Goal: Task Accomplishment & Management: Manage account settings

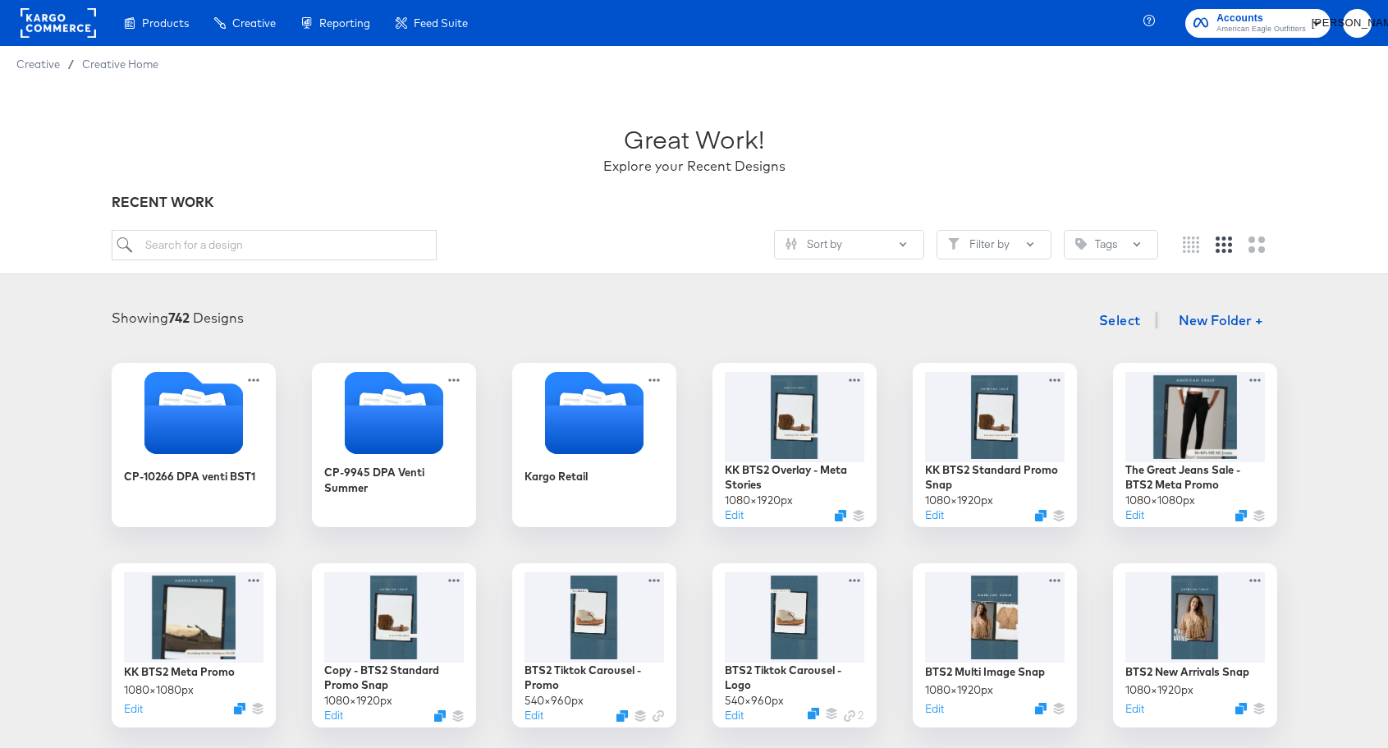
click at [44, 18] on rect at bounding box center [59, 23] width 76 height 30
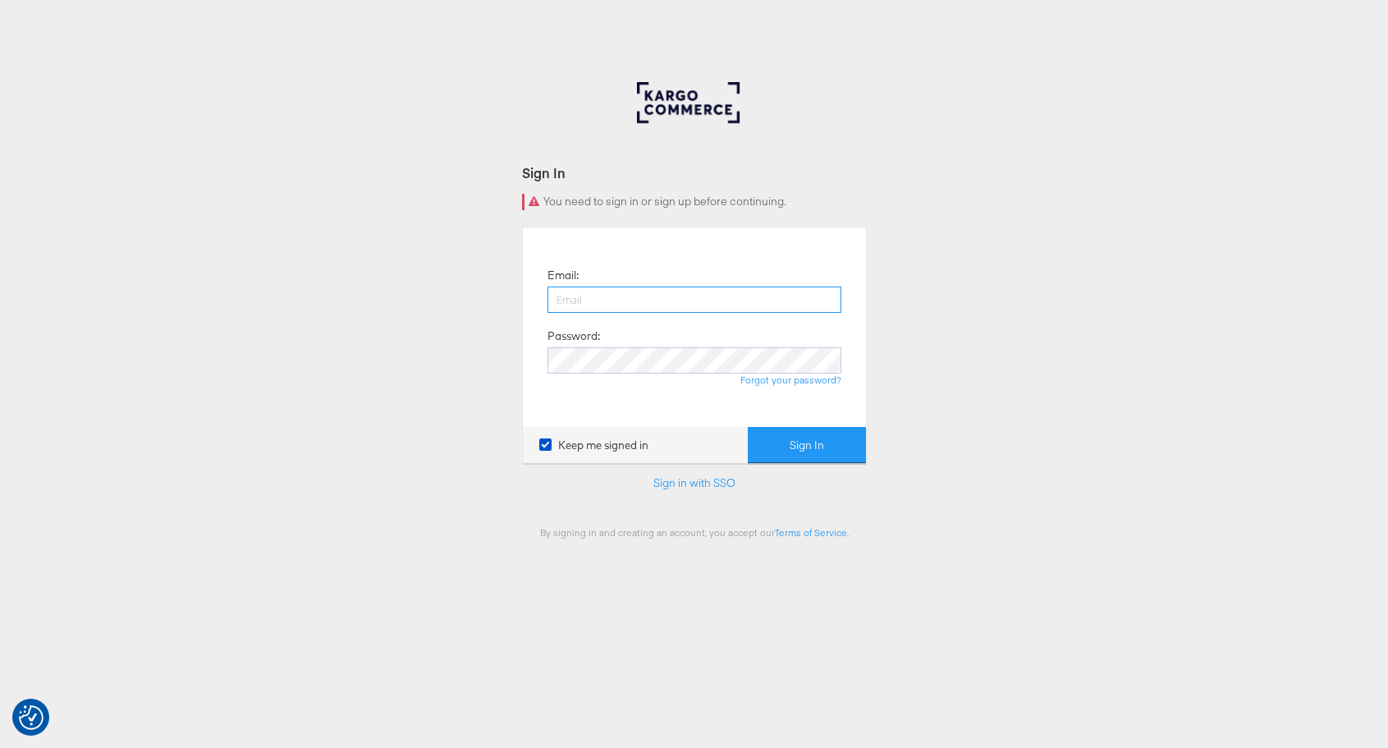
click at [649, 301] on input "email" at bounding box center [695, 300] width 294 height 26
type input "[PERSON_NAME][EMAIL_ADDRESS][PERSON_NAME][DOMAIN_NAME]"
click at [748, 427] on button "Sign In" at bounding box center [807, 445] width 118 height 37
click at [559, 162] on div "Sign In Invalid email or password. Email: [PERSON_NAME][EMAIL_ADDRESS][PERSON_N…" at bounding box center [694, 310] width 345 height 456
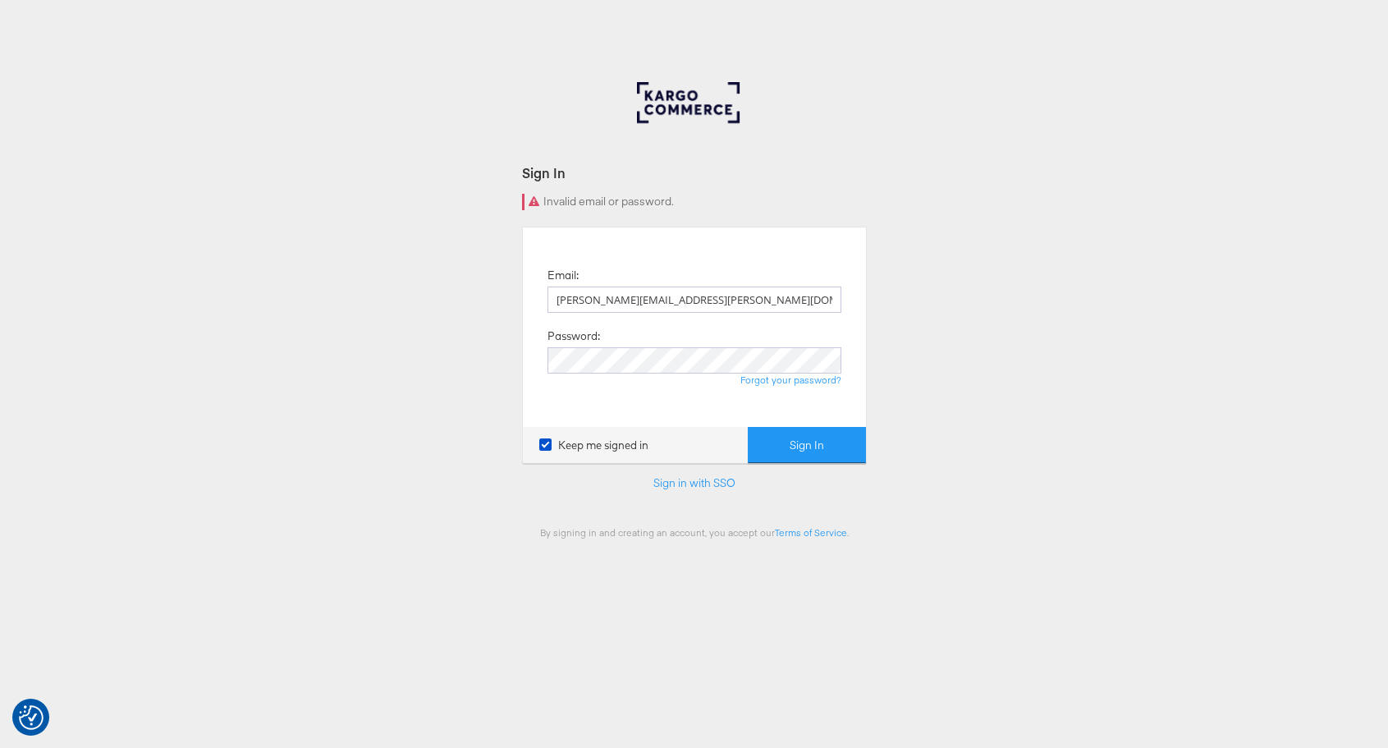
click at [662, 493] on form "Sign In Invalid email or password. Email: juan.aranzazu@kargo.com Password: For…" at bounding box center [694, 350] width 345 height 375
click at [663, 489] on link "Sign in with SSO" at bounding box center [695, 482] width 82 height 15
click at [736, 309] on input "email" at bounding box center [695, 300] width 294 height 26
type input "juan.aranzazu@kargo.com"
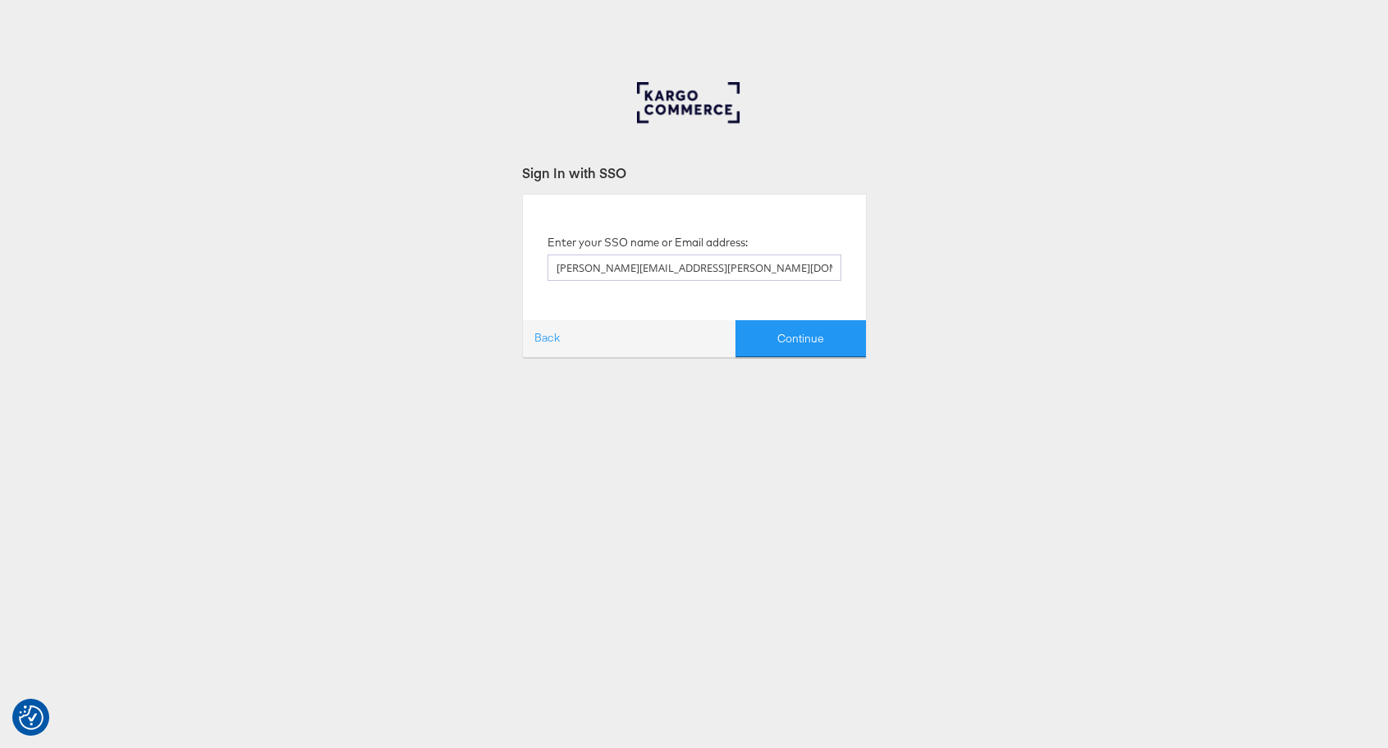
type input "juan.aranzazu@kargo.com"
click at [736, 320] on button "Continue" at bounding box center [801, 338] width 131 height 37
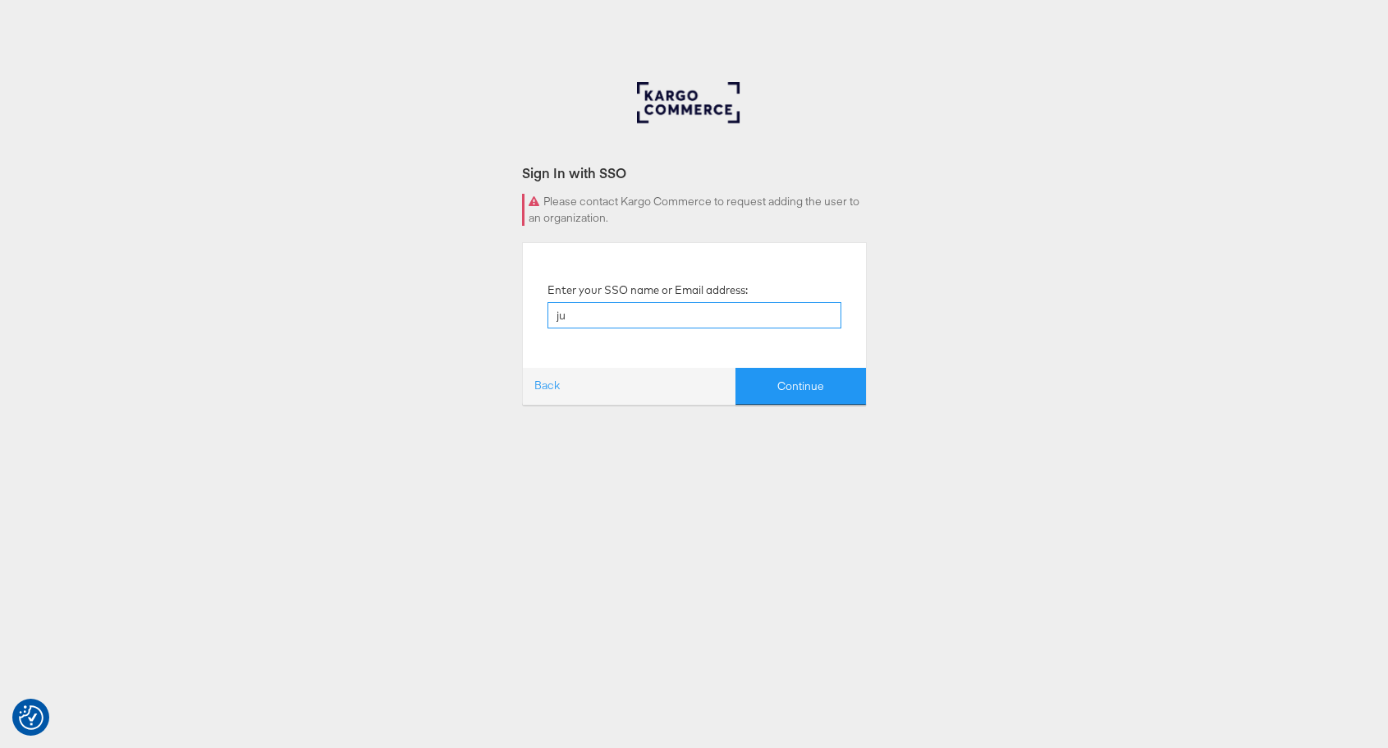
type input "[PERSON_NAME][EMAIL_ADDRESS][PERSON_NAME][DOMAIN_NAME]"
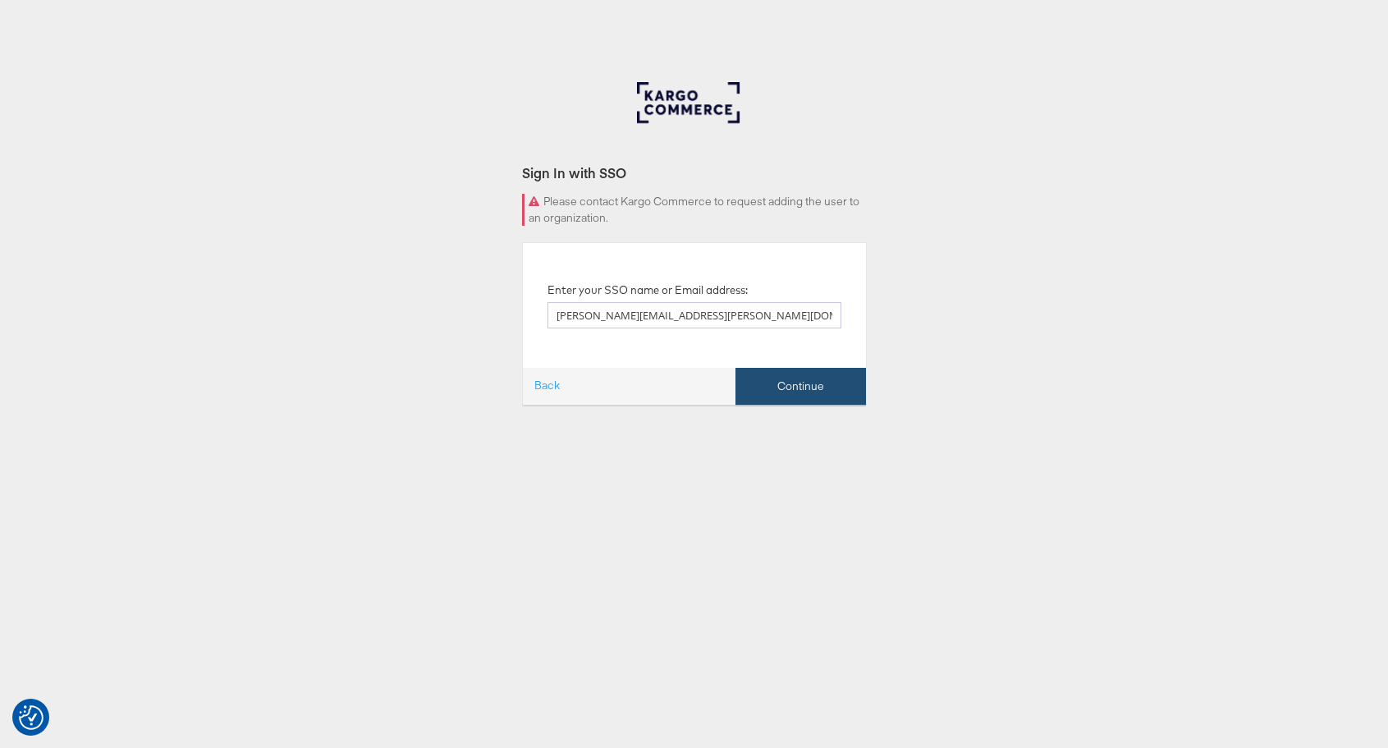
click at [783, 387] on button "Continue" at bounding box center [801, 386] width 131 height 37
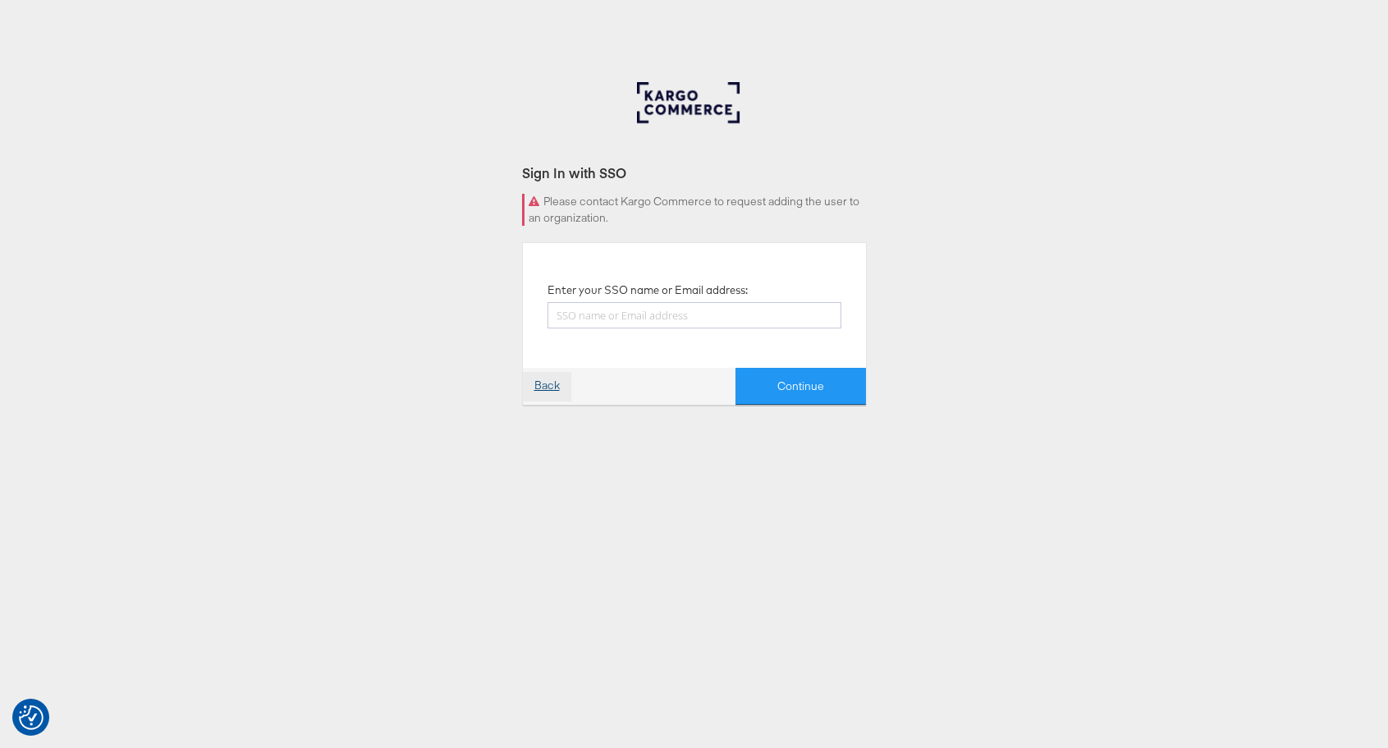
click at [545, 387] on link "Back" at bounding box center [547, 387] width 48 height 30
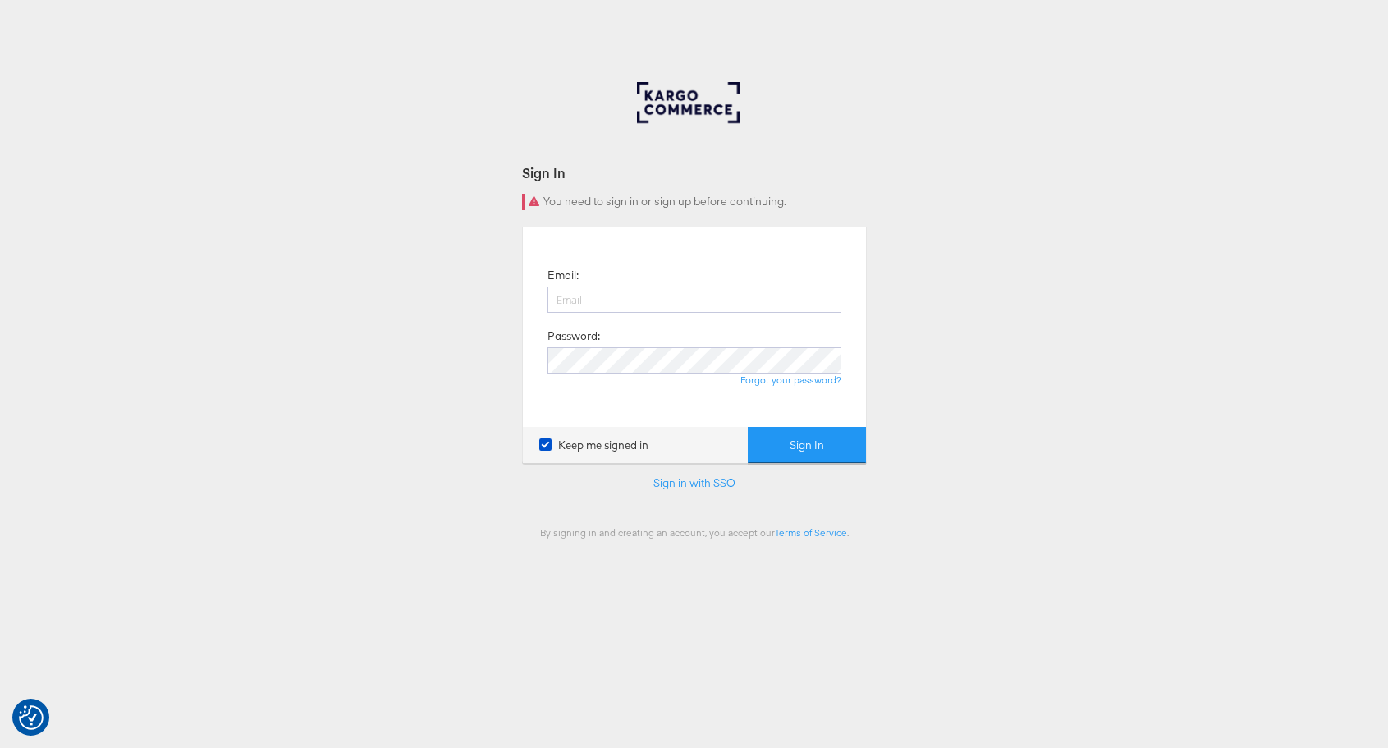
click at [693, 109] on div at bounding box center [694, 115] width 115 height 66
click at [652, 287] on input "email" at bounding box center [695, 300] width 294 height 26
type input "juan.aranzazu@kargo.com"
click at [711, 489] on link "Sign in with SSO" at bounding box center [695, 482] width 82 height 15
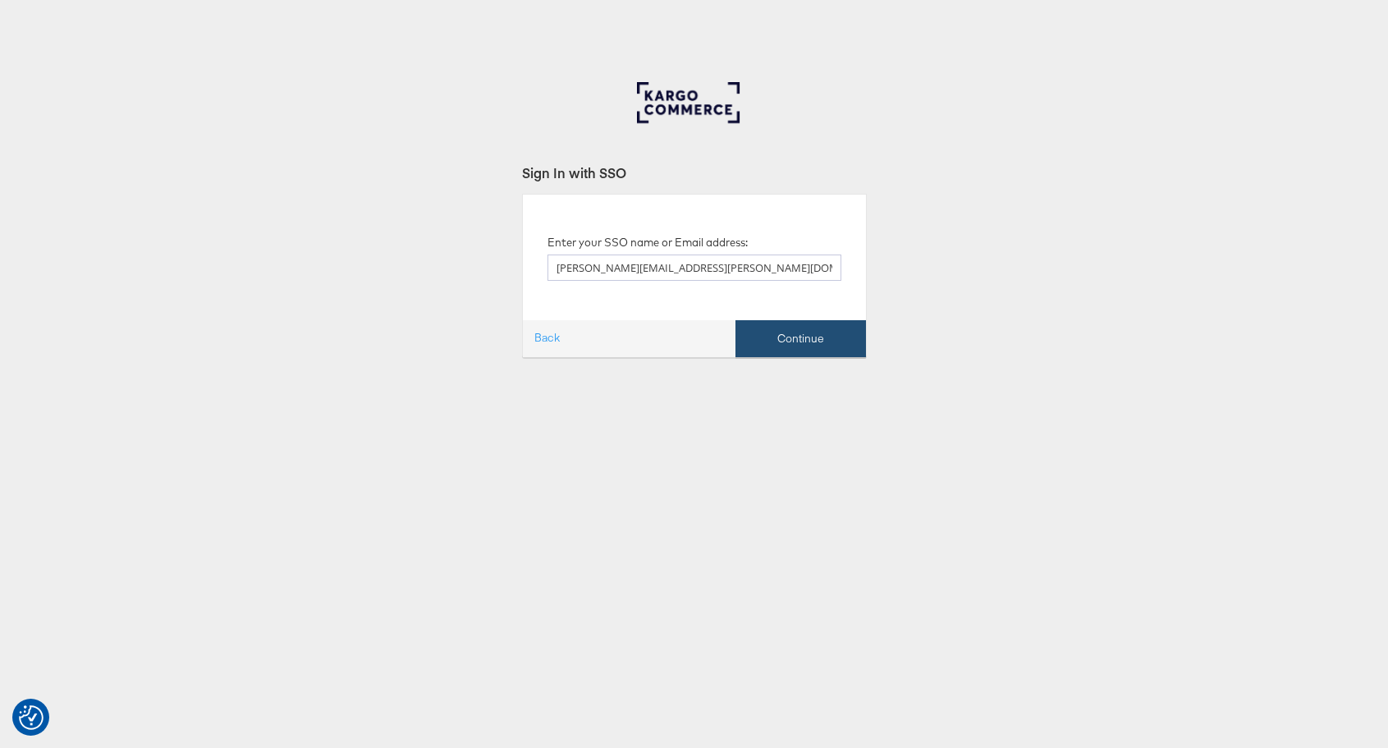
type input "juan.aranzazu@kargo.com"
click at [805, 345] on button "Continue" at bounding box center [801, 338] width 131 height 37
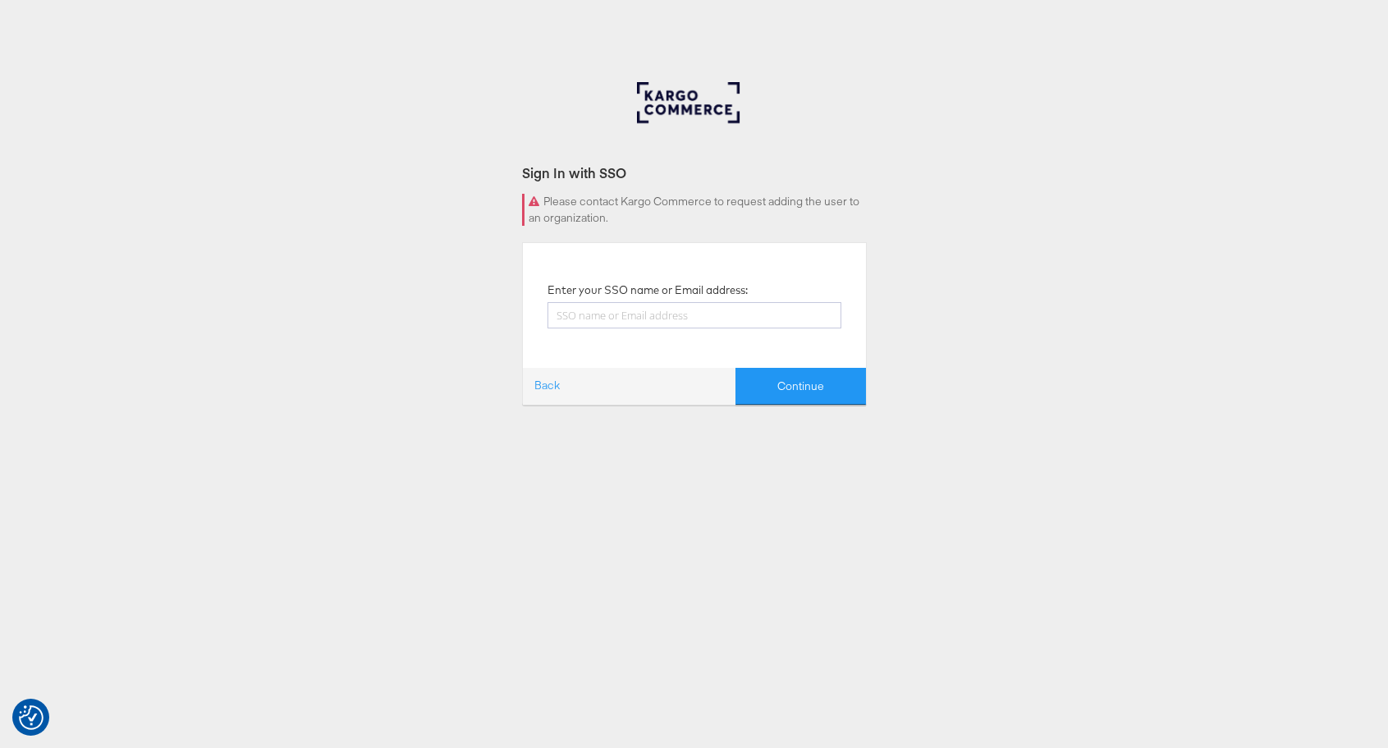
click at [695, 117] on div at bounding box center [694, 115] width 115 height 66
click at [690, 102] on div at bounding box center [694, 115] width 115 height 66
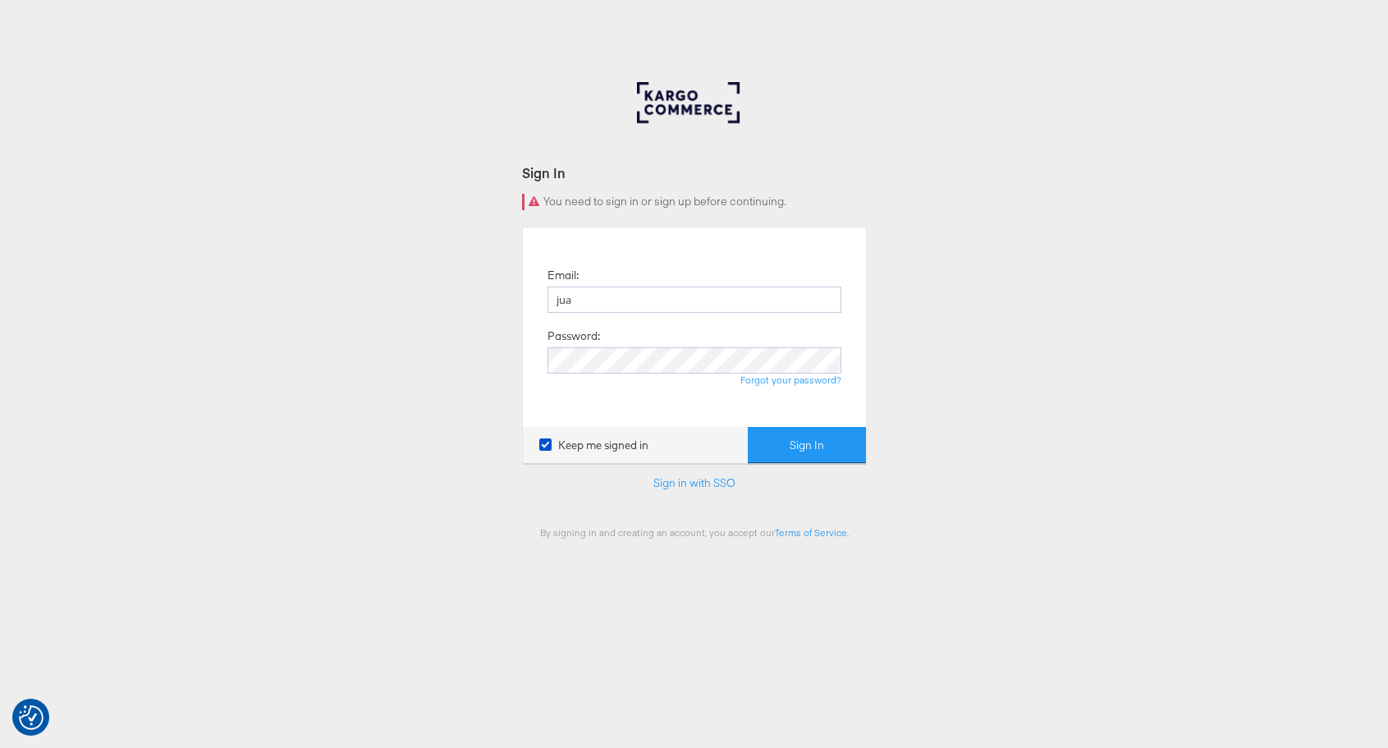
click at [594, 329] on label "Password:" at bounding box center [574, 336] width 53 height 16
click at [615, 307] on input "jua" at bounding box center [695, 300] width 294 height 26
type input "juan.aranzazu@kargo.com"
click at [748, 427] on button "Sign In" at bounding box center [807, 445] width 118 height 37
click at [775, 381] on link "Forgot your password?" at bounding box center [791, 380] width 101 height 12
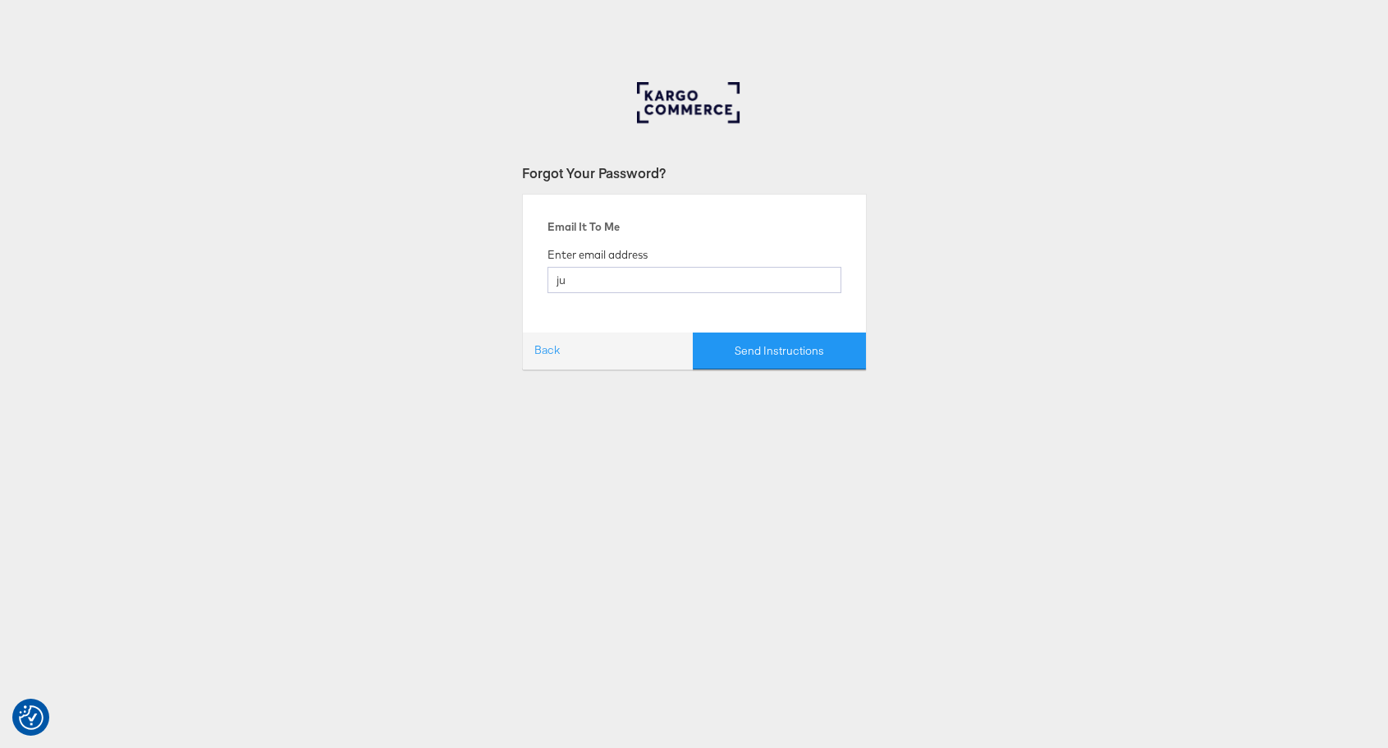
type input "juan.aranzazu@kargo.com"
click at [751, 346] on button "Send Instructions" at bounding box center [779, 351] width 173 height 37
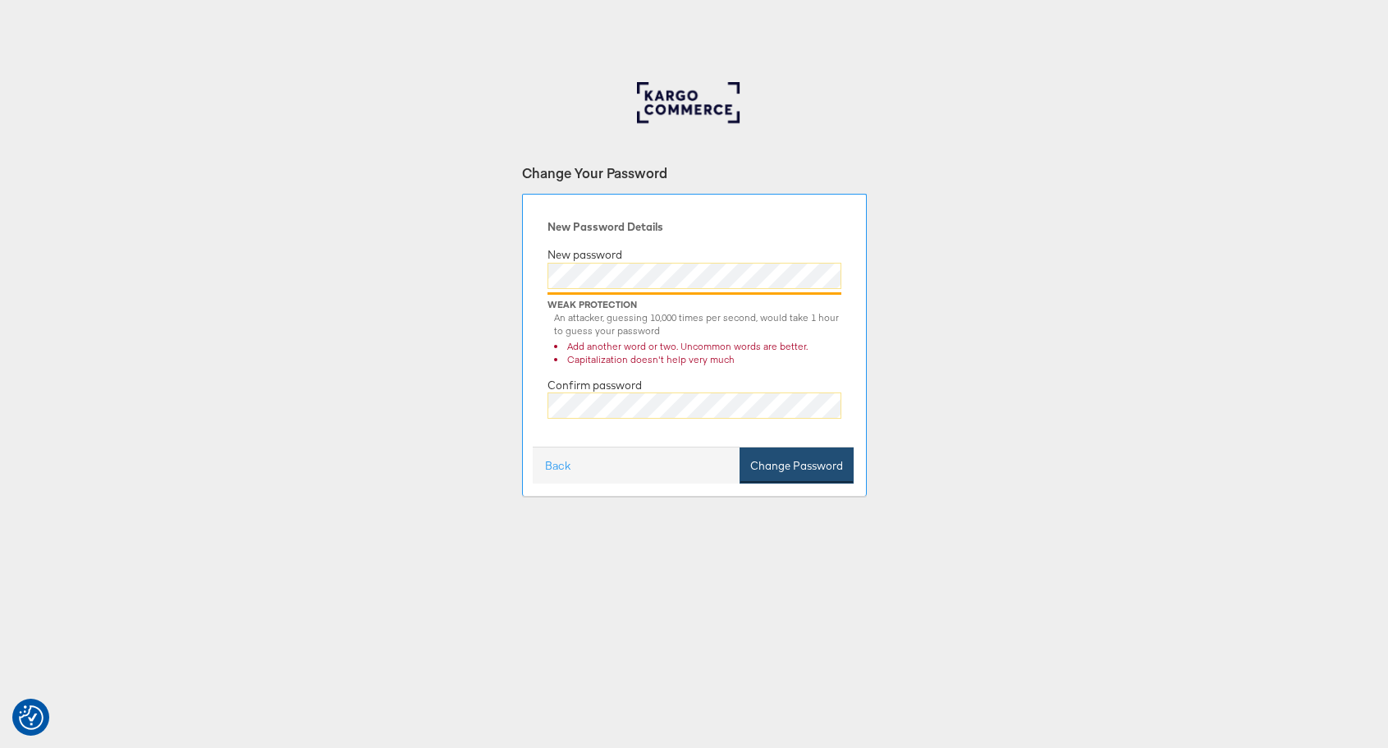
click at [823, 470] on button "Change Password" at bounding box center [797, 465] width 114 height 37
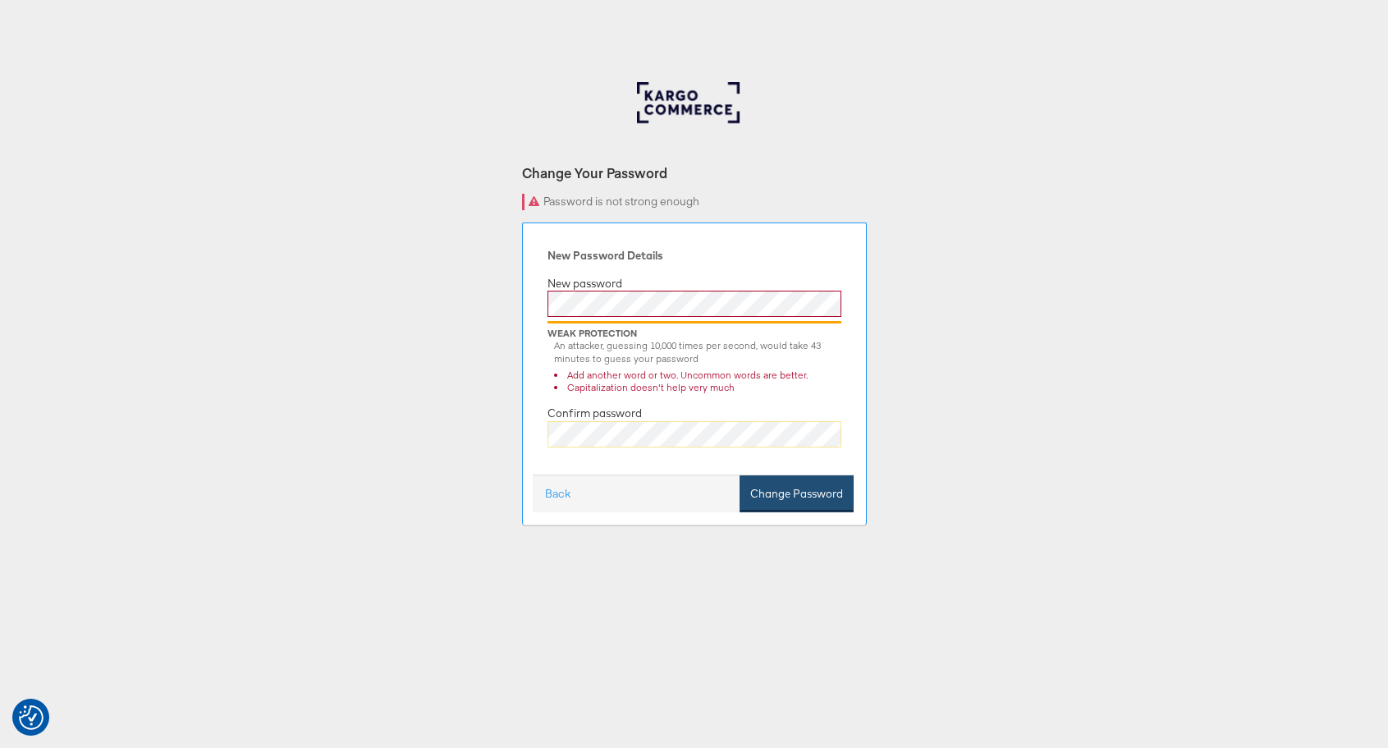
click at [805, 493] on button "Change Password" at bounding box center [797, 493] width 114 height 37
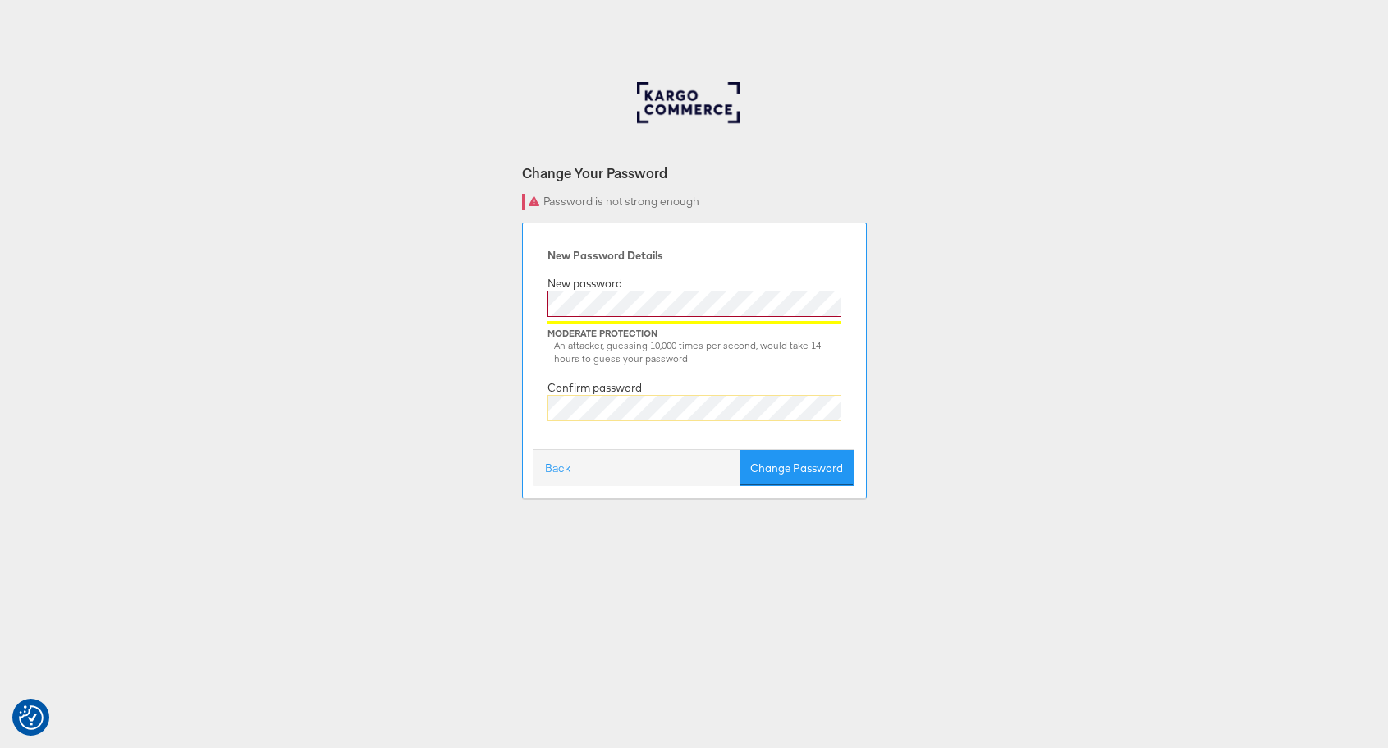
click at [771, 380] on div "New Password Details New password Moderate Protection An attacker, guessing 10,…" at bounding box center [694, 342] width 319 height 213
click at [796, 462] on button "Change Password" at bounding box center [797, 468] width 114 height 37
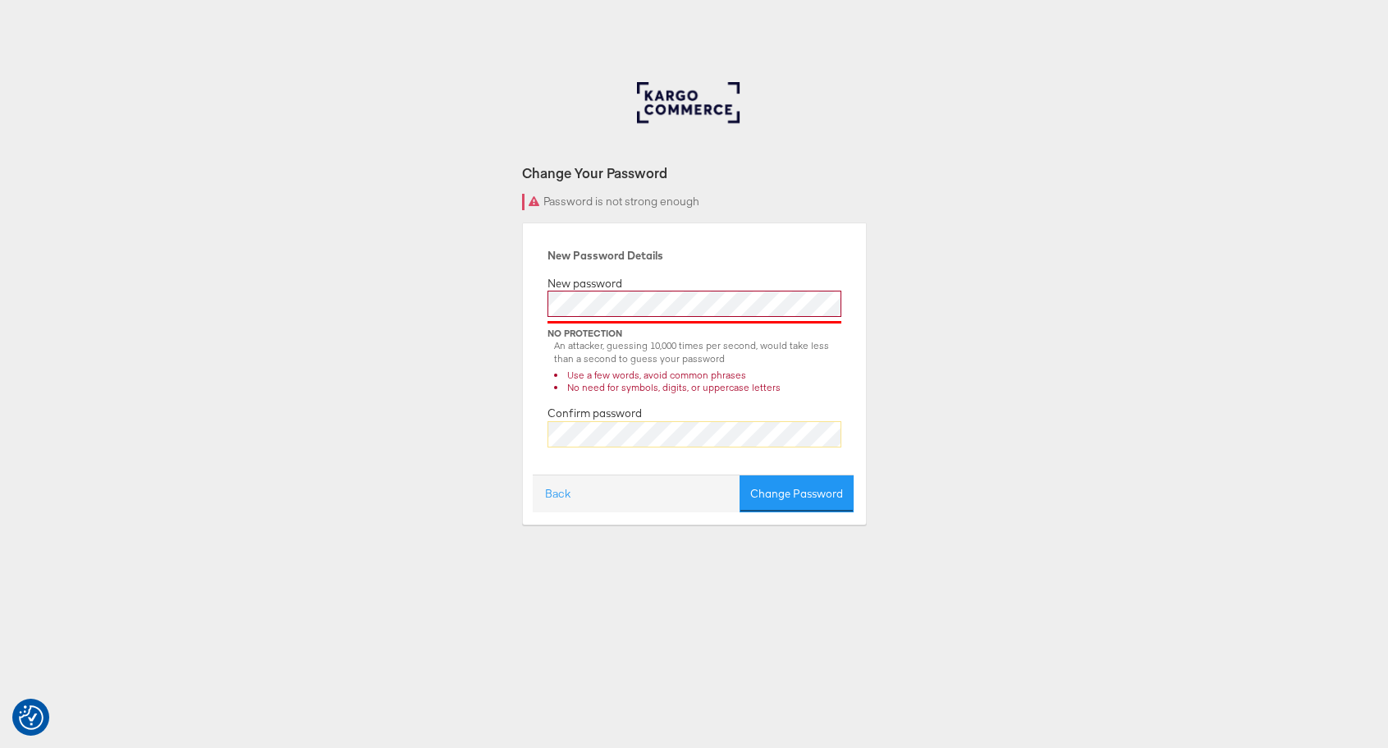
click at [602, 55] on body "We value your privacy We use cookies to enhance your browsing experience, serve…" at bounding box center [694, 451] width 1388 height 903
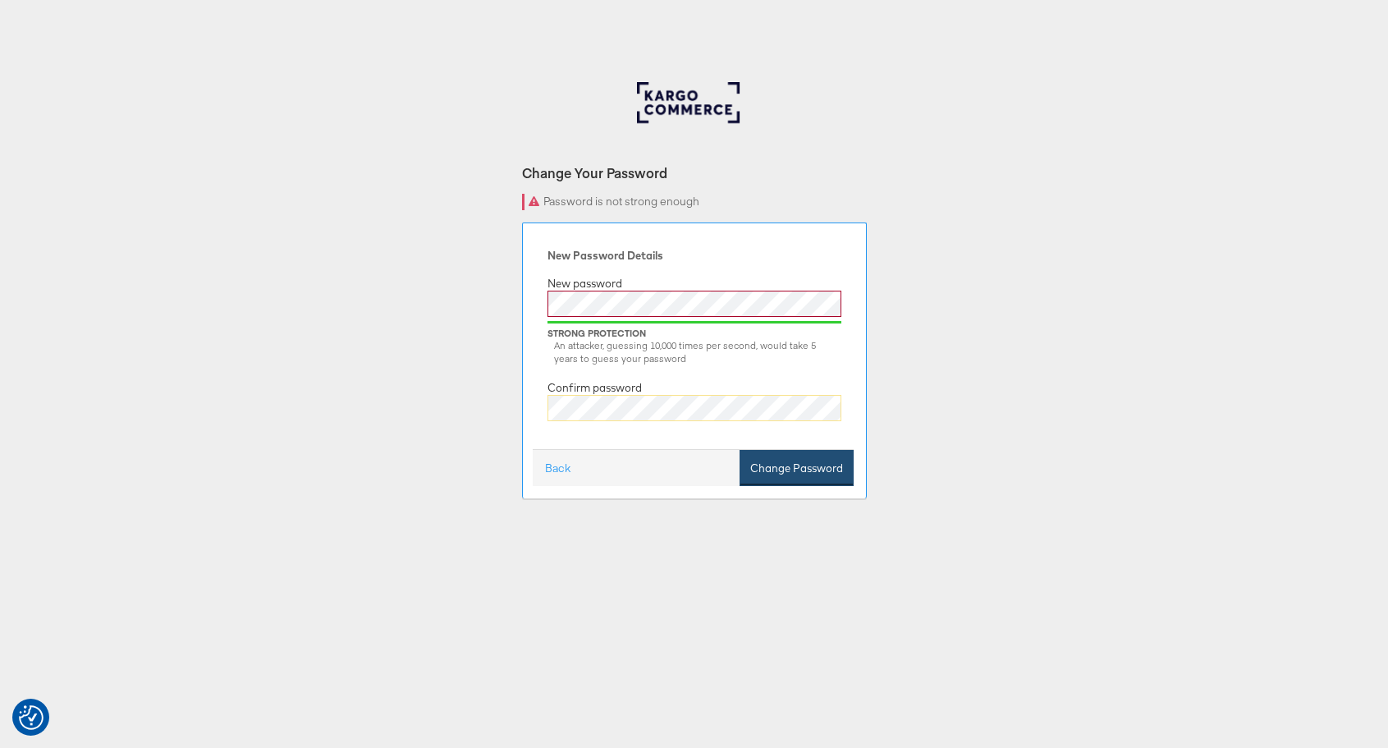
click at [802, 475] on button "Change Password" at bounding box center [797, 468] width 114 height 37
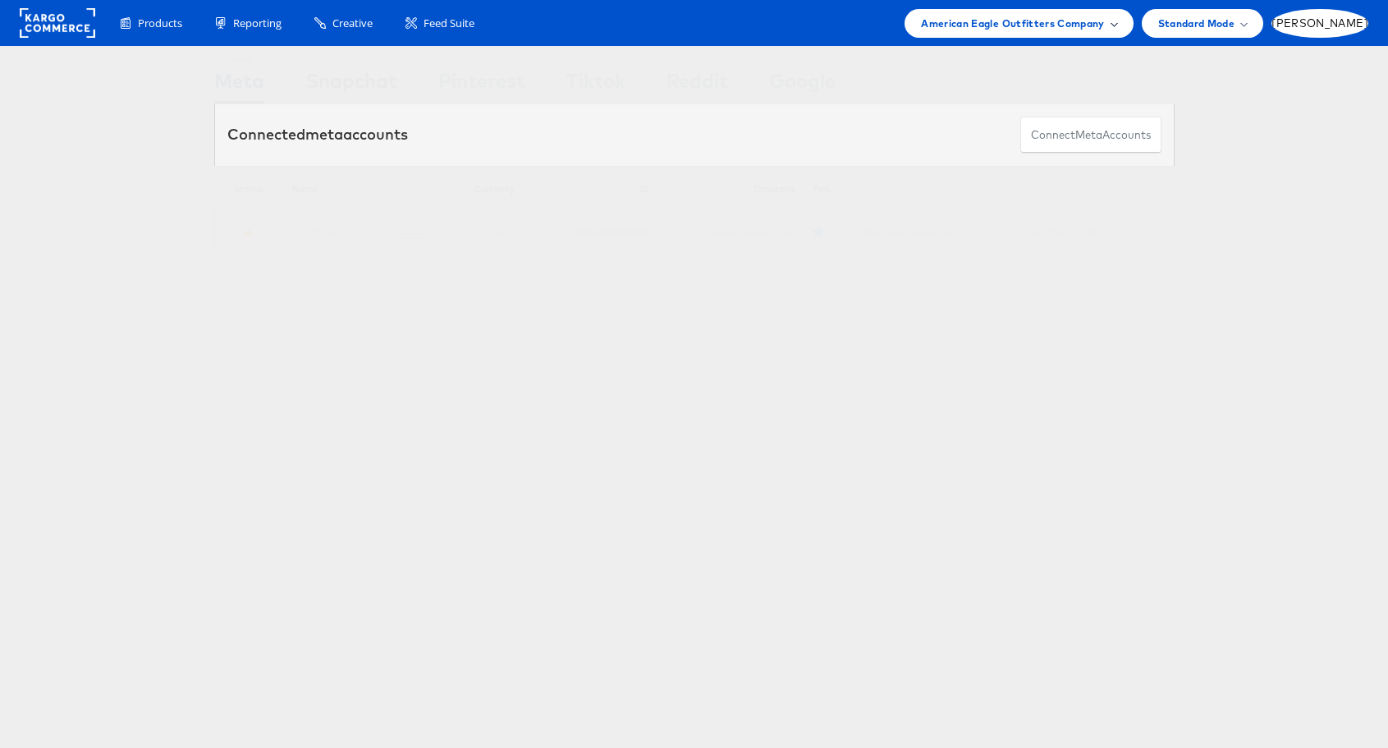
click at [1117, 30] on div "American Eagle Outfitters Company" at bounding box center [1018, 23] width 195 height 17
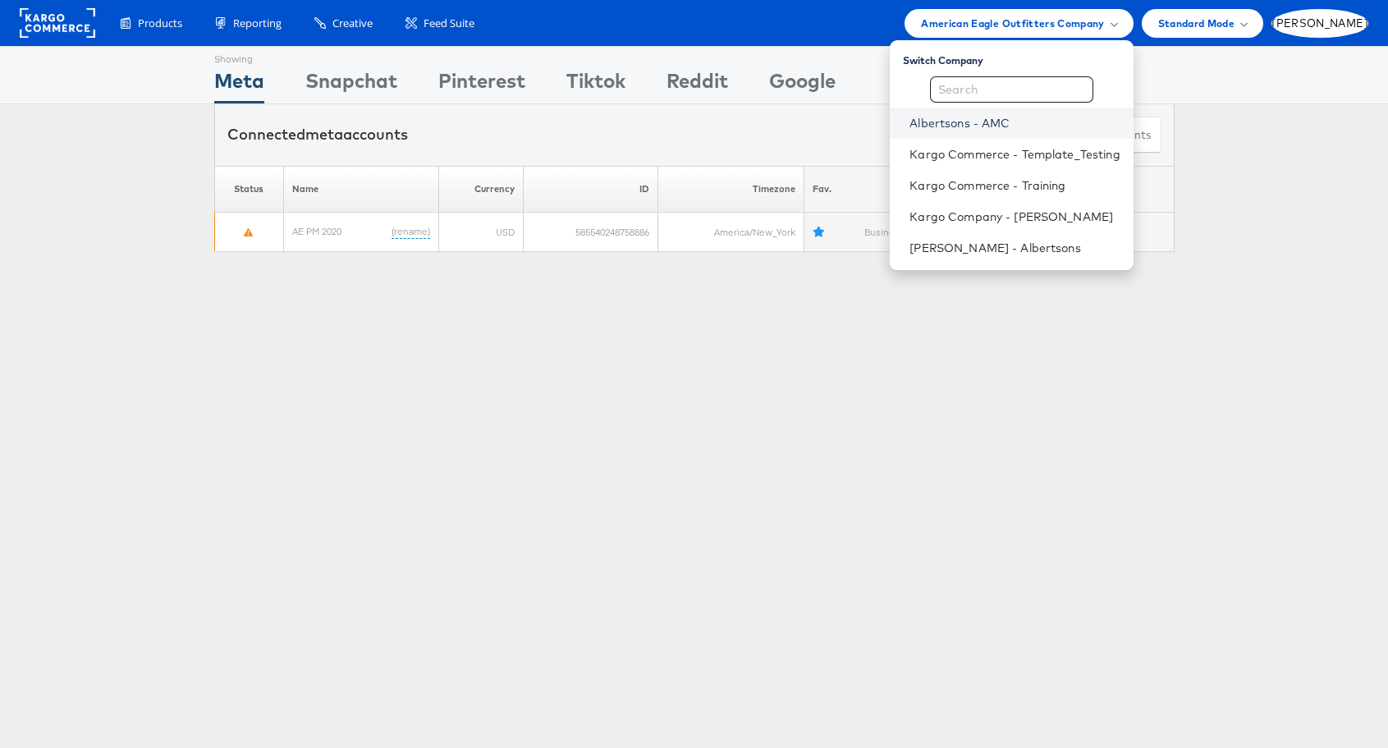
click at [1054, 122] on link "Albertsons - AMC" at bounding box center [1015, 123] width 210 height 16
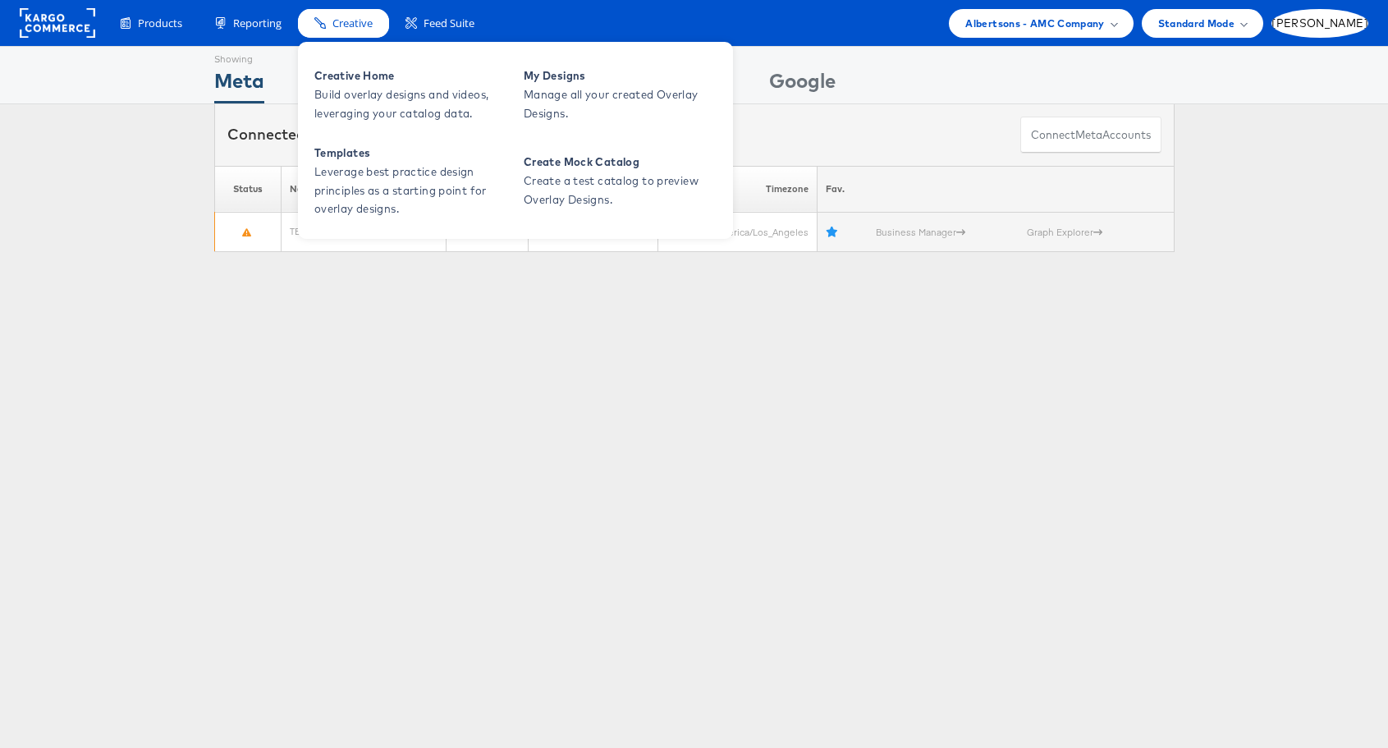
click at [342, 34] on div "Creative" at bounding box center [343, 23] width 91 height 29
click at [346, 79] on span "Creative Home" at bounding box center [412, 76] width 197 height 19
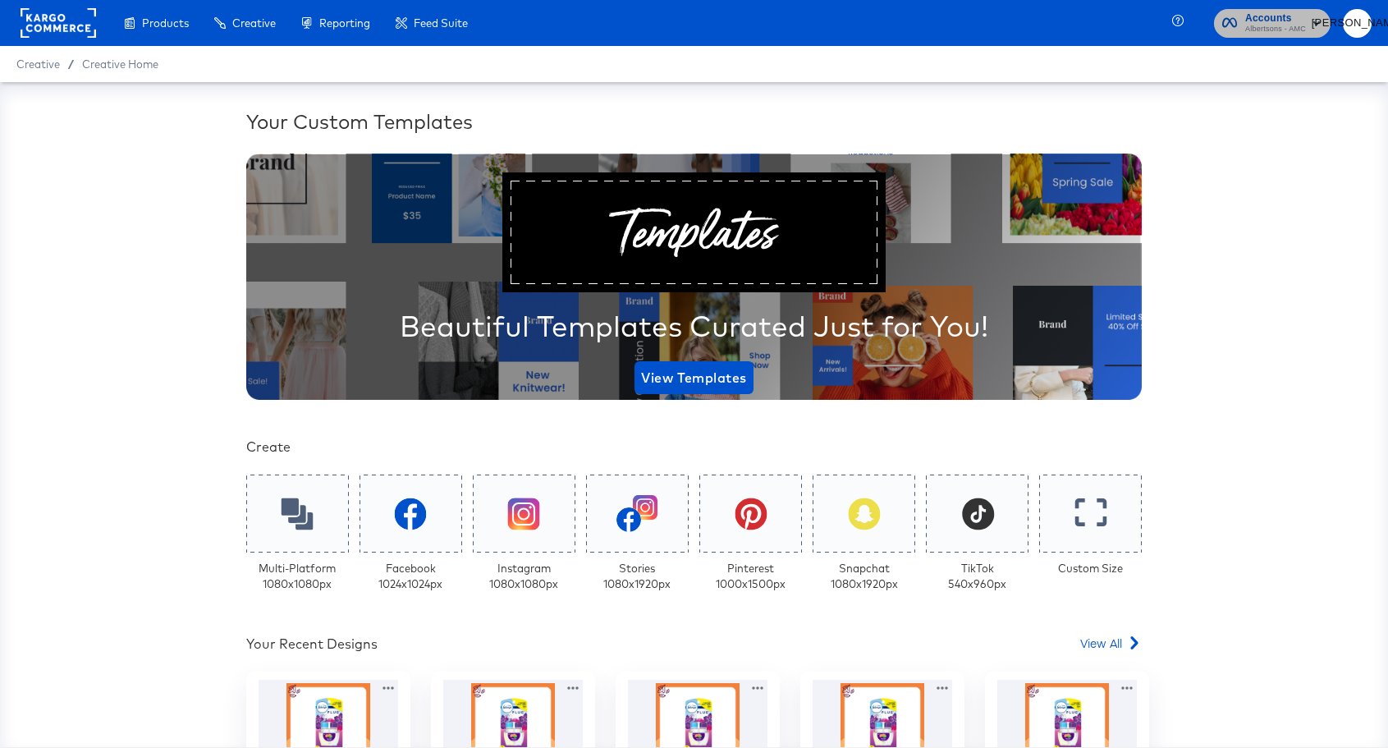
click at [1305, 30] on span "Albertsons - AMC" at bounding box center [1275, 29] width 61 height 13
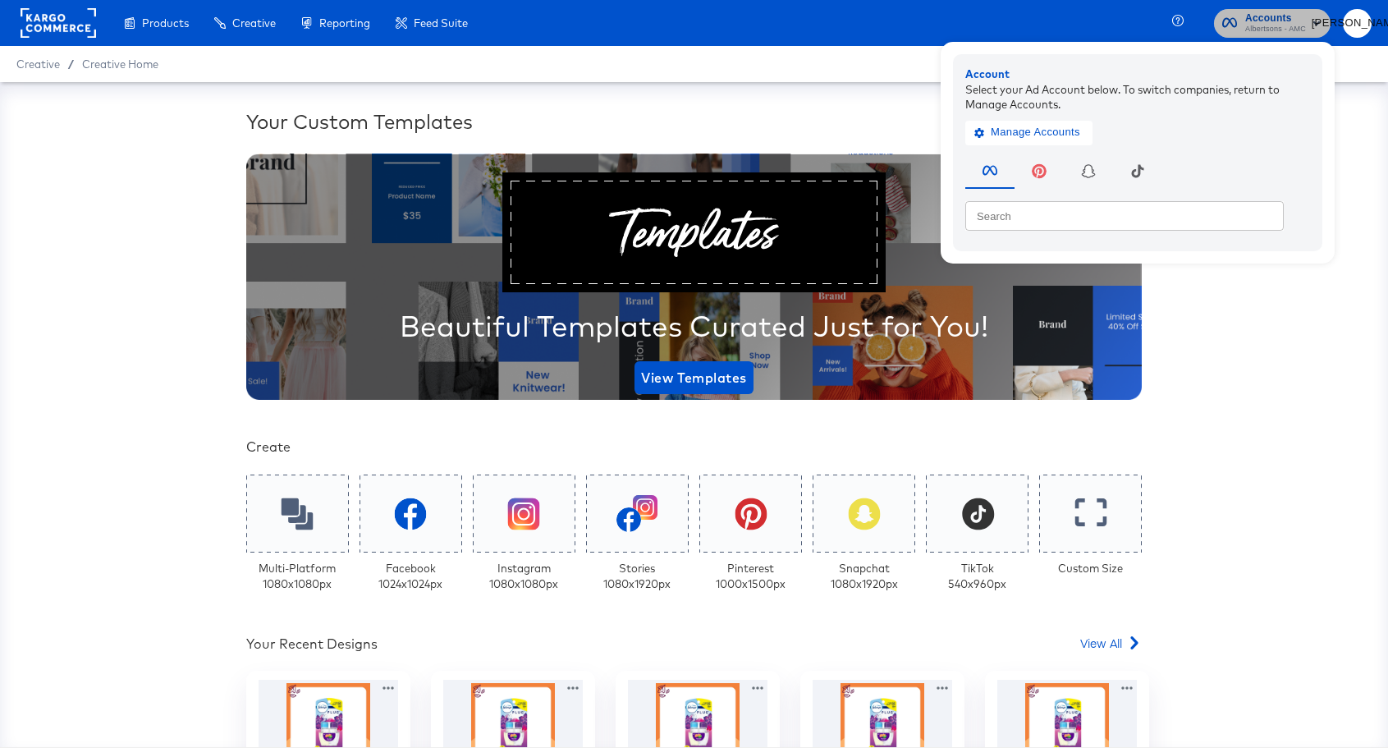
click at [1317, 18] on rect "button" at bounding box center [1317, 23] width 20 height 20
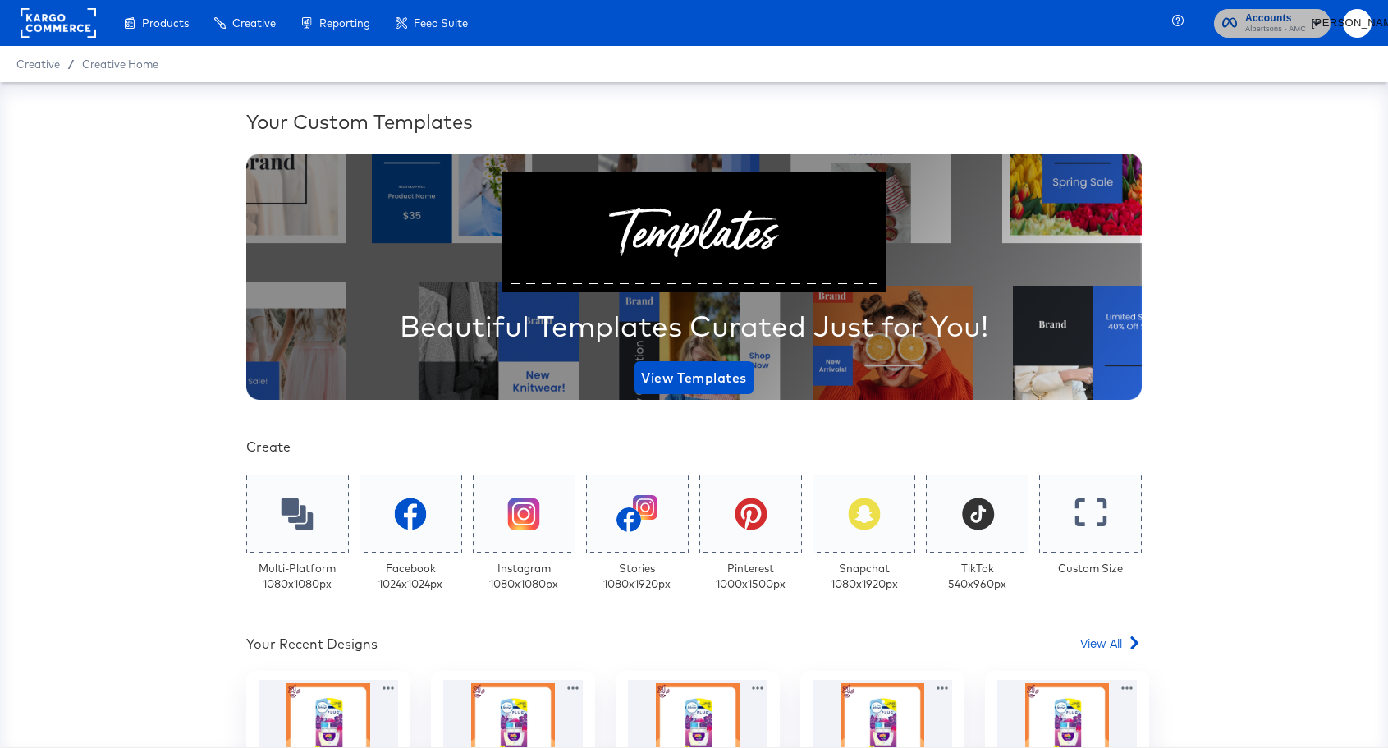
click at [1317, 18] on rect "button" at bounding box center [1317, 23] width 20 height 20
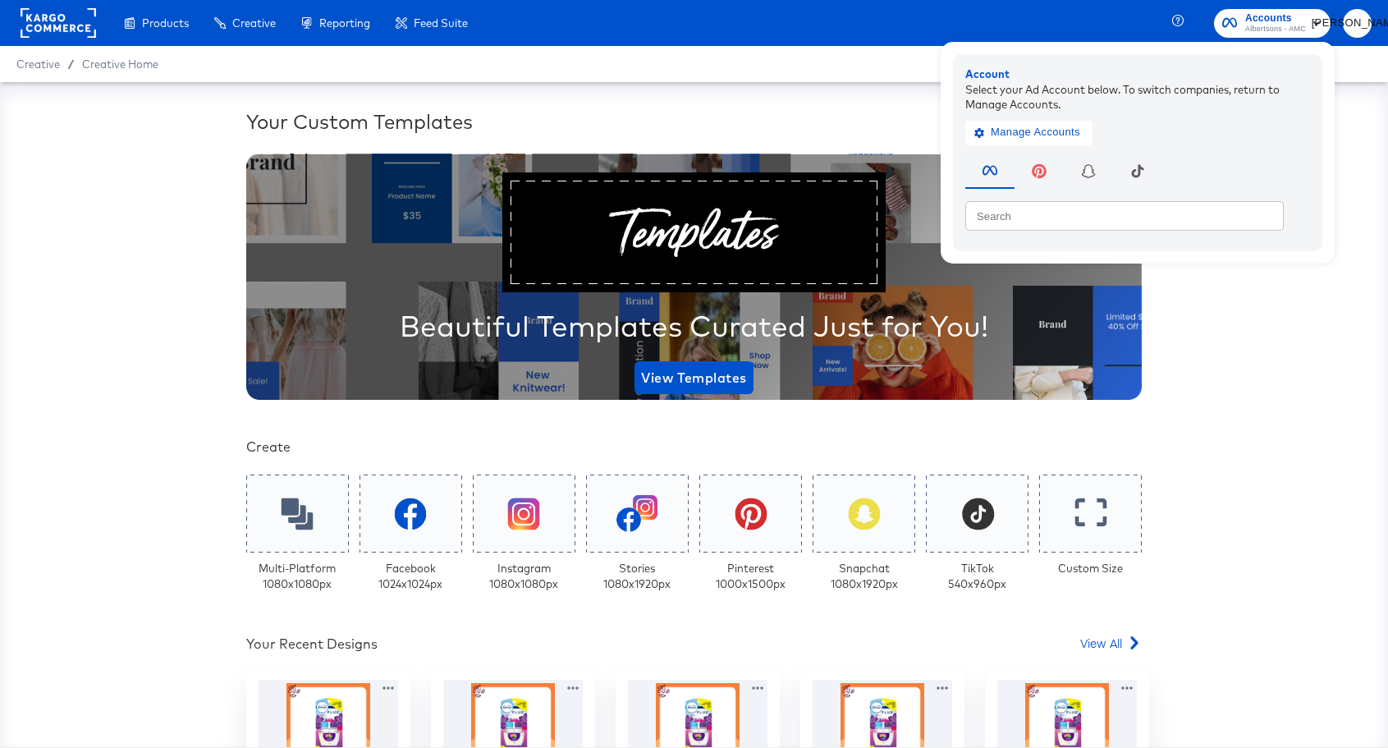
click at [1205, 384] on div "Your Custom Templates Beautiful Templates Curated Just for You! View Templates …" at bounding box center [694, 414] width 1388 height 665
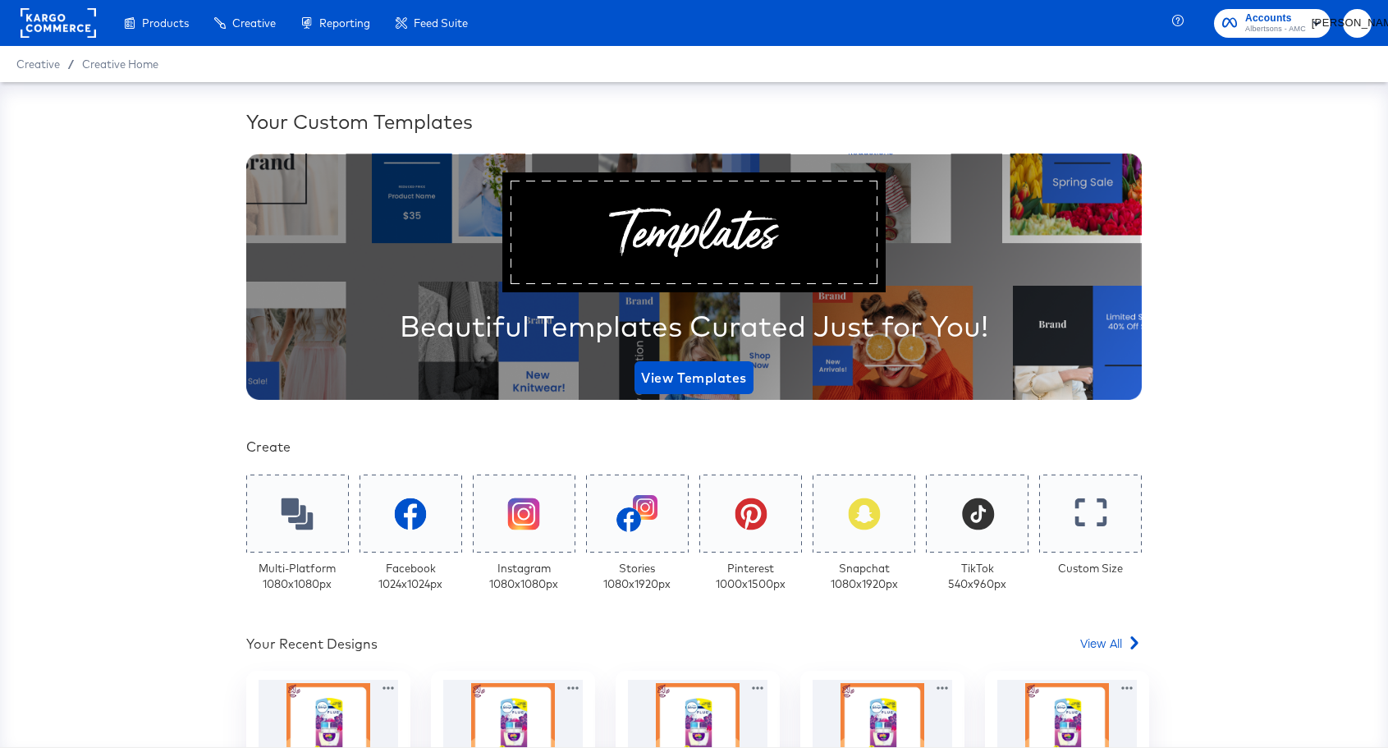
click at [1260, 15] on span "Accounts" at bounding box center [1275, 18] width 61 height 17
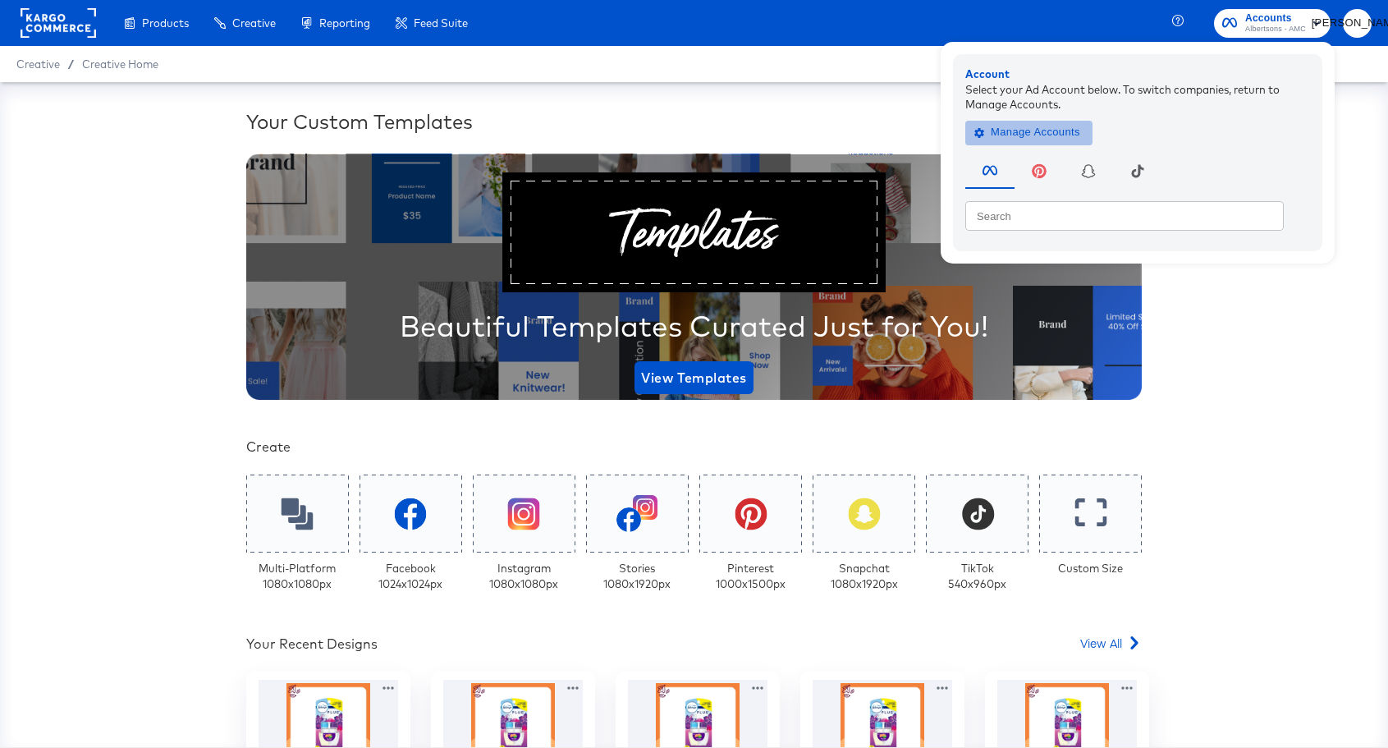
click at [1042, 135] on span "Manage Accounts" at bounding box center [1029, 132] width 103 height 19
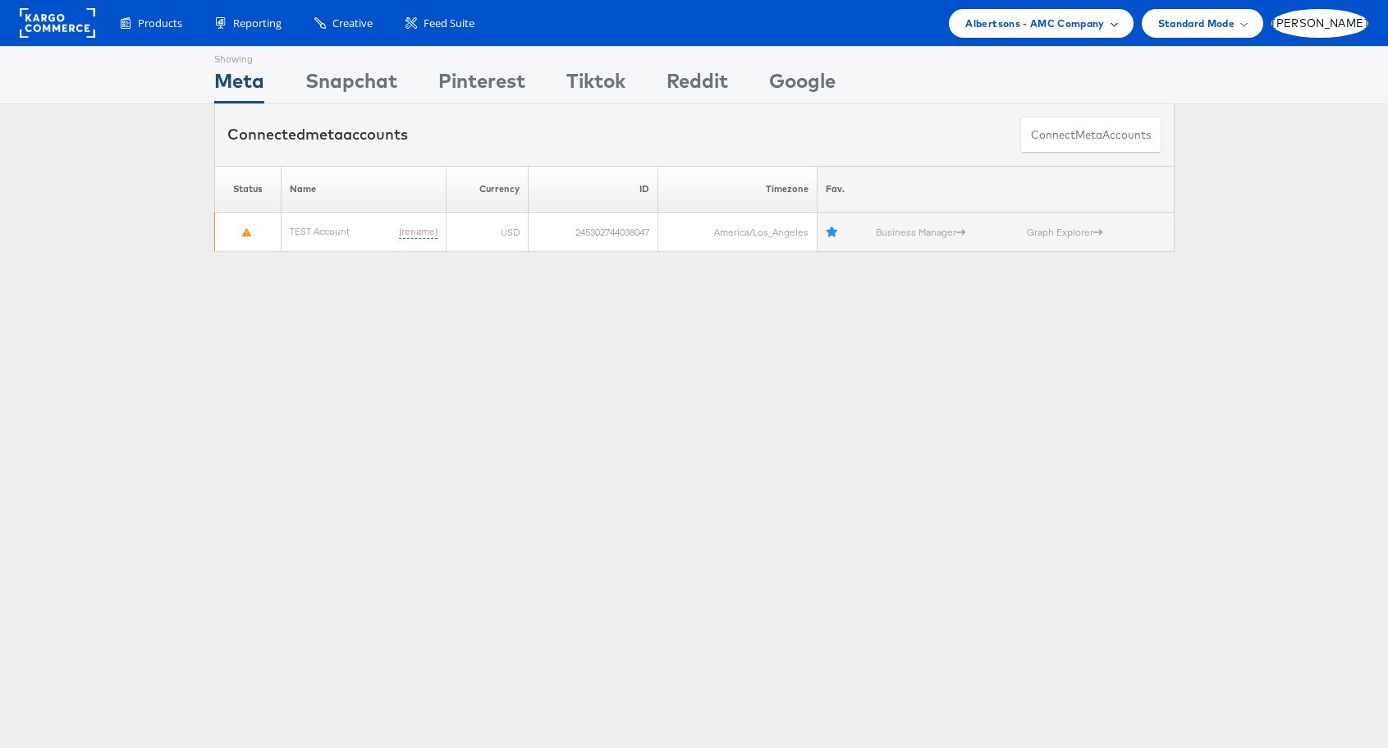
click at [1104, 20] on span "Albertsons - AMC Company" at bounding box center [1035, 23] width 139 height 17
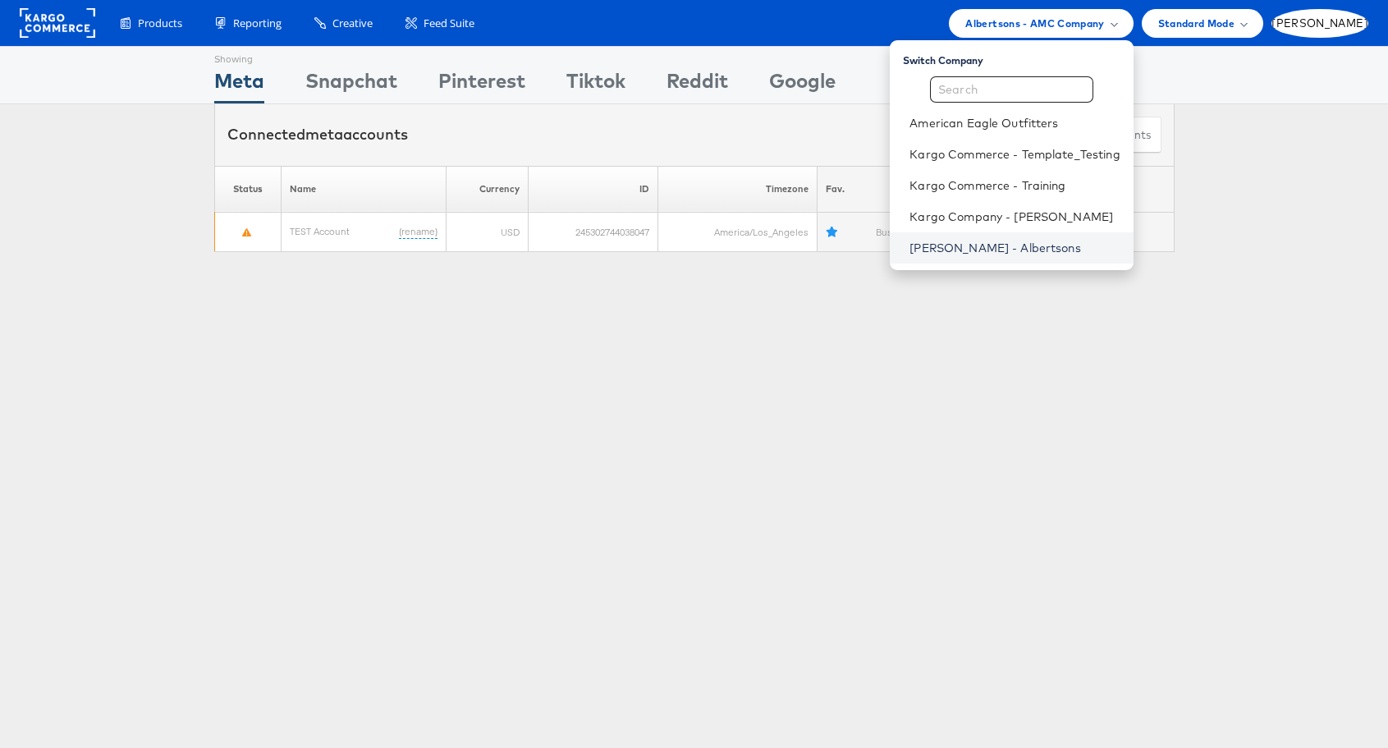
click at [1053, 254] on link "Merkle - Albertsons" at bounding box center [1015, 248] width 210 height 16
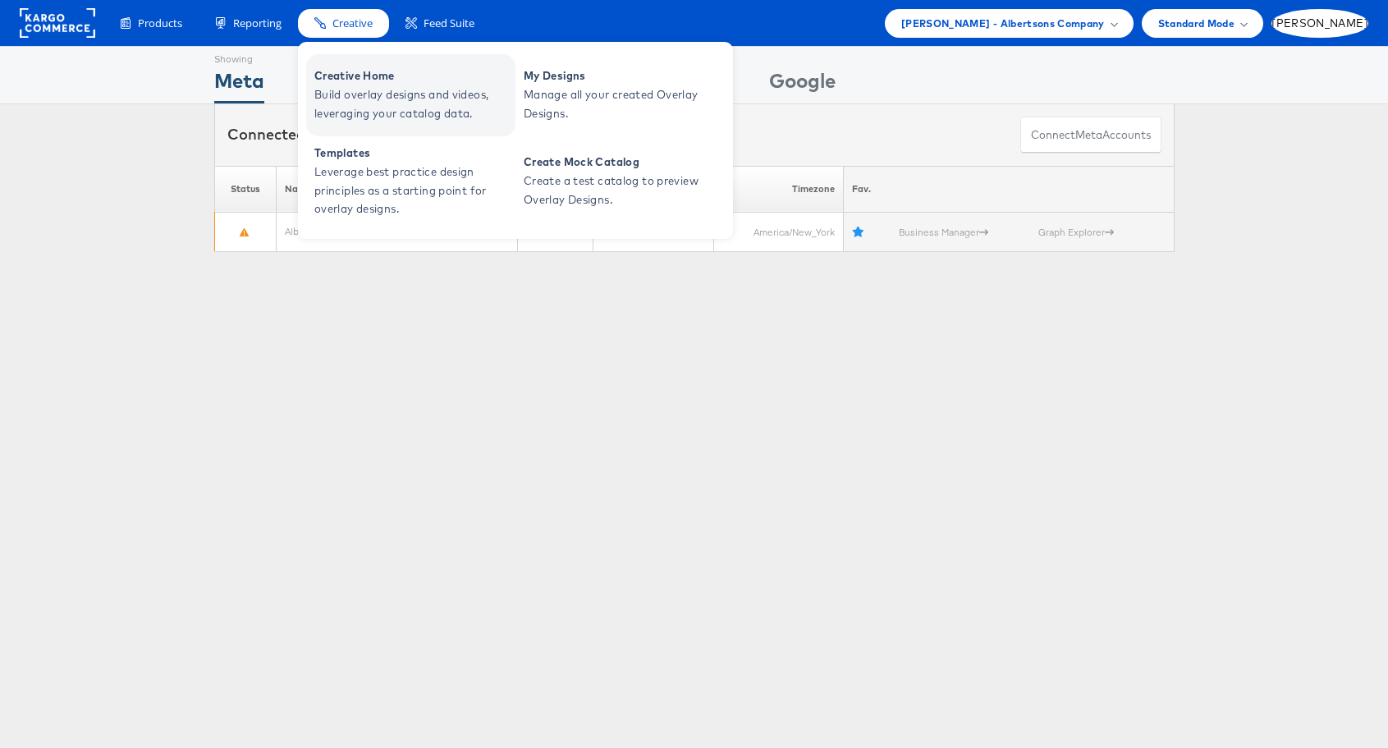
click at [360, 72] on span "Creative Home" at bounding box center [412, 76] width 197 height 19
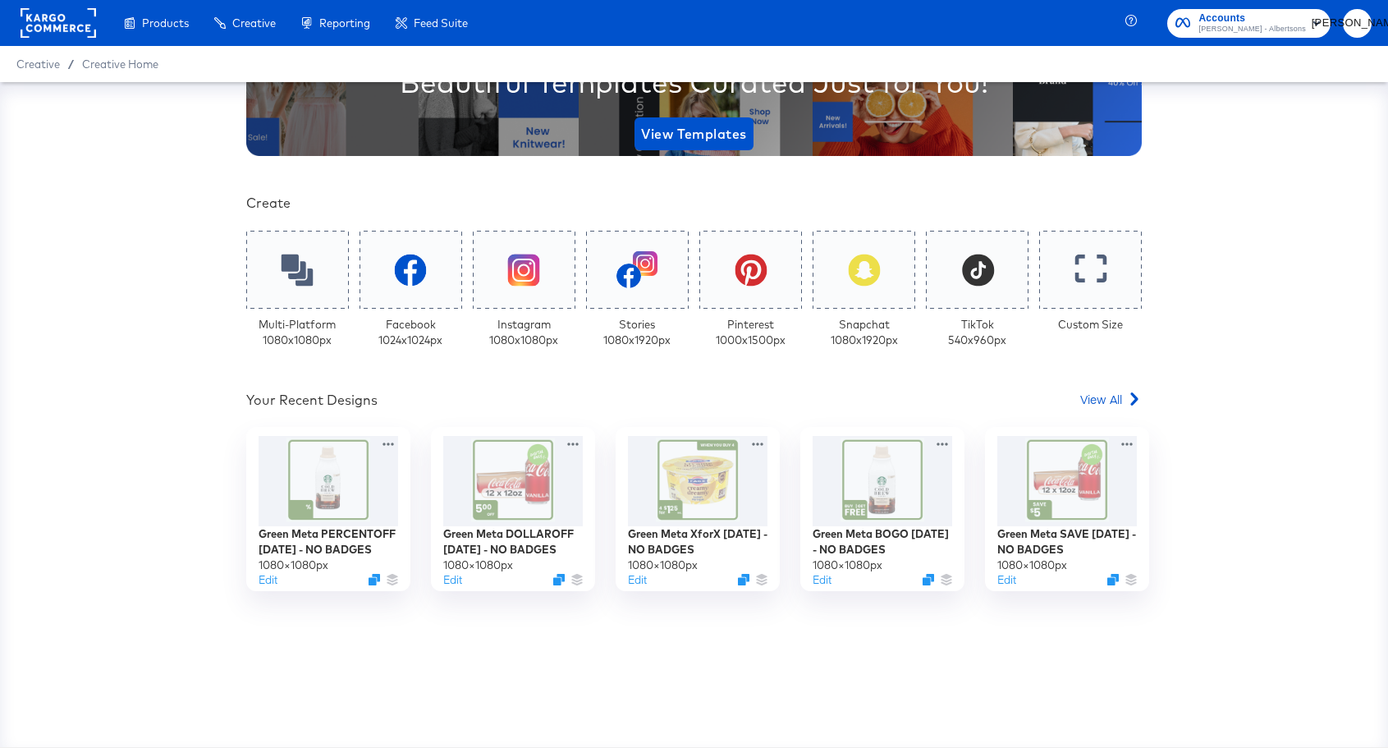
scroll to position [266, 0]
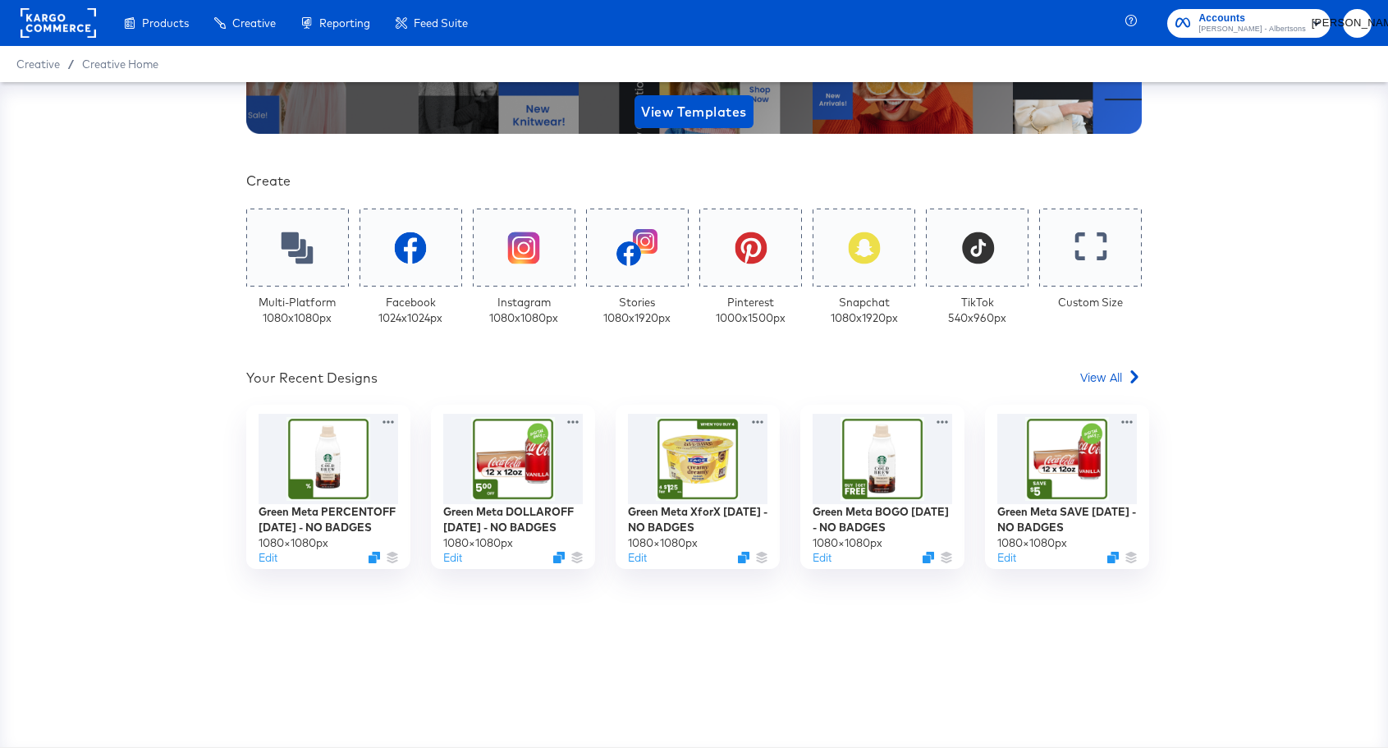
click at [1308, 21] on rect "button" at bounding box center [1317, 23] width 20 height 20
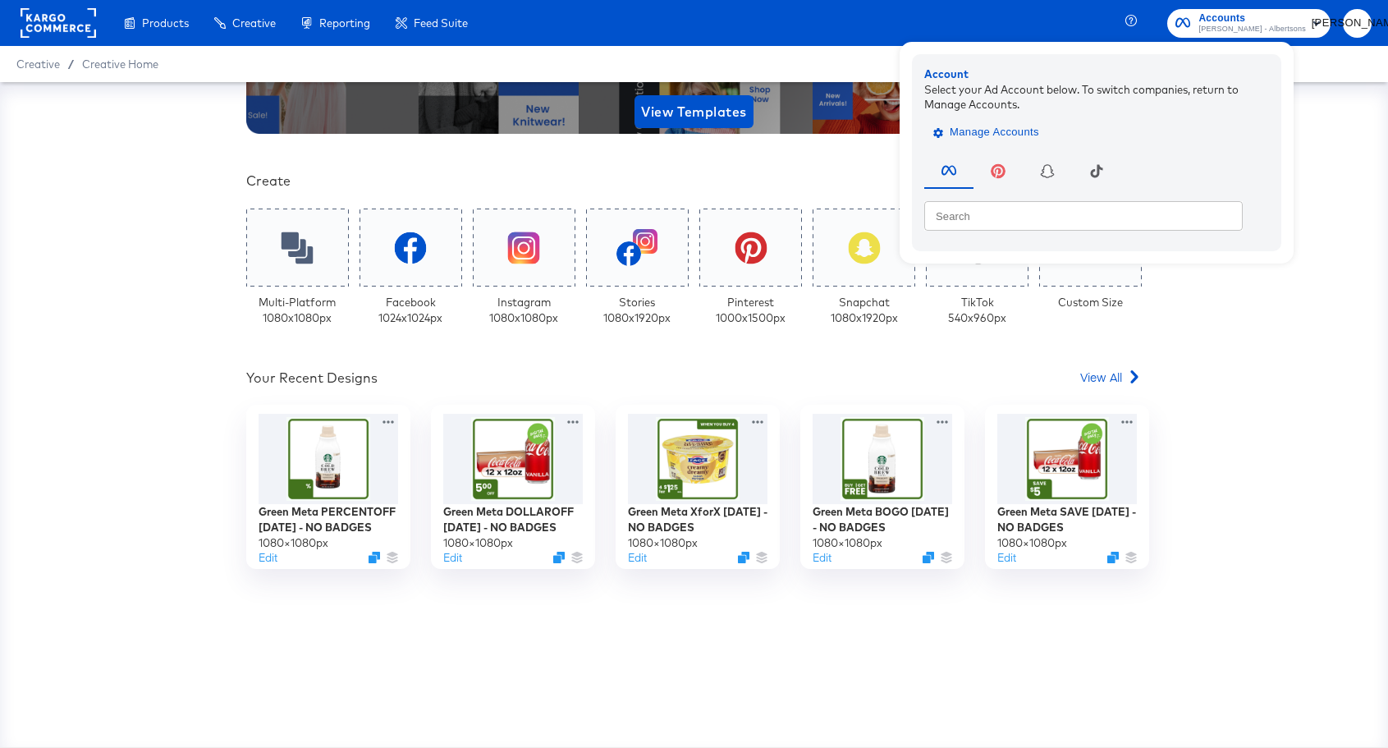
click at [1039, 133] on span "Manage Accounts" at bounding box center [988, 132] width 103 height 19
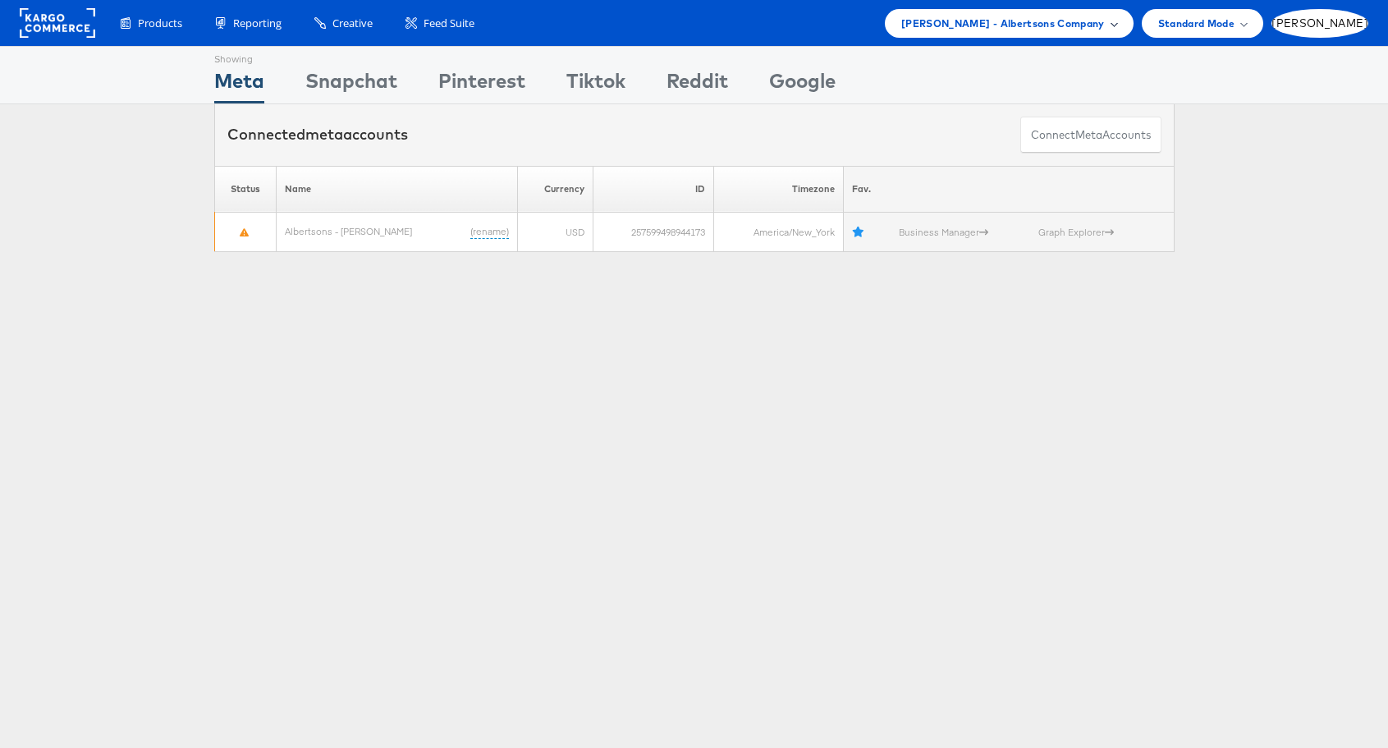
click at [1117, 15] on div "[PERSON_NAME] - Albertsons Company" at bounding box center [1009, 23] width 216 height 17
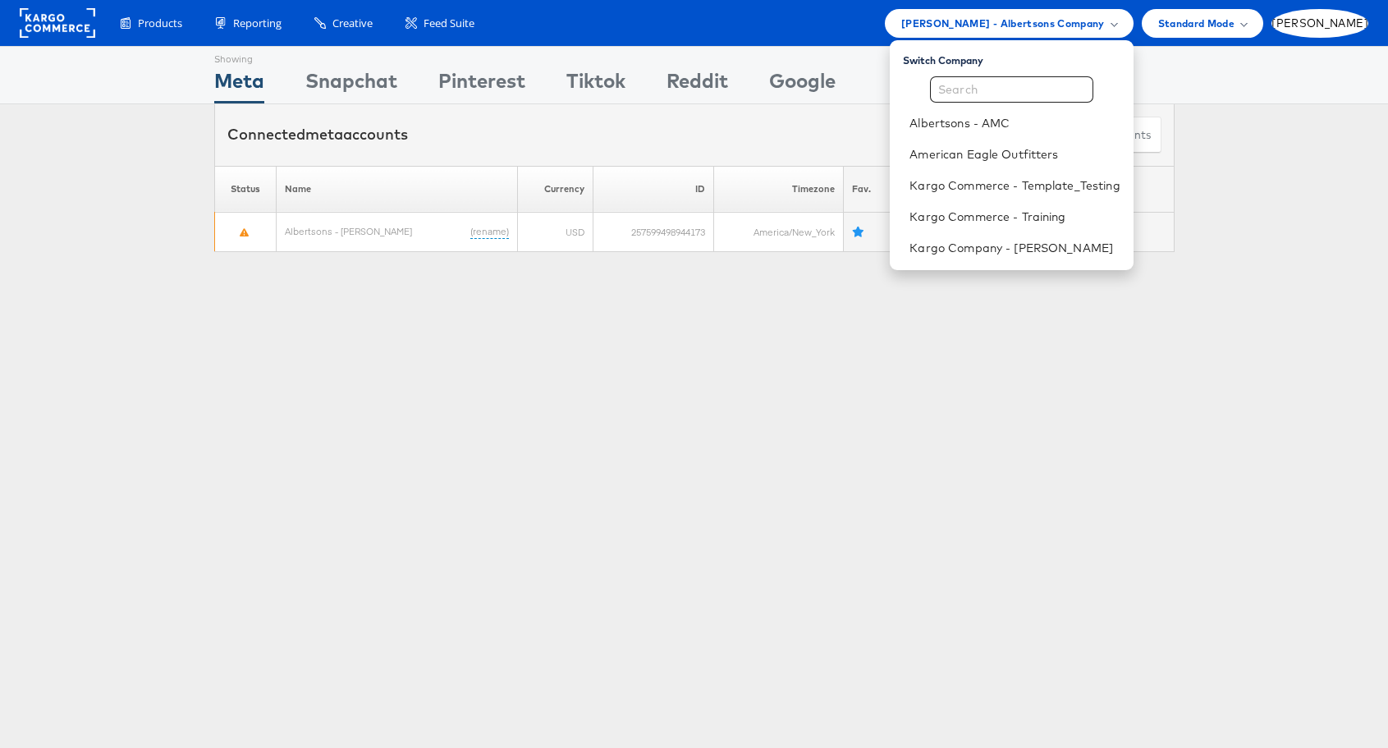
click at [1061, 415] on div "Showing Meta Showing [GEOGRAPHIC_DATA] Showing Pinterest Showing Tiktok Showing…" at bounding box center [694, 456] width 1388 height 821
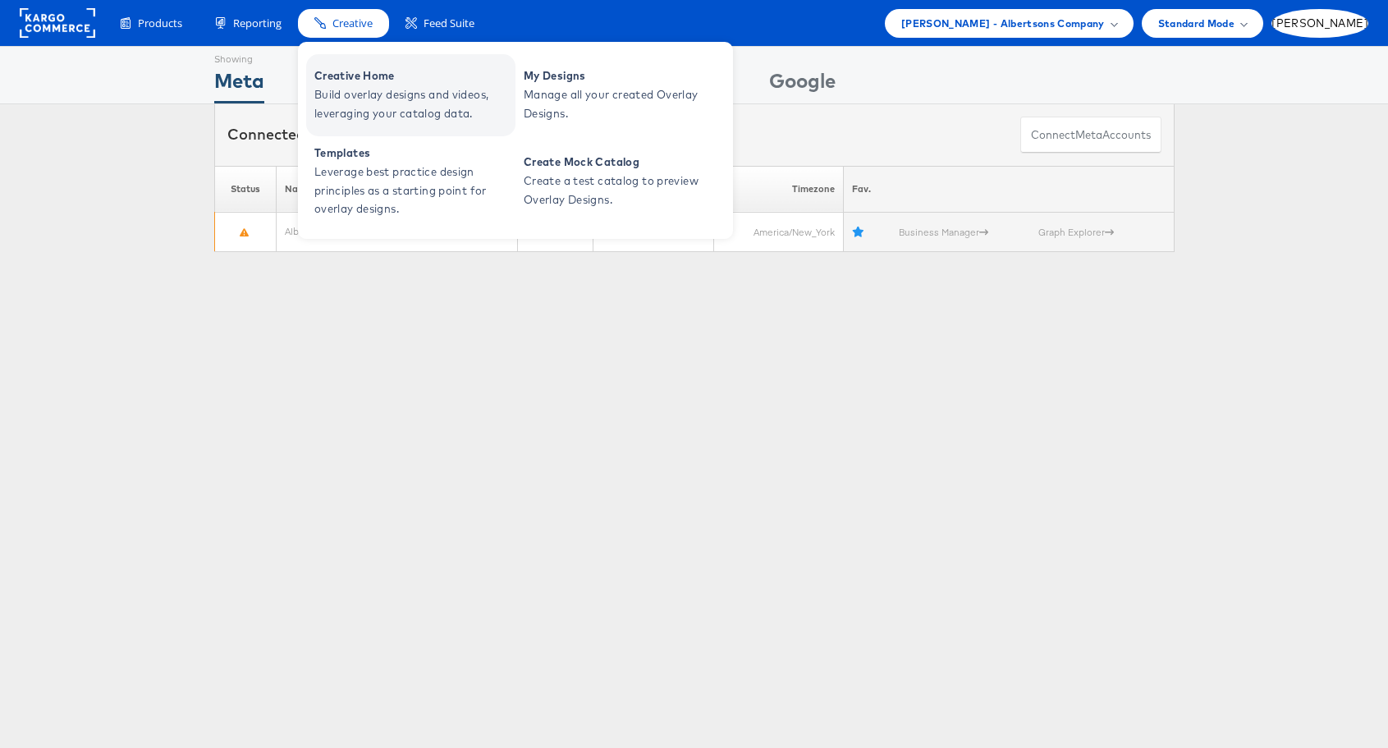
click at [364, 76] on span "Creative Home" at bounding box center [412, 76] width 197 height 19
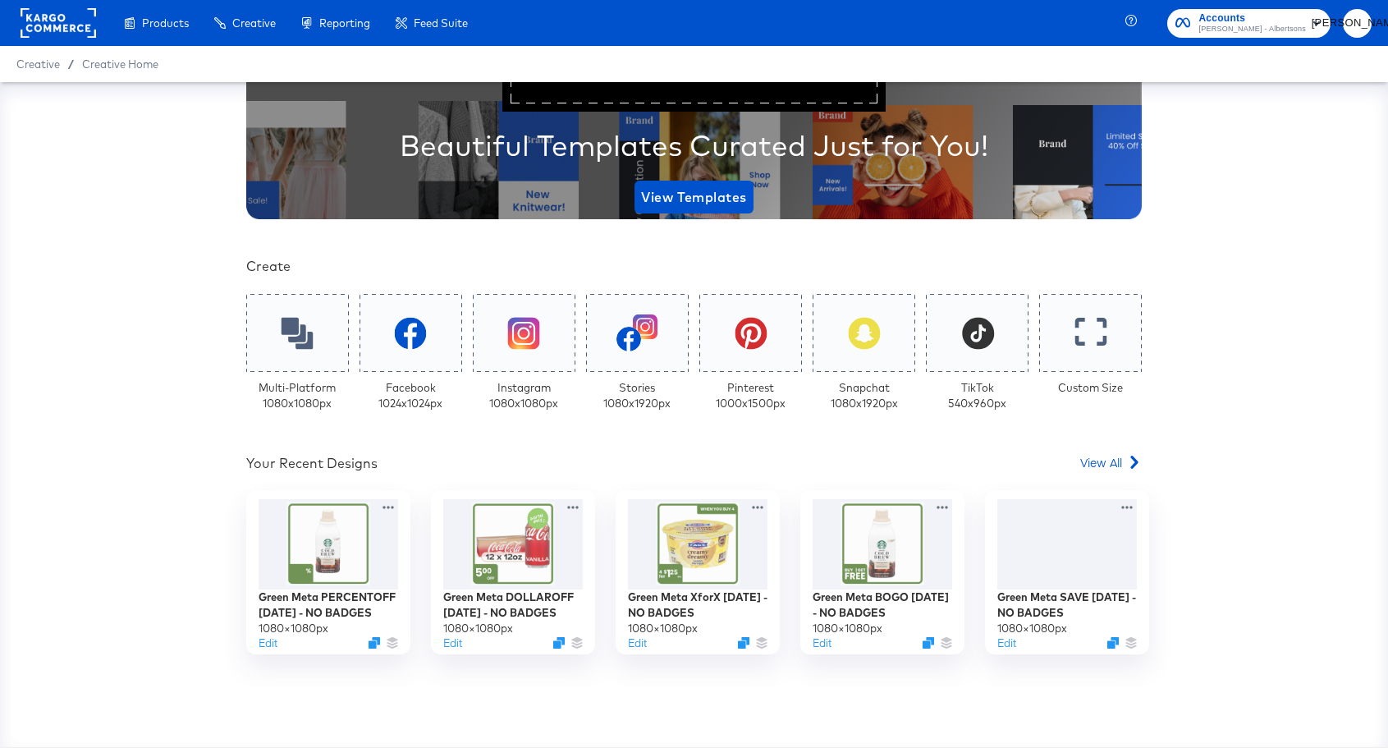
scroll to position [266, 0]
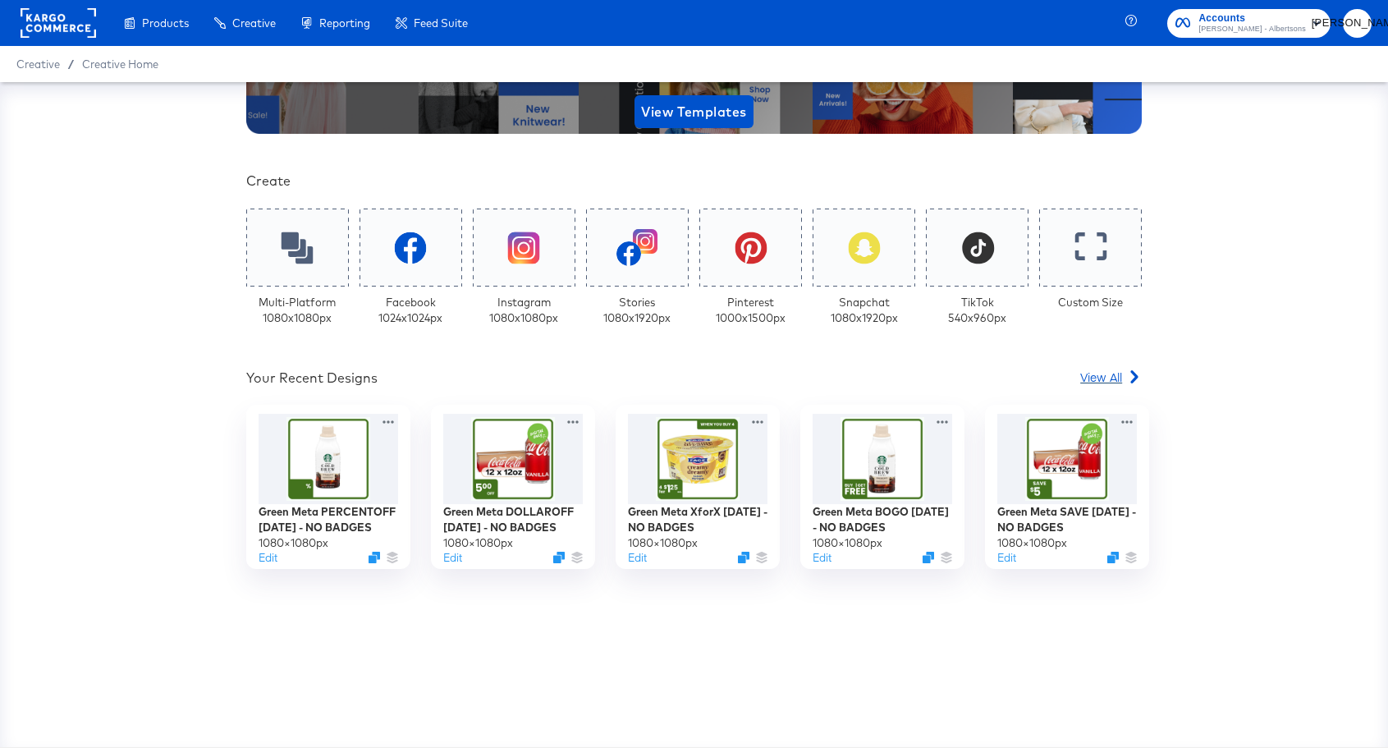
click at [1099, 382] on span "View All" at bounding box center [1101, 377] width 42 height 16
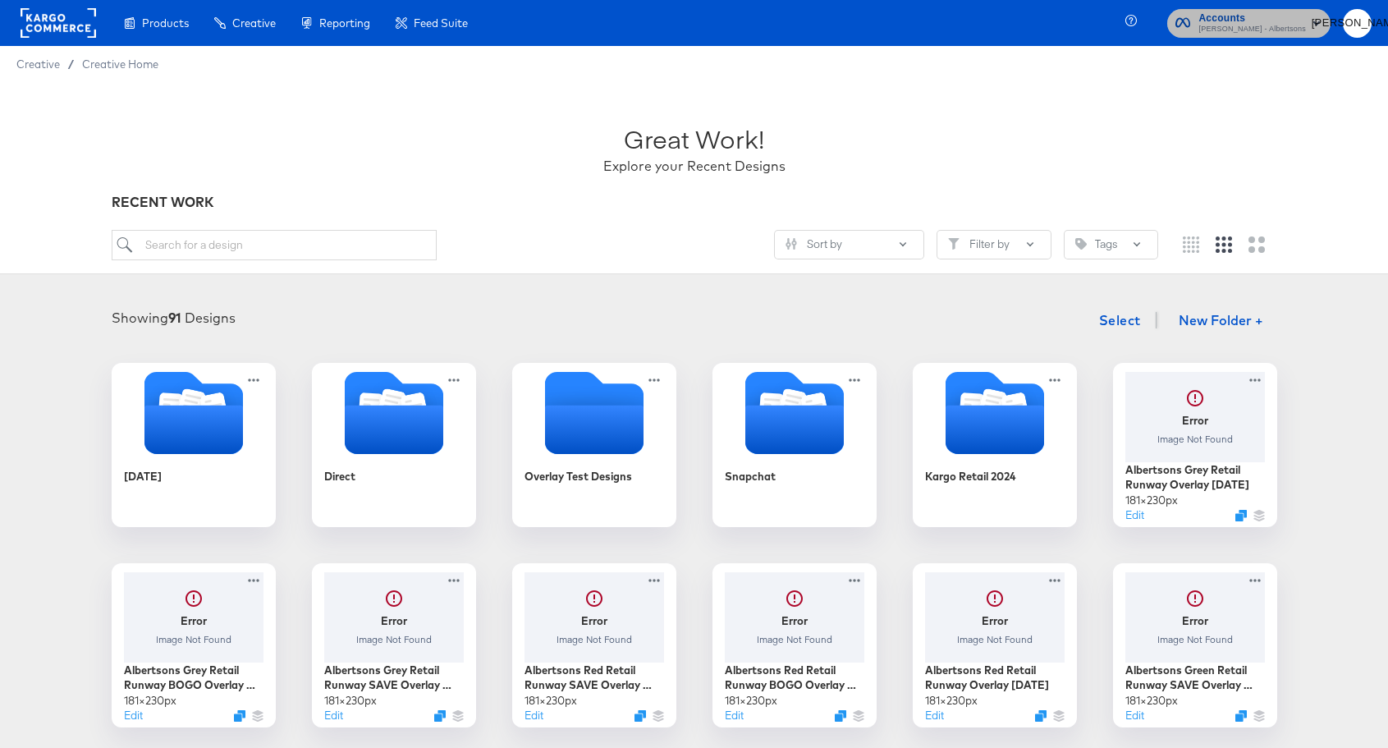
click at [1314, 26] on rect "button" at bounding box center [1317, 23] width 20 height 20
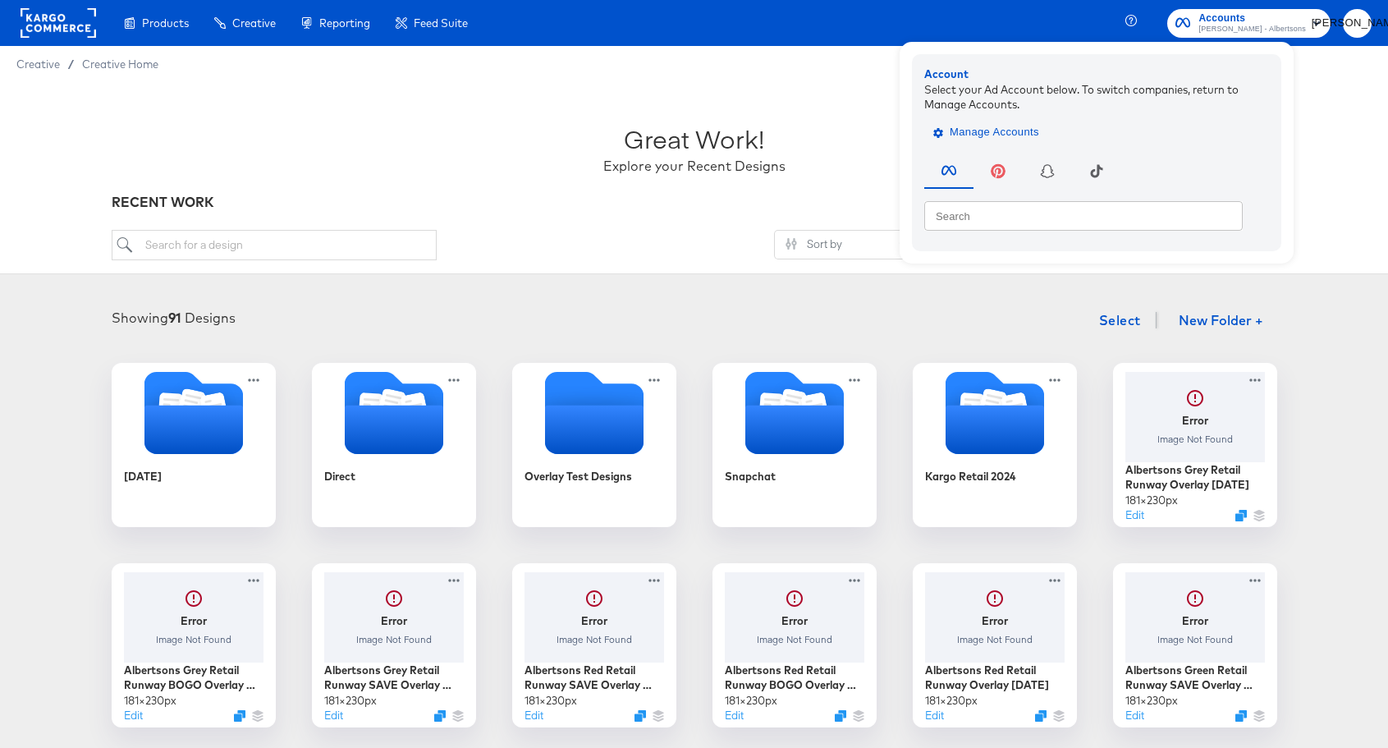
click at [1039, 135] on span "Manage Accounts" at bounding box center [988, 132] width 103 height 19
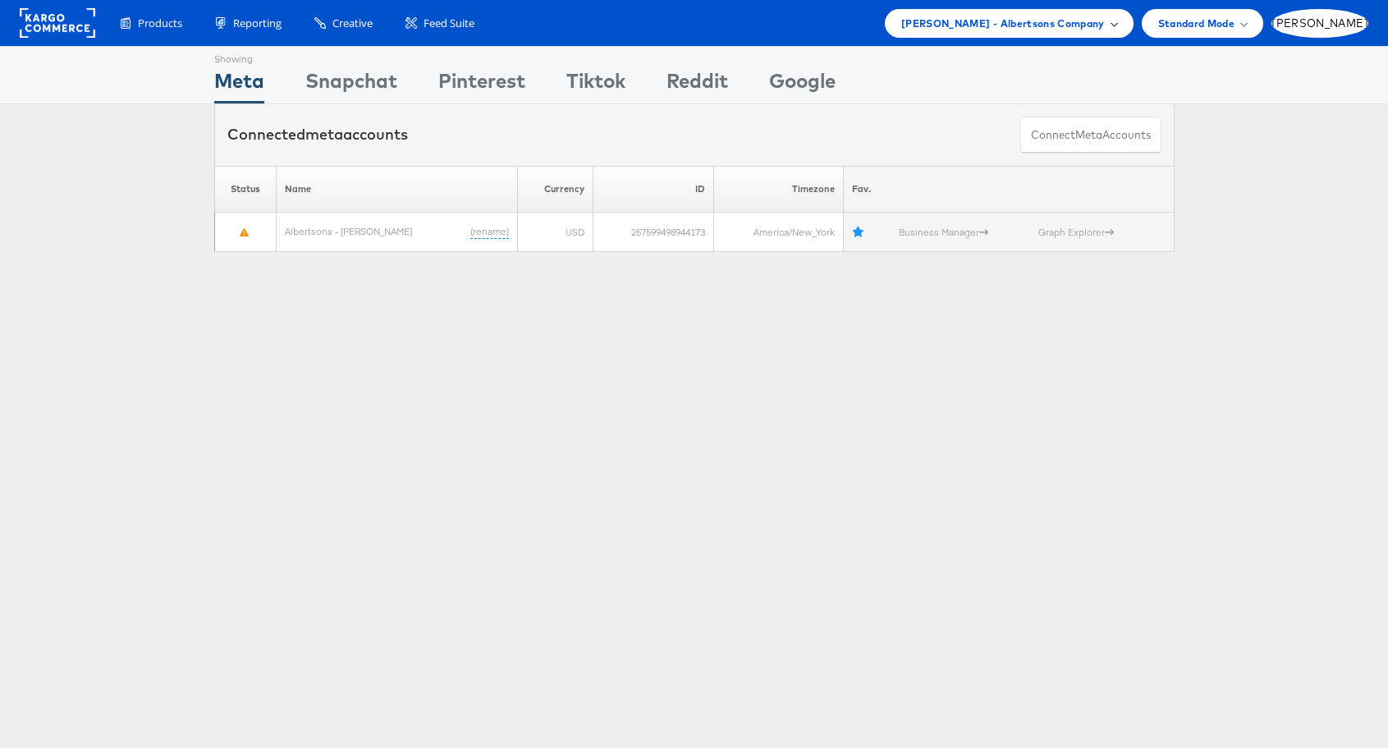
click at [1134, 16] on div "Merkle - Albertsons Company" at bounding box center [1009, 23] width 249 height 29
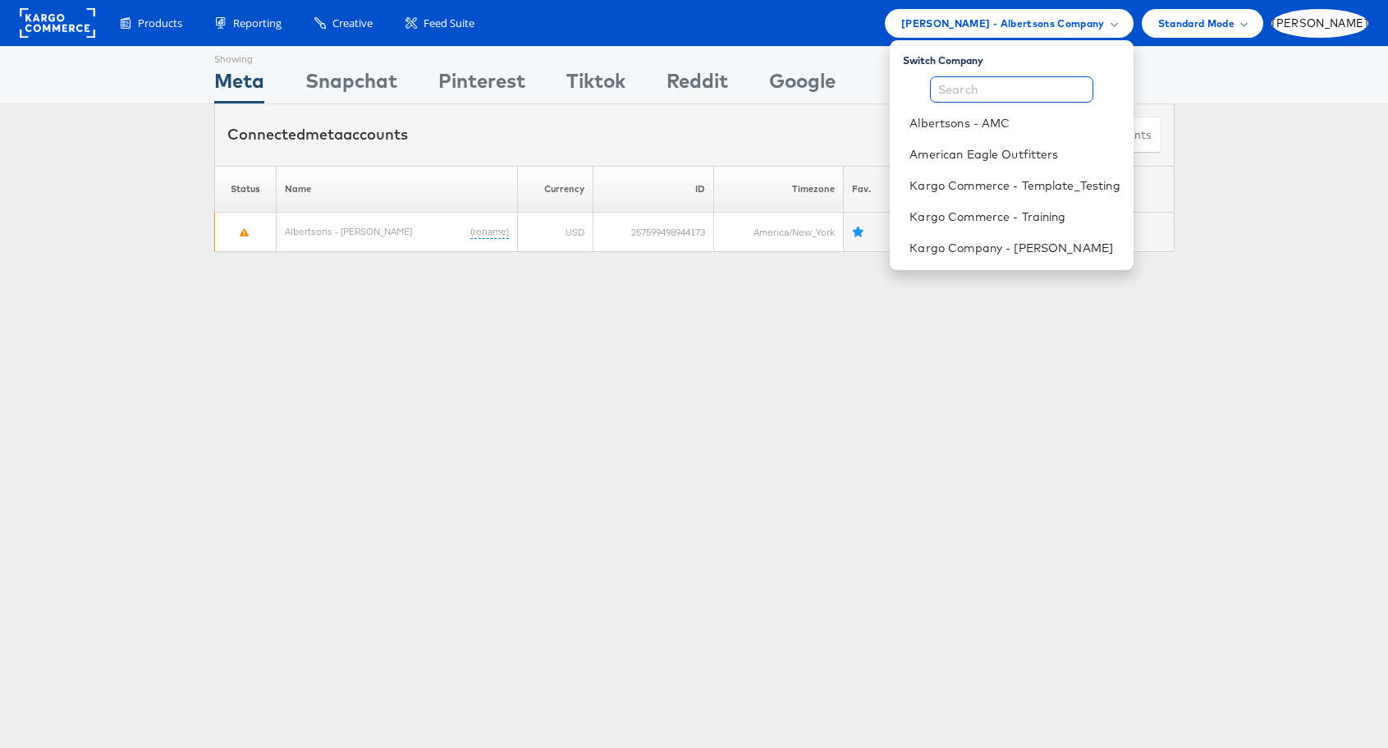
click at [1041, 92] on input "text" at bounding box center [1011, 89] width 163 height 26
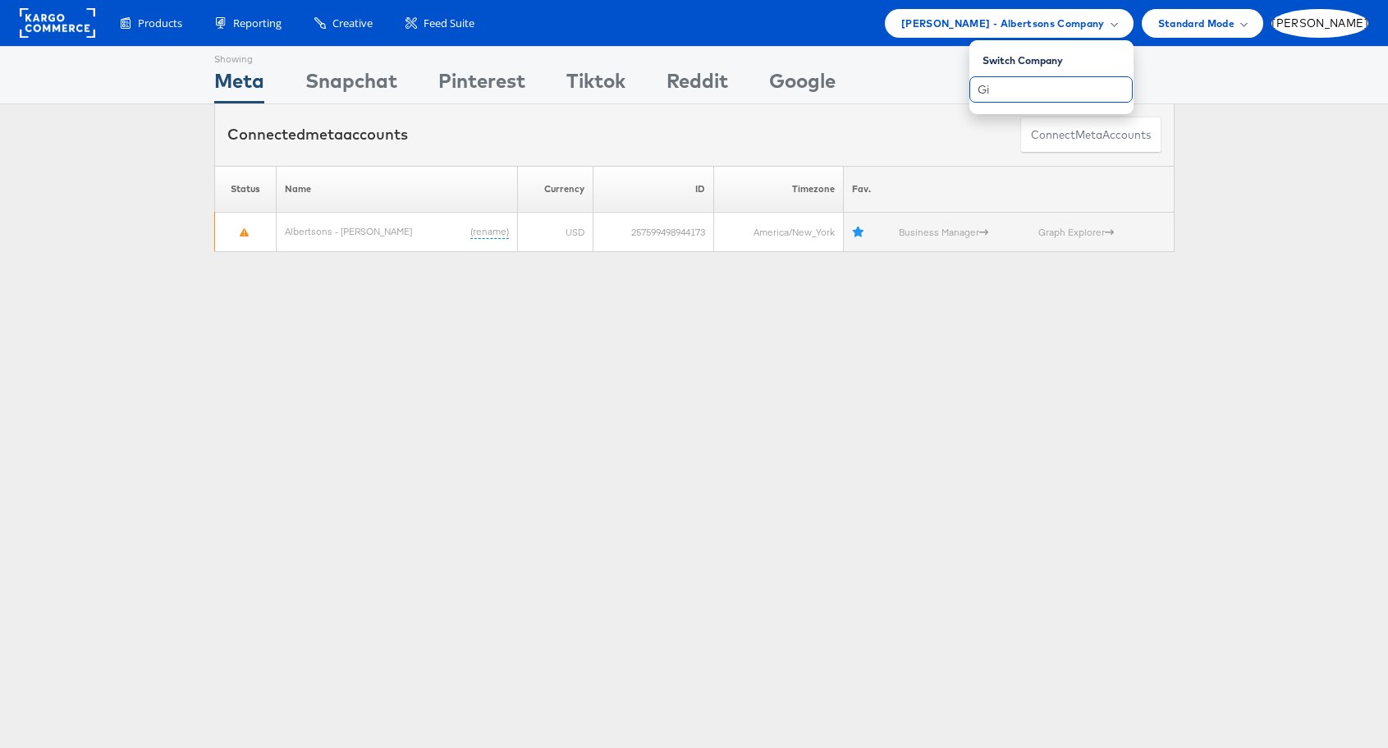
type input "G"
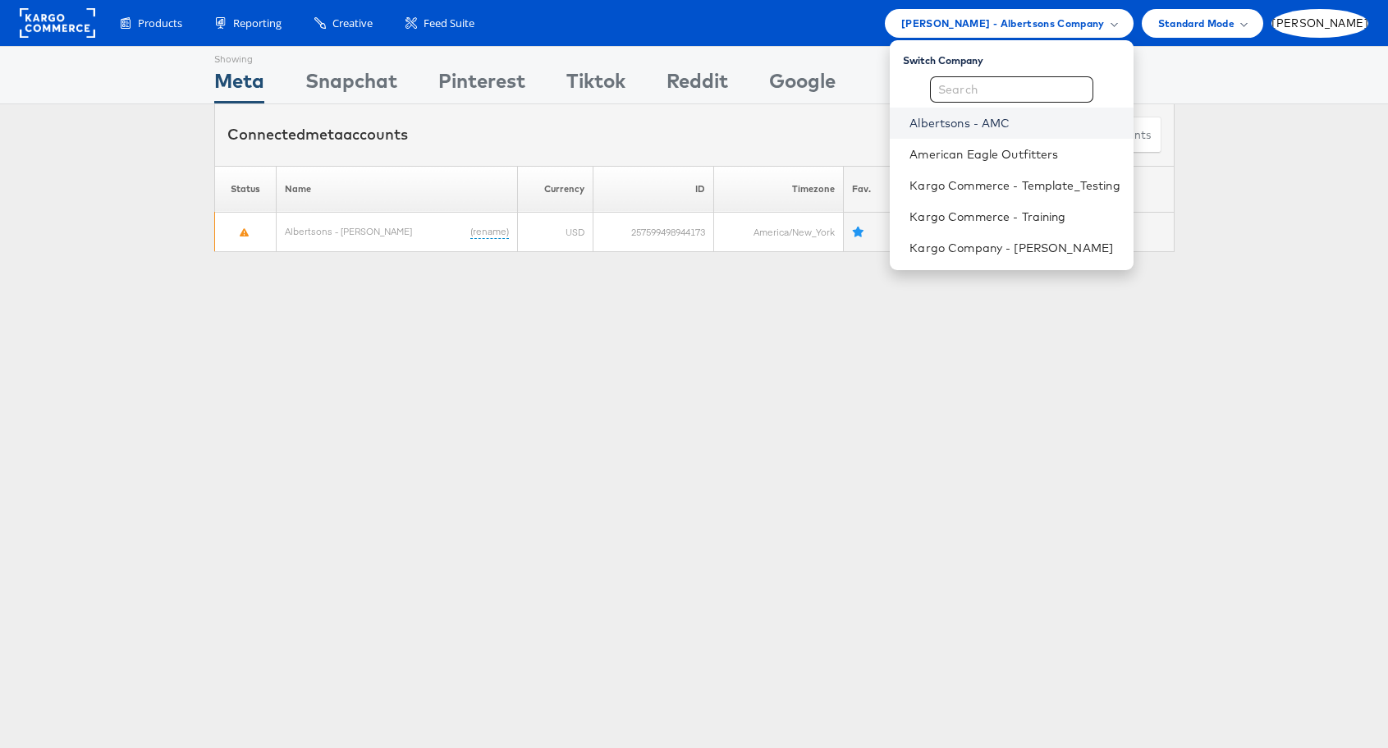
click at [1067, 117] on link "Albertsons - AMC" at bounding box center [1015, 123] width 210 height 16
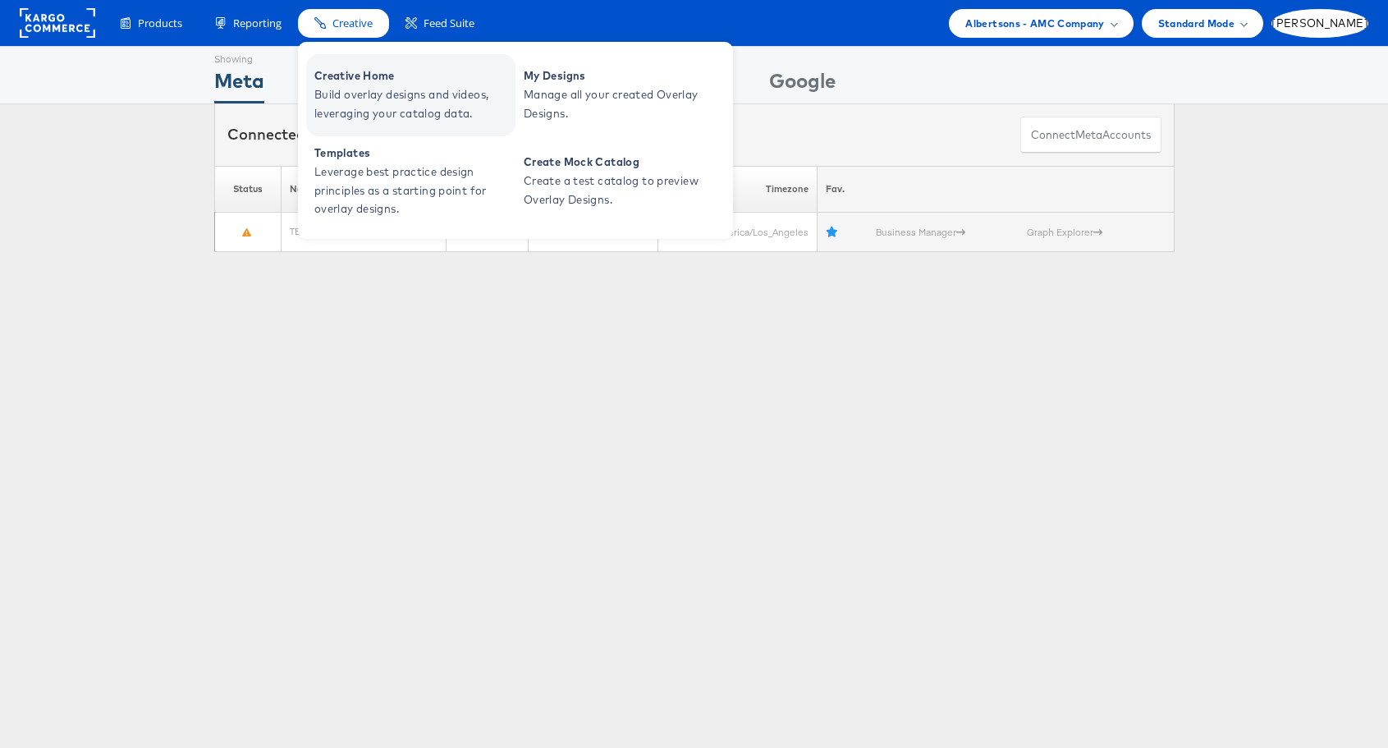
click at [342, 80] on span "Creative Home" at bounding box center [412, 76] width 197 height 19
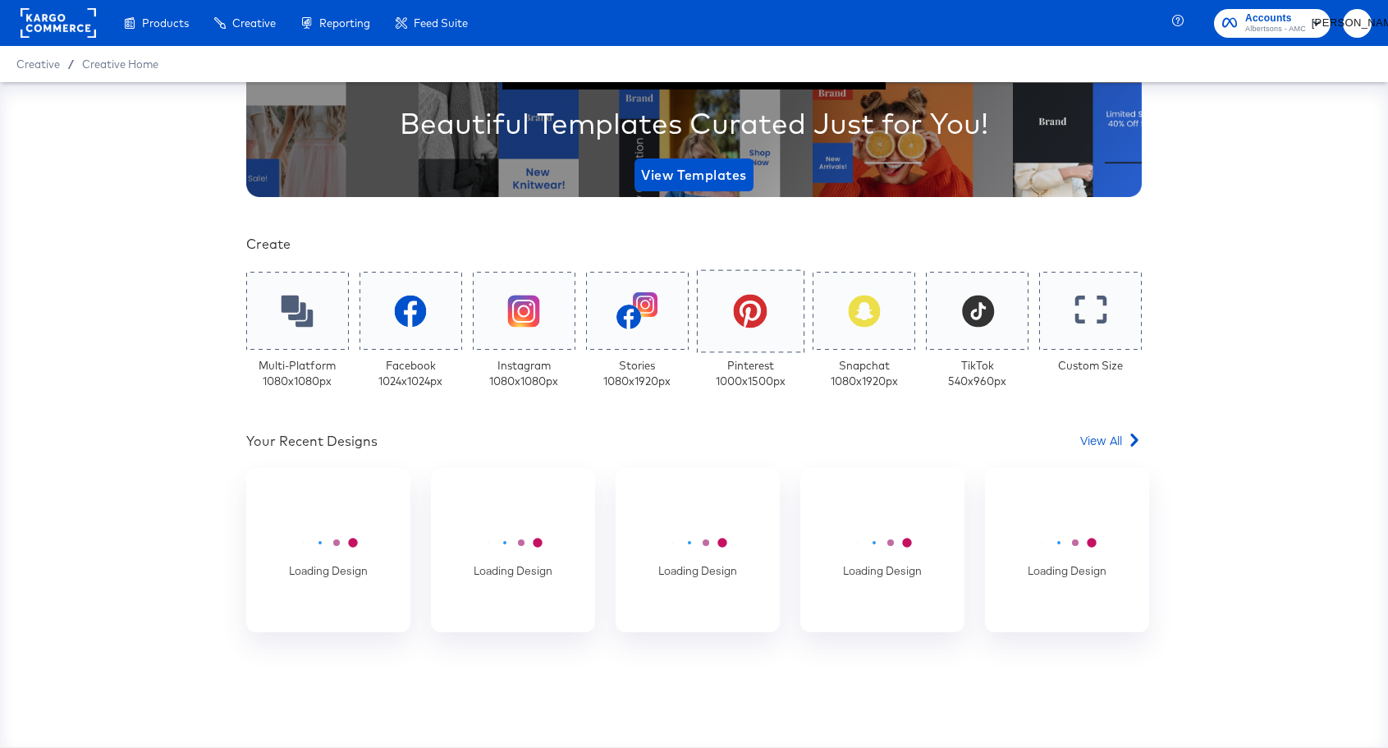
scroll to position [221, 0]
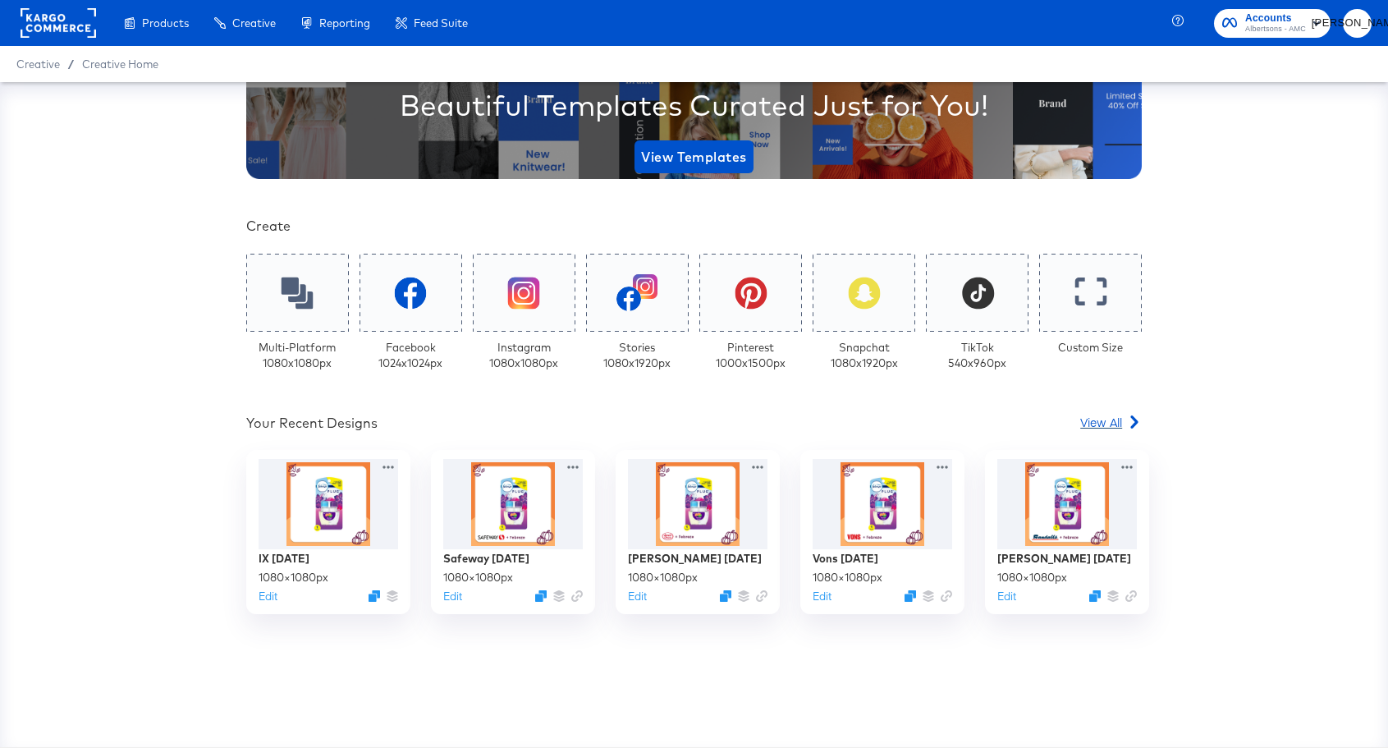
click at [1112, 417] on span "View All" at bounding box center [1101, 422] width 42 height 16
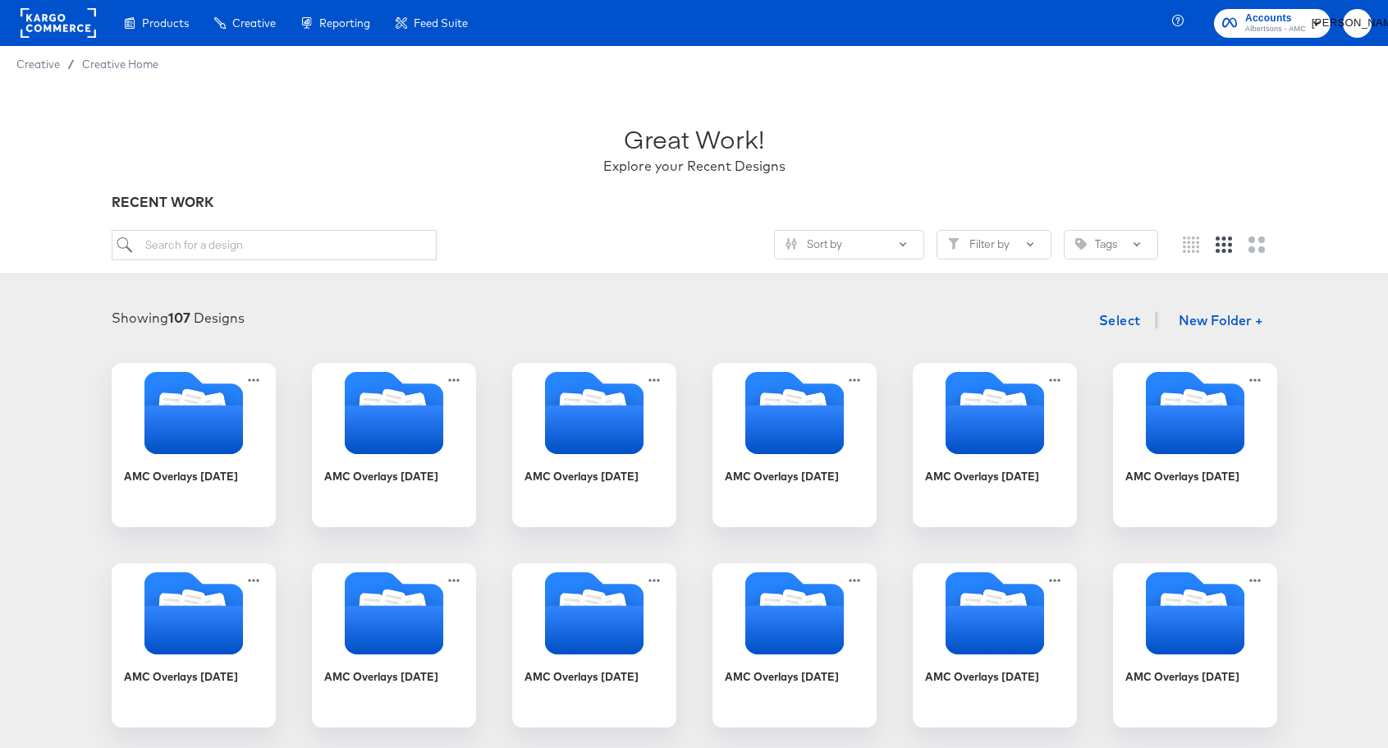
click at [1268, 17] on span "Accounts" at bounding box center [1275, 18] width 61 height 17
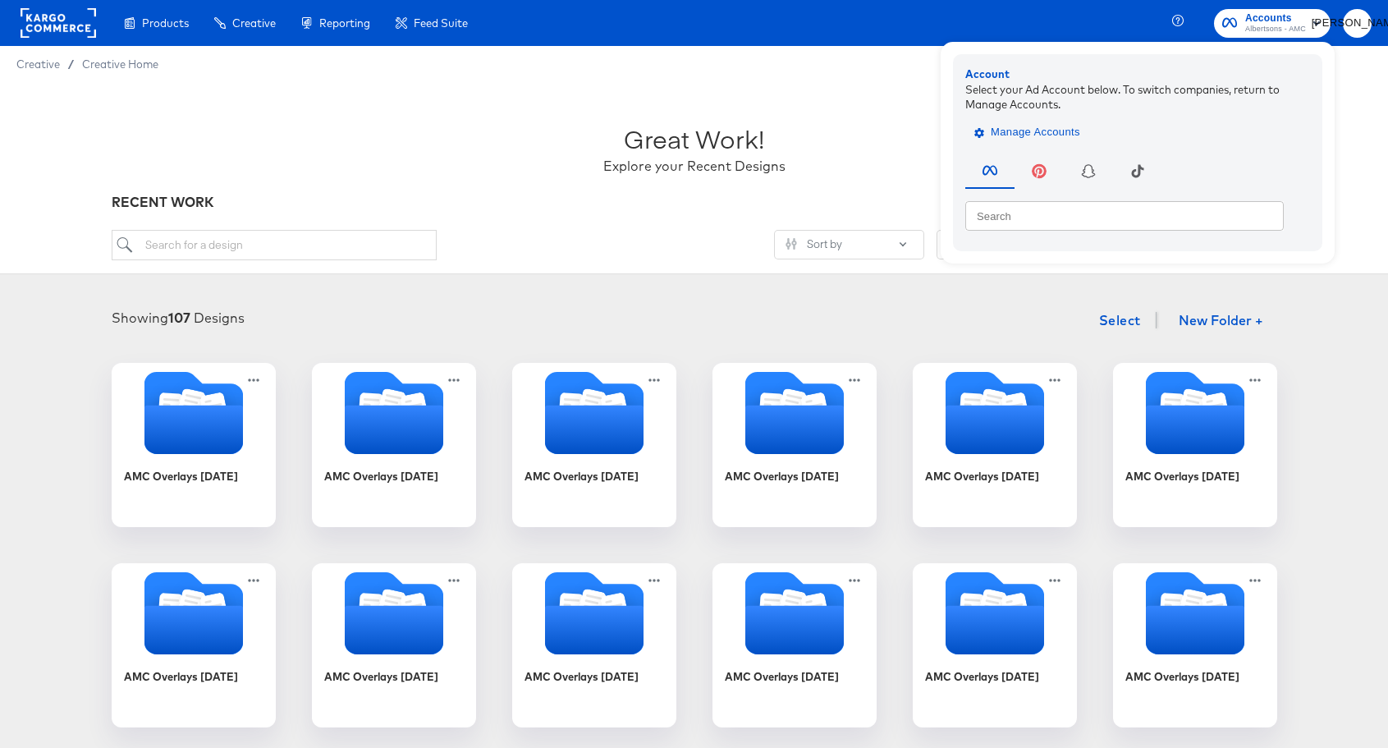
click at [1026, 130] on span "Manage Accounts" at bounding box center [1029, 132] width 103 height 19
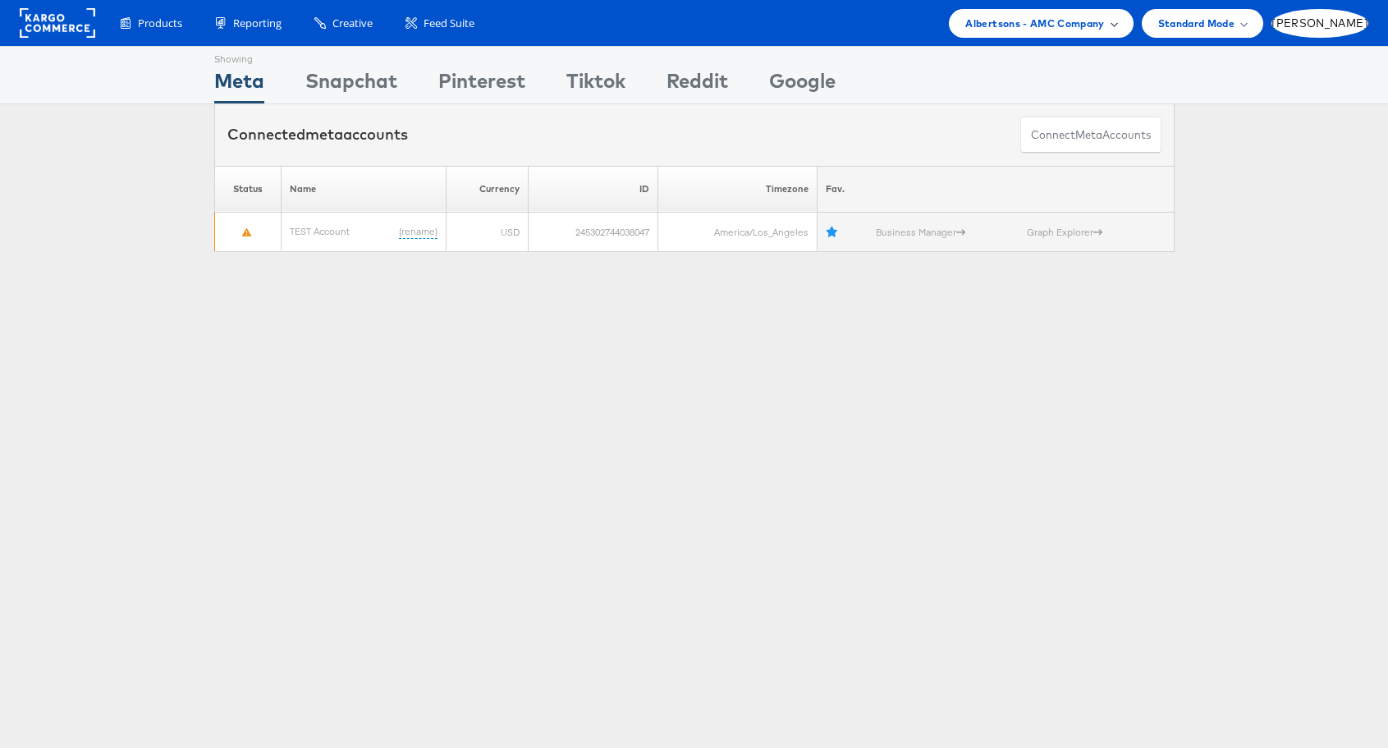
click at [1133, 32] on div "Albertsons - AMC Company" at bounding box center [1041, 23] width 184 height 29
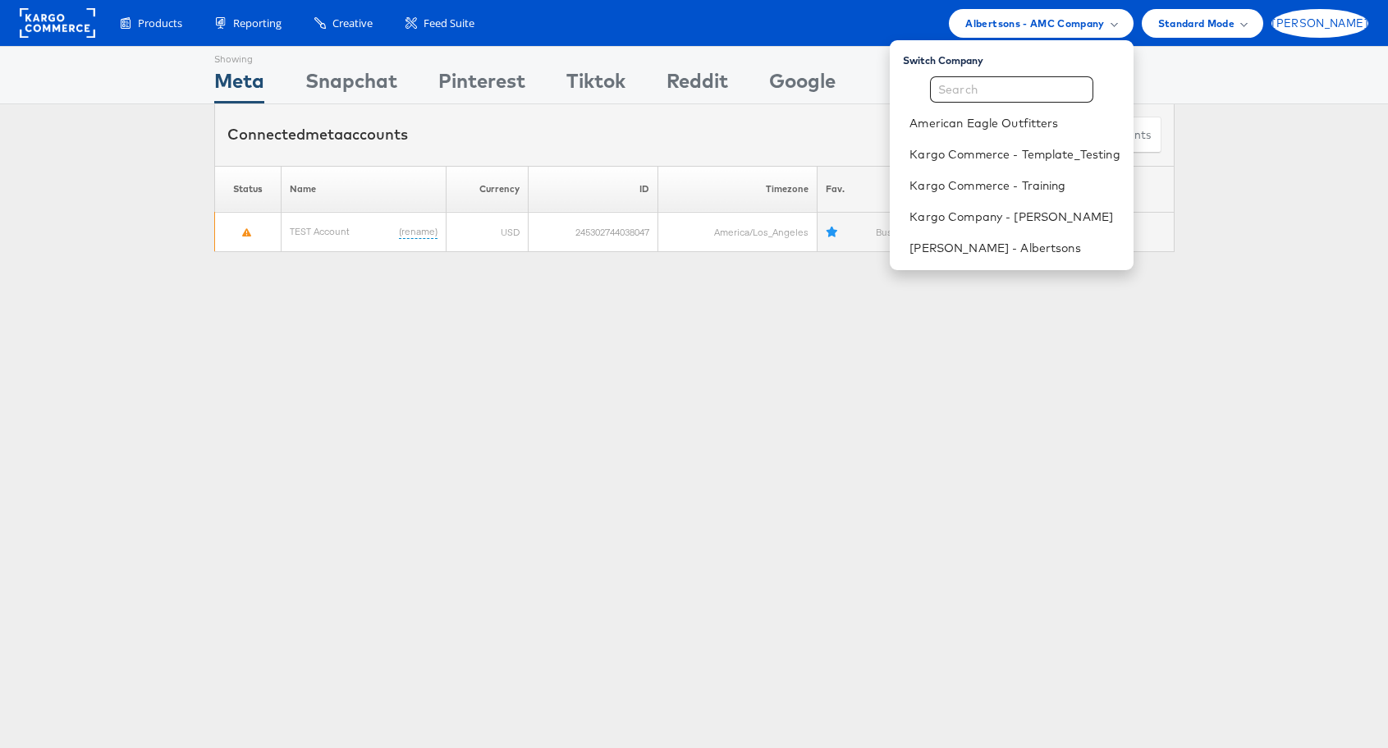
click at [1347, 23] on span "[PERSON_NAME]" at bounding box center [1320, 23] width 97 height 11
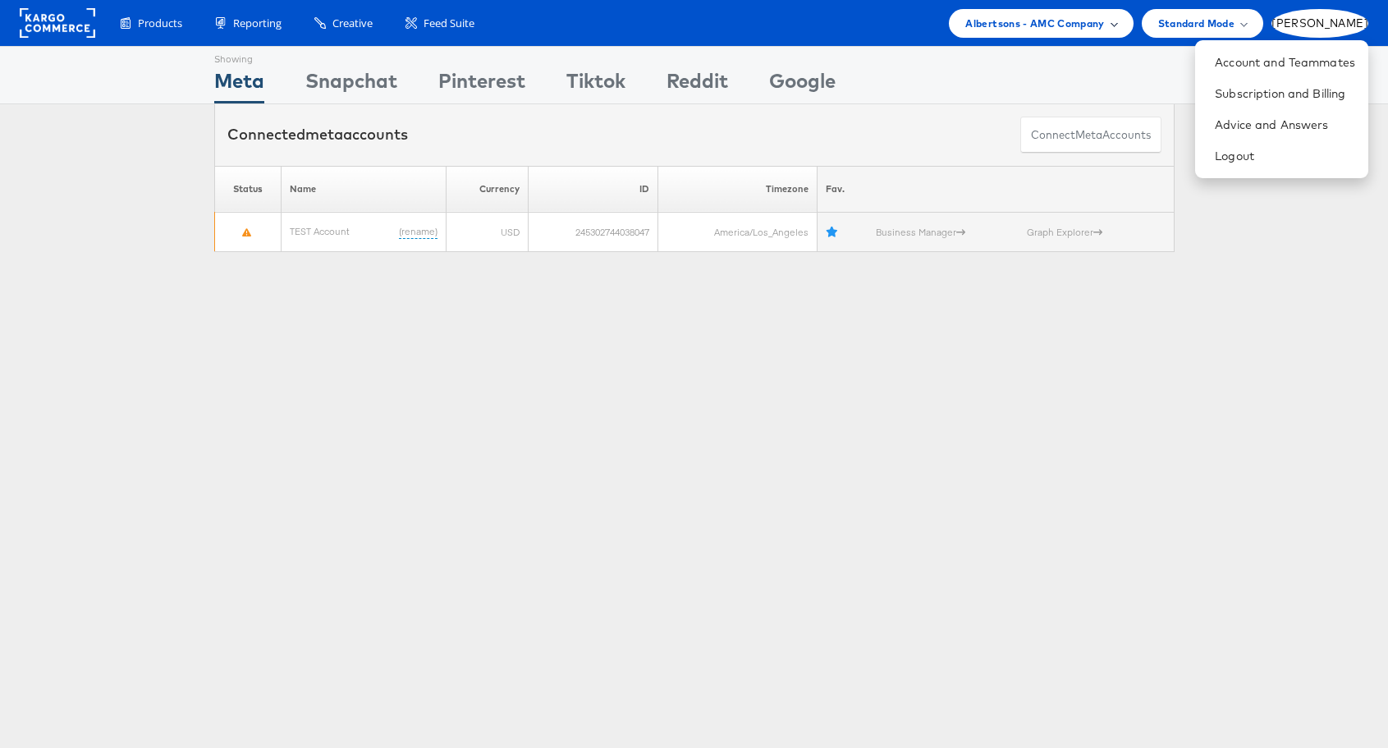
click at [1104, 24] on span "Albertsons - AMC Company" at bounding box center [1035, 23] width 139 height 17
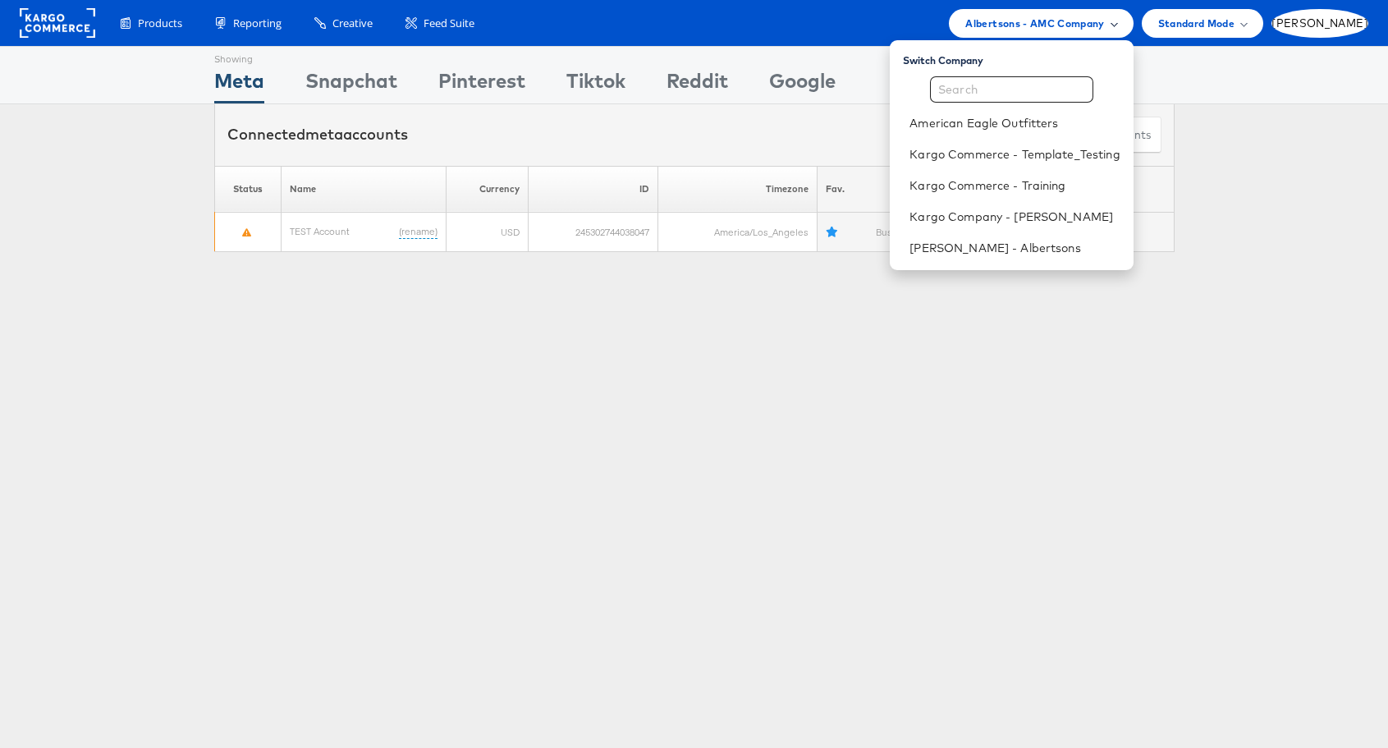
click at [1104, 25] on span "Albertsons - AMC Company" at bounding box center [1035, 23] width 139 height 17
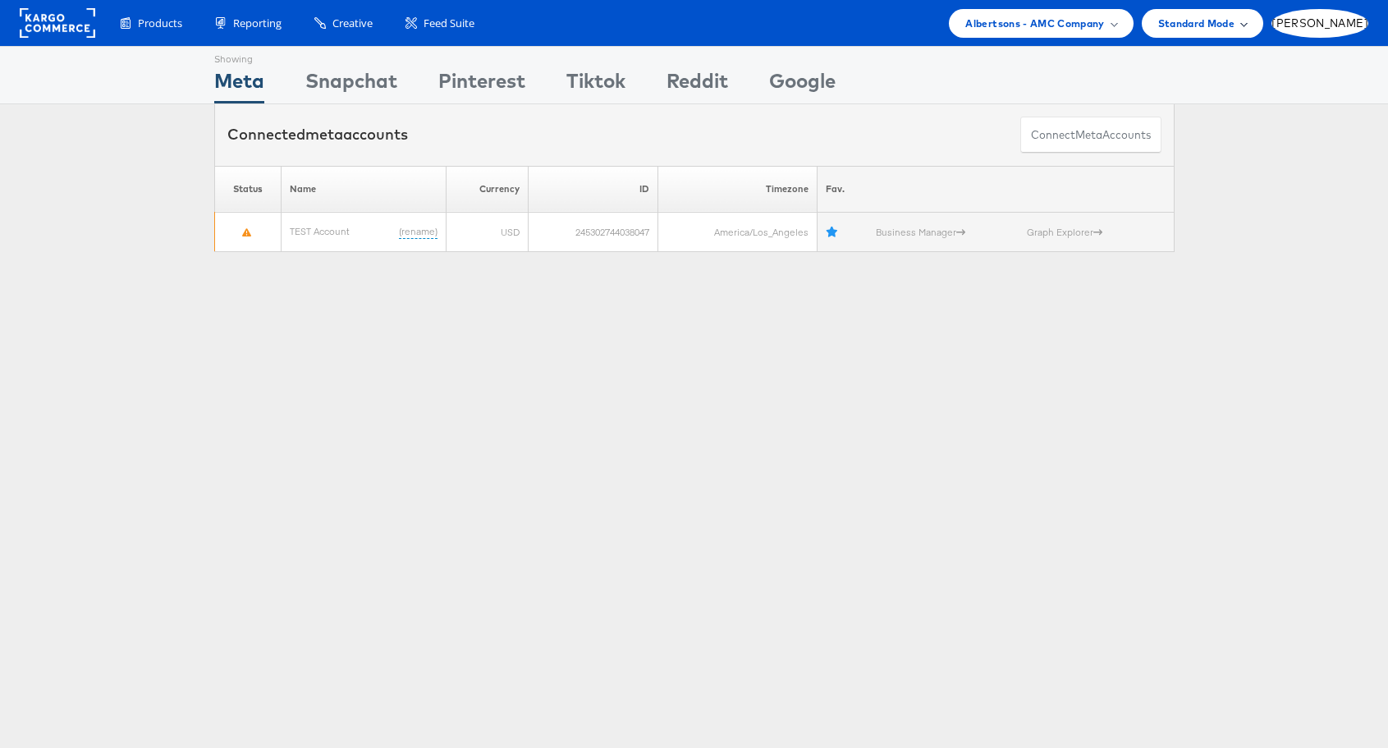
click at [1247, 18] on div "Standard Mode" at bounding box center [1202, 23] width 89 height 17
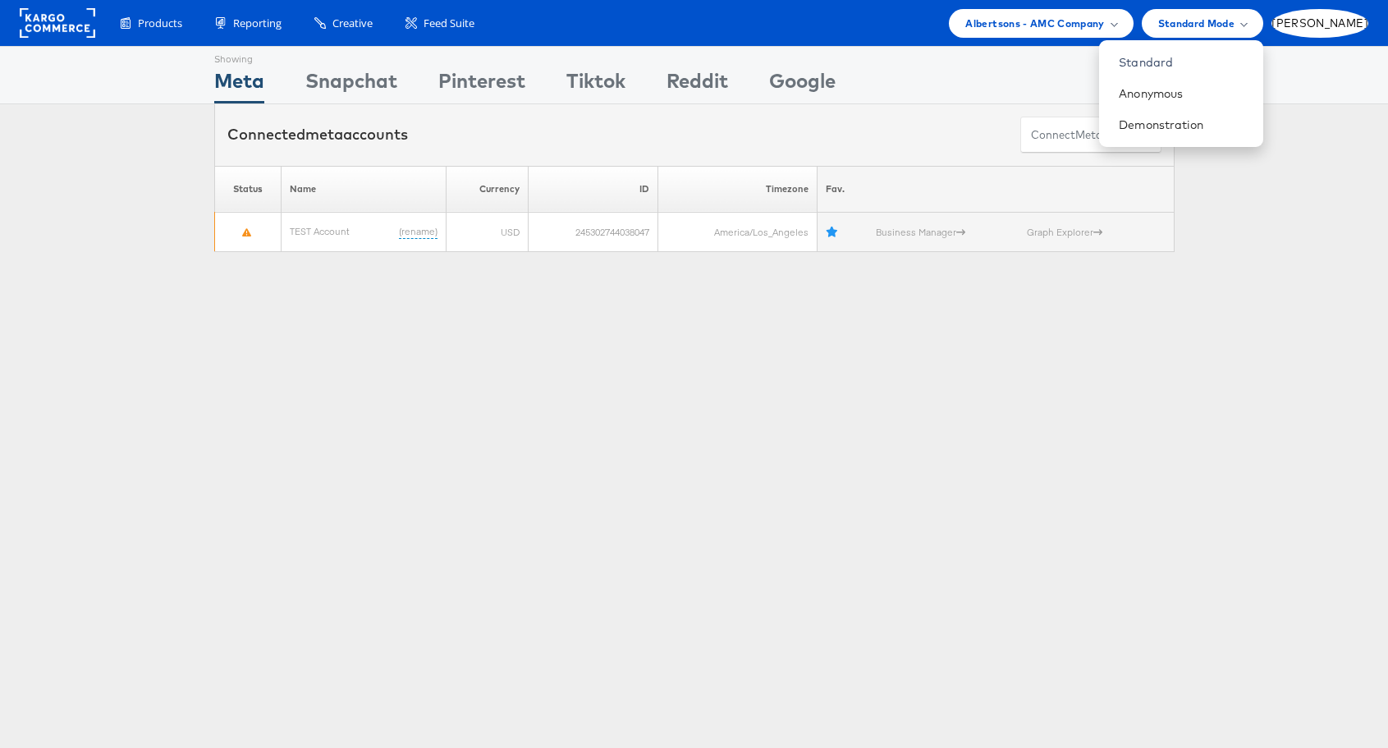
click at [973, 427] on div "Showing Meta Showing [GEOGRAPHIC_DATA] Showing Pinterest Showing Tiktok Showing…" at bounding box center [694, 456] width 1388 height 821
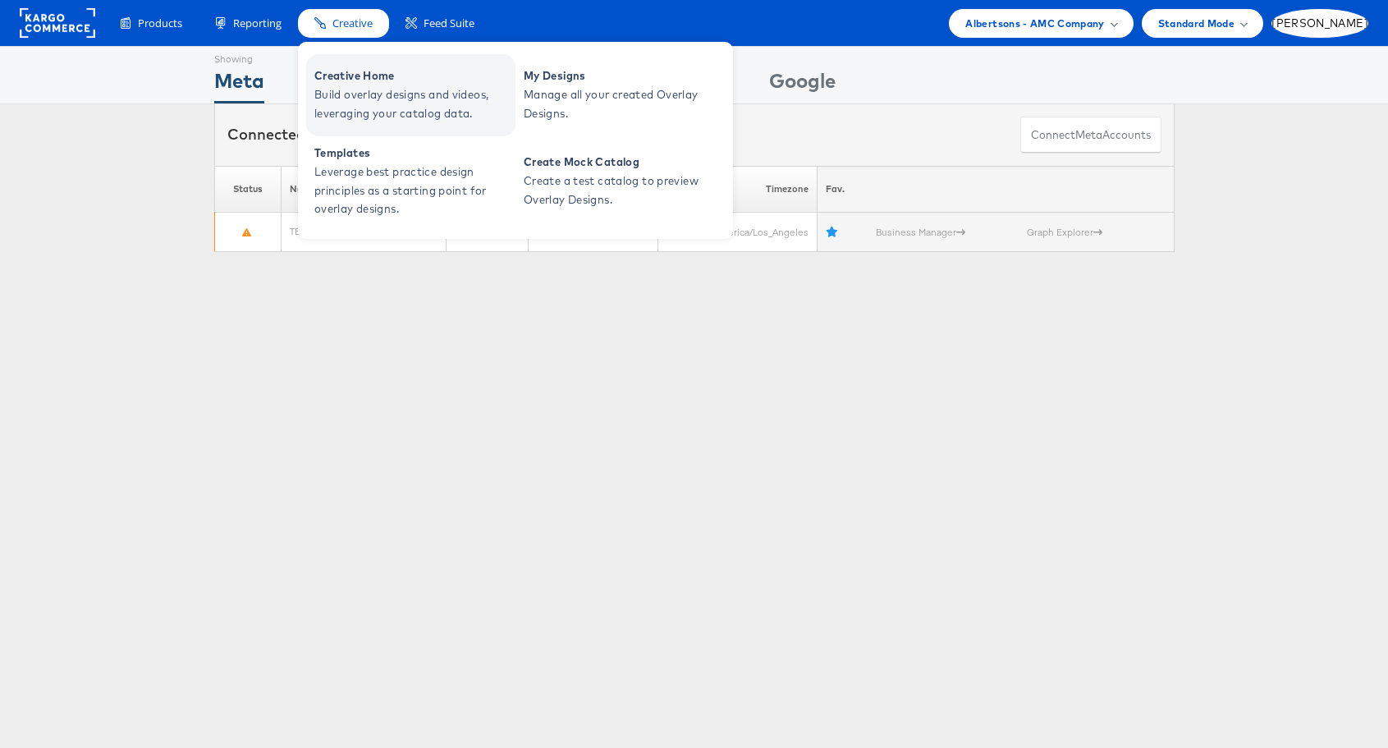
click at [356, 68] on span "Creative Home" at bounding box center [412, 76] width 197 height 19
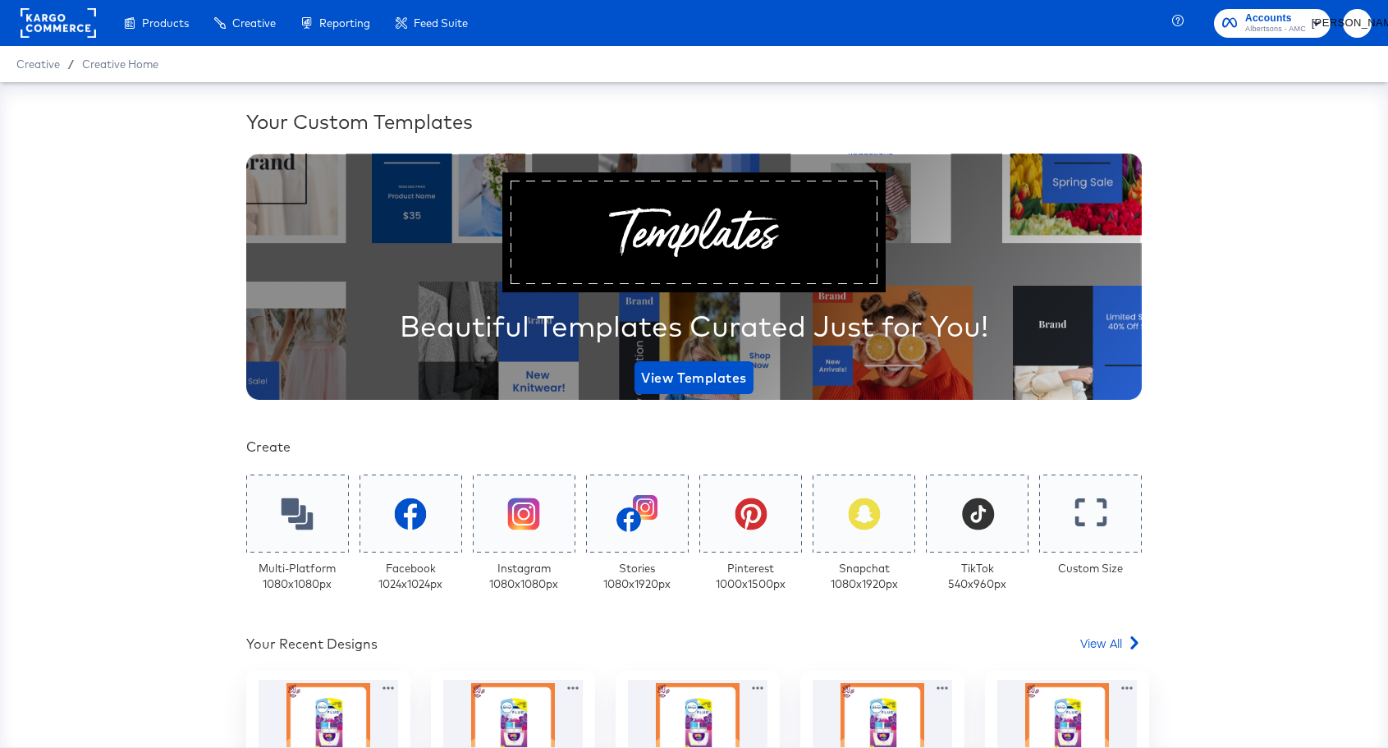
click at [1305, 19] on span "Accounts" at bounding box center [1275, 18] width 61 height 17
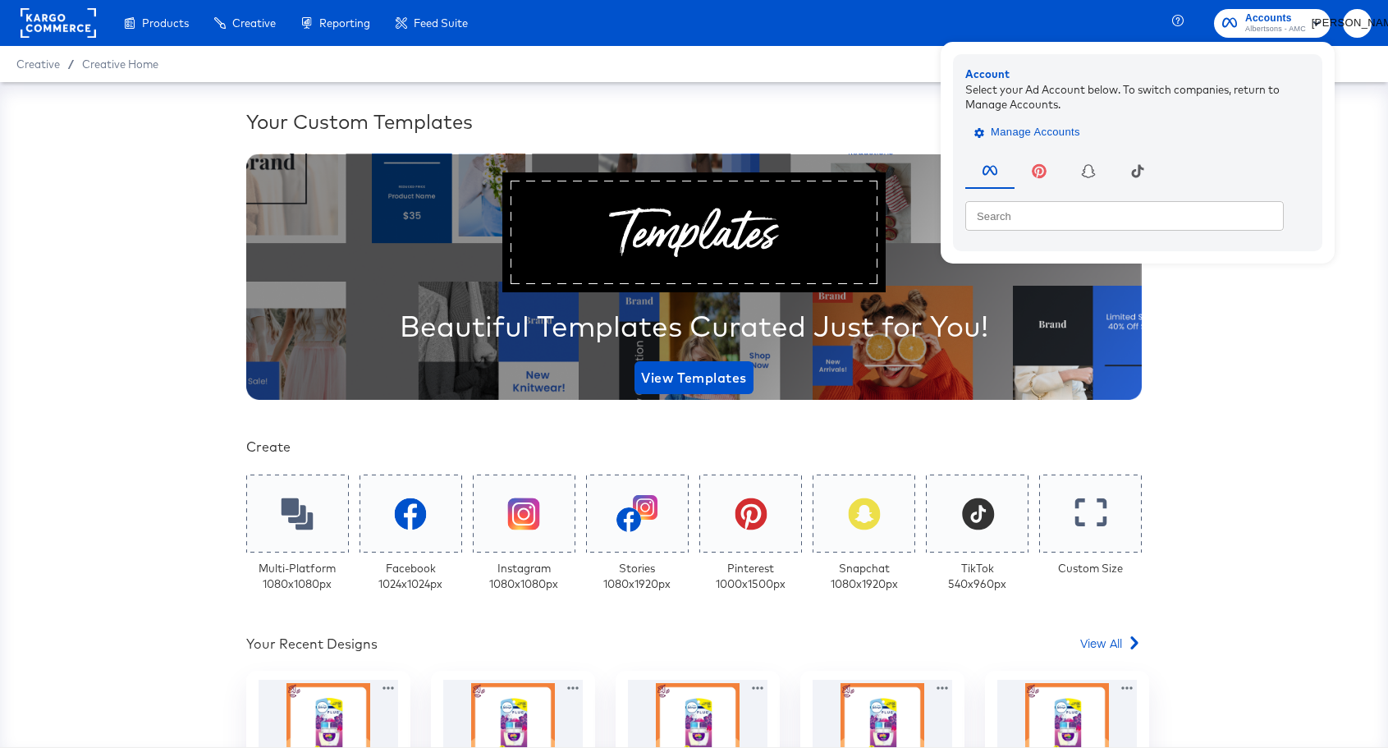
click at [1060, 131] on span "Manage Accounts" at bounding box center [1029, 132] width 103 height 19
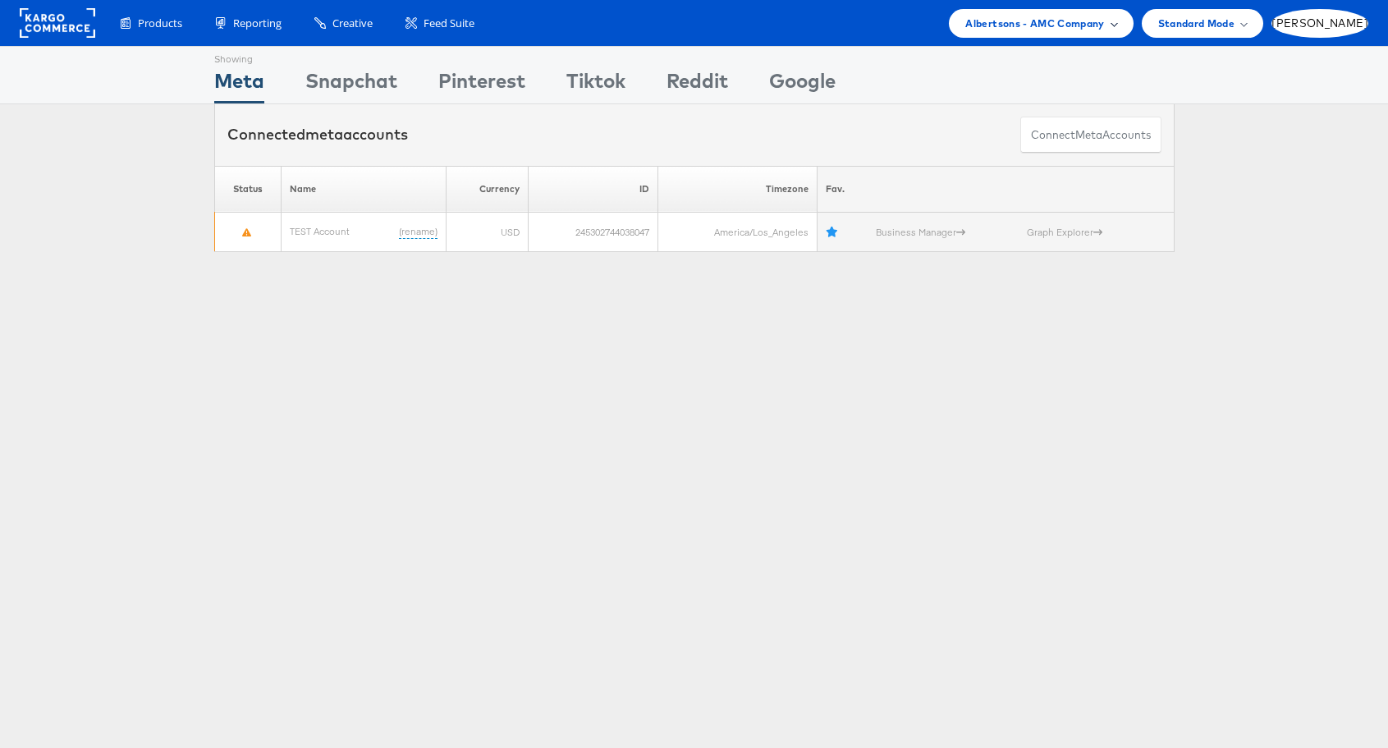
click at [1104, 16] on span "Albertsons - AMC Company" at bounding box center [1035, 23] width 139 height 17
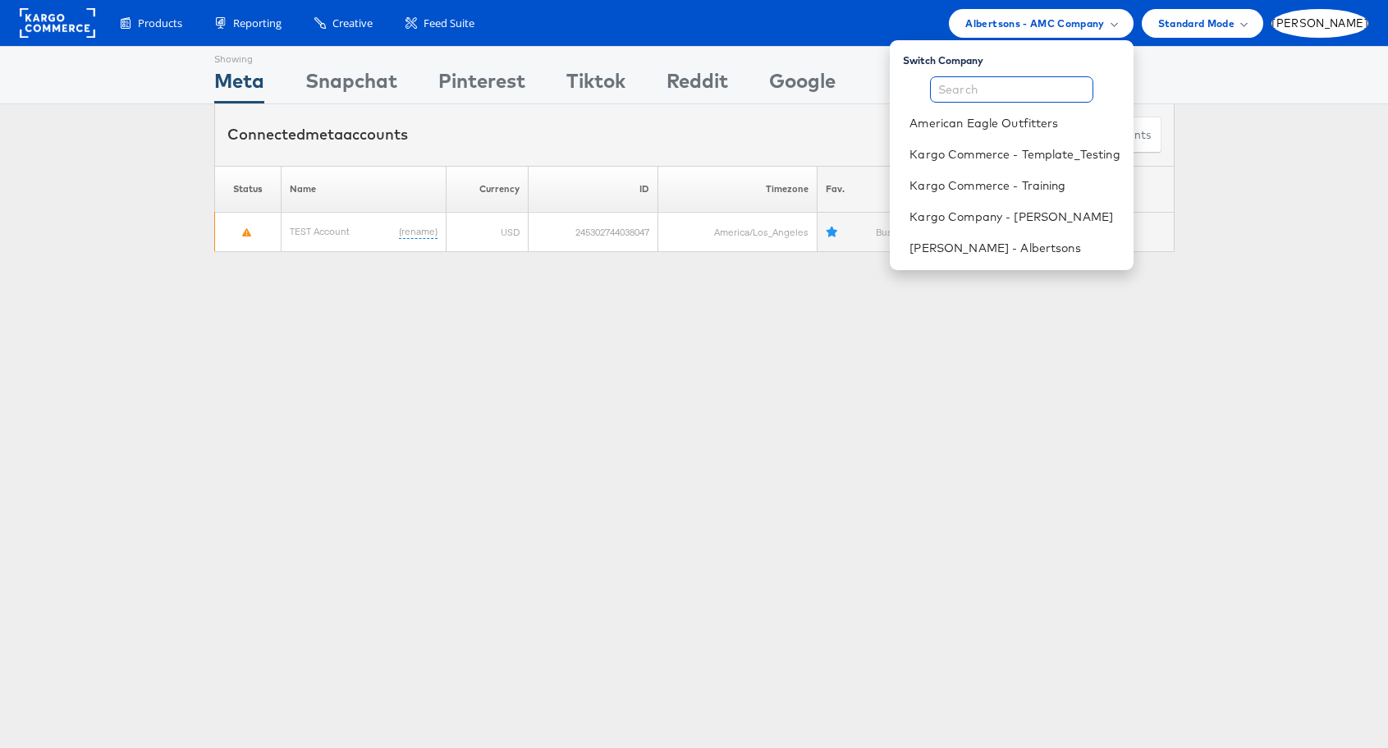
click at [1083, 87] on input "text" at bounding box center [1011, 89] width 163 height 26
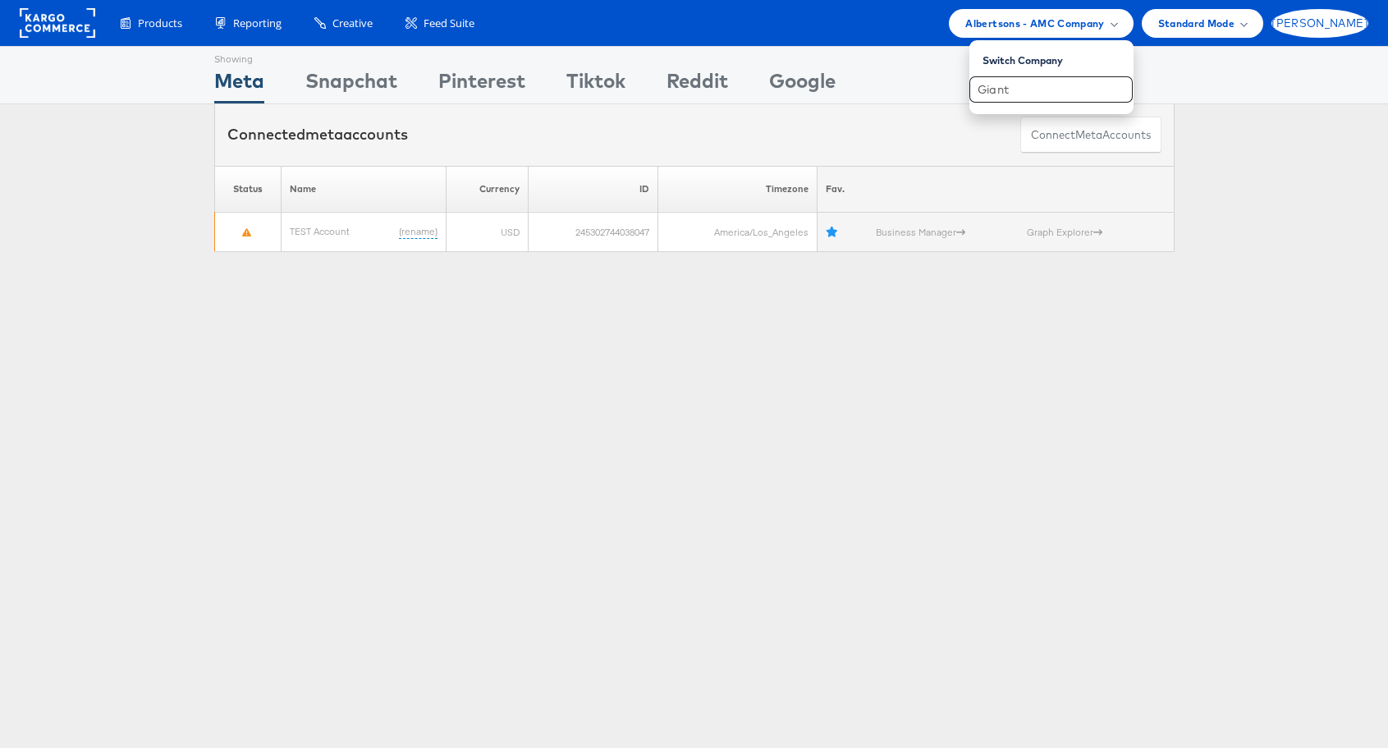
click at [1354, 21] on span "[PERSON_NAME]" at bounding box center [1320, 23] width 97 height 11
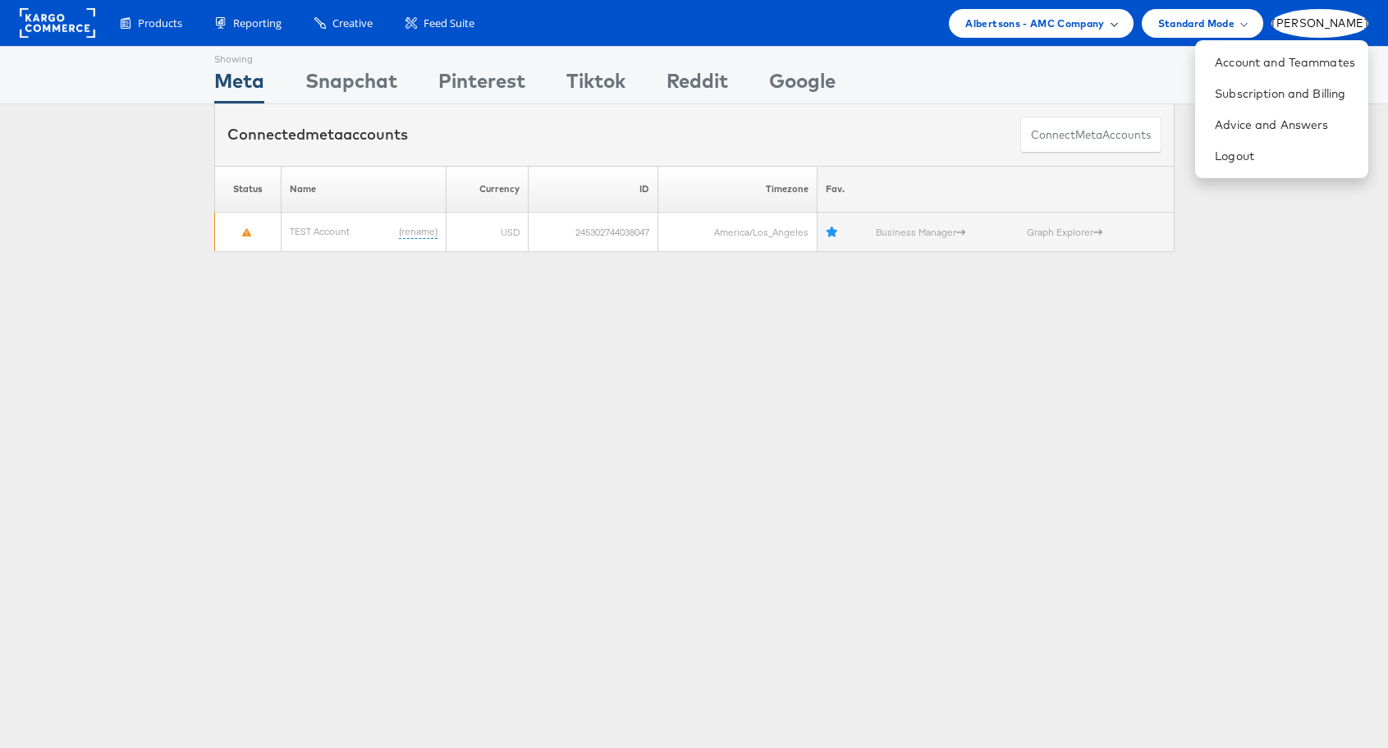
click at [1117, 27] on div "Albertsons - AMC Company" at bounding box center [1041, 23] width 151 height 17
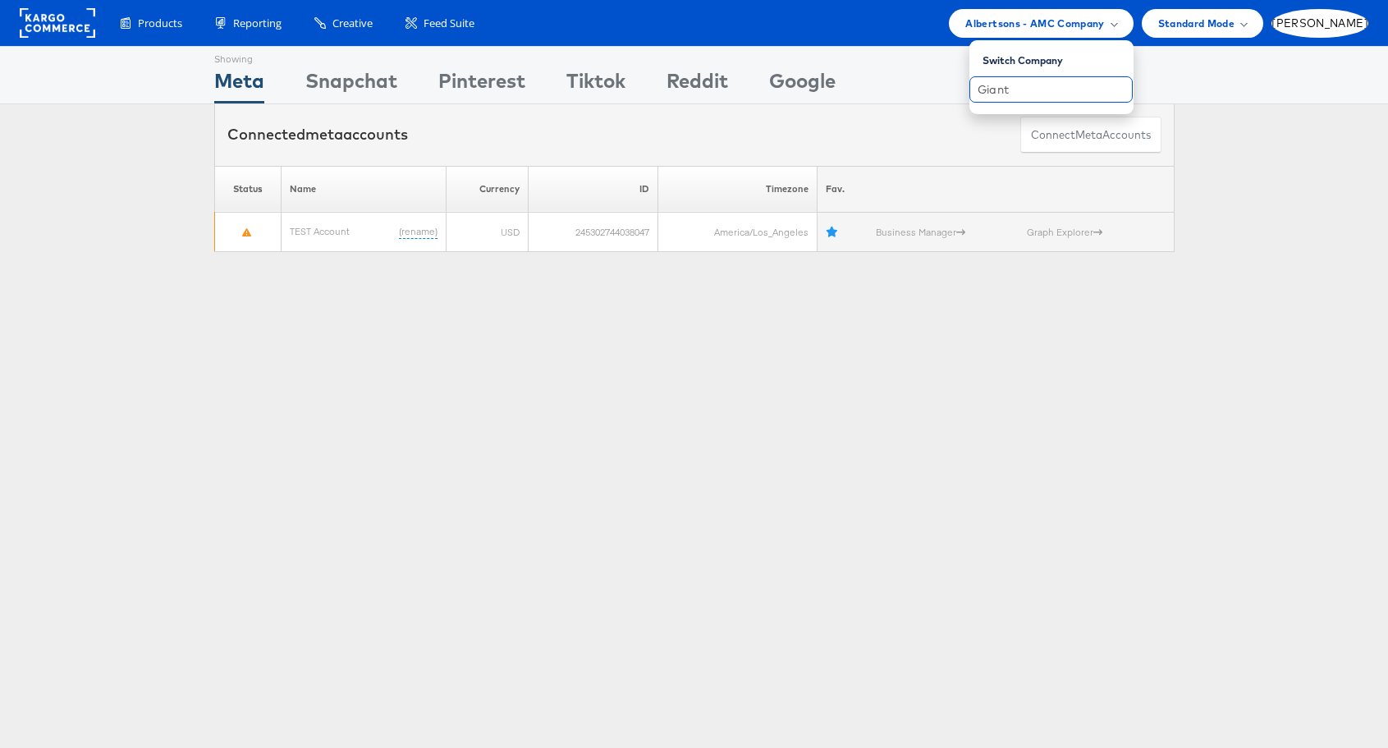
click at [1100, 90] on input "Giant" at bounding box center [1051, 89] width 163 height 26
type input "Giant AMP"
click at [57, 26] on rect at bounding box center [58, 23] width 76 height 30
click at [1133, 18] on div "Albertsons - AMC Company" at bounding box center [1041, 23] width 184 height 29
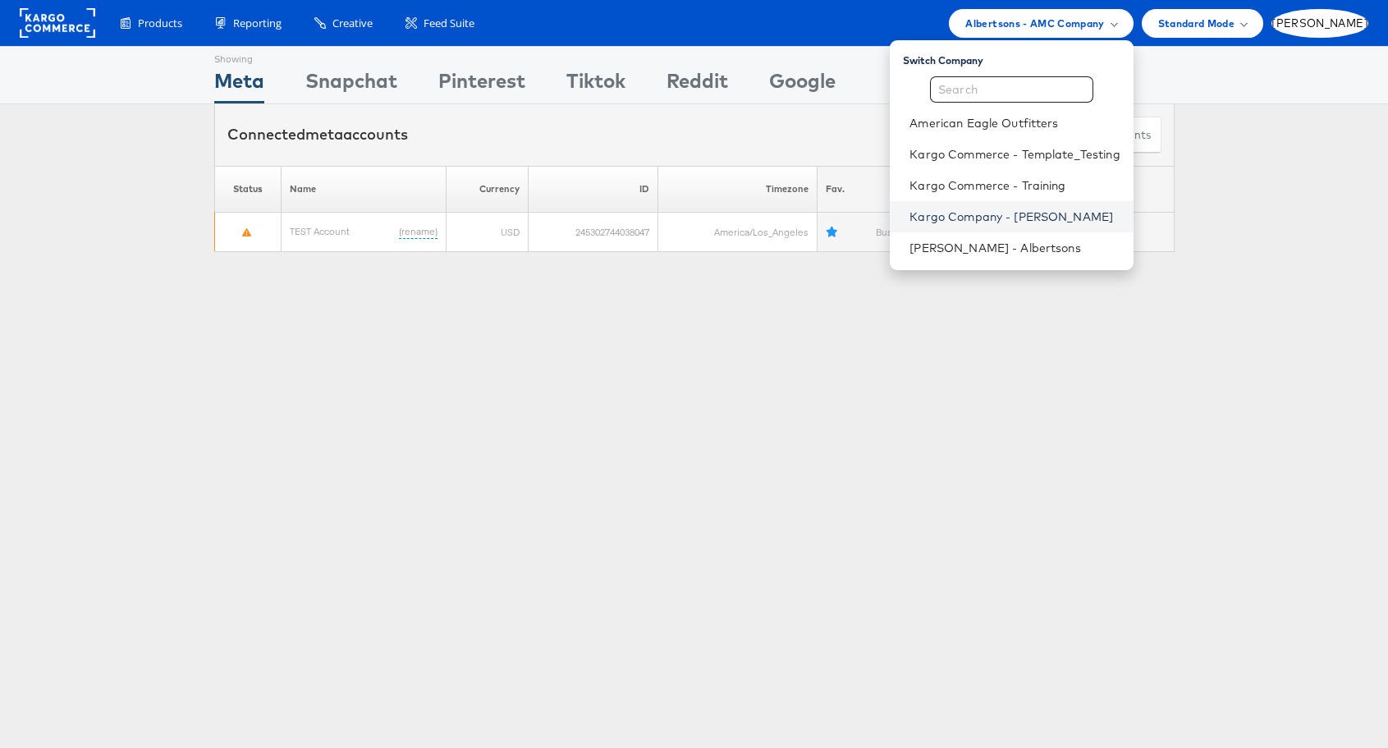
click at [1041, 218] on link "Kargo Company - [PERSON_NAME]" at bounding box center [1015, 217] width 210 height 16
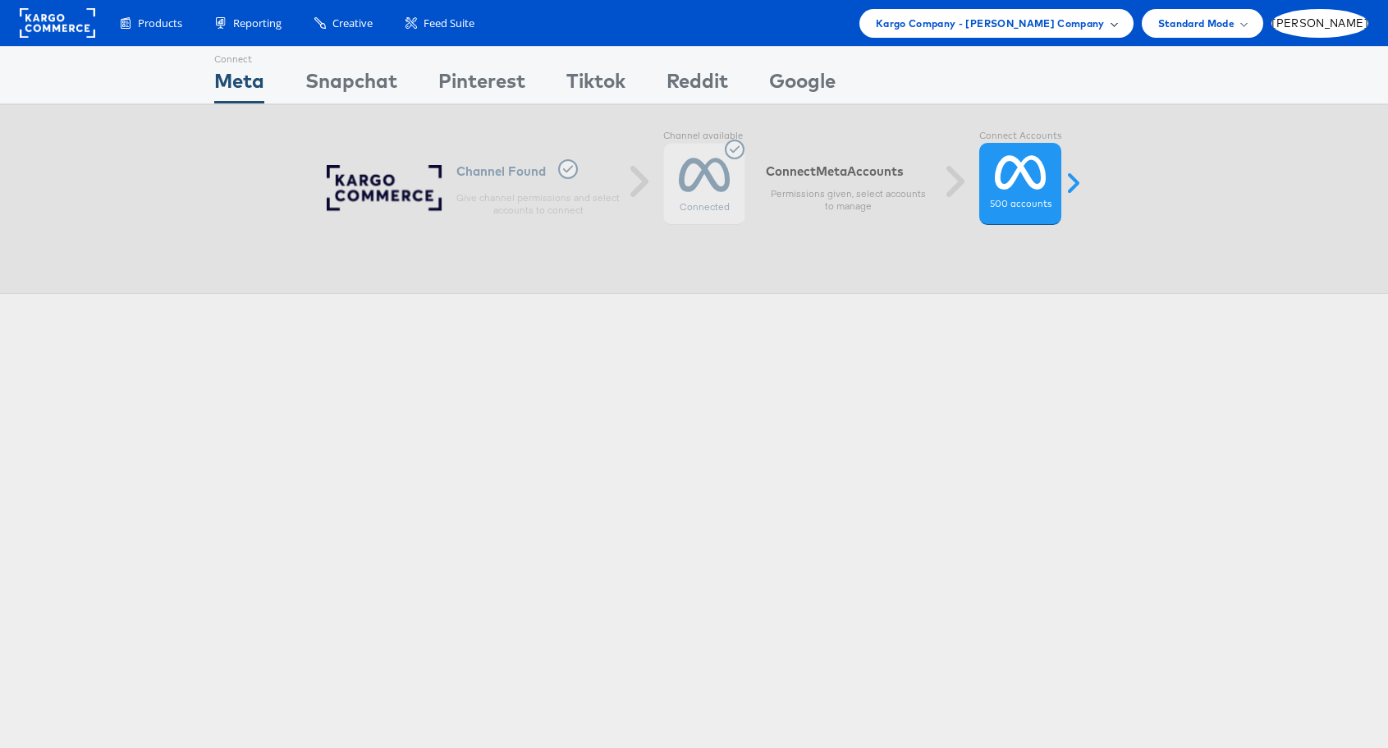
click at [1118, 25] on span at bounding box center [1114, 23] width 8 height 8
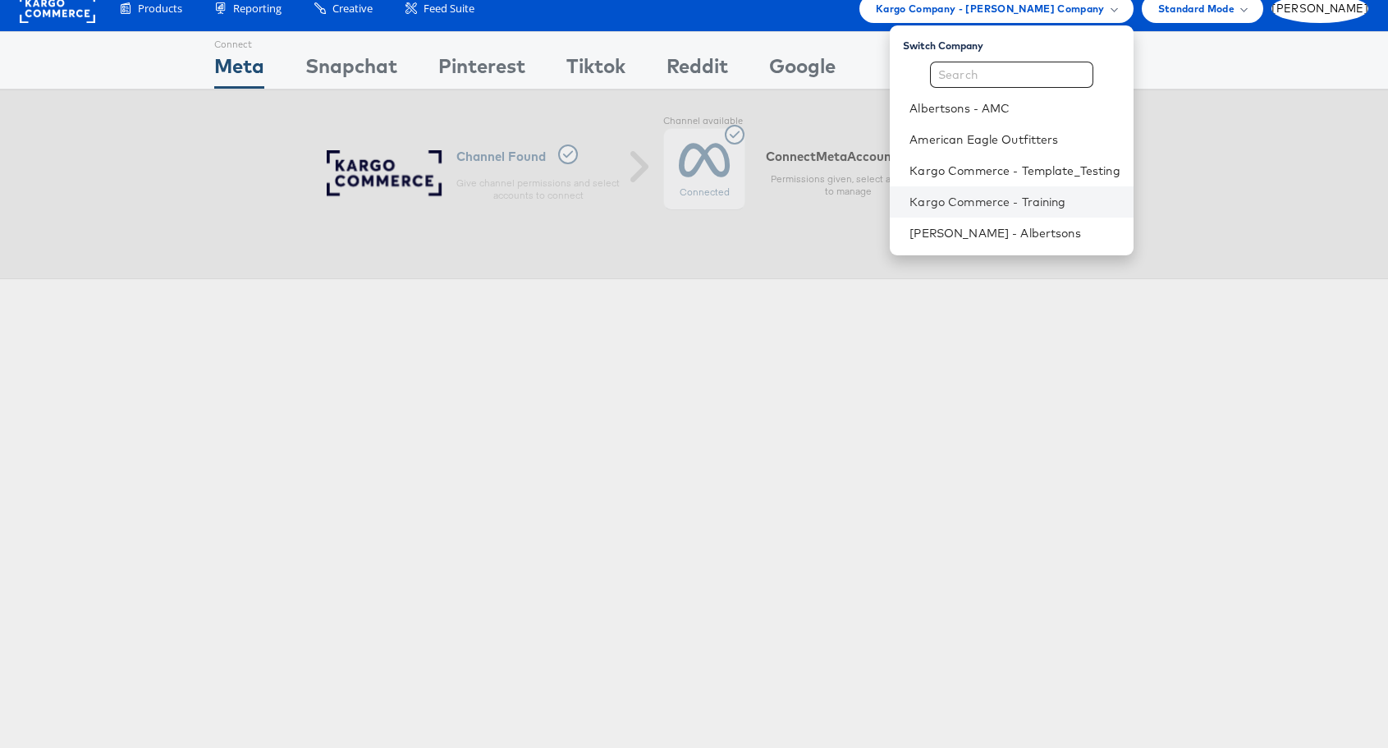
scroll to position [24, 0]
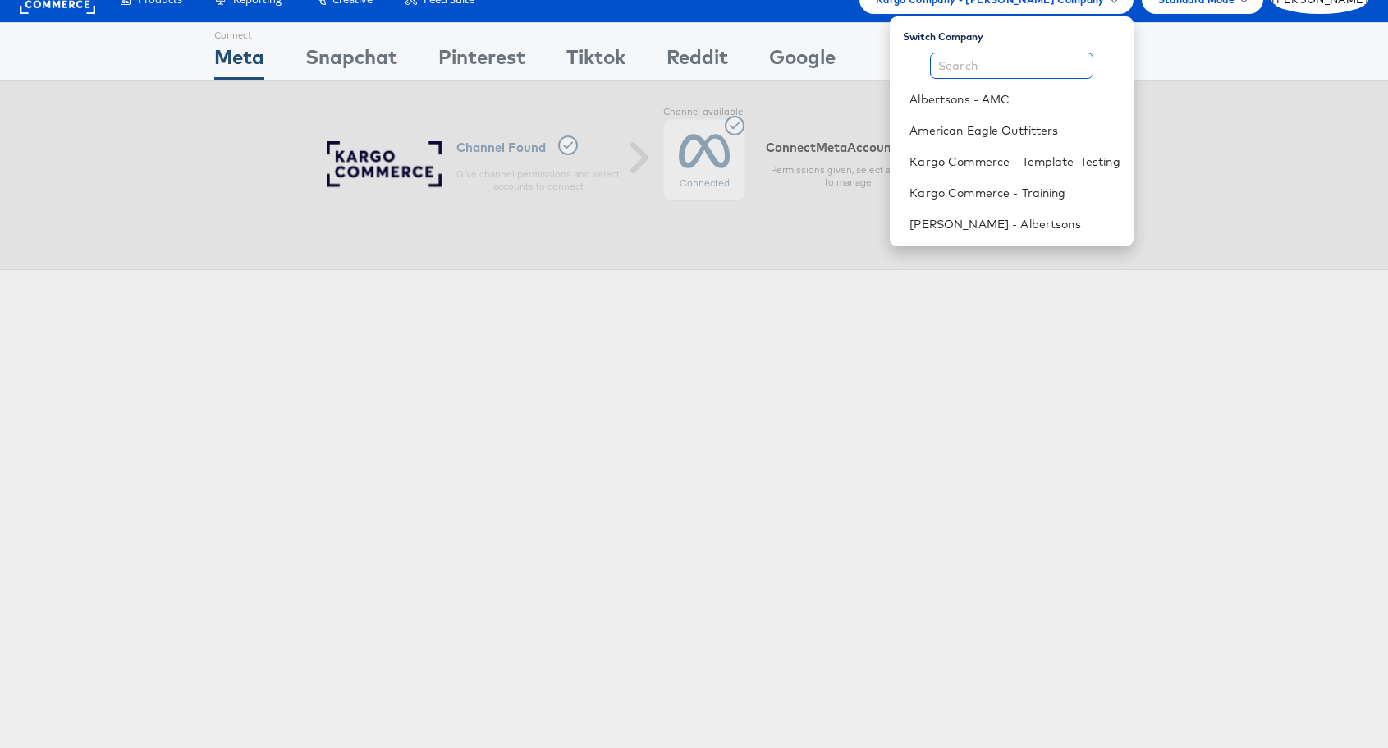
click at [1066, 64] on input "text" at bounding box center [1011, 66] width 163 height 26
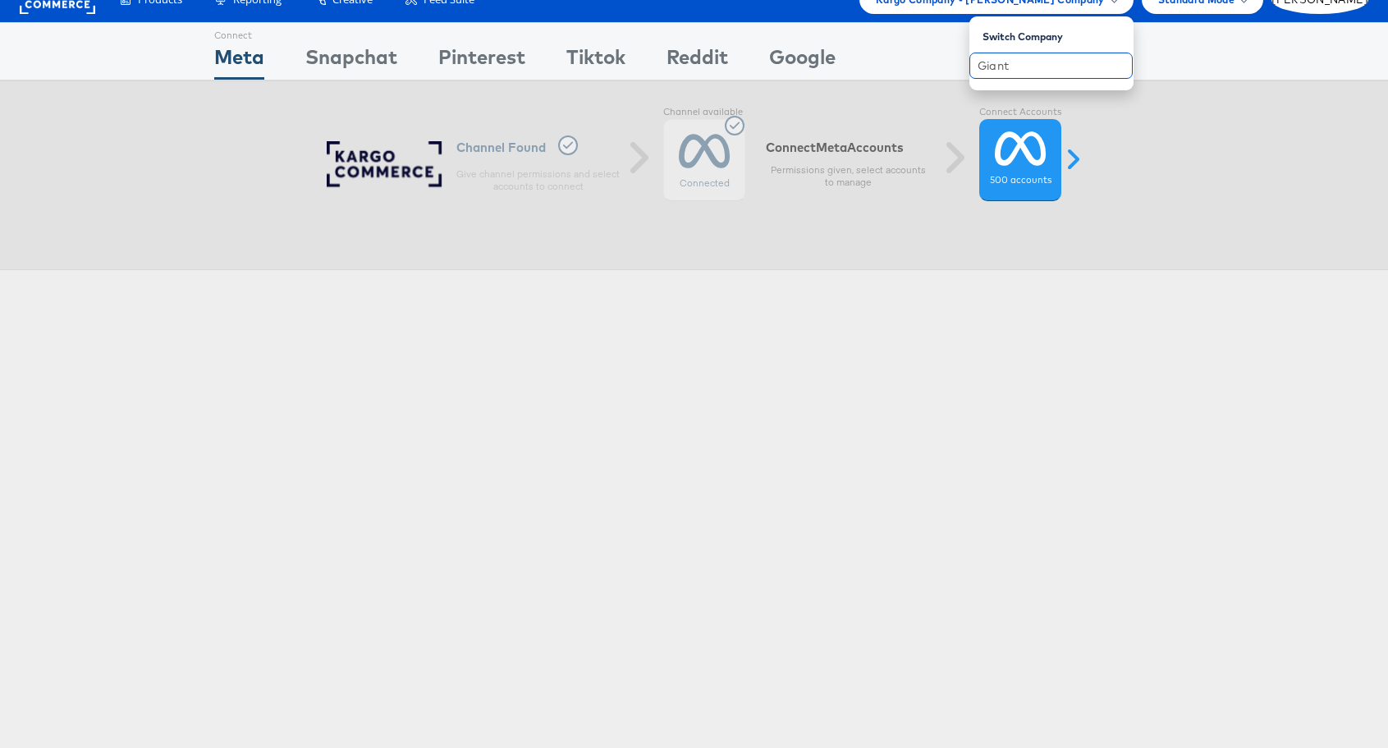
type input "Giant"
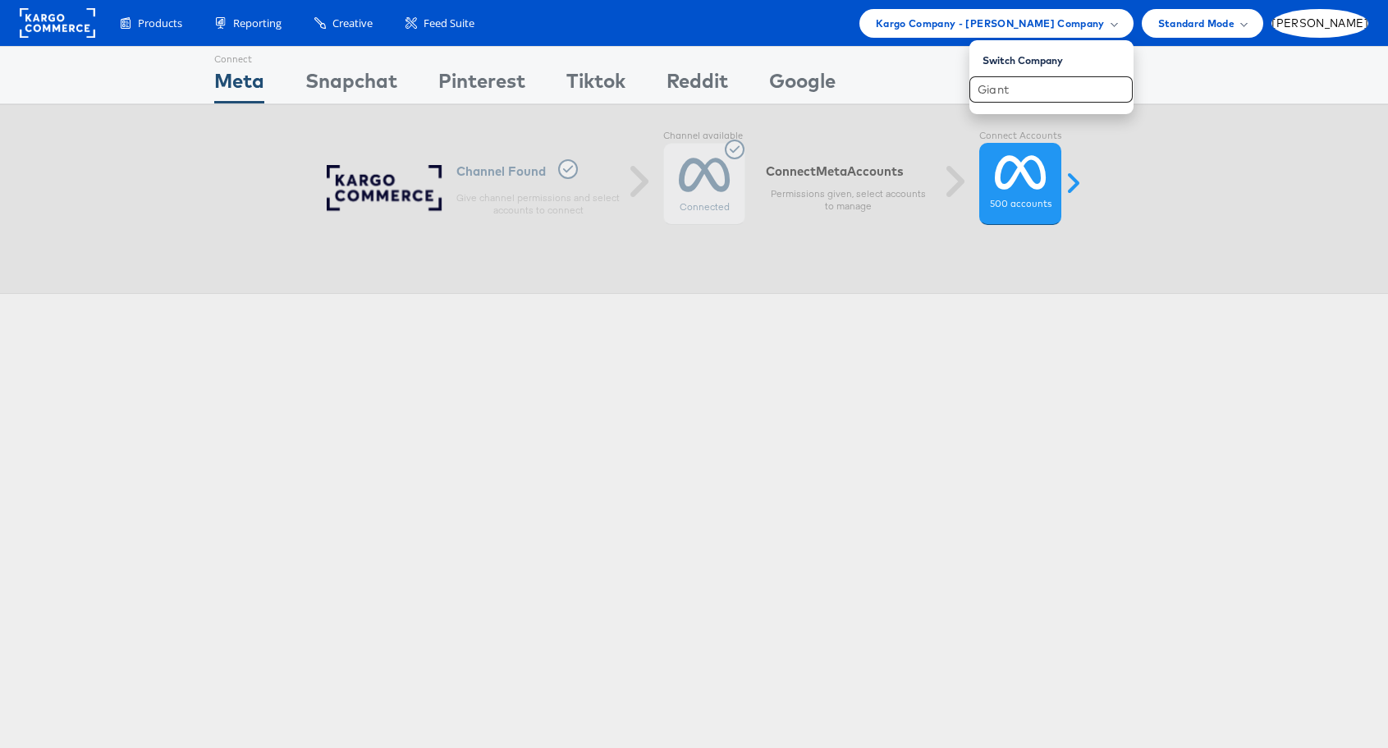
click at [475, 454] on div "Connect Meta Connect Snapchat Connect Pinterest Connect Tiktok Connect Reddit C…" at bounding box center [694, 456] width 1388 height 821
click at [1235, 16] on span "Standard Mode" at bounding box center [1196, 23] width 76 height 17
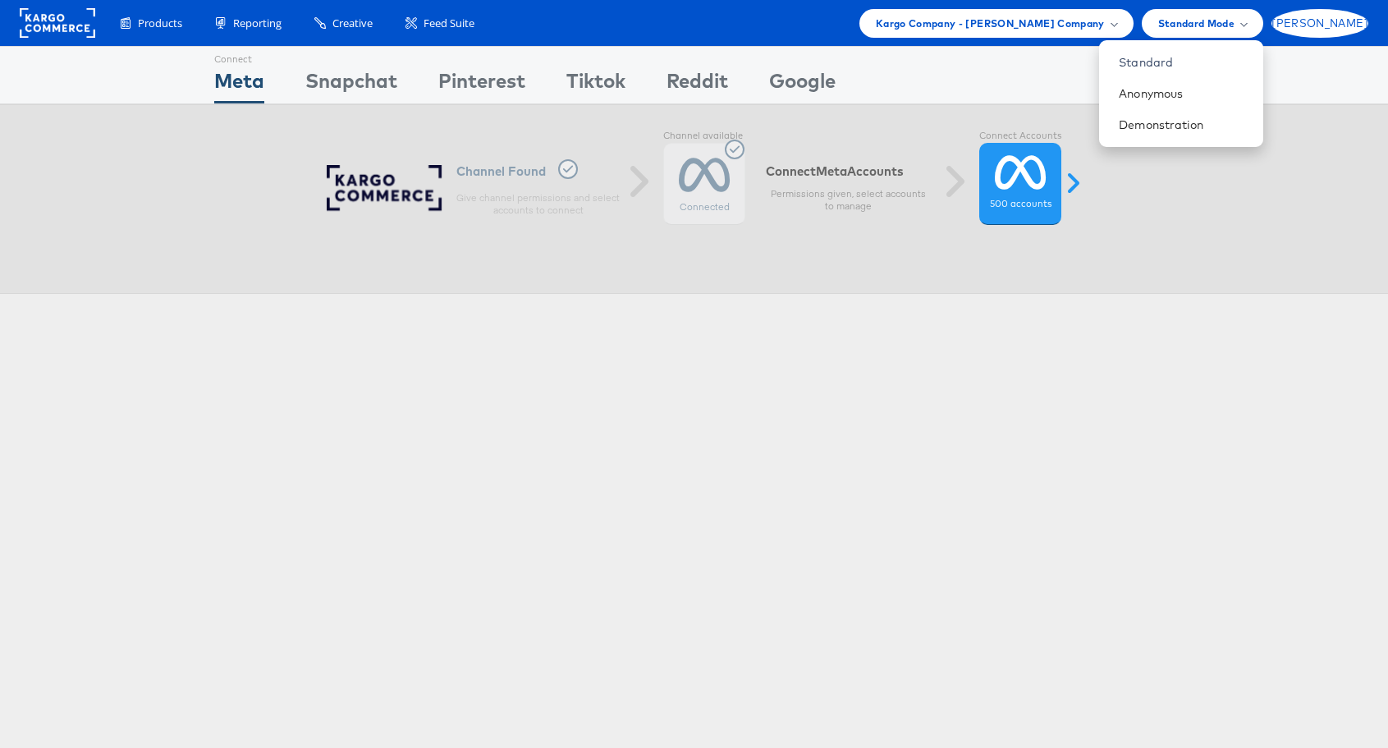
click at [1360, 19] on span "[PERSON_NAME]" at bounding box center [1320, 23] width 97 height 11
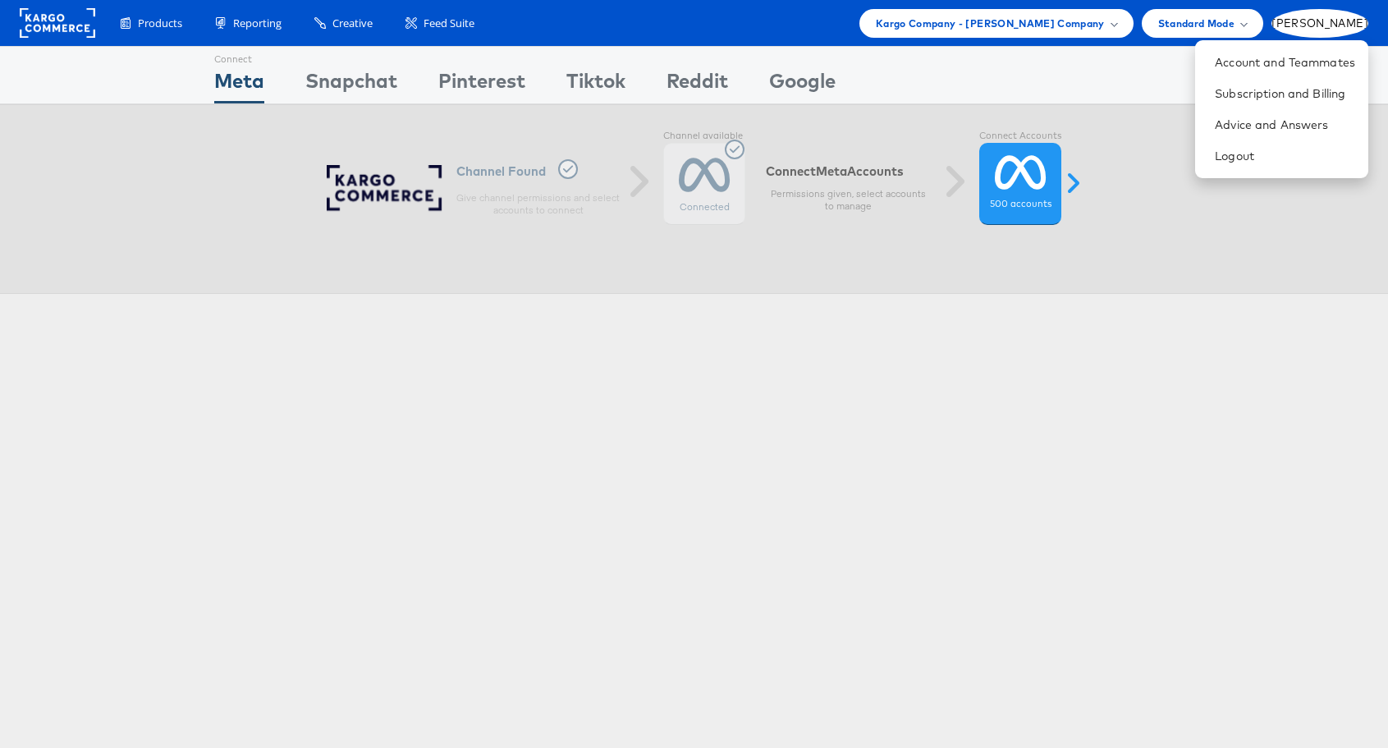
click at [967, 66] on div "Connect Meta Connect Snapchat Connect Pinterest Connect Tiktok Connect Reddit C…" at bounding box center [694, 75] width 961 height 57
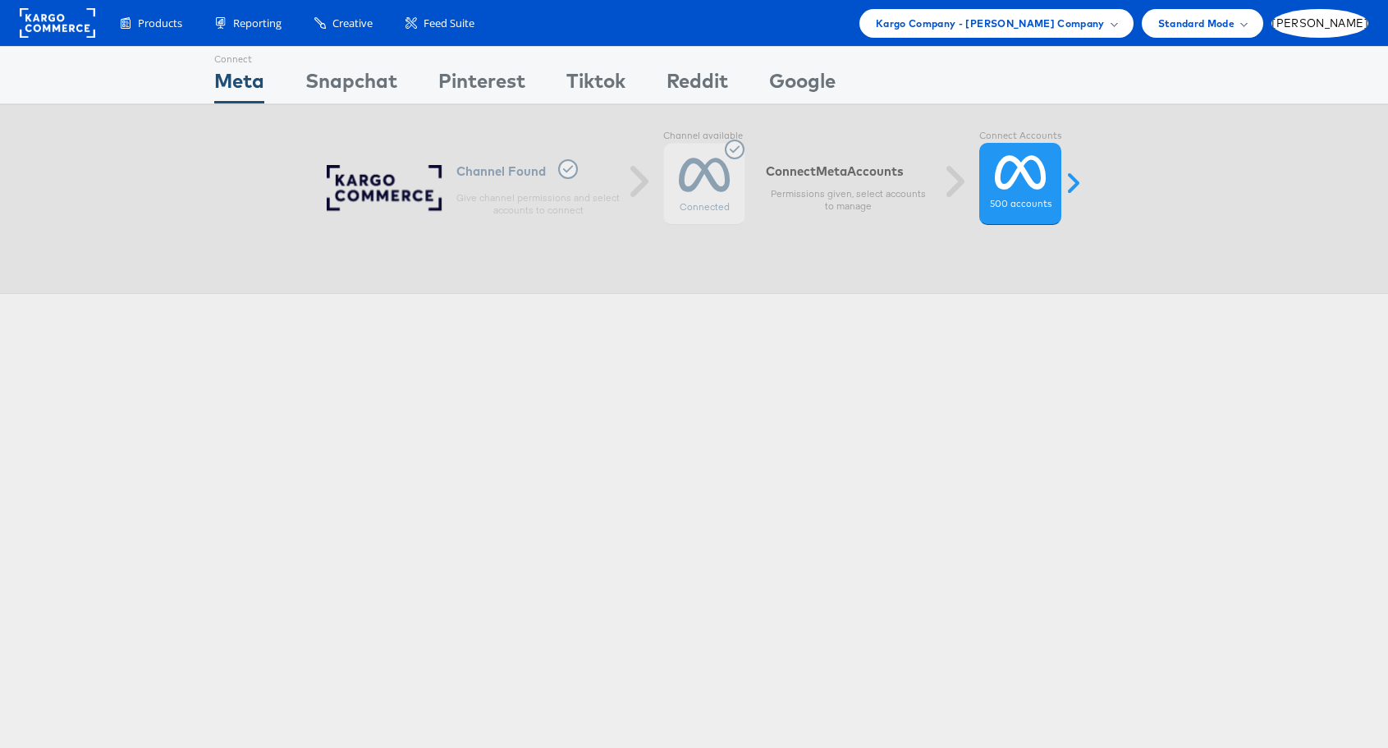
click at [1151, 44] on div "Products Product Catalogs Enhance Your Product Catalog, Map Them to Publishers,…" at bounding box center [694, 23] width 1388 height 46
click at [1134, 32] on div "Kargo Company - [PERSON_NAME] Company" at bounding box center [997, 23] width 274 height 29
click at [968, 68] on div "Connect Meta Connect Snapchat Connect Pinterest Connect Tiktok Connect Reddit C…" at bounding box center [694, 75] width 961 height 57
click at [1134, 21] on div "Kargo Company - Juan Aranzazu Company" at bounding box center [997, 23] width 274 height 29
click at [1112, 52] on div "Switch Company" at bounding box center [1058, 57] width 151 height 21
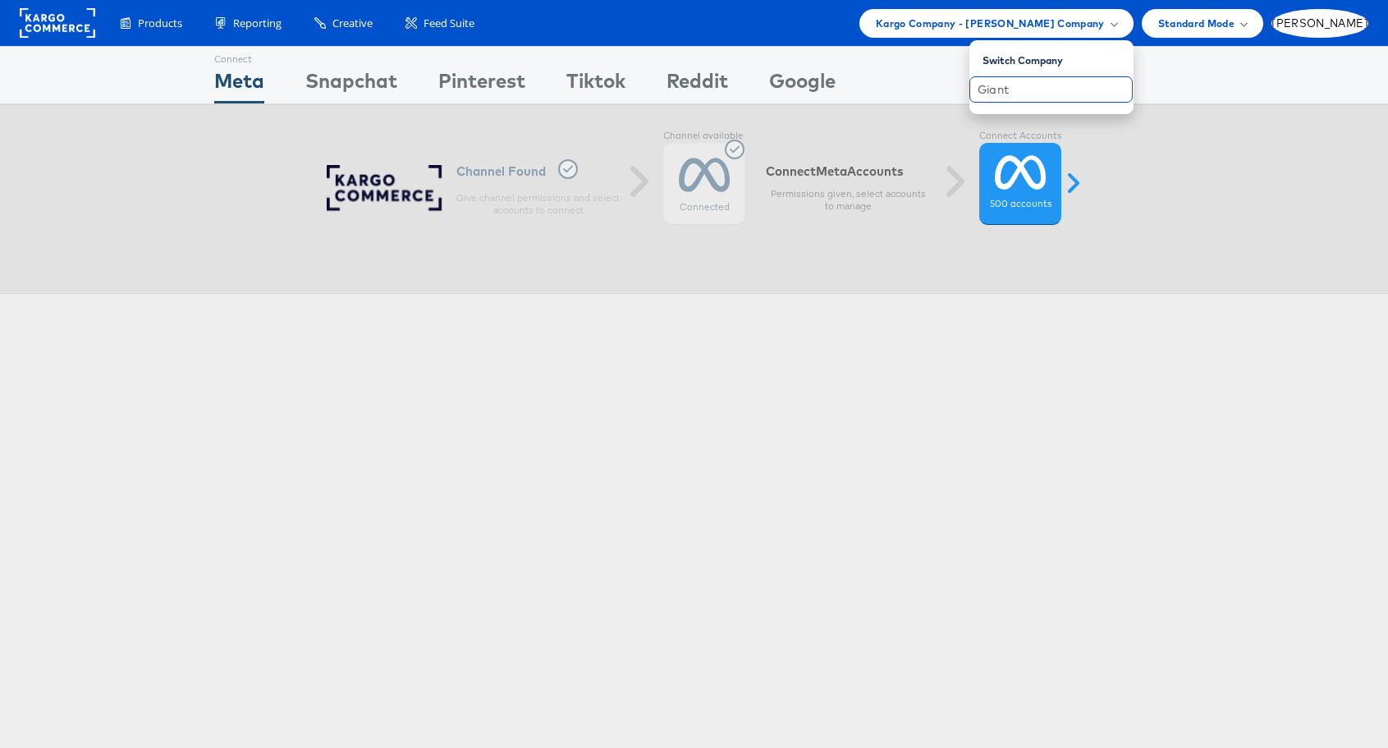
click at [1105, 84] on input "Giant" at bounding box center [1051, 89] width 163 height 26
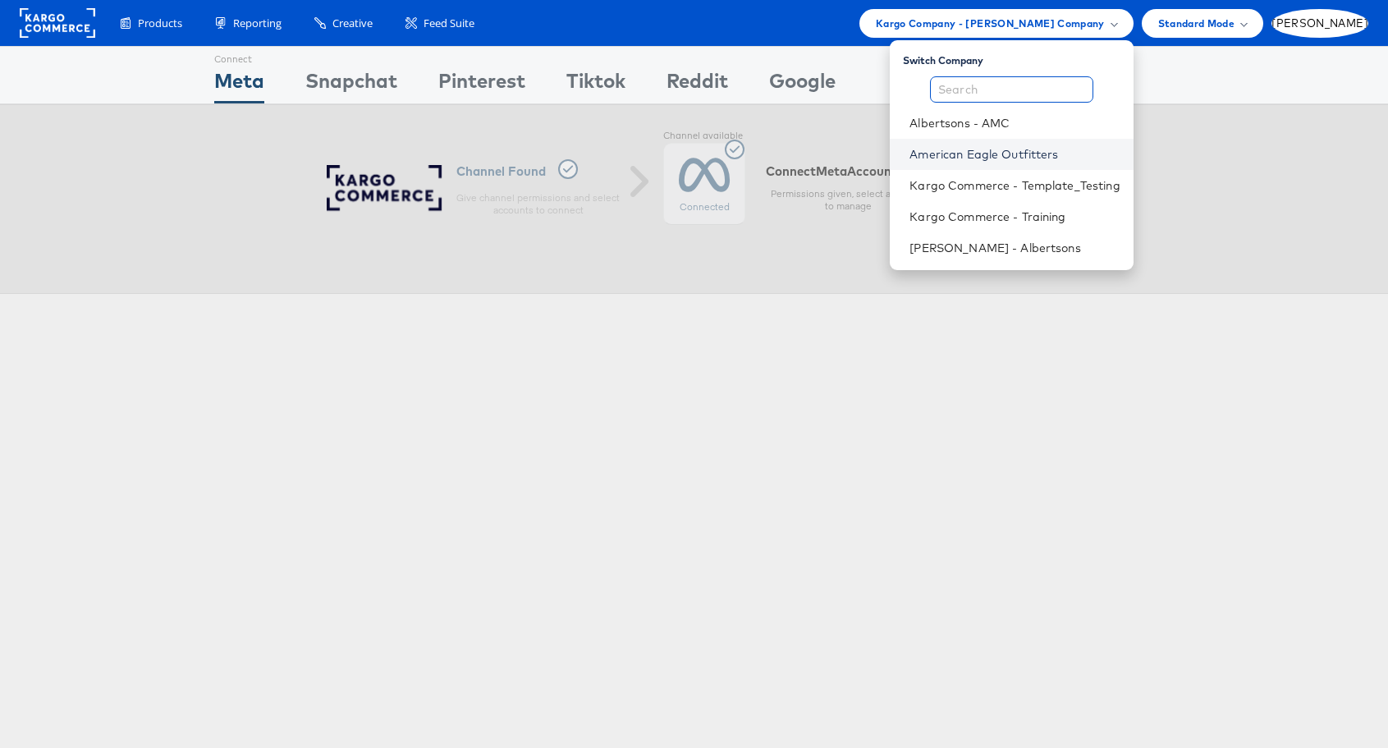
scroll to position [83, 0]
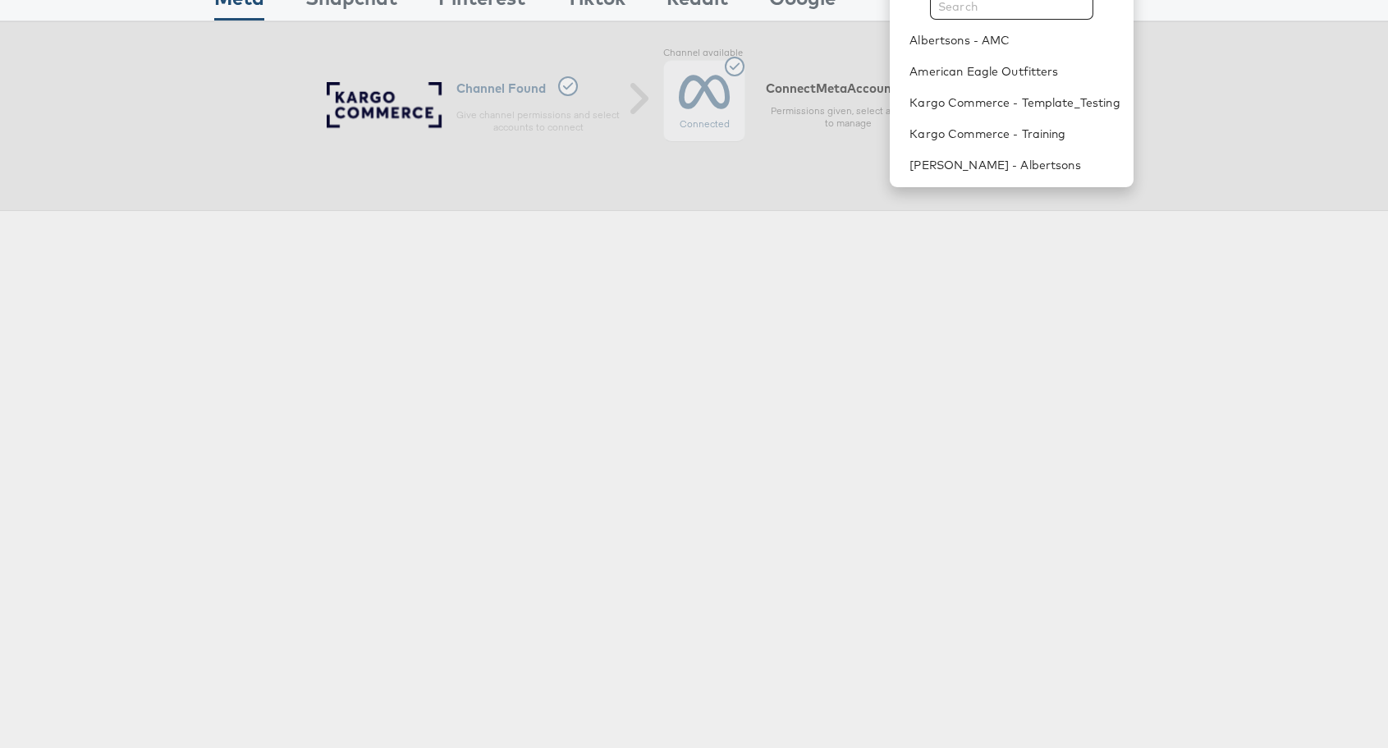
click at [1032, 334] on div "Connect Meta Connect Snapchat Connect Pinterest Connect Tiktok Connect Reddit C…" at bounding box center [694, 373] width 1388 height 821
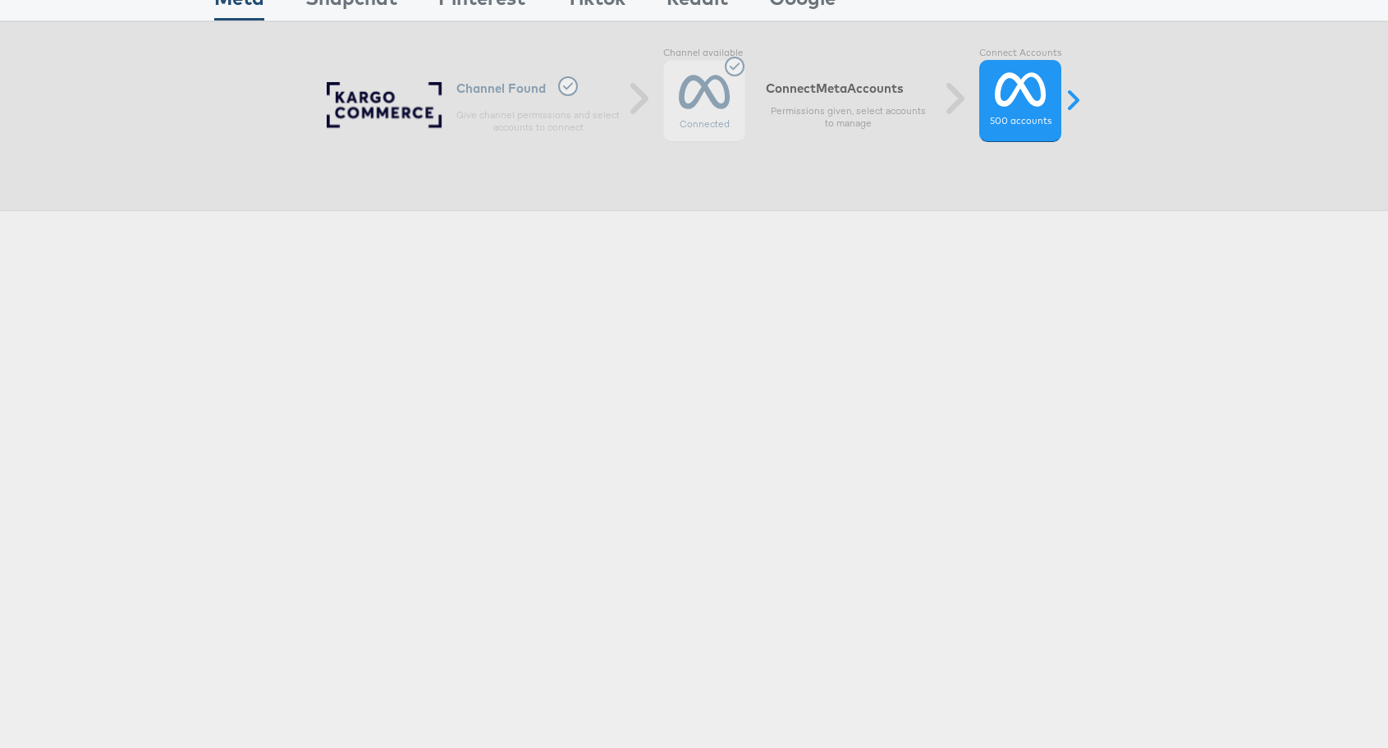
scroll to position [0, 0]
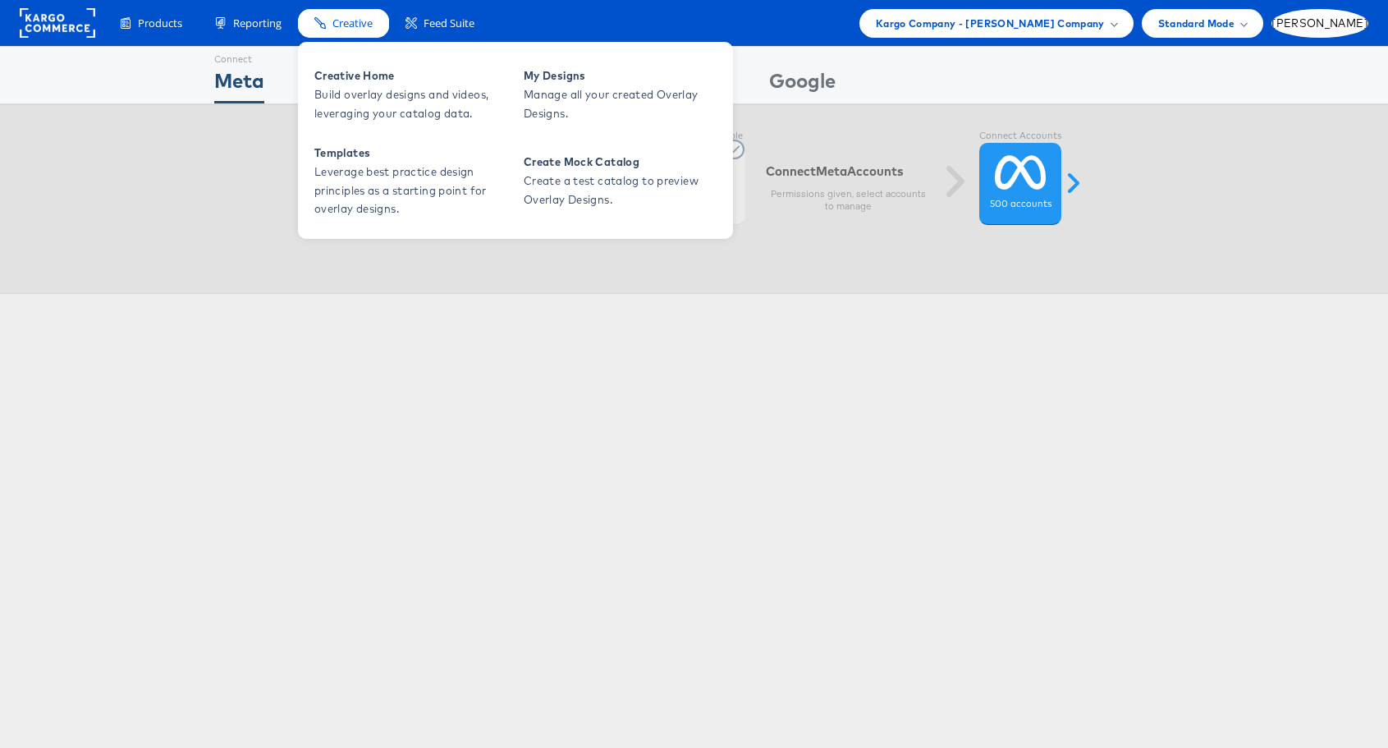
click at [341, 20] on span "Creative" at bounding box center [353, 24] width 40 height 16
click at [359, 87] on span "Build overlay designs and videos, leveraging your catalog data." at bounding box center [412, 104] width 197 height 38
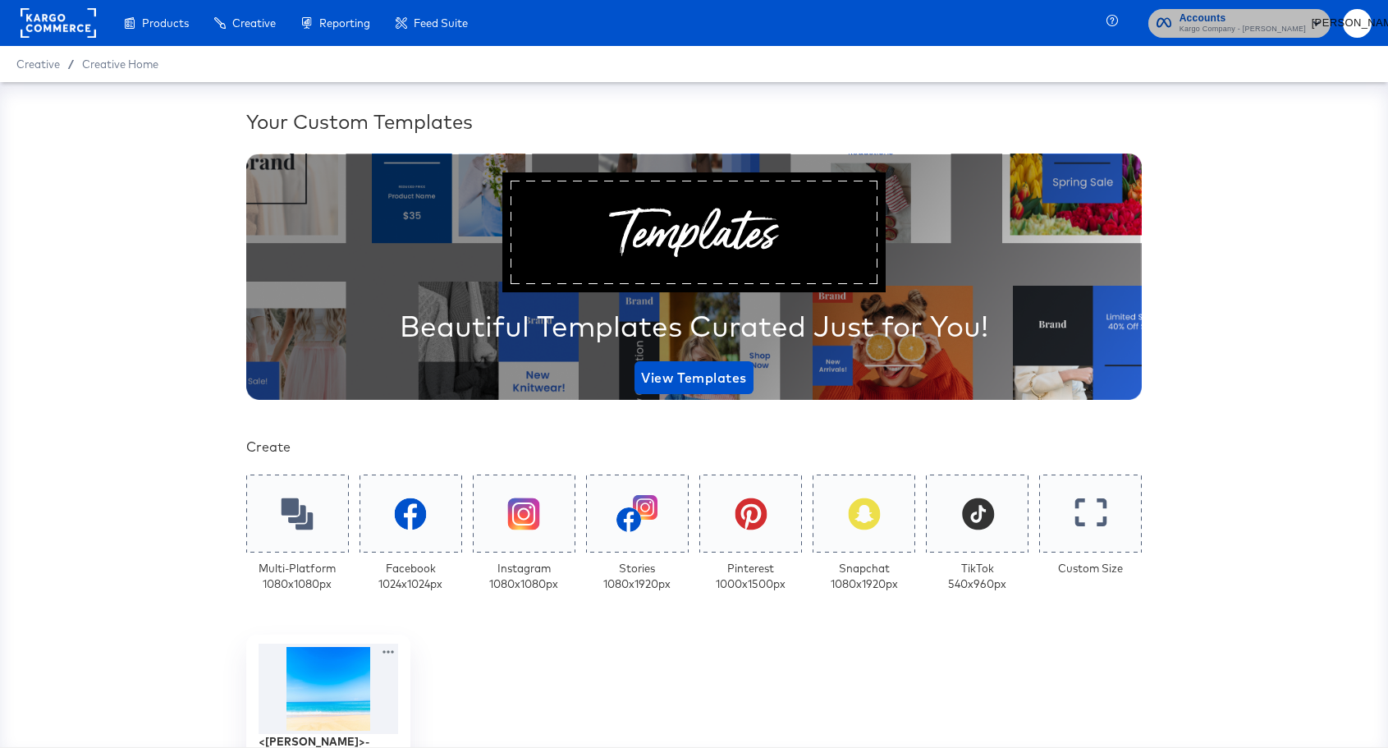
click at [1285, 25] on span "Kargo Company - [PERSON_NAME]" at bounding box center [1243, 29] width 126 height 13
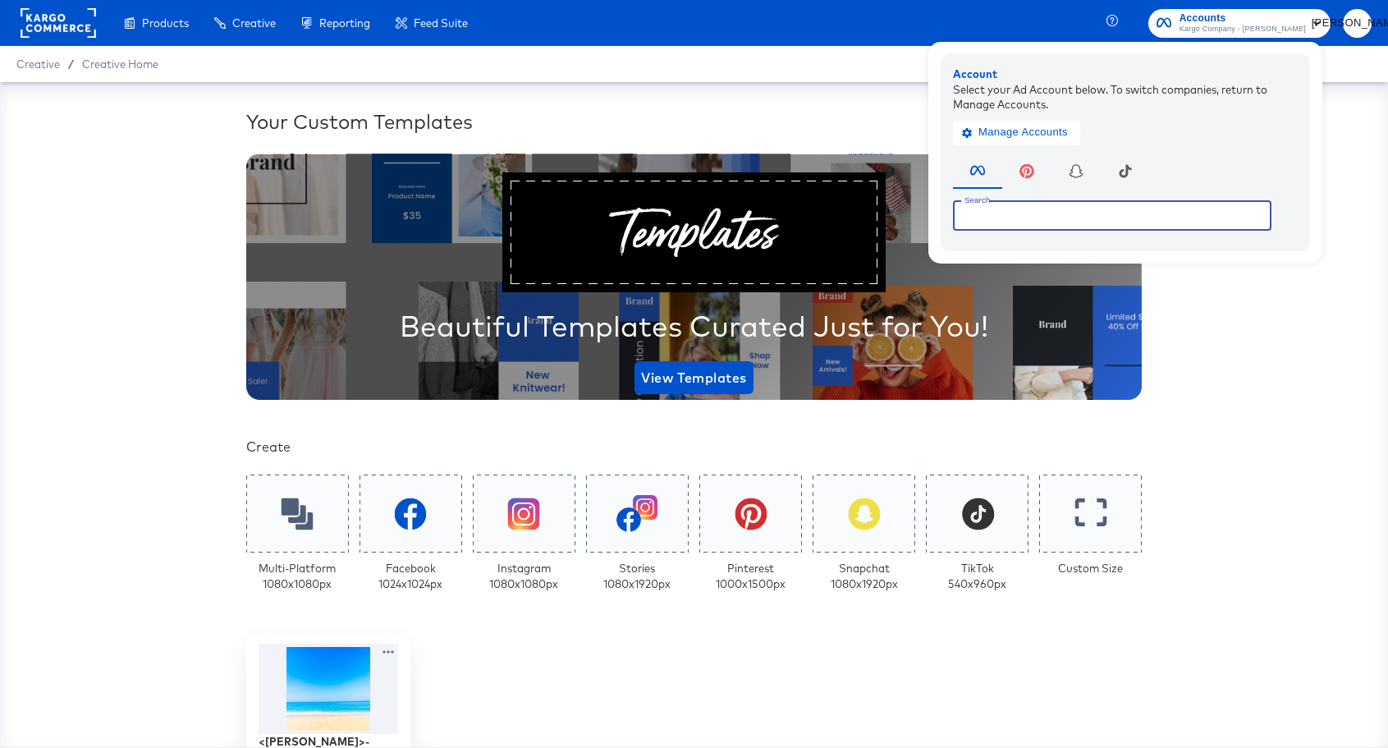
click at [1107, 212] on input "text" at bounding box center [1112, 215] width 319 height 30
type input "Giant AMP"
click at [972, 127] on icon "button" at bounding box center [967, 132] width 10 height 10
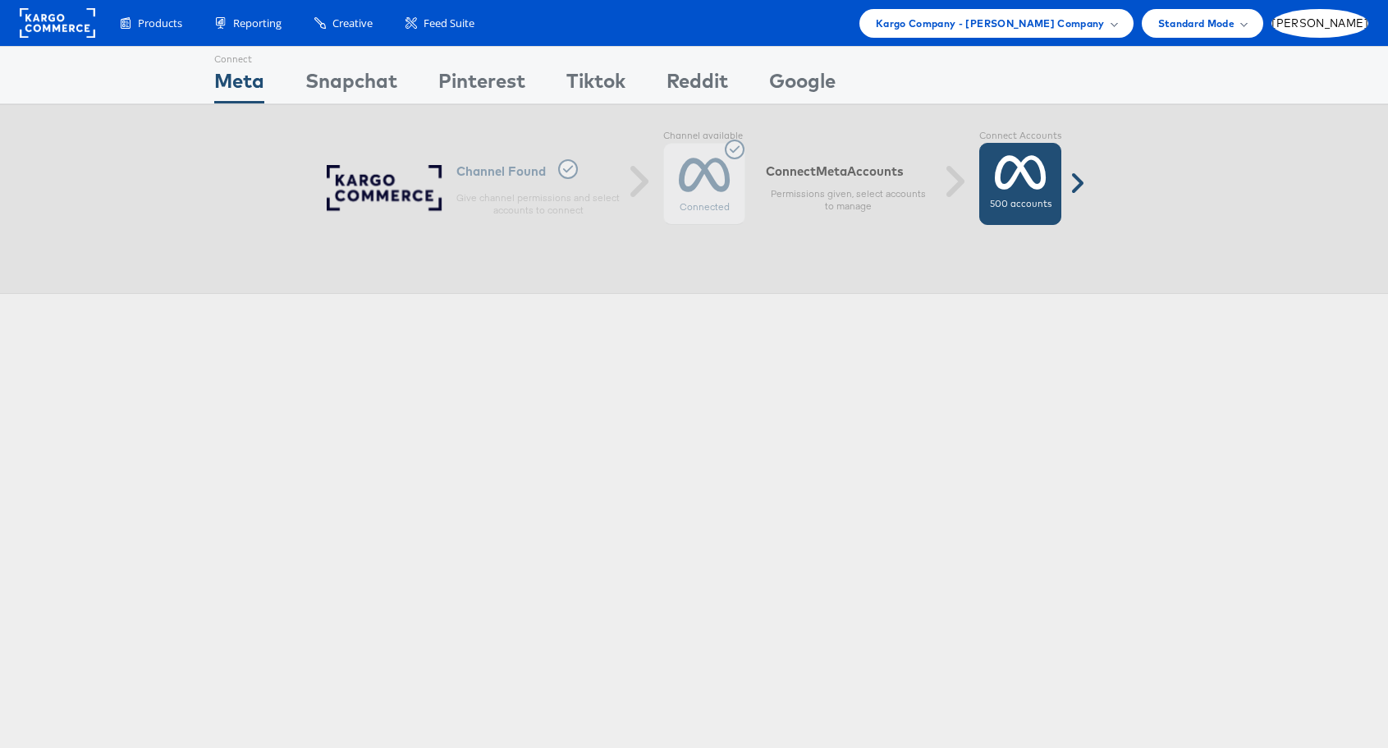
click at [1030, 167] on icon at bounding box center [1021, 172] width 52 height 41
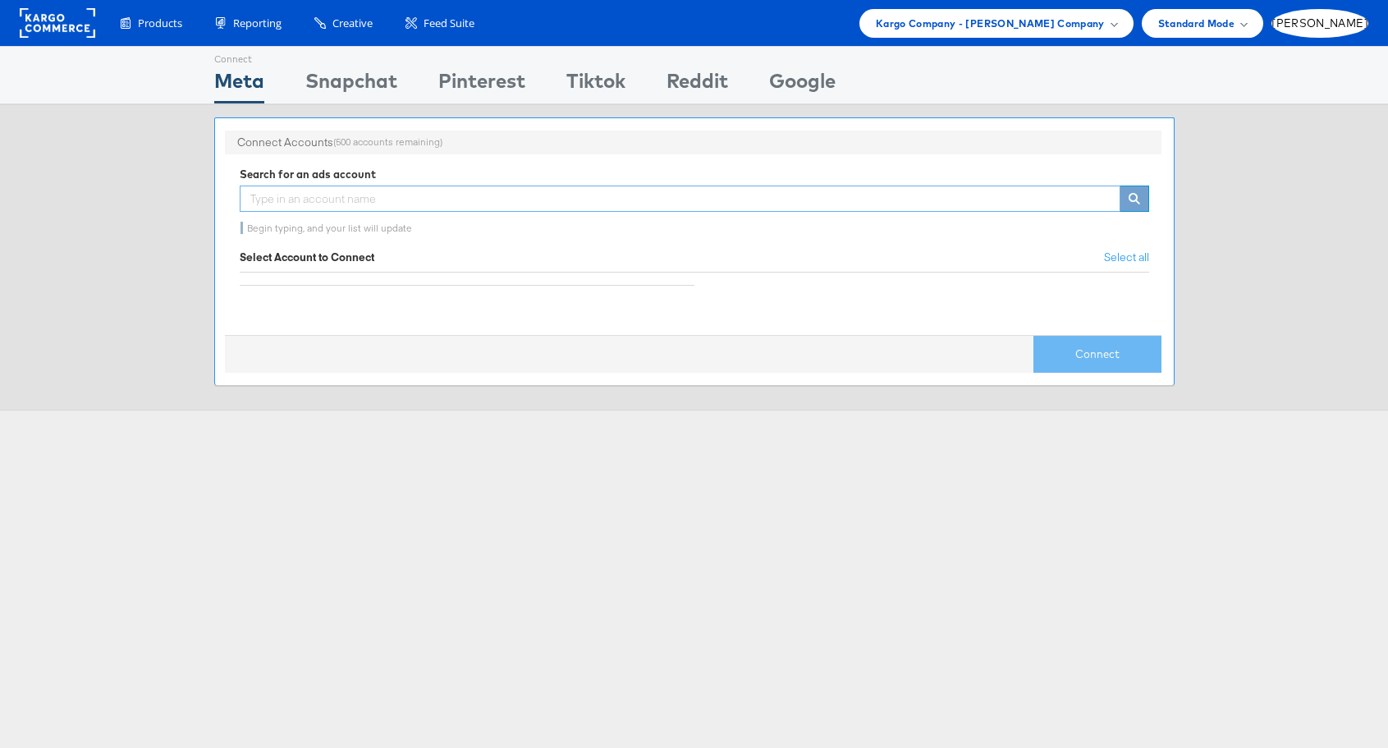
click at [397, 201] on input "text" at bounding box center [680, 199] width 881 height 26
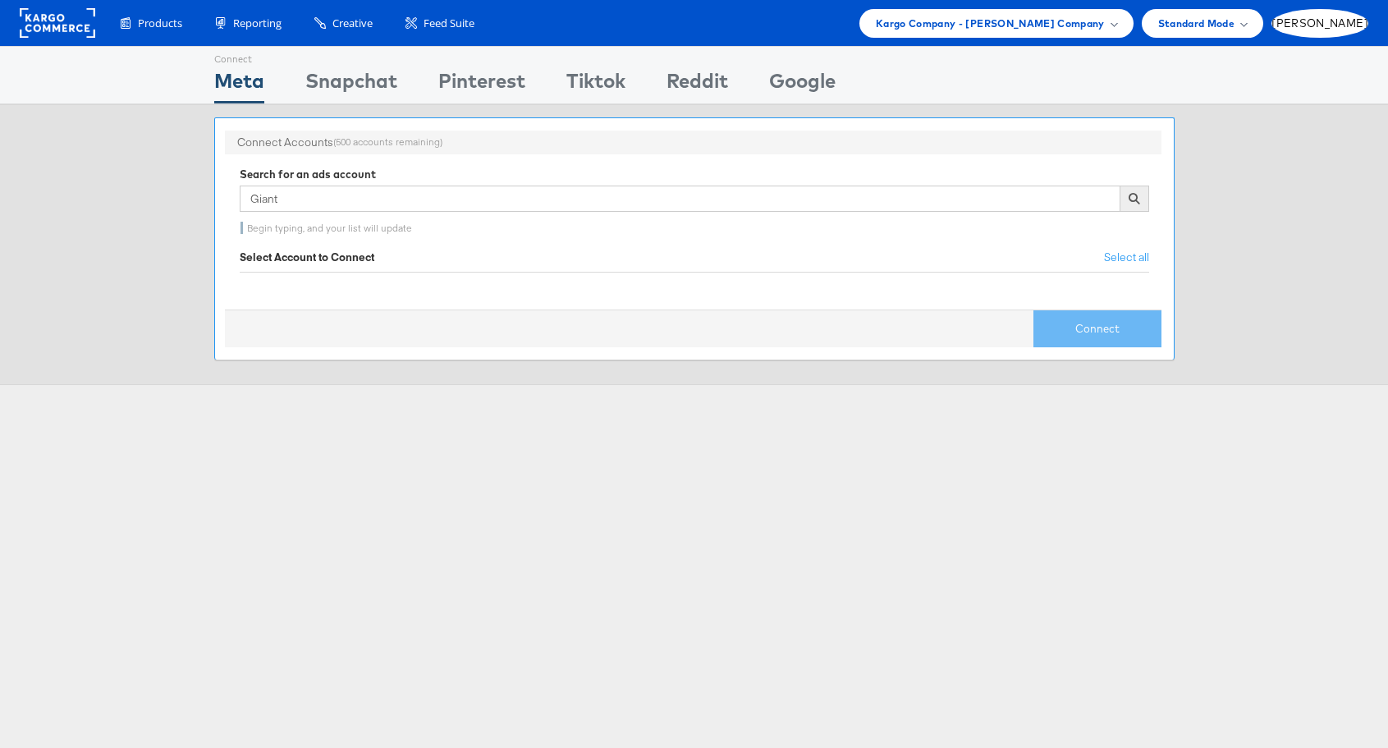
click at [1135, 201] on icon at bounding box center [1134, 198] width 11 height 11
click at [327, 203] on input "Giant" at bounding box center [680, 199] width 881 height 26
click at [464, 415] on div "Connect Meta Connect [GEOGRAPHIC_DATA] Connect Pinterest Connect Tiktok Connect…" at bounding box center [694, 456] width 1388 height 821
click at [367, 199] on input "Giant" at bounding box center [680, 199] width 881 height 26
click at [1134, 199] on icon at bounding box center [1134, 198] width 11 height 11
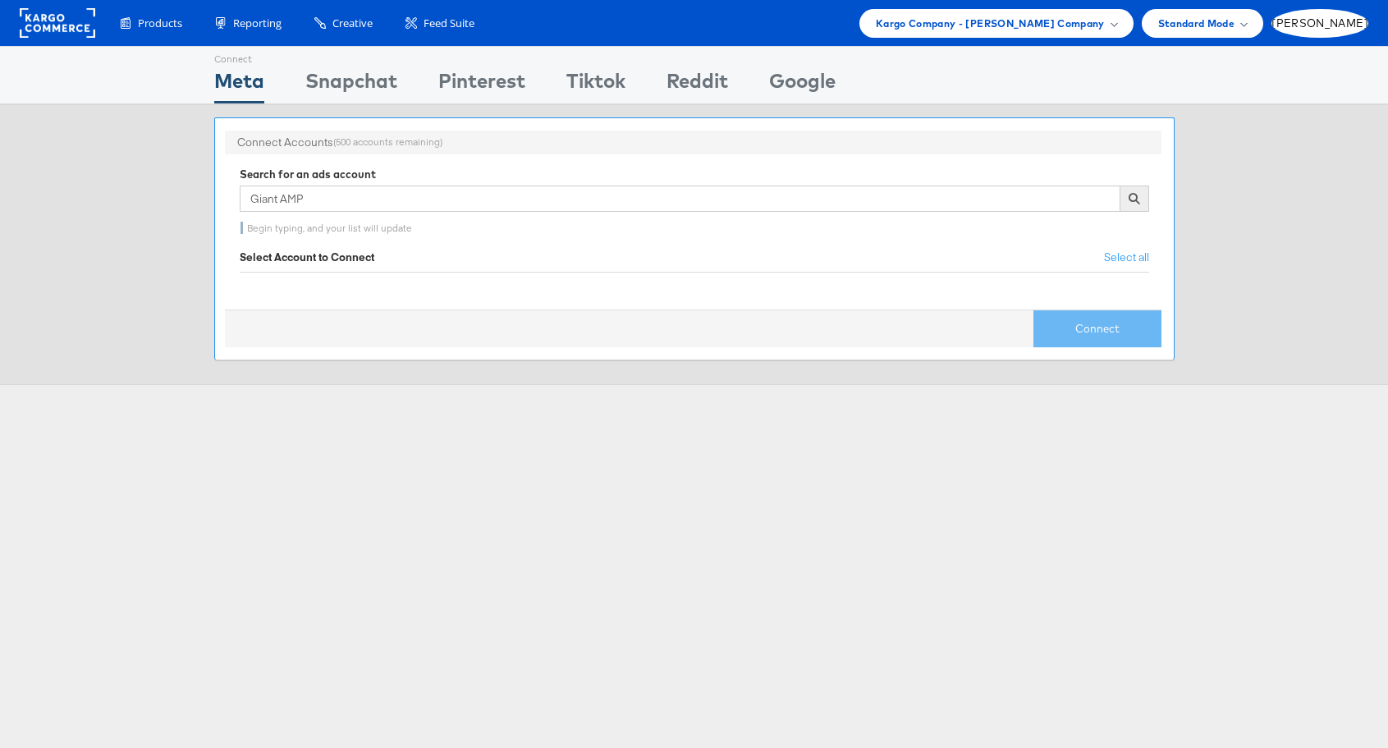
click at [456, 325] on div "Connect" at bounding box center [693, 329] width 937 height 38
click at [323, 195] on input "Giant AMP" at bounding box center [680, 199] width 881 height 26
type input "Giant Food Stores"
click at [1131, 200] on icon at bounding box center [1134, 198] width 11 height 11
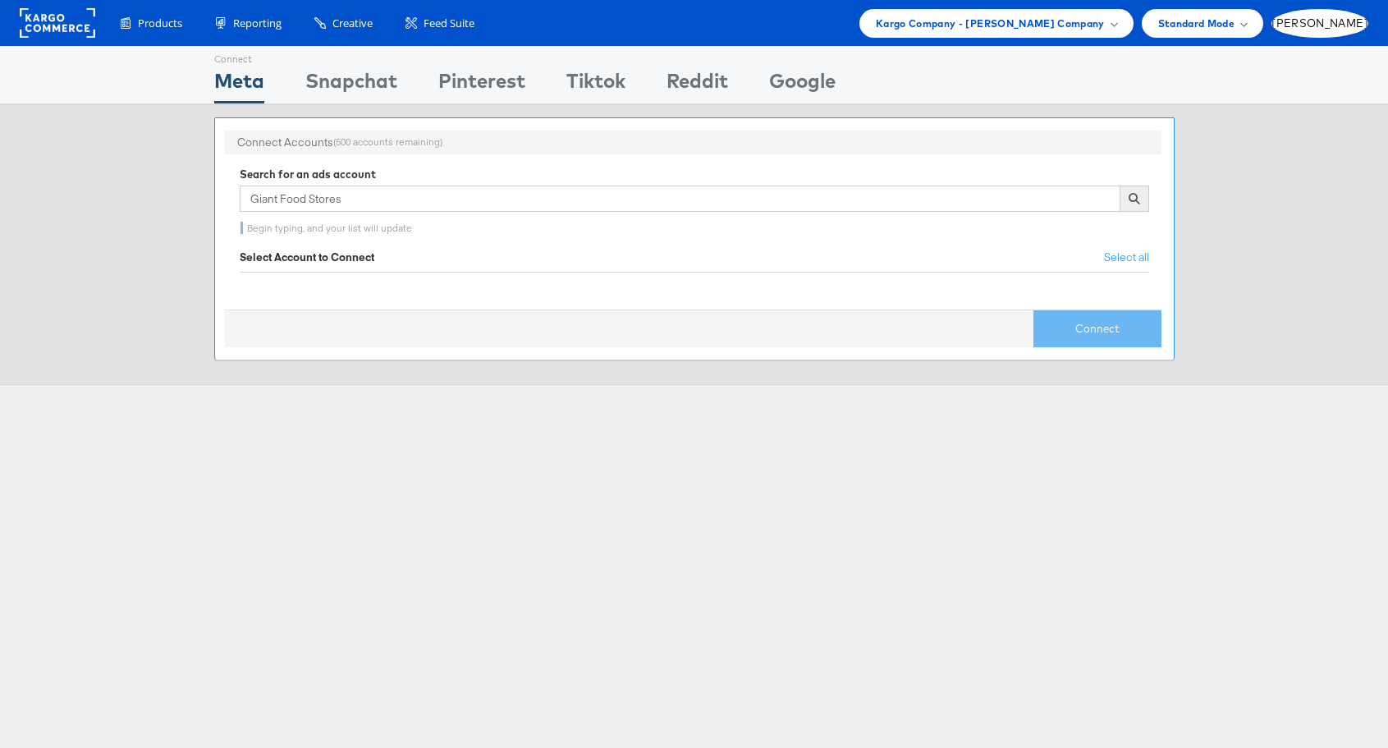
click at [1131, 200] on icon at bounding box center [1134, 198] width 11 height 11
click at [387, 211] on input "Giant Food Stores" at bounding box center [680, 199] width 881 height 26
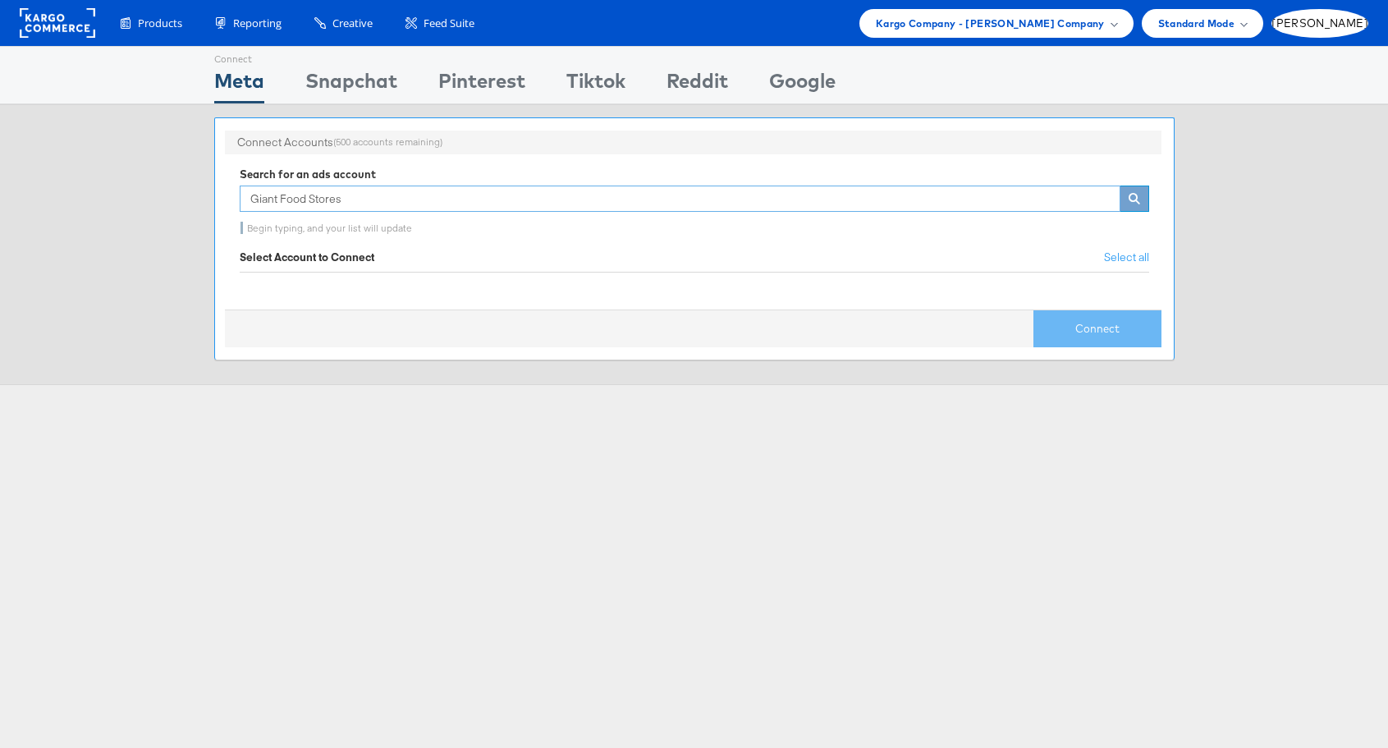
click at [387, 211] on input "Giant Food Stores" at bounding box center [680, 199] width 881 height 26
click at [381, 181] on div "Search for an ads account Giant Food Stores Begin typing, and your list will up…" at bounding box center [695, 201] width 910 height 68
click at [374, 199] on input "Giant Food Stores" at bounding box center [680, 199] width 881 height 26
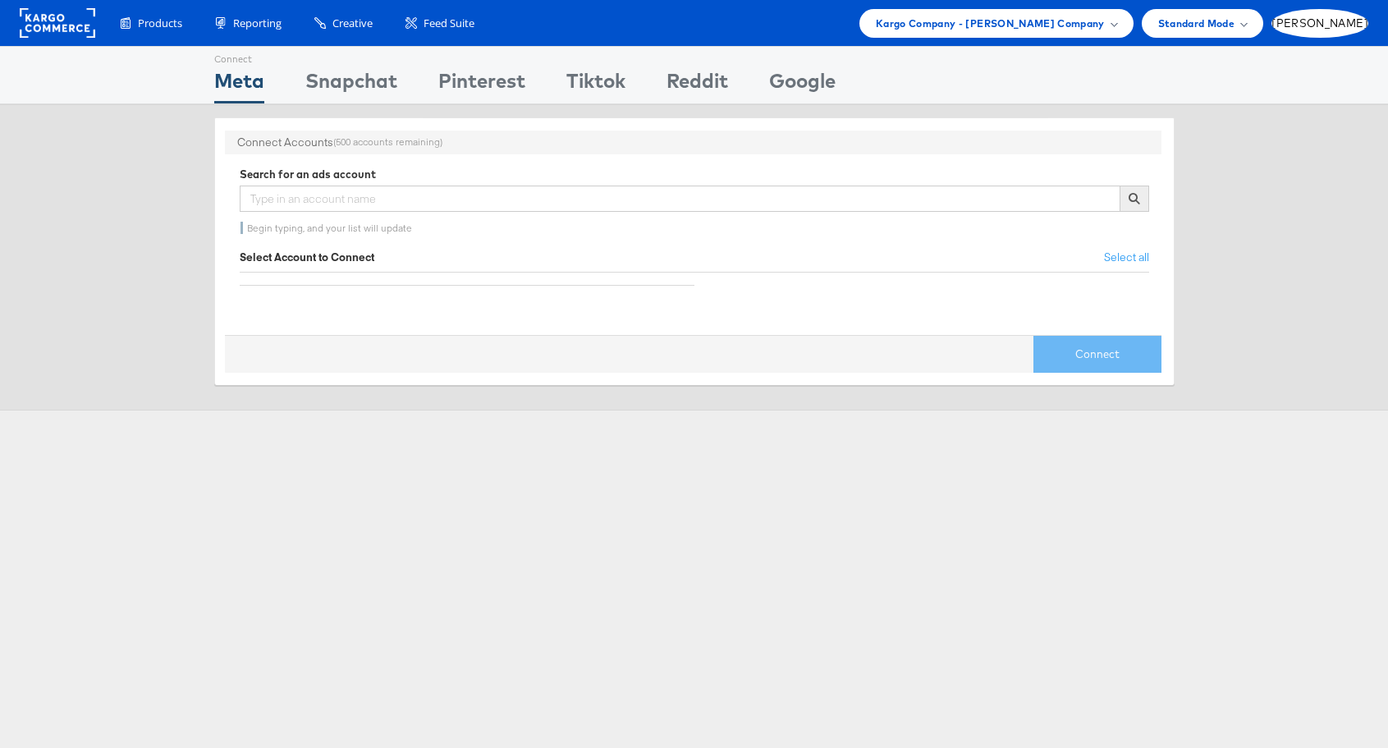
click at [367, 464] on div "Connect Meta Connect Snapchat Connect Pinterest Connect Tiktok Connect Reddit C…" at bounding box center [694, 456] width 1388 height 821
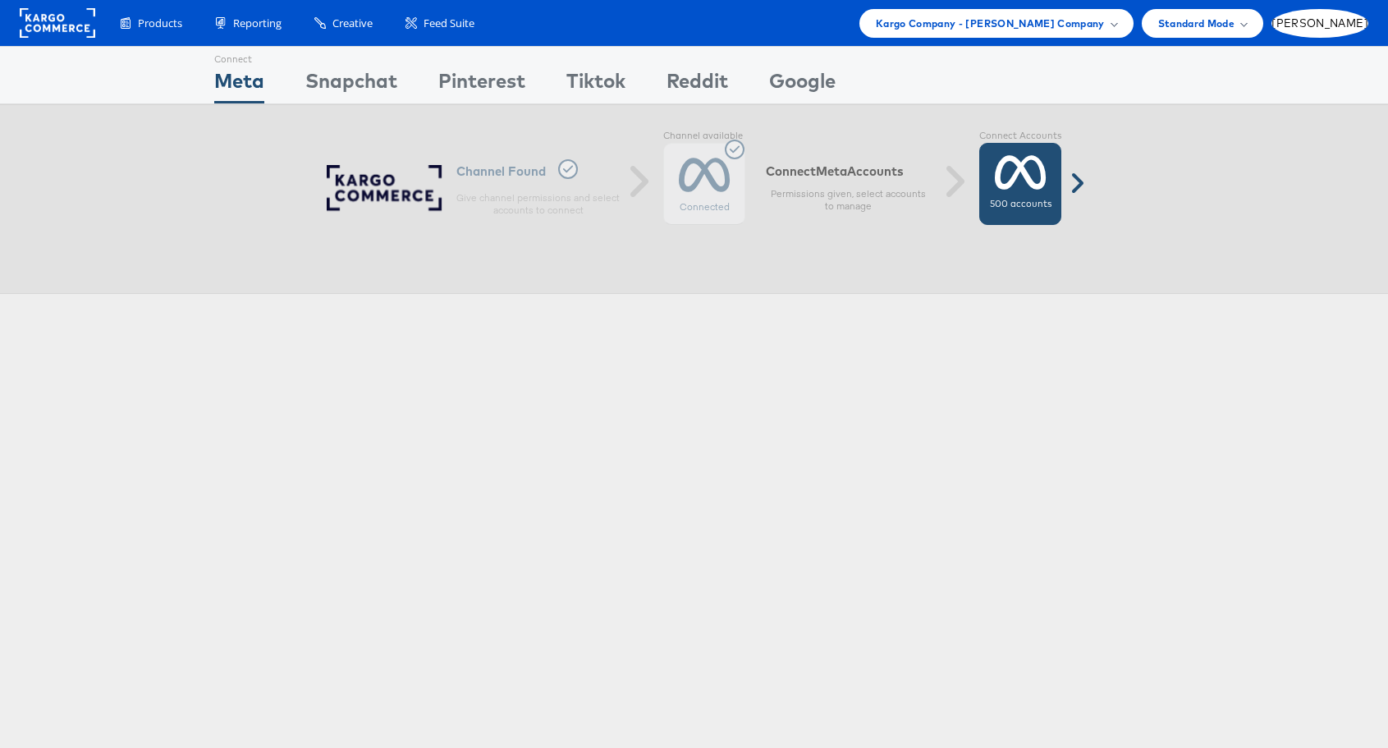
click at [1083, 183] on span at bounding box center [1077, 183] width 41 height 26
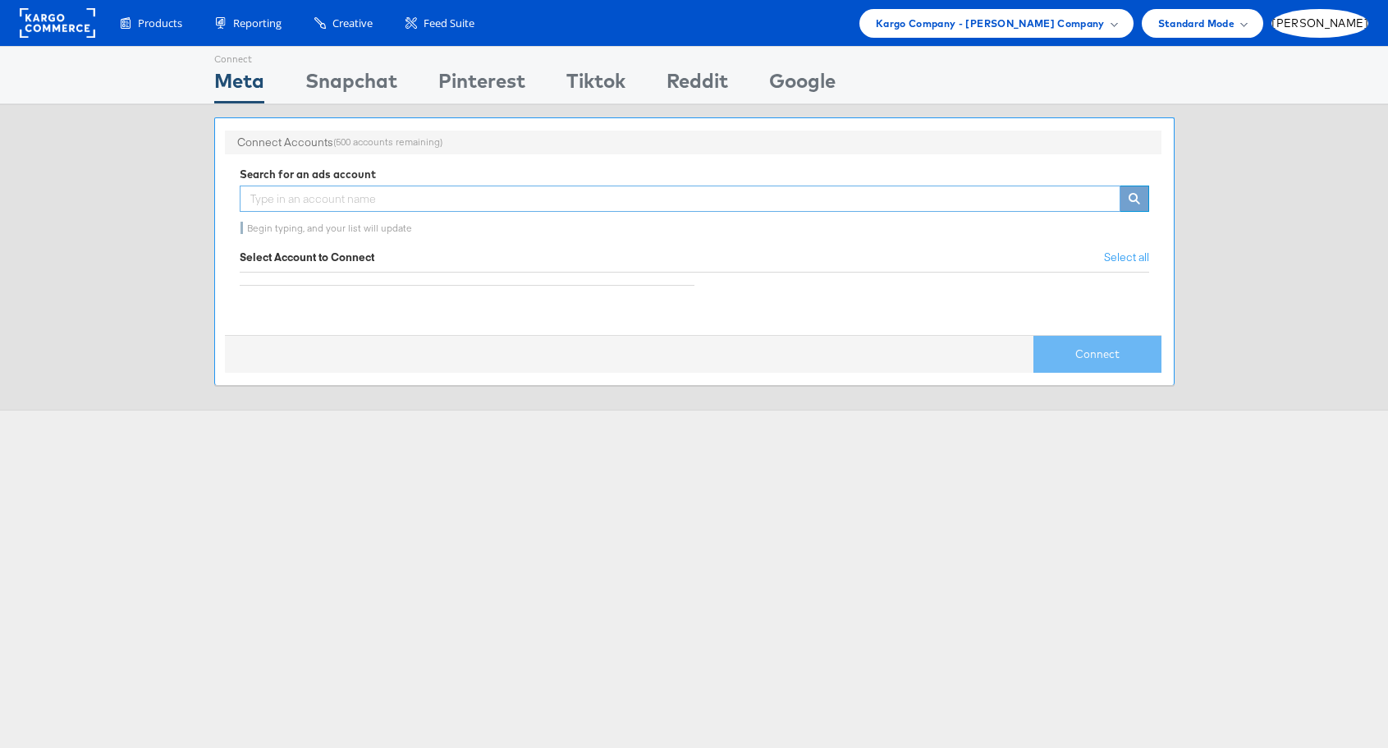
click at [631, 197] on input "text" at bounding box center [680, 199] width 881 height 26
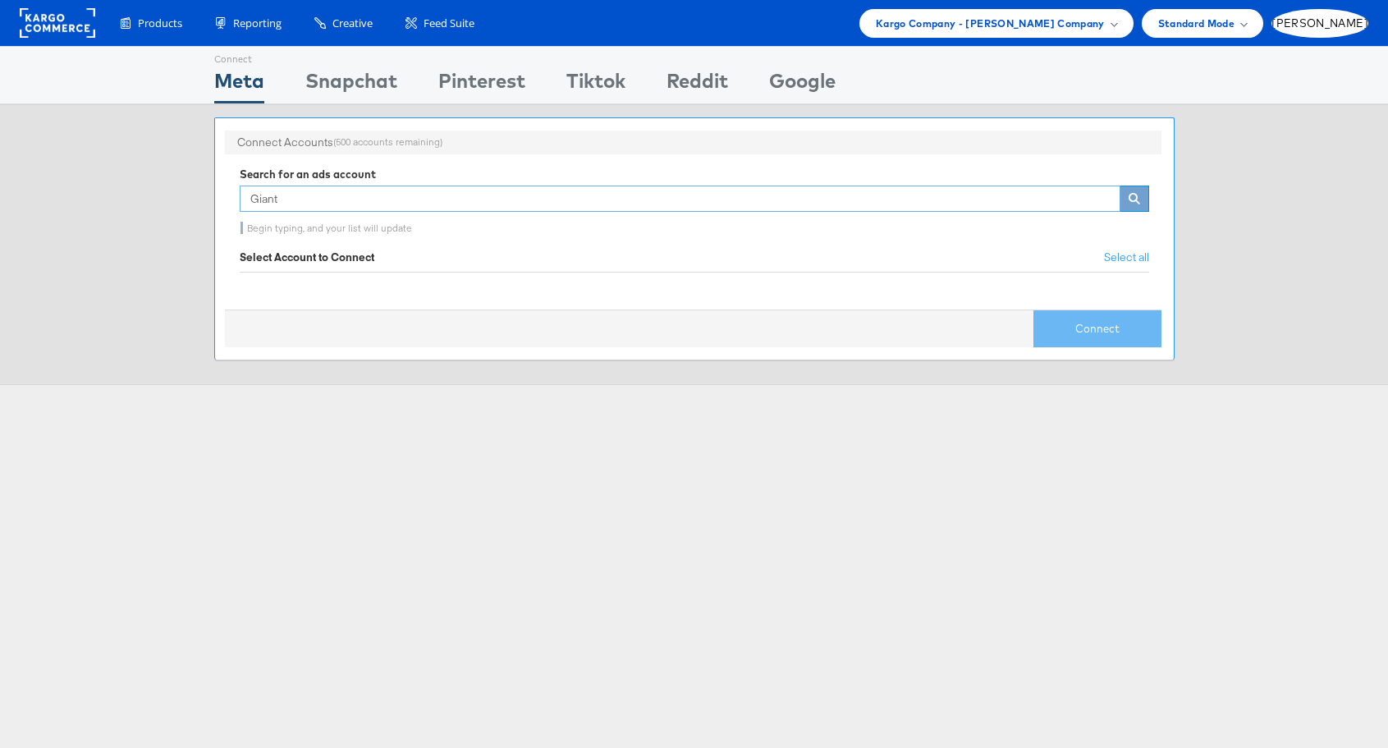
type input "Giant"
click at [1127, 207] on span at bounding box center [1135, 199] width 29 height 26
click at [658, 388] on div "Connect Meta Connect [GEOGRAPHIC_DATA] Connect Pinterest Connect Tiktok Connect…" at bounding box center [694, 223] width 1388 height 354
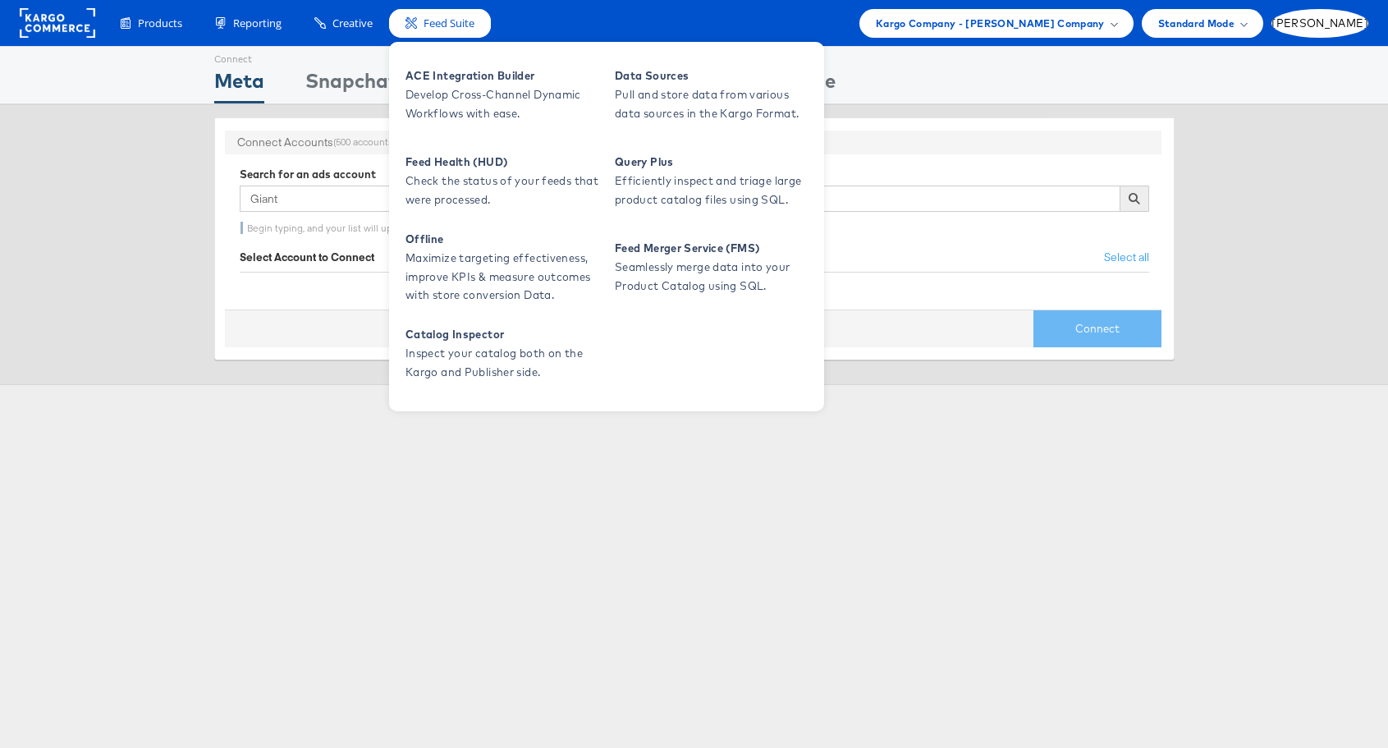
click at [451, 25] on span "Feed Suite" at bounding box center [449, 24] width 51 height 16
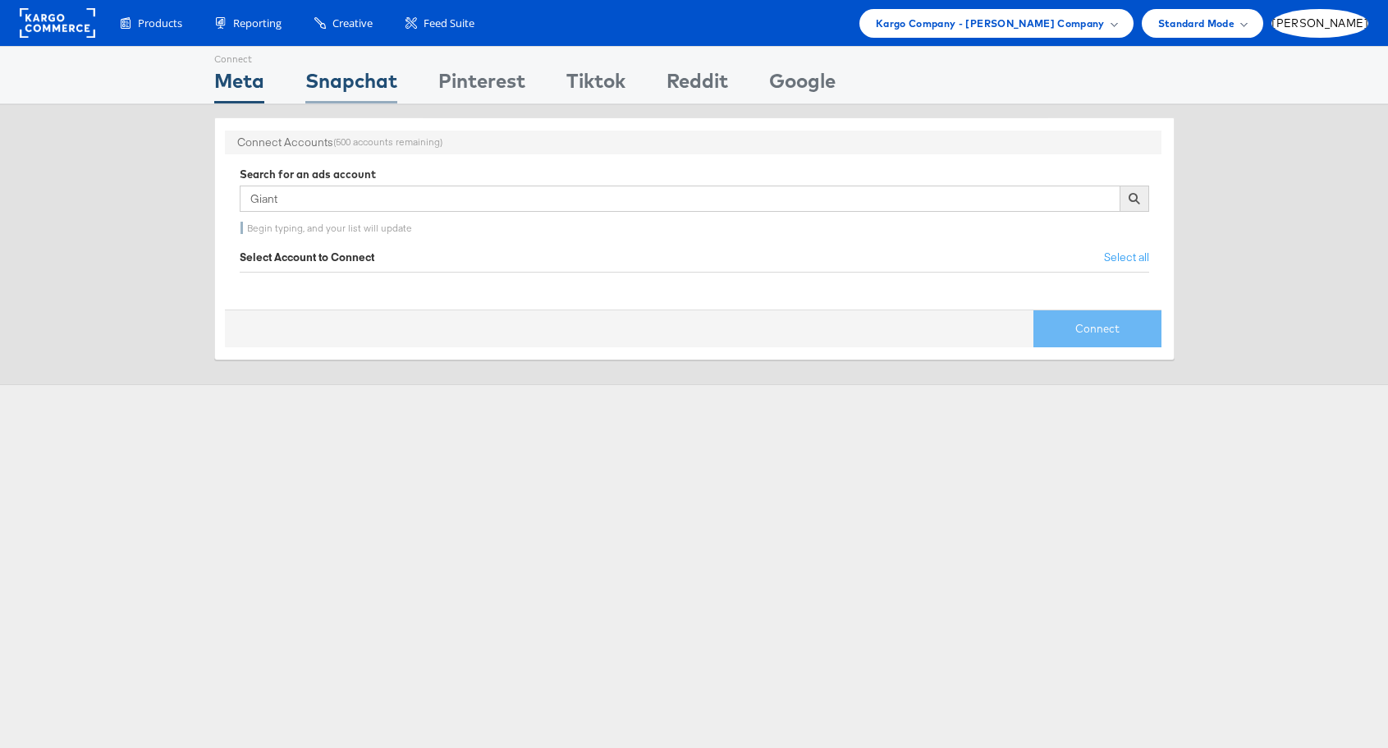
click at [356, 91] on div "Snapchat" at bounding box center [351, 85] width 92 height 37
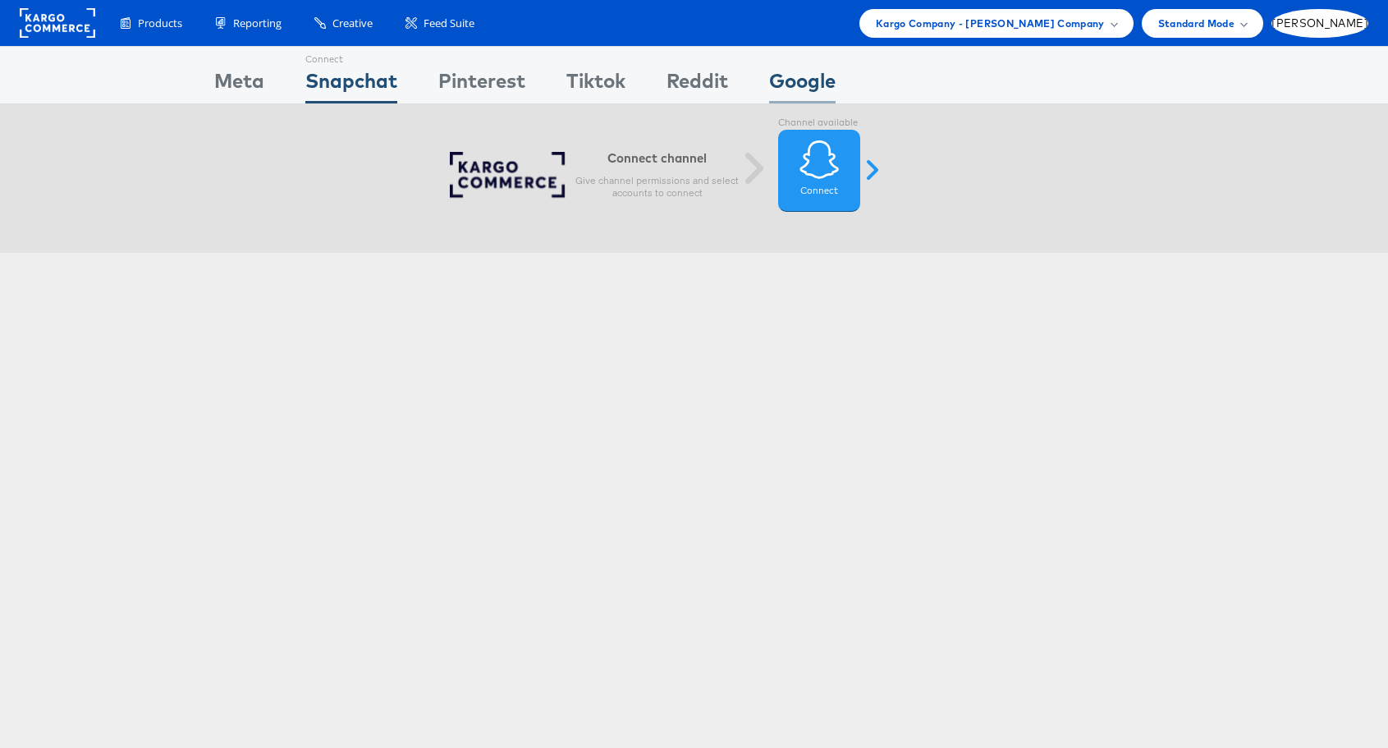
click at [799, 80] on div "Google" at bounding box center [802, 85] width 67 height 37
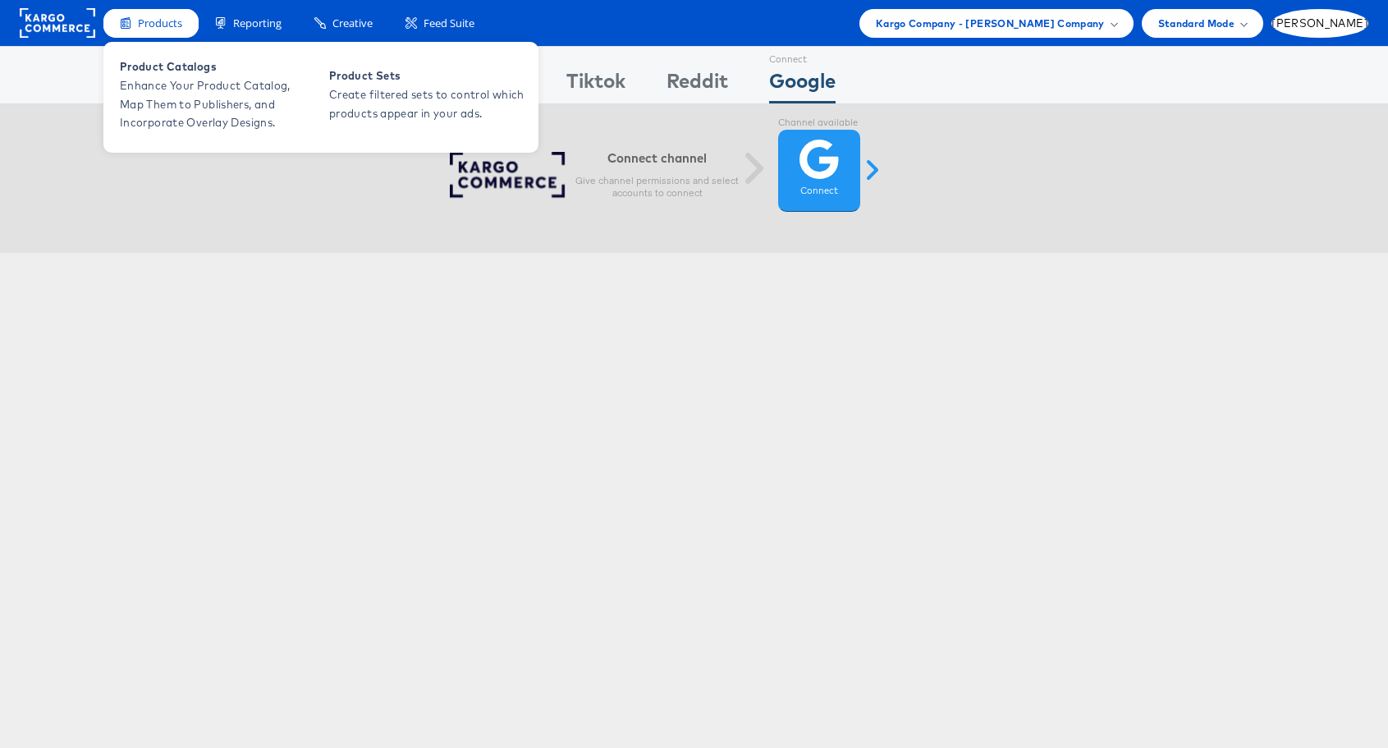
click at [161, 27] on span "Products" at bounding box center [160, 24] width 44 height 16
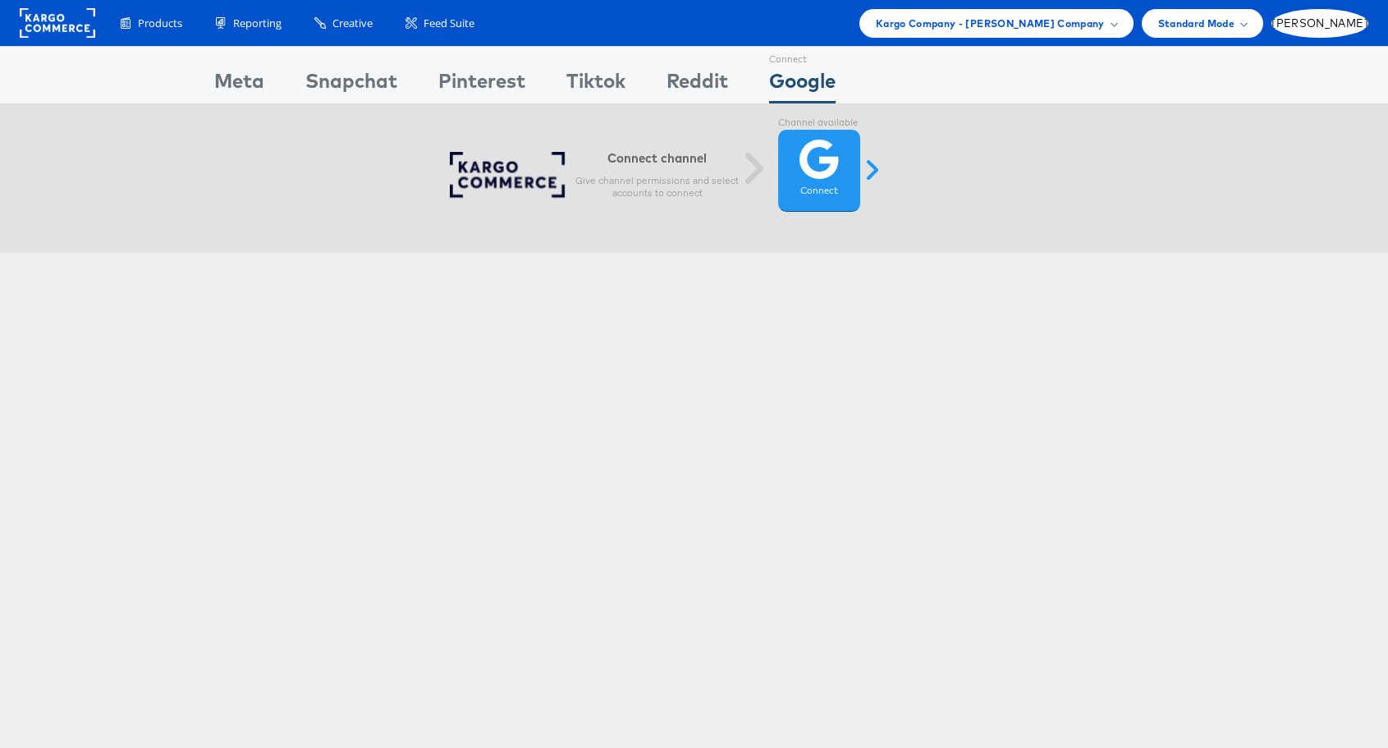
click at [31, 26] on rect at bounding box center [58, 23] width 76 height 30
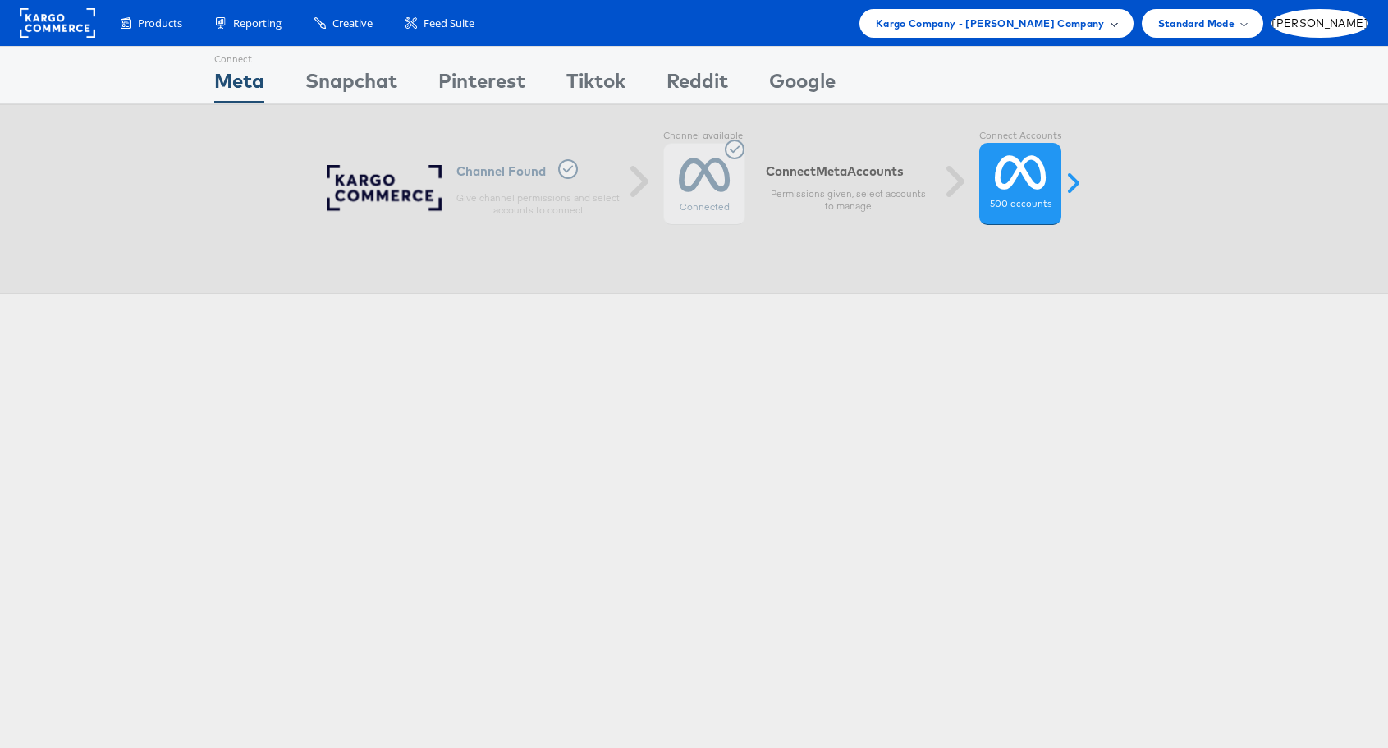
click at [1118, 21] on span at bounding box center [1114, 23] width 8 height 8
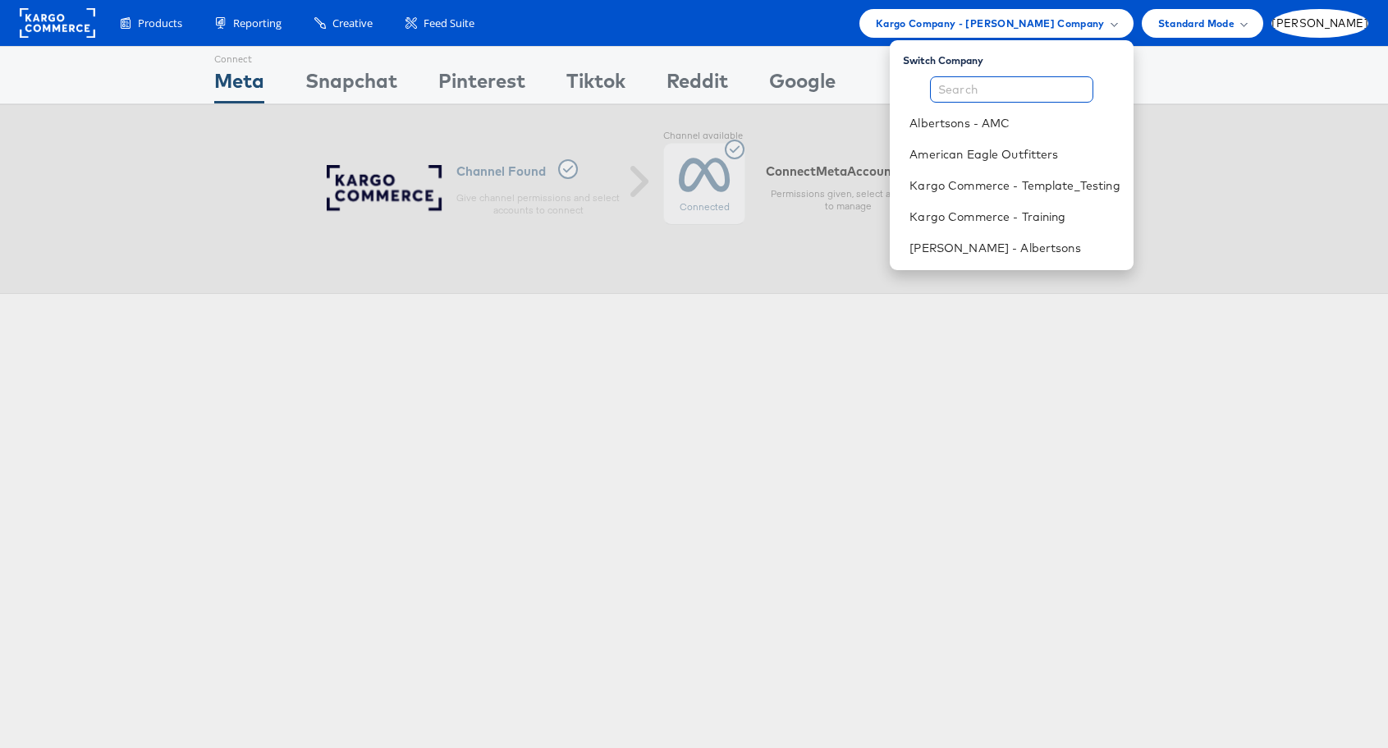
click at [1048, 79] on input "text" at bounding box center [1011, 89] width 163 height 26
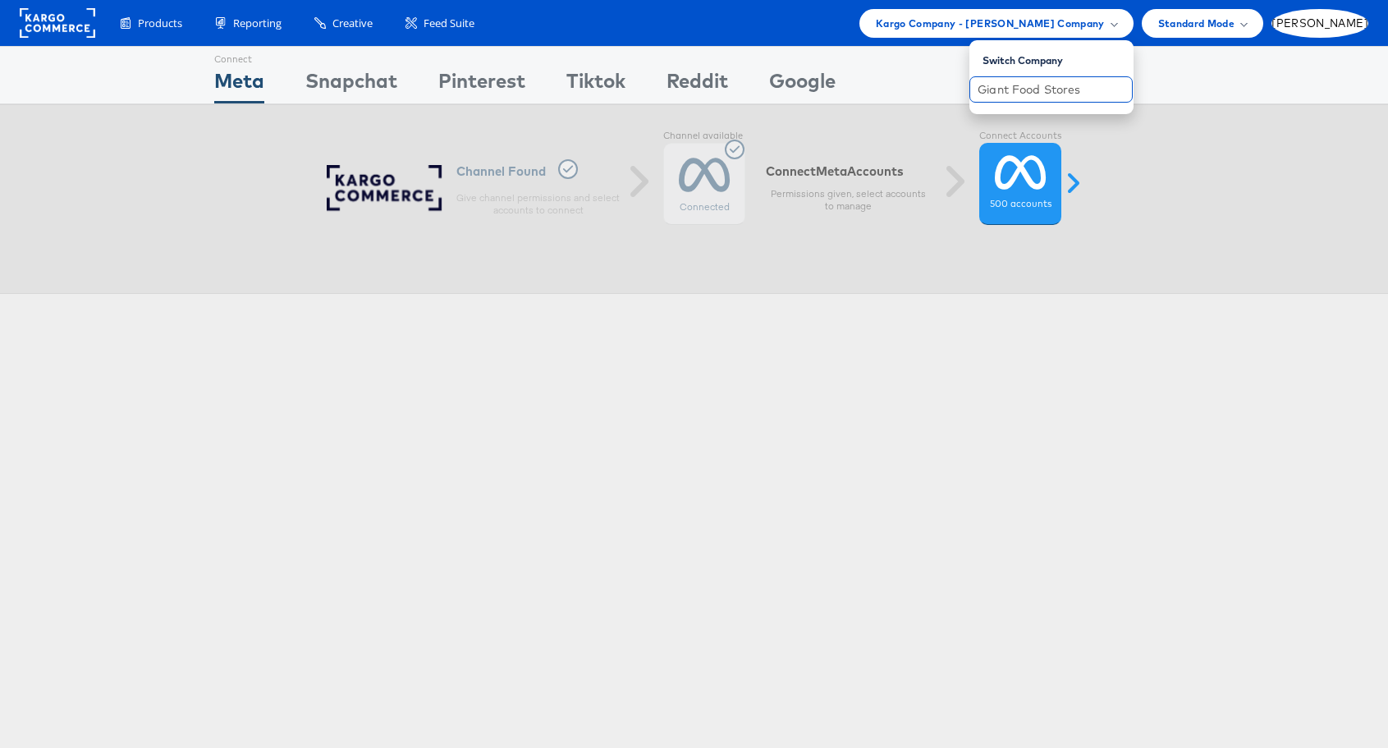
type input "Giant Food Stores"
click at [357, 38] on div "Products Product Catalogs Enhance Your Product Catalog, Map Them to Publishers,…" at bounding box center [694, 23] width 1388 height 46
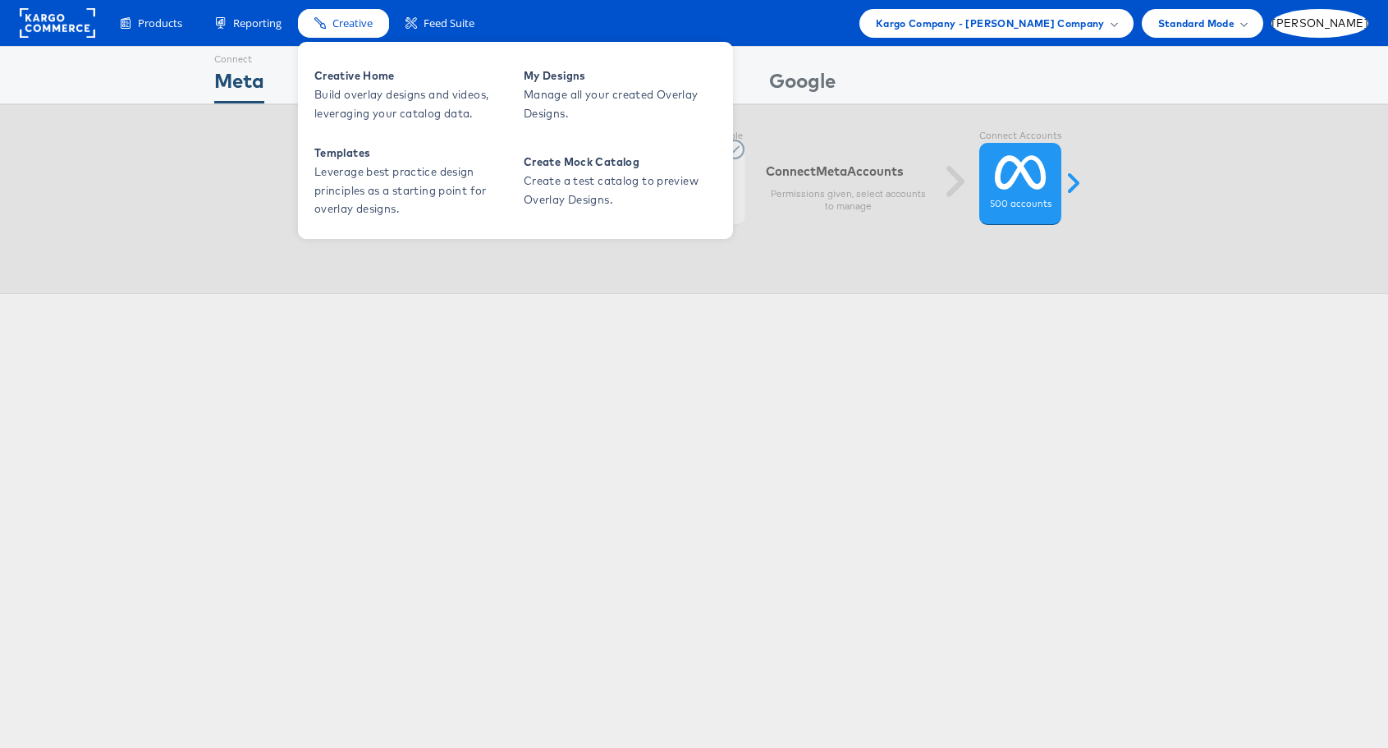
click at [351, 29] on span "Creative" at bounding box center [353, 24] width 40 height 16
click at [343, 75] on span "Creative Home" at bounding box center [412, 76] width 197 height 19
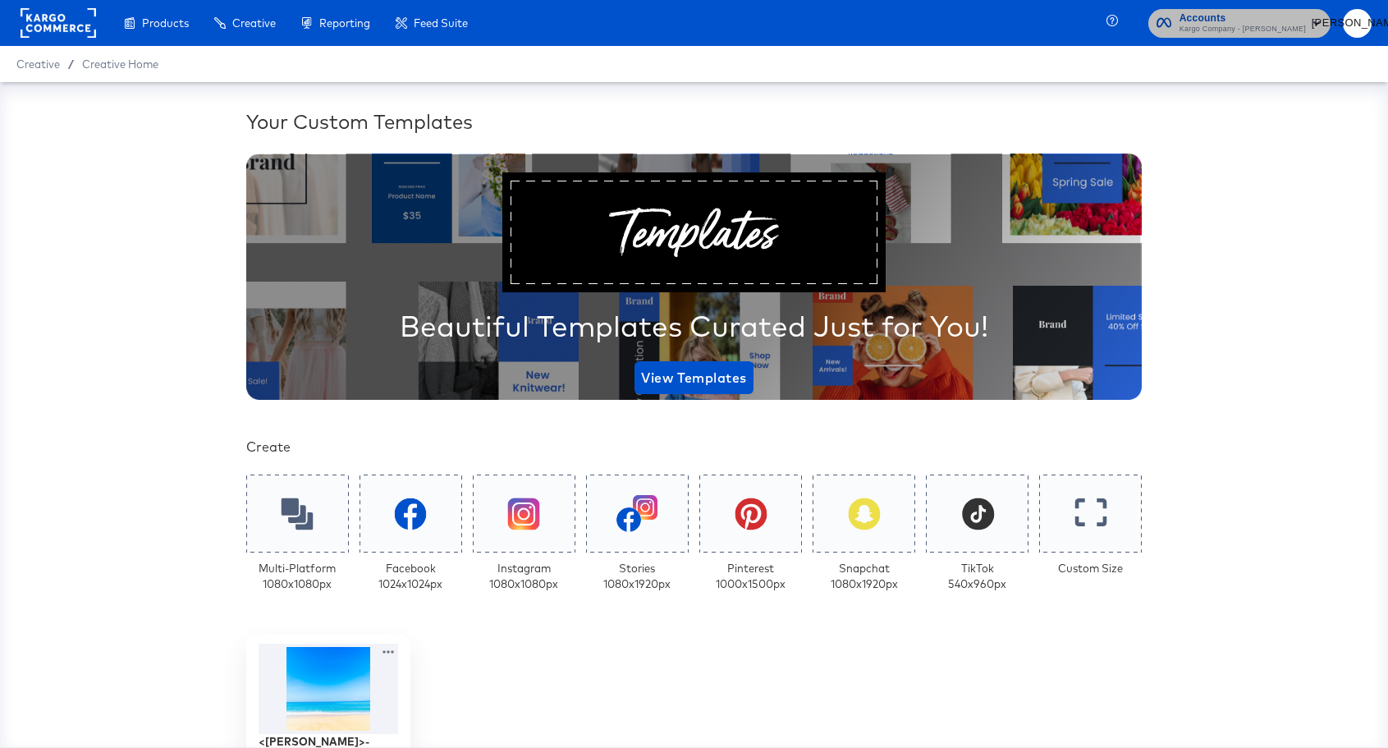
click at [1256, 16] on span "Accounts" at bounding box center [1243, 18] width 126 height 17
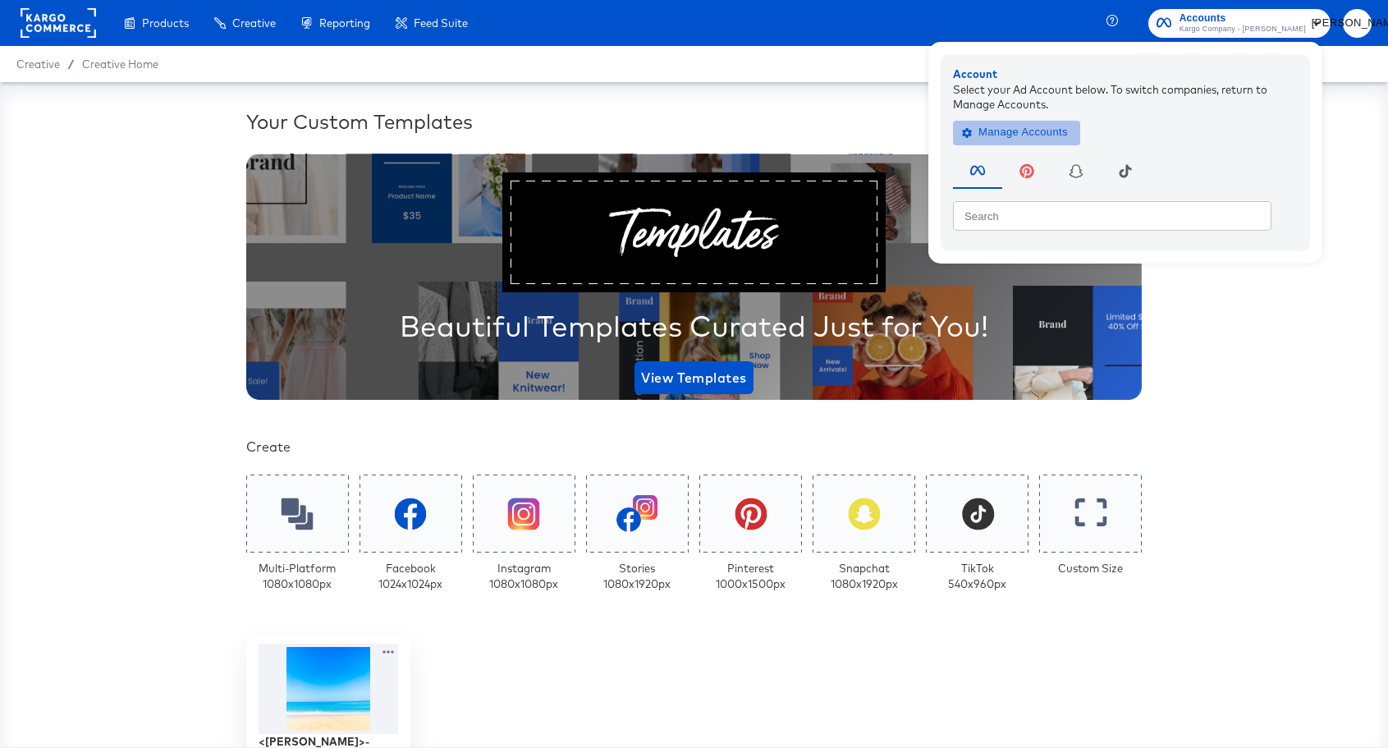
click at [1051, 127] on span "Manage Accounts" at bounding box center [1017, 132] width 103 height 19
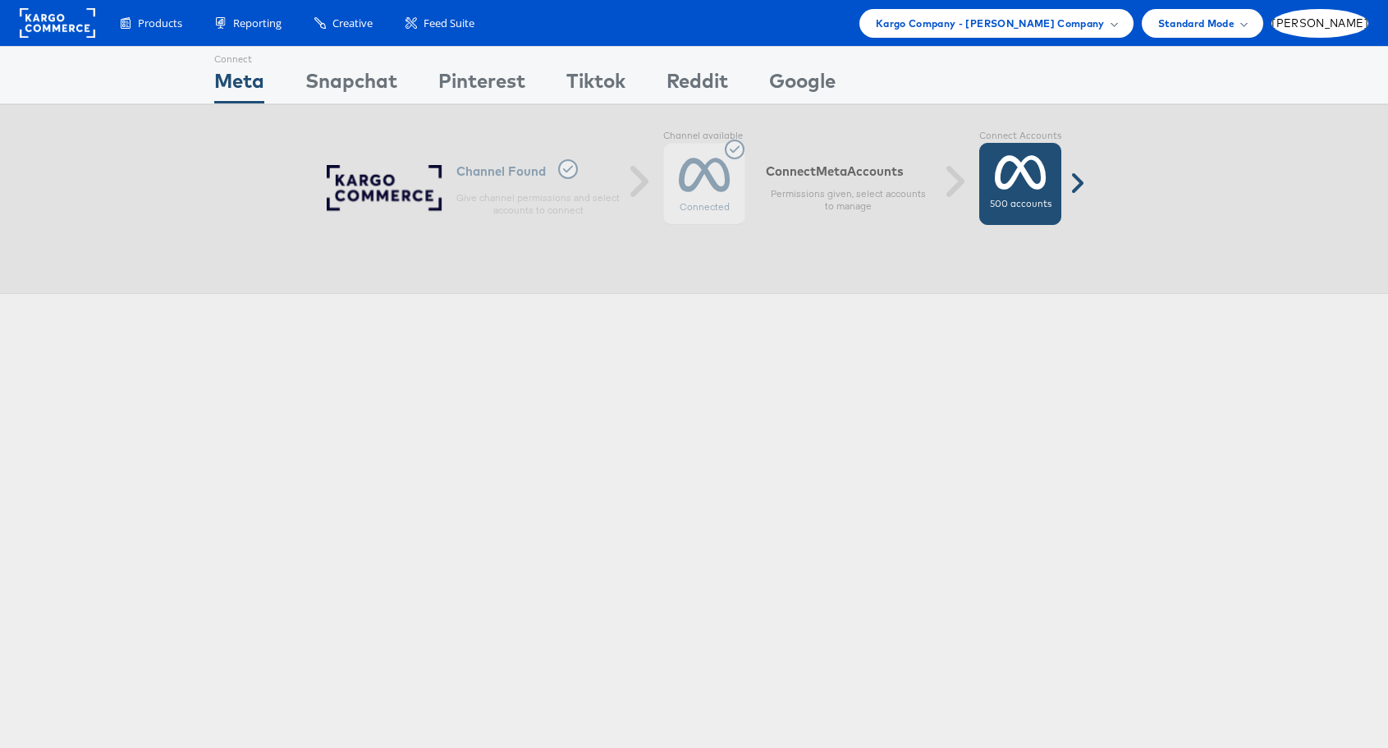
click at [1034, 189] on icon at bounding box center [1021, 172] width 52 height 41
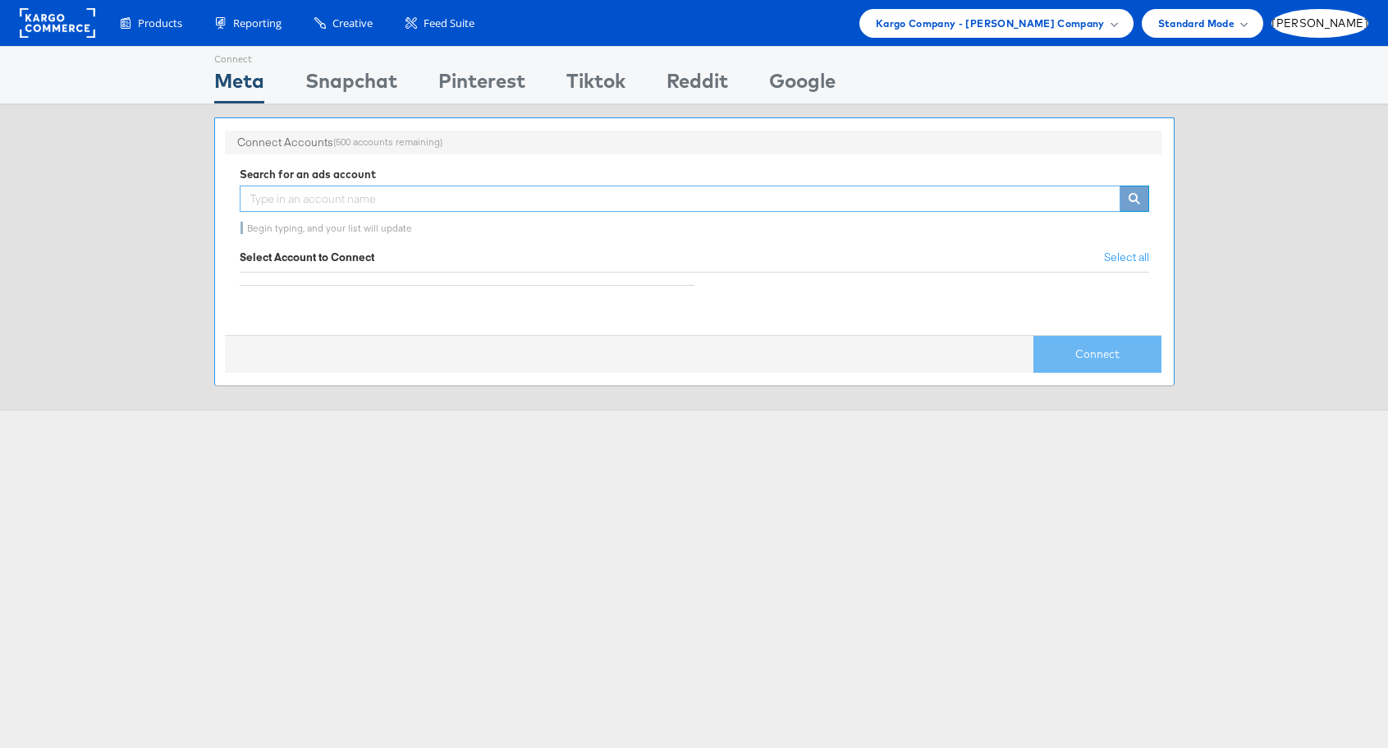
click at [539, 194] on input "text" at bounding box center [680, 199] width 881 height 26
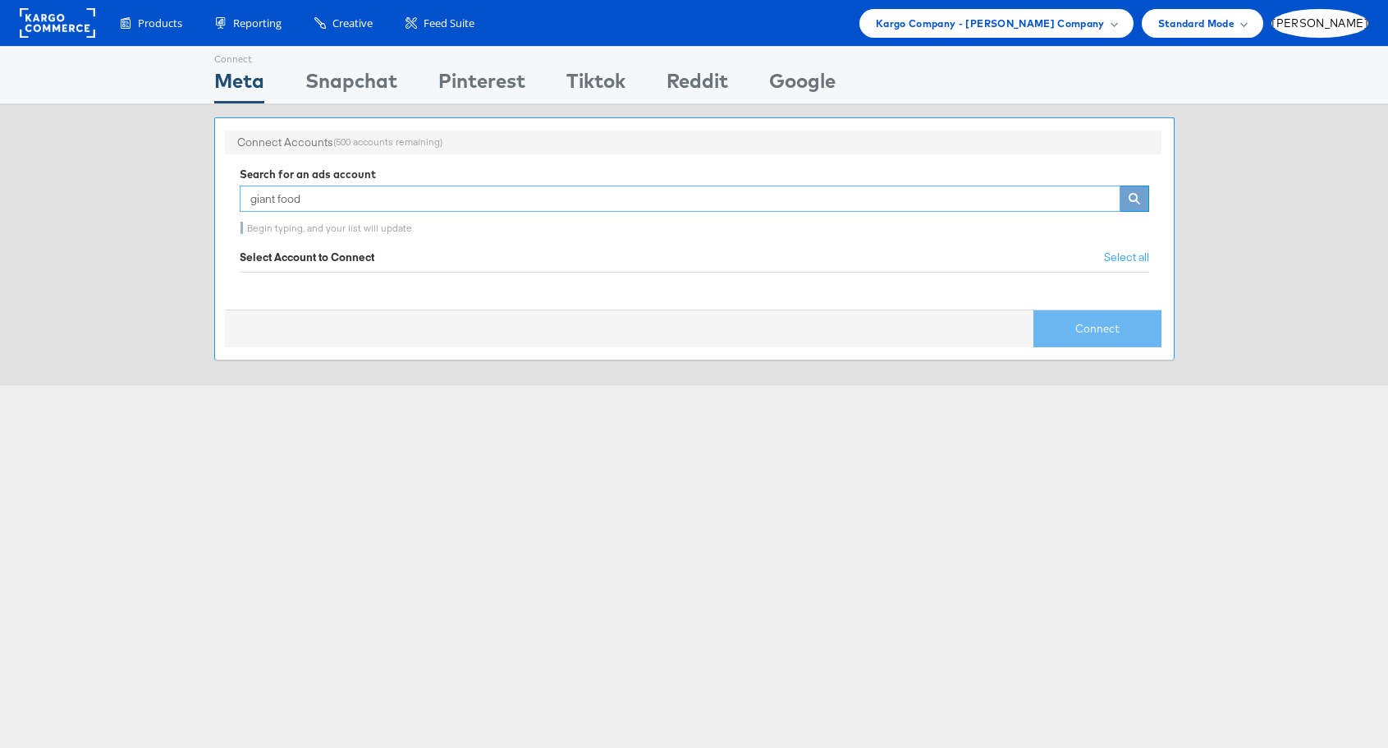
type input "giant food"
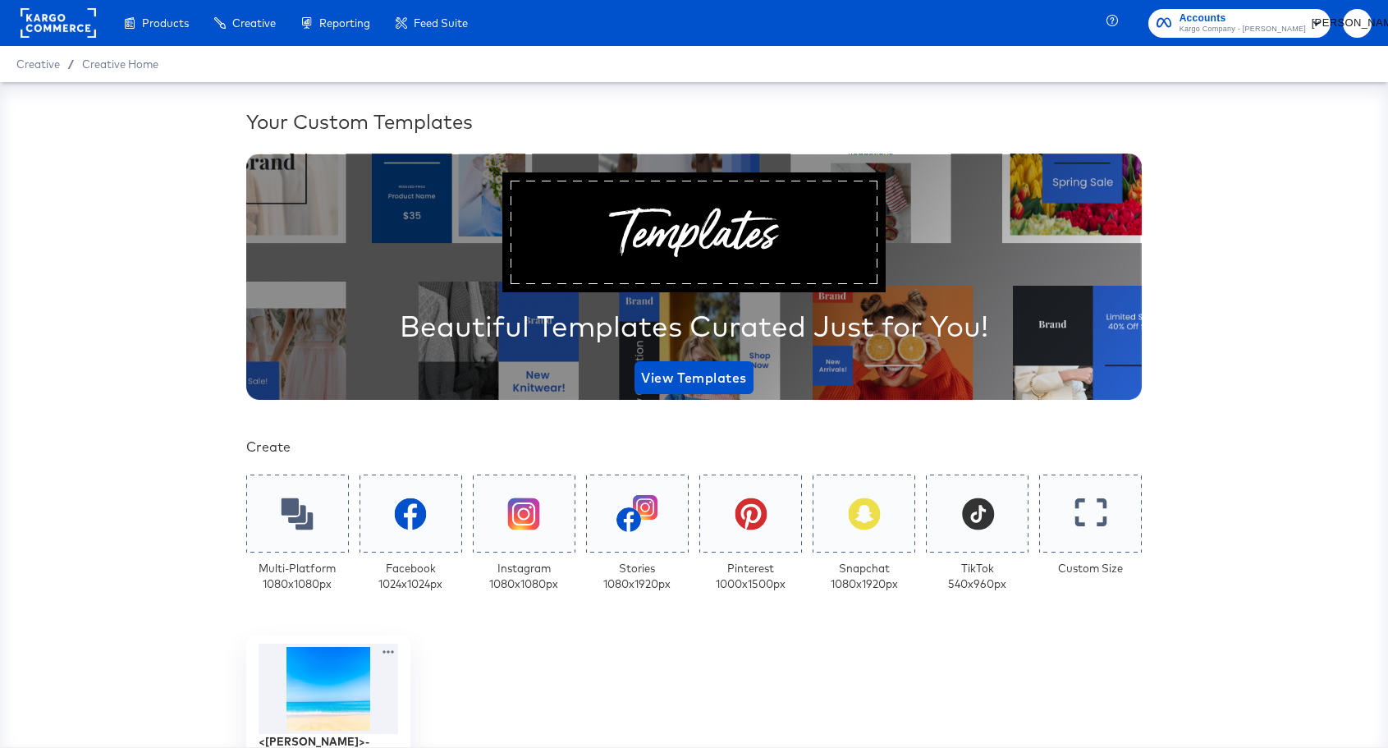
click at [1321, 20] on rect "button" at bounding box center [1317, 23] width 20 height 20
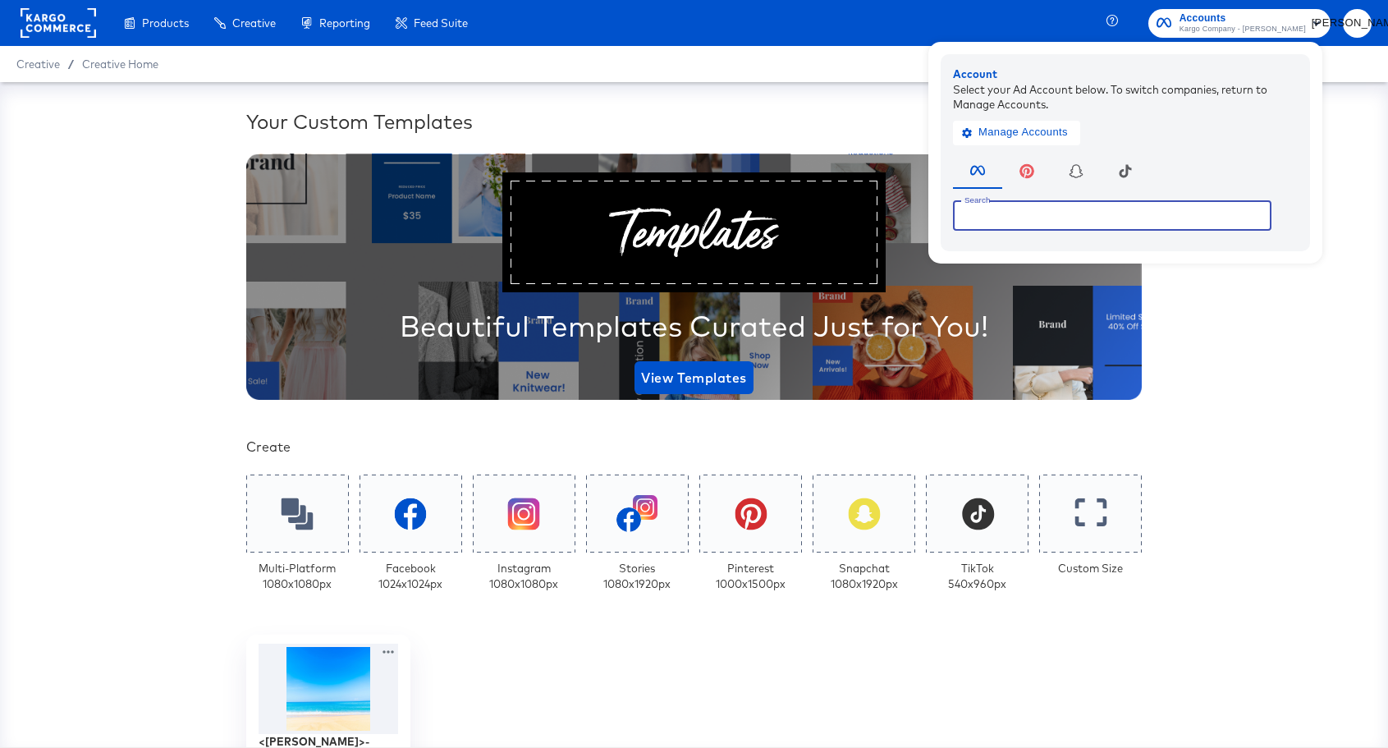
click at [1021, 218] on input "text" at bounding box center [1112, 215] width 319 height 30
type input "giant food stores"
click at [1081, 220] on input "giant food stores" at bounding box center [1112, 215] width 319 height 30
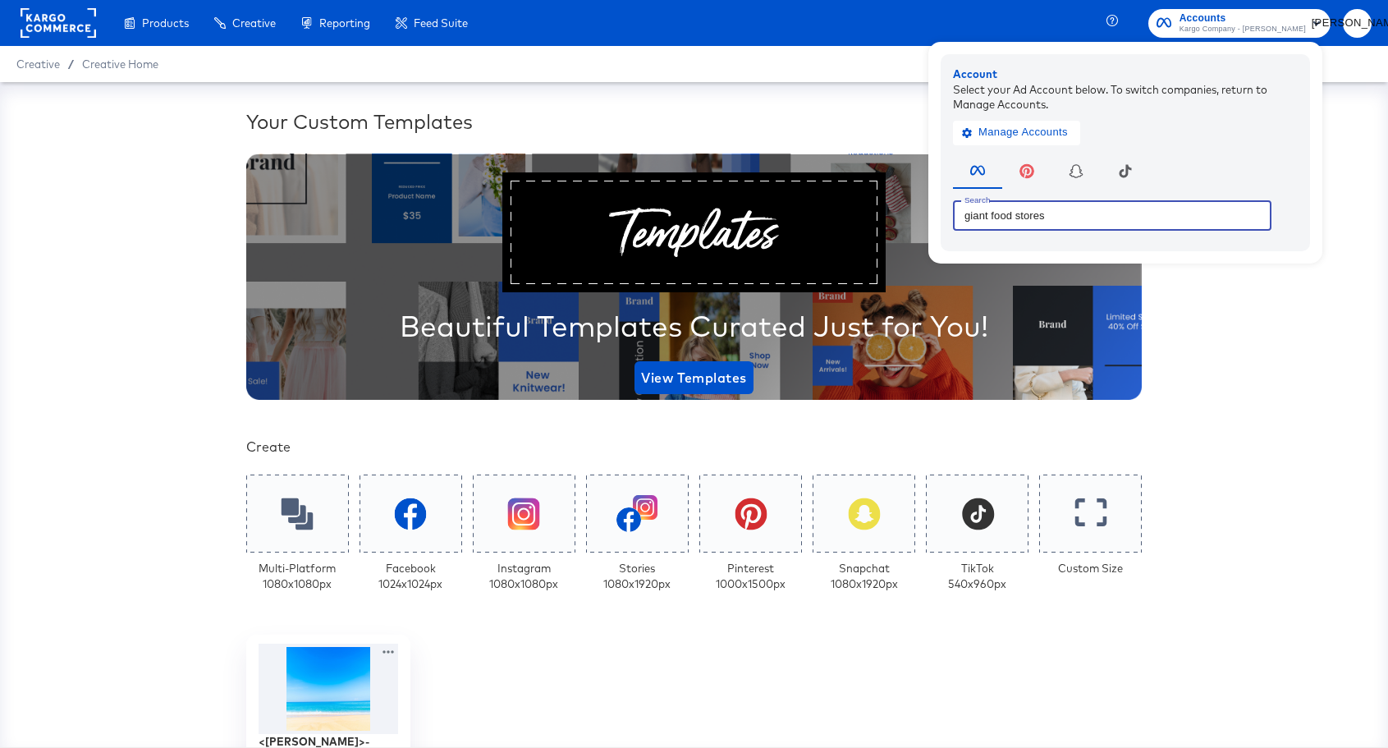
click at [1079, 218] on input "giant food stores" at bounding box center [1112, 215] width 319 height 30
click at [1057, 130] on span "Manage Accounts" at bounding box center [1017, 132] width 103 height 19
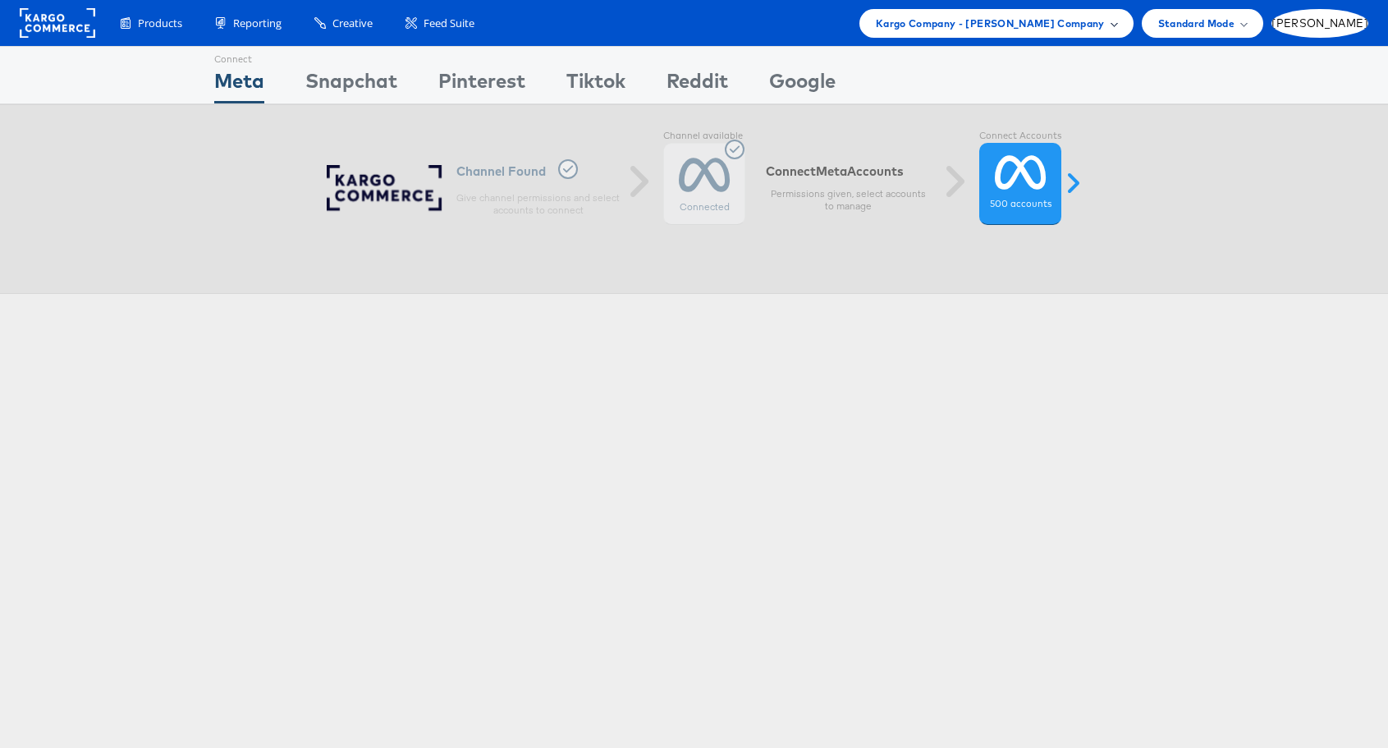
click at [1105, 25] on span "Kargo Company - [PERSON_NAME] Company" at bounding box center [990, 23] width 229 height 17
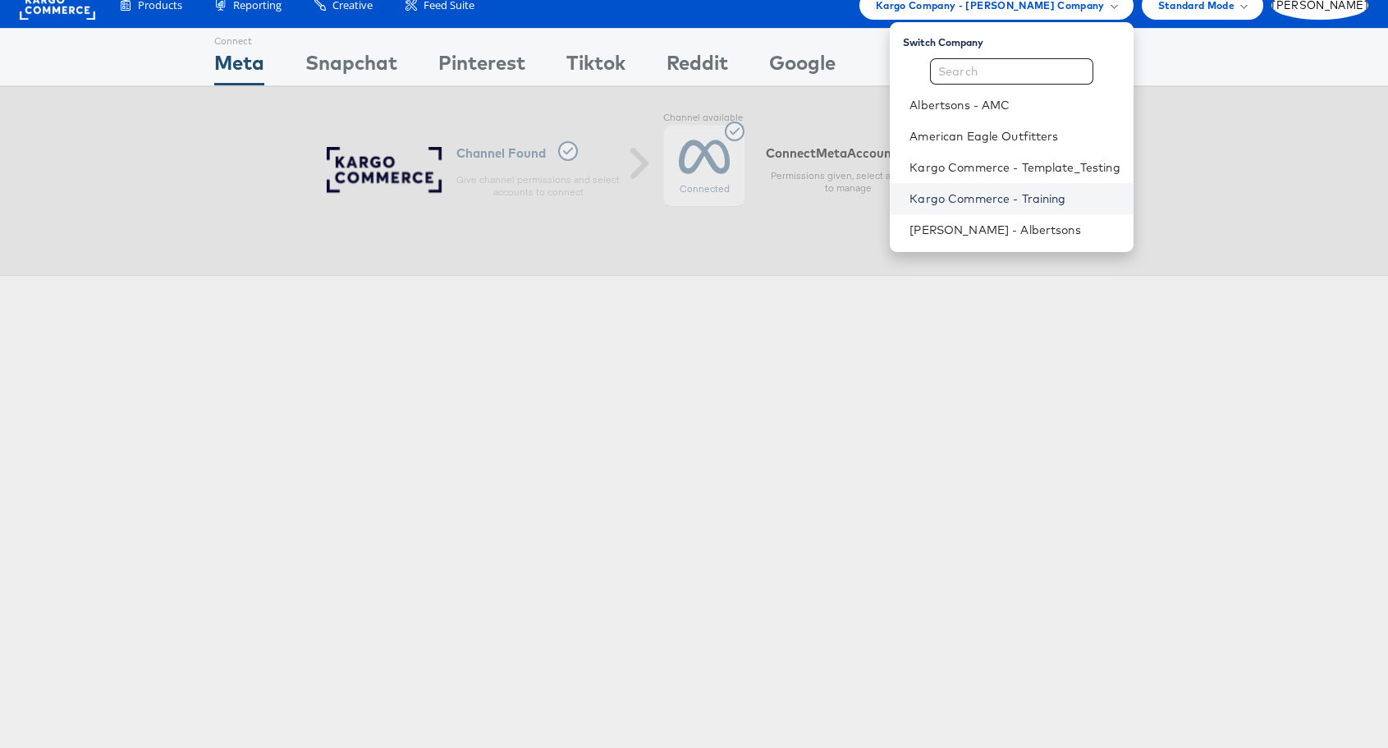
scroll to position [30, 0]
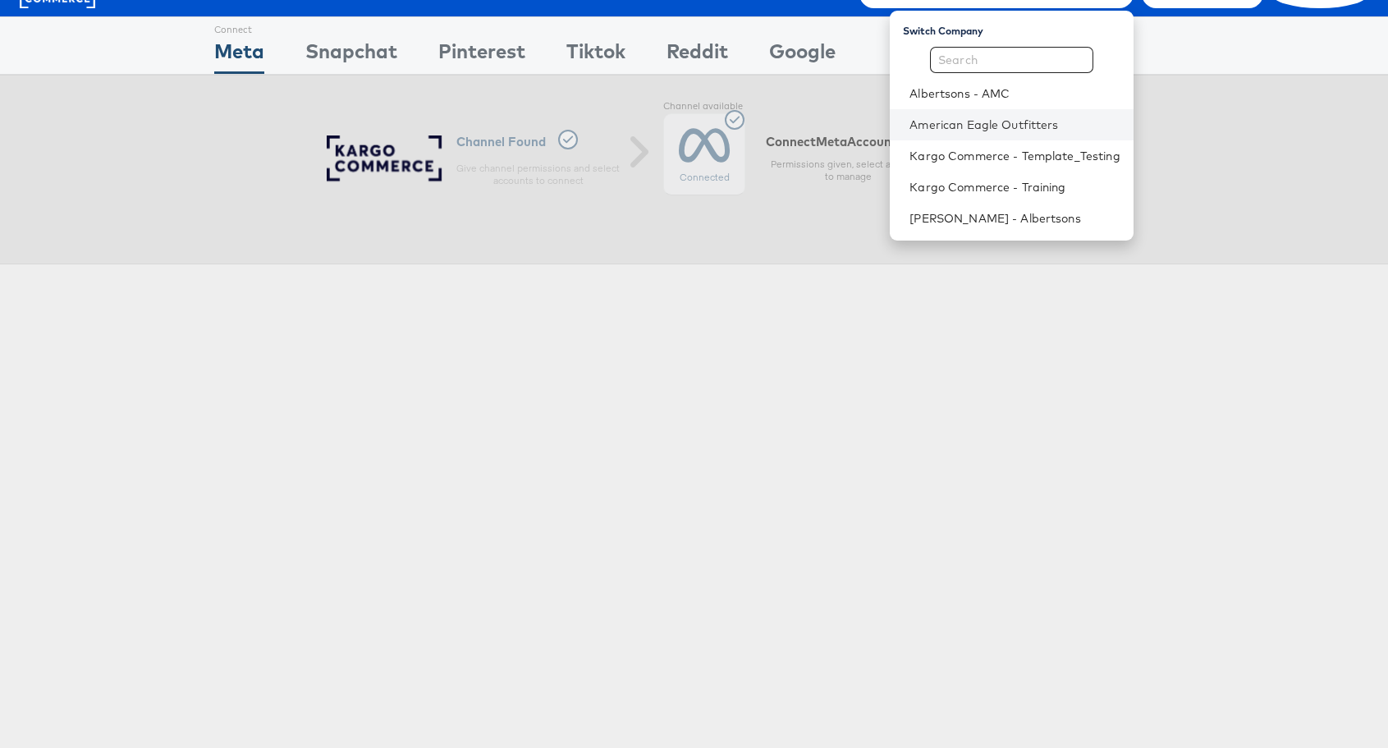
click at [1053, 135] on li "American Eagle Outfitters" at bounding box center [1011, 124] width 243 height 31
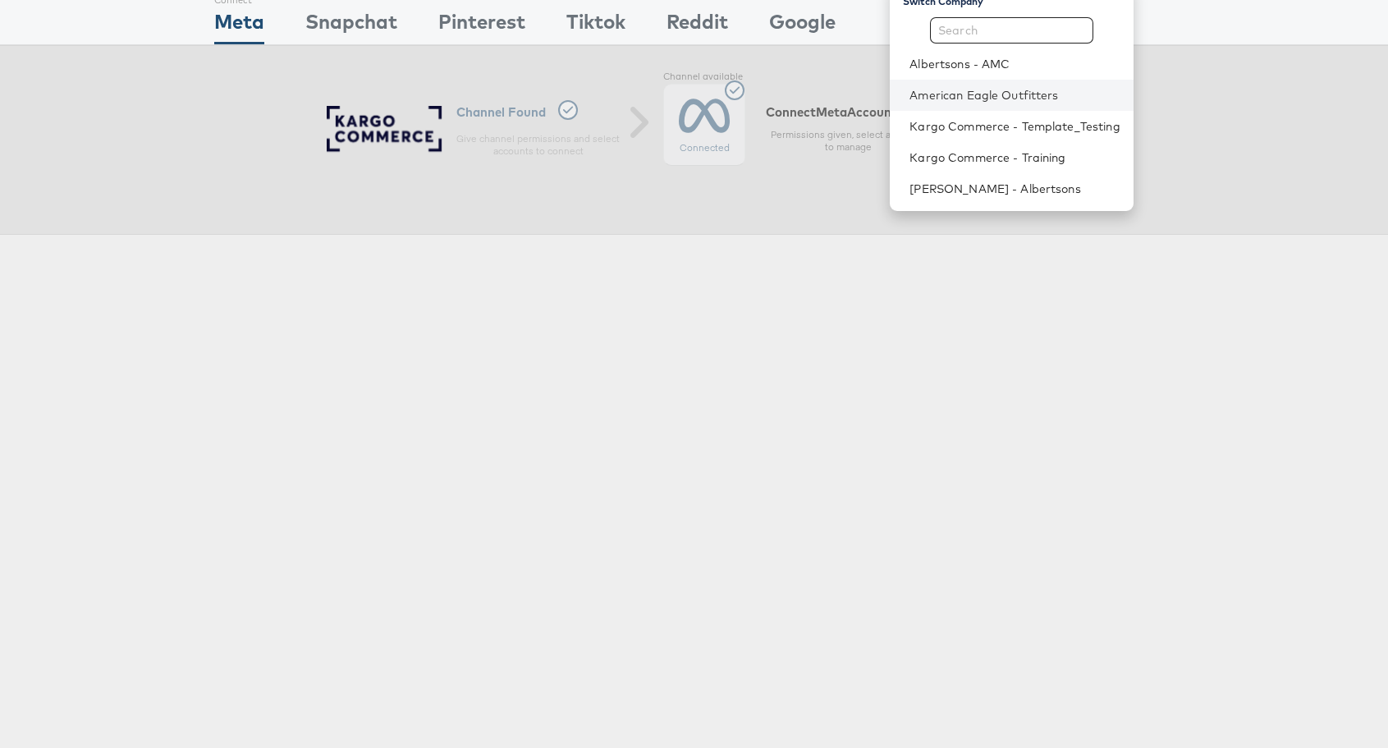
scroll to position [0, 0]
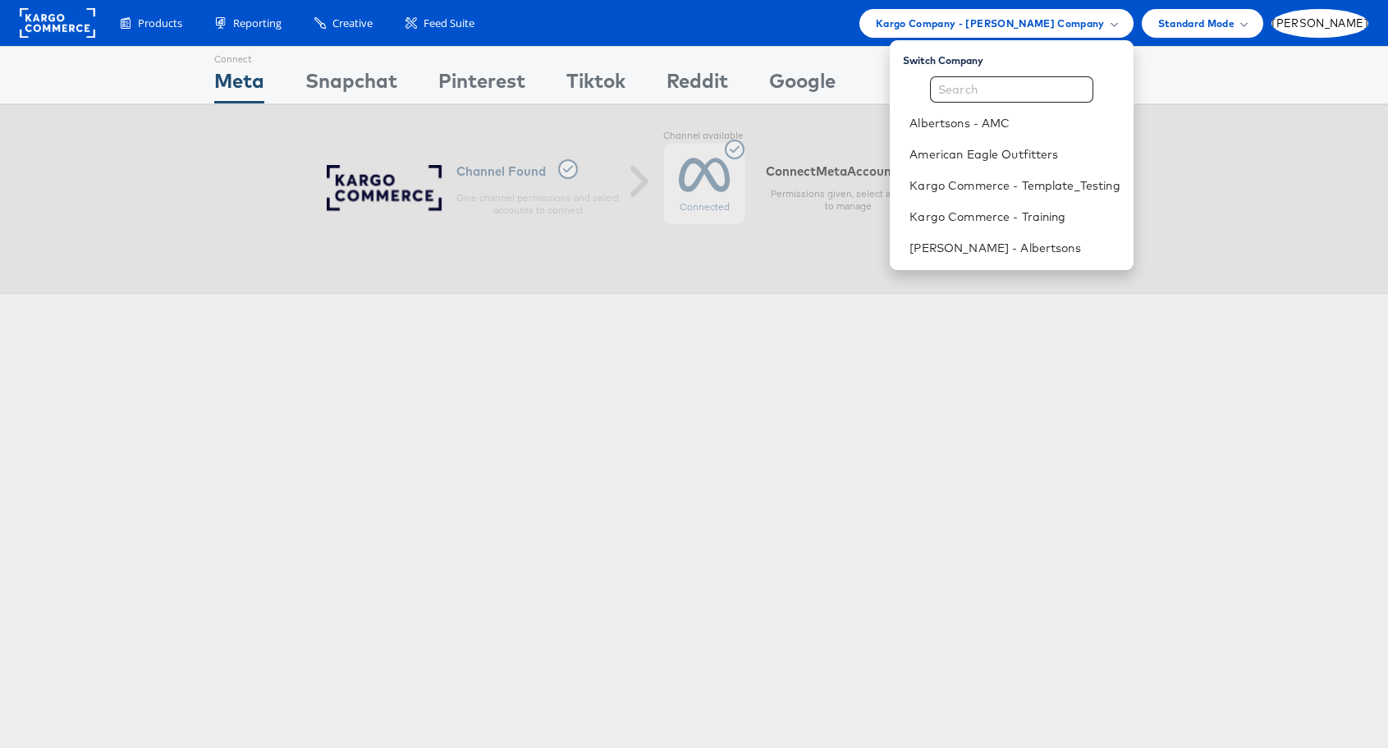
click at [994, 92] on div "Albertsons - AMC American Eagle Outfitters Kargo Commerce - Template_Testing Ka…" at bounding box center [1011, 169] width 243 height 187
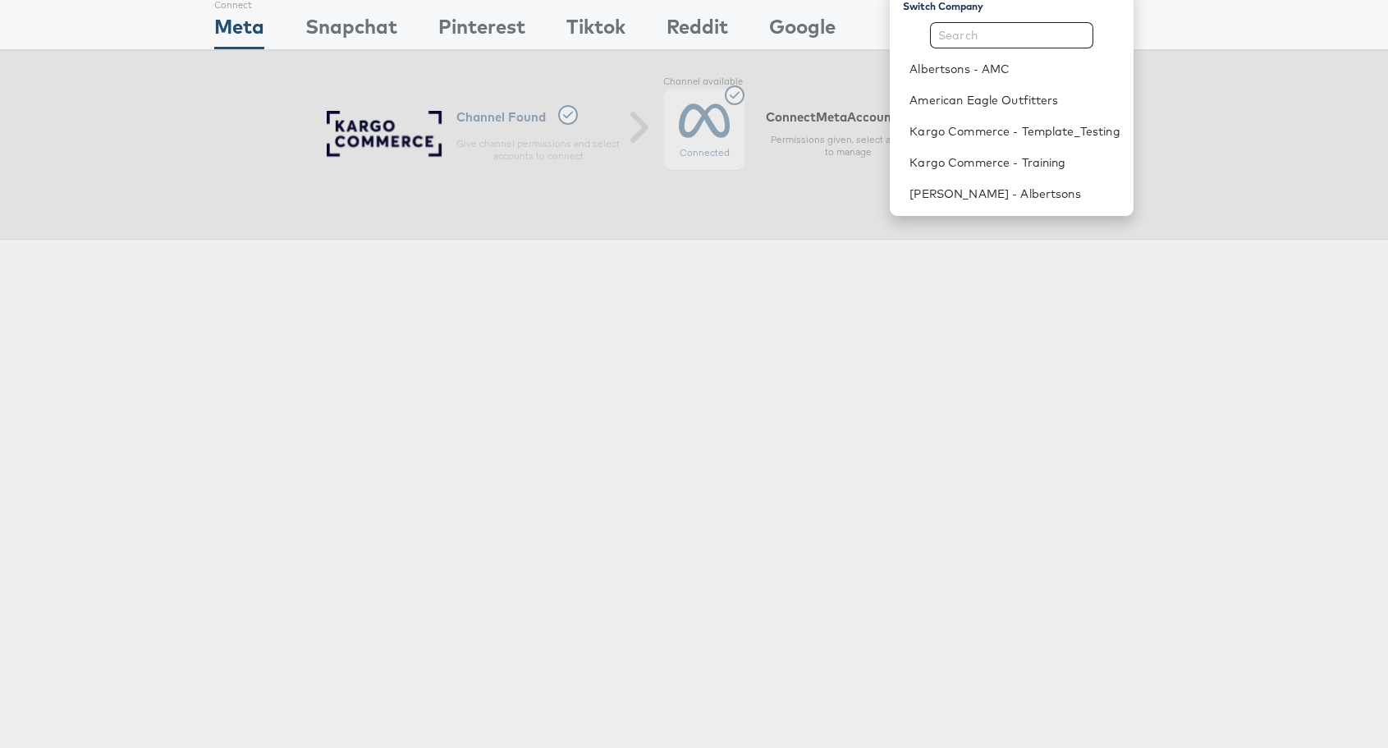
scroll to position [66, 0]
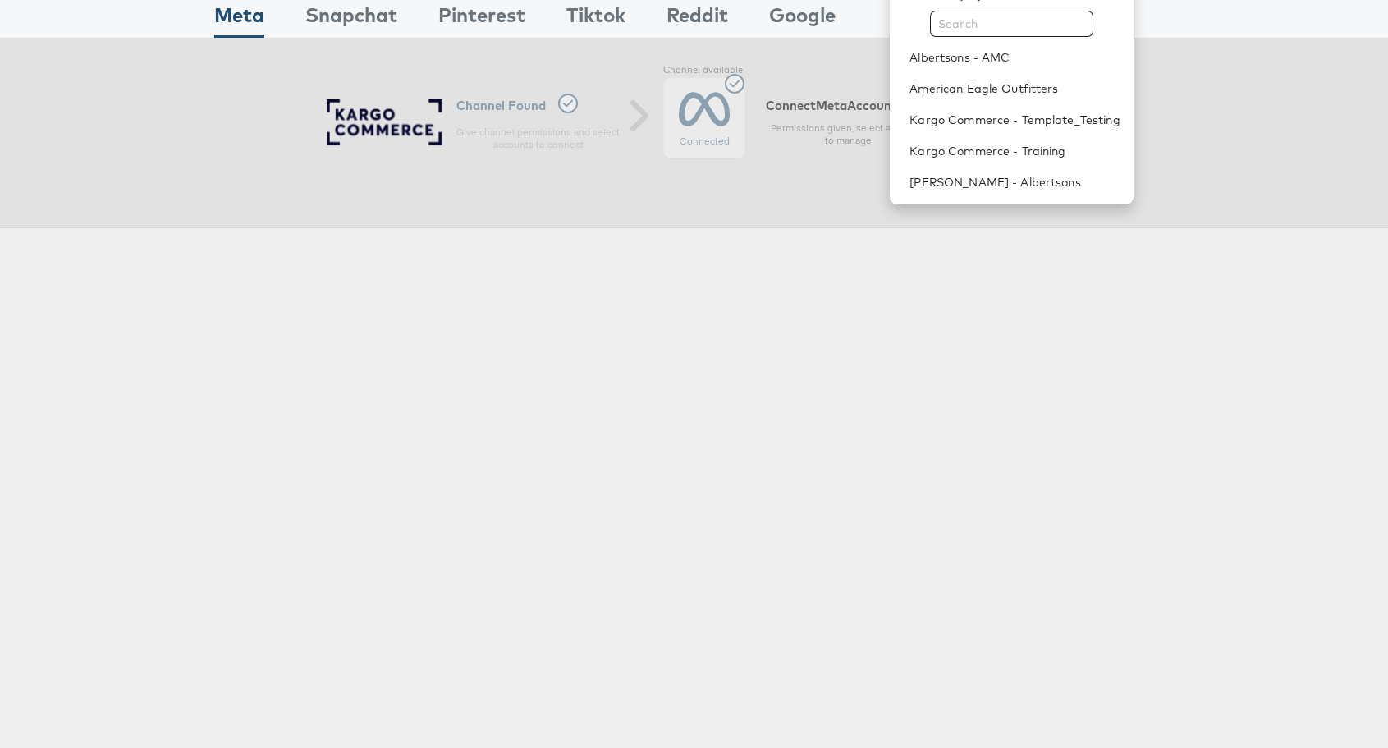
click at [1016, 37] on div "Albertsons - AMC American Eagle Outfitters Kargo Commerce - Template_Testing Ka…" at bounding box center [1011, 104] width 243 height 187
click at [1016, 57] on link "Albertsons - AMC" at bounding box center [1015, 57] width 210 height 16
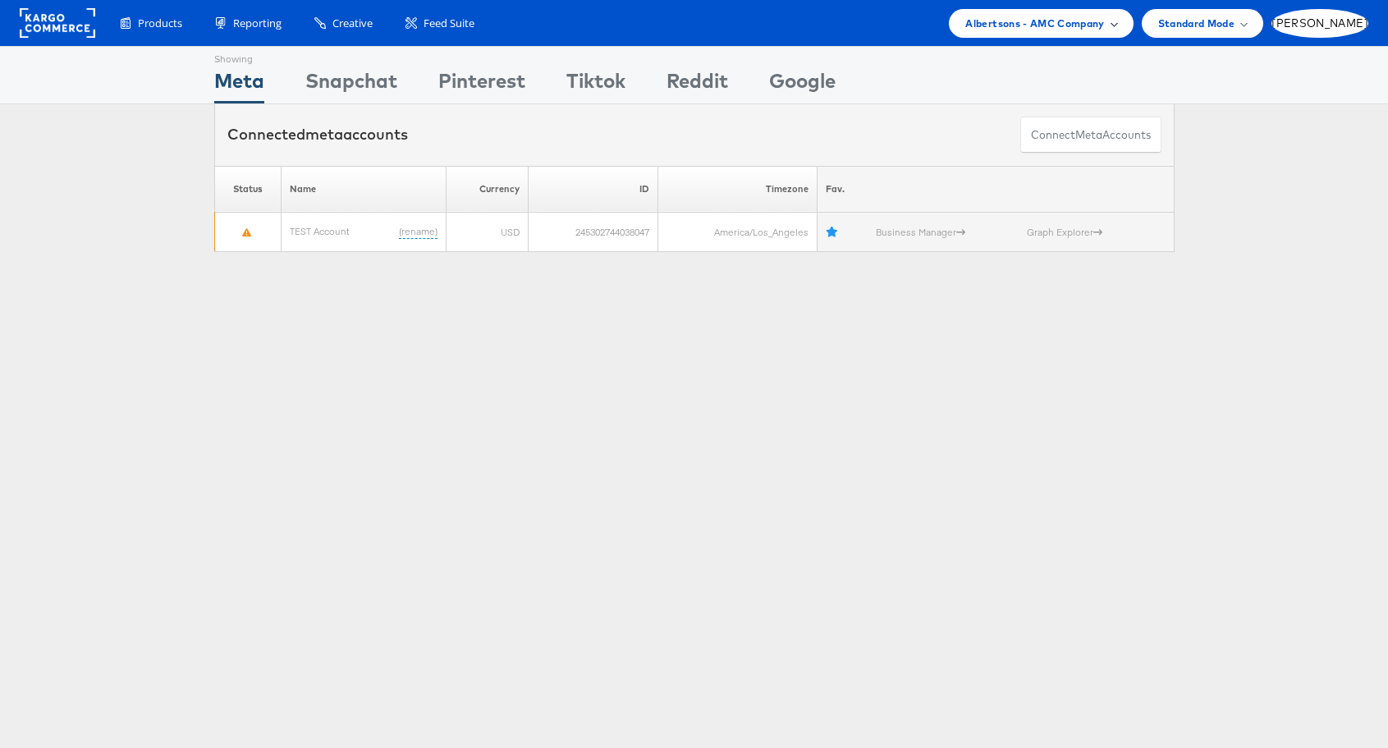
click at [1104, 29] on span "Albertsons - AMC Company" at bounding box center [1035, 23] width 139 height 17
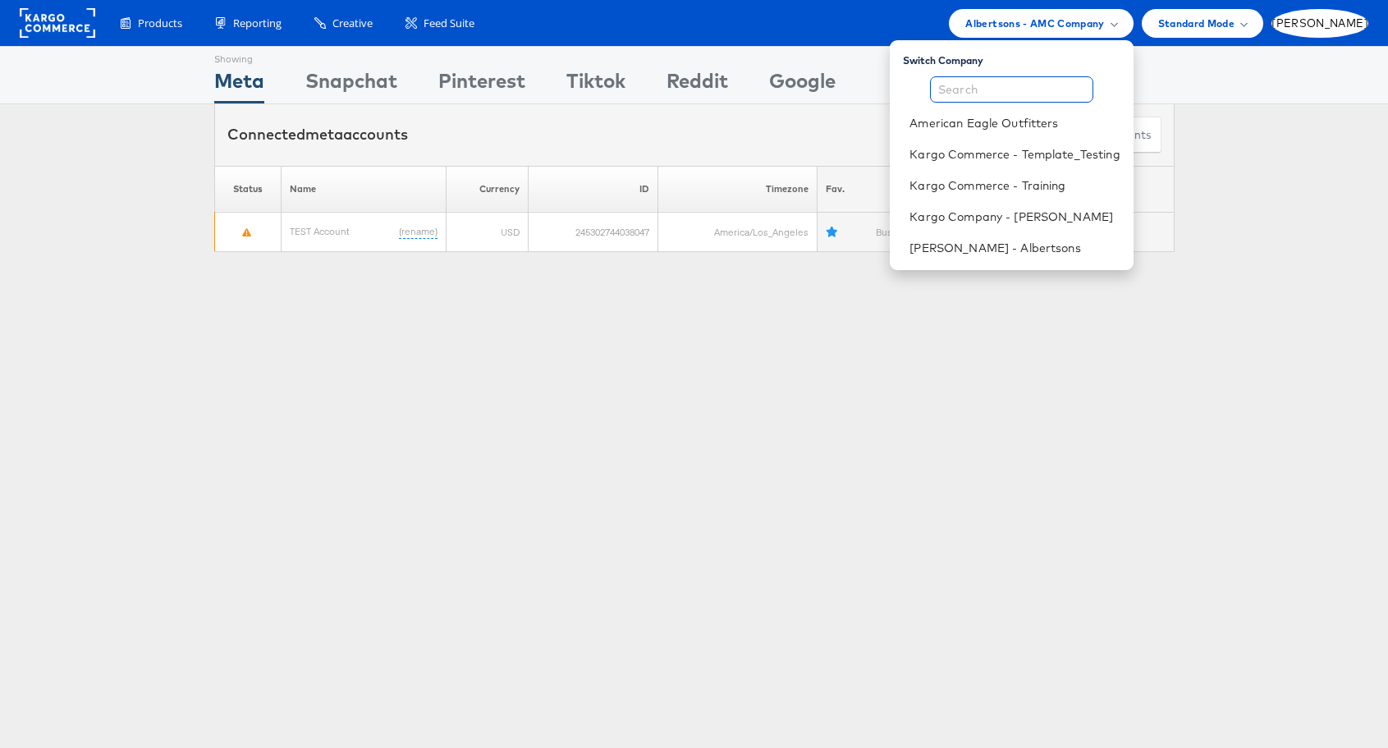
click at [1049, 86] on input "text" at bounding box center [1011, 89] width 163 height 26
click at [66, 24] on rect at bounding box center [58, 23] width 76 height 30
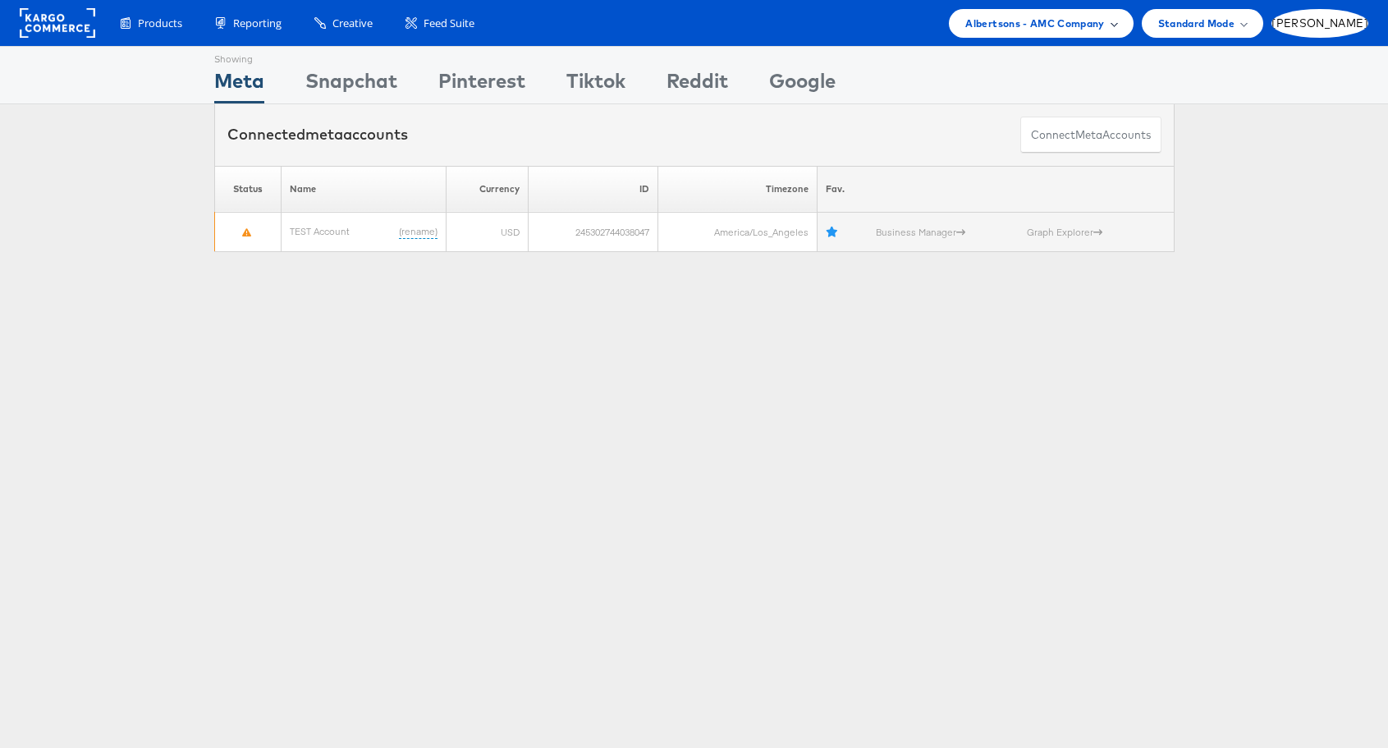
click at [1104, 19] on span "Albertsons - AMC Company" at bounding box center [1035, 23] width 139 height 17
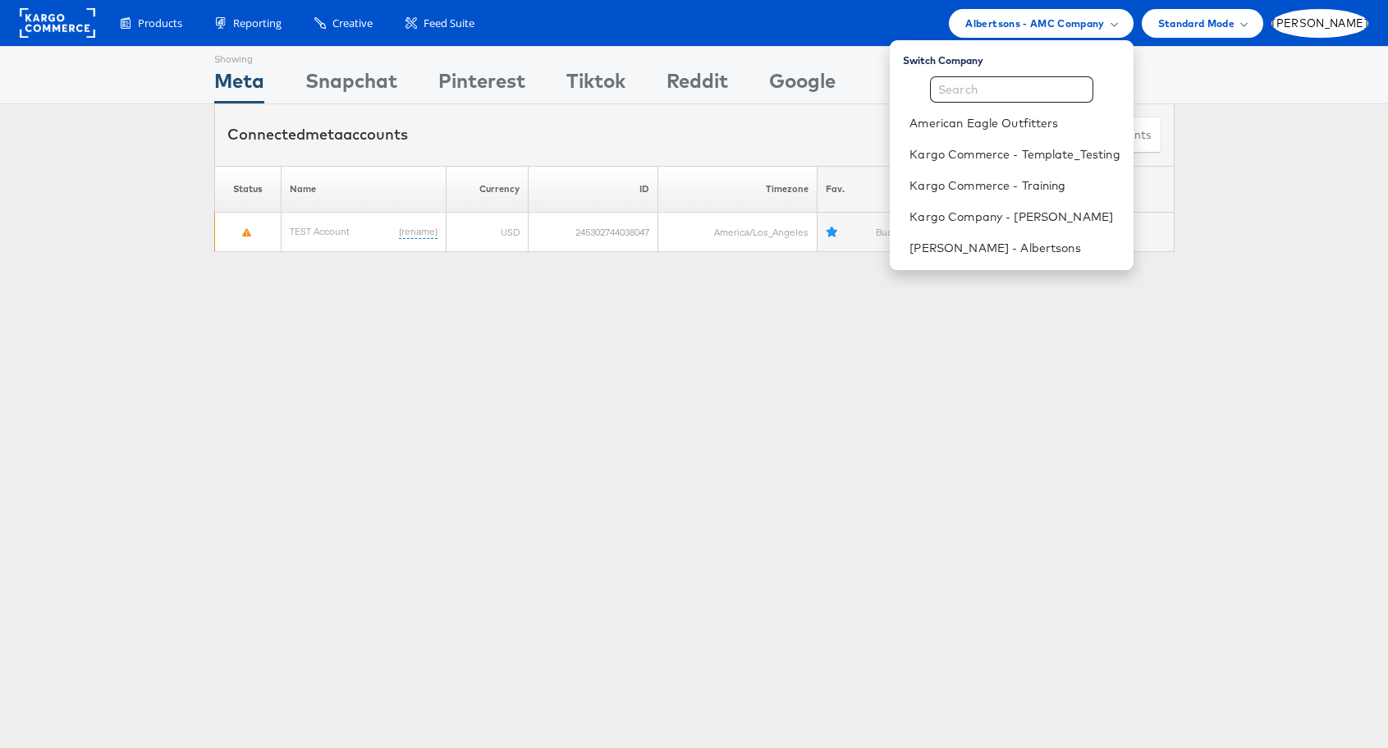
click at [993, 65] on div "Switch Company" at bounding box center [1018, 57] width 230 height 21
click at [993, 64] on div "Switch Company" at bounding box center [1018, 57] width 230 height 21
click at [1044, 85] on input "text" at bounding box center [1011, 89] width 163 height 26
click at [1051, 150] on link "Kargo Commerce - Template_Testing" at bounding box center [1015, 154] width 210 height 16
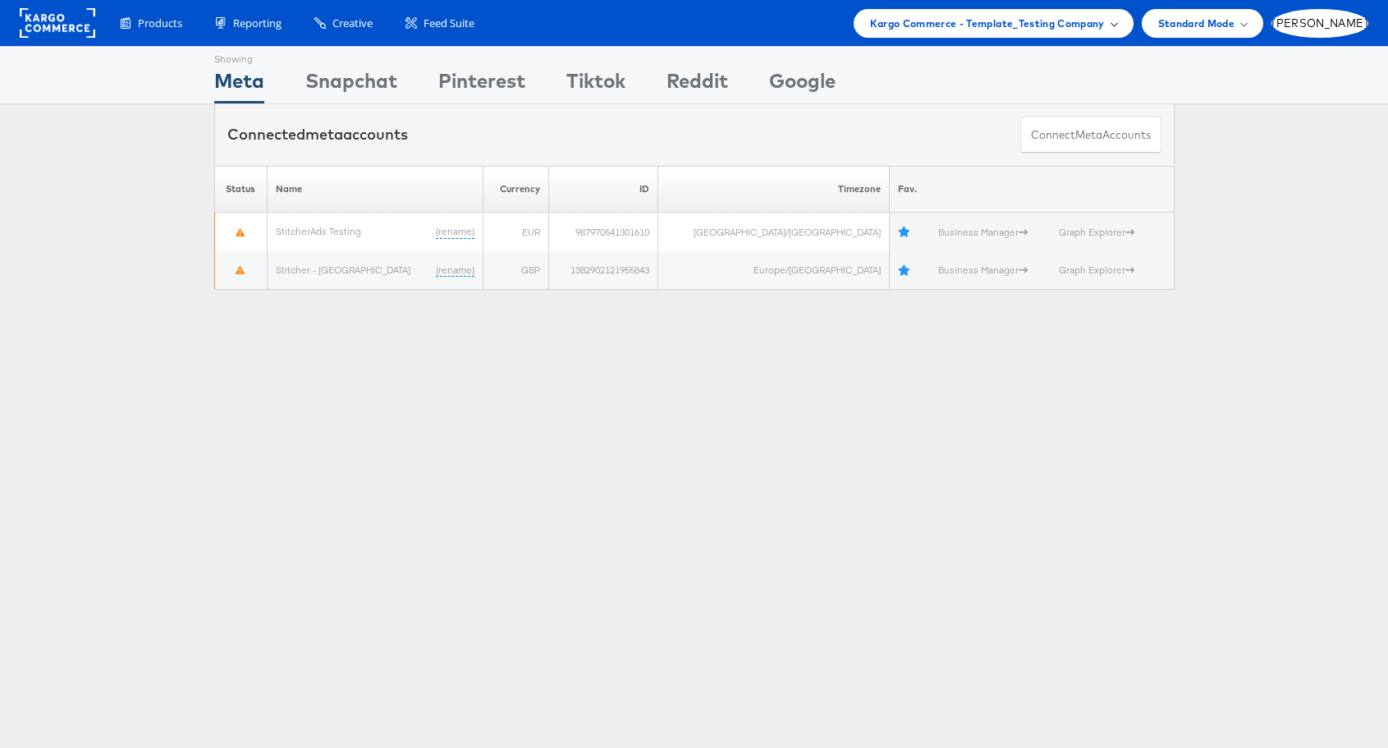
click at [1105, 30] on span "Kargo Commerce - Template_Testing Company" at bounding box center [987, 23] width 235 height 17
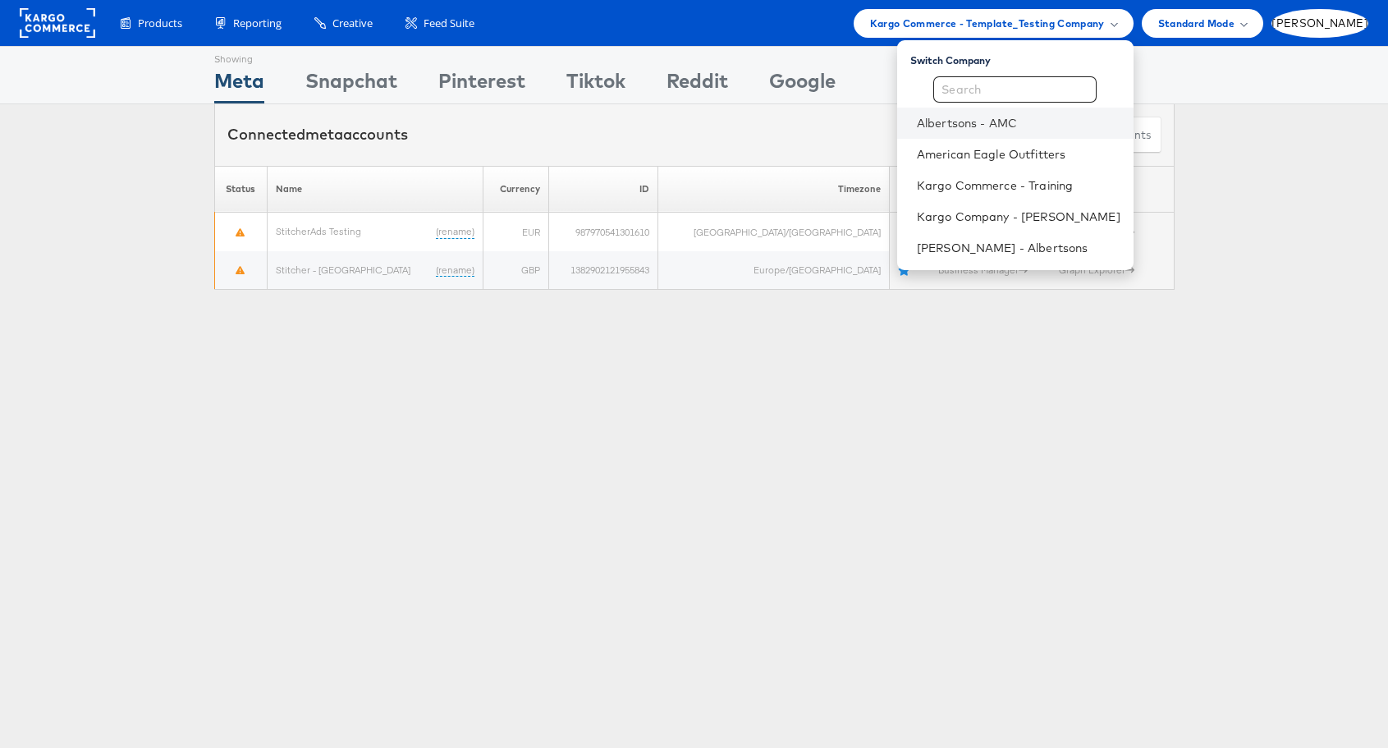
drag, startPoint x: 994, startPoint y: 83, endPoint x: 993, endPoint y: 126, distance: 42.7
click at [993, 126] on div "Albertsons - AMC American Eagle Outfitters Kargo Commerce - Training Kargo Comp…" at bounding box center [1015, 169] width 236 height 187
click at [993, 85] on div "Albertsons - AMC American Eagle Outfitters Kargo Commerce - Training Kargo Comp…" at bounding box center [1015, 169] width 236 height 187
click at [999, 85] on div "Albertsons - AMC American Eagle Outfitters Kargo Commerce - Training Kargo Comp…" at bounding box center [1015, 169] width 236 height 187
click at [1117, 219] on link "Kargo Company - [PERSON_NAME]" at bounding box center [1019, 217] width 204 height 16
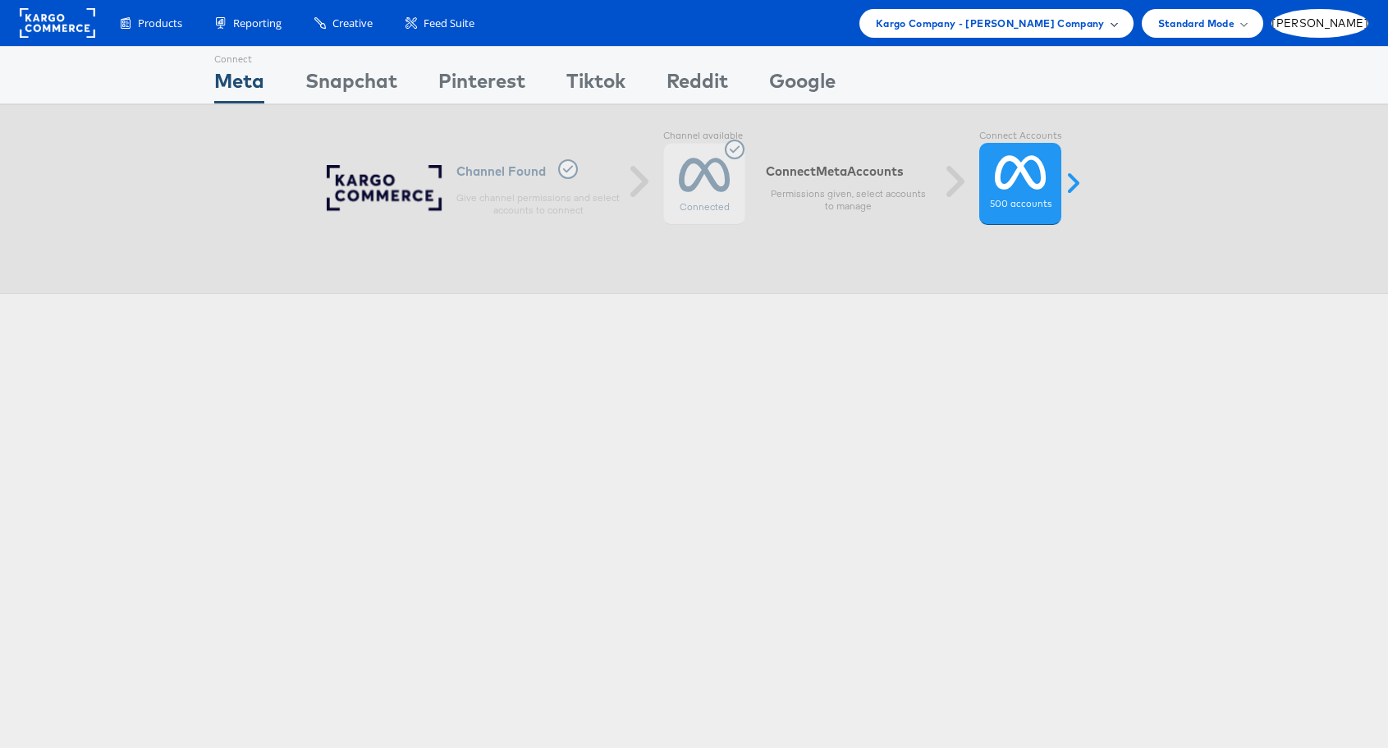
click at [1118, 21] on span at bounding box center [1114, 23] width 8 height 8
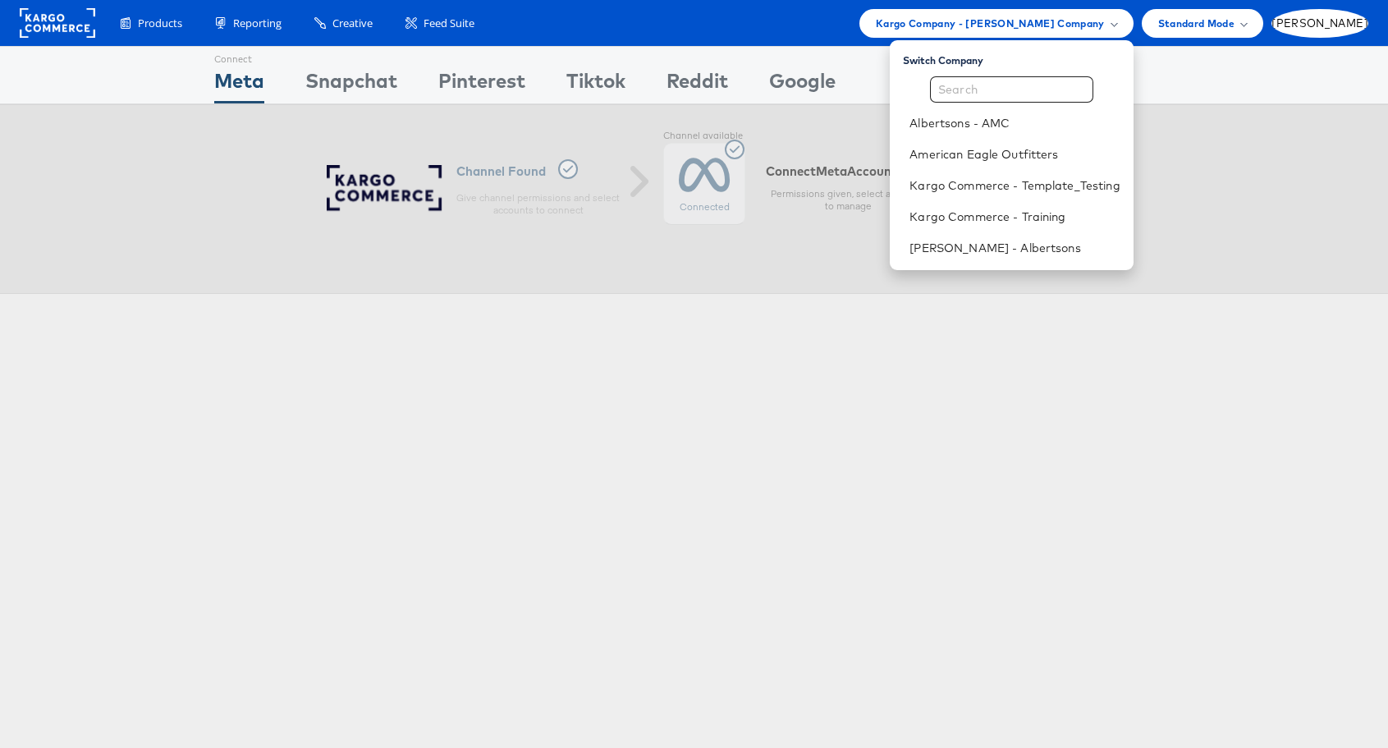
click at [911, 337] on div "Connect Meta Connect Snapchat Connect Pinterest Connect Tiktok Connect Reddit C…" at bounding box center [694, 456] width 1388 height 821
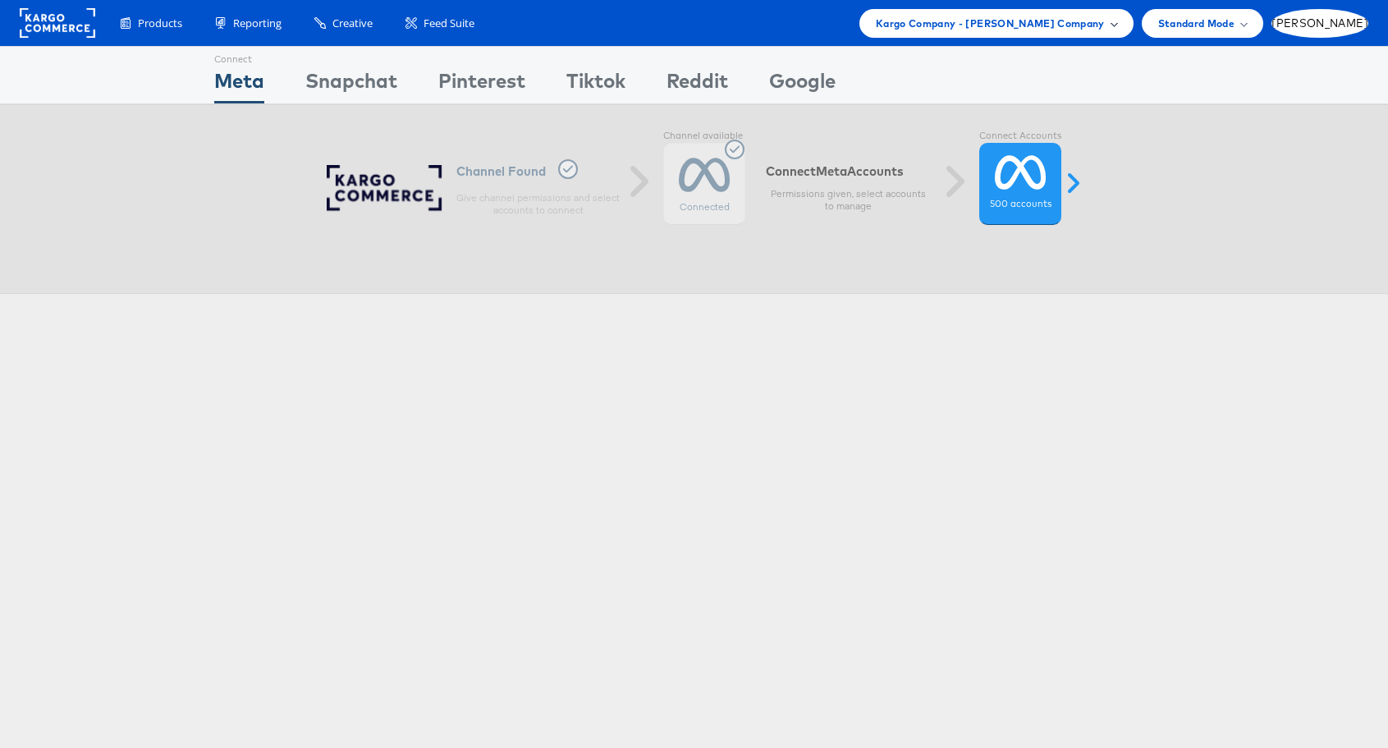
click at [1134, 31] on div "Kargo Company - Juan Aranzazu Company" at bounding box center [997, 23] width 274 height 29
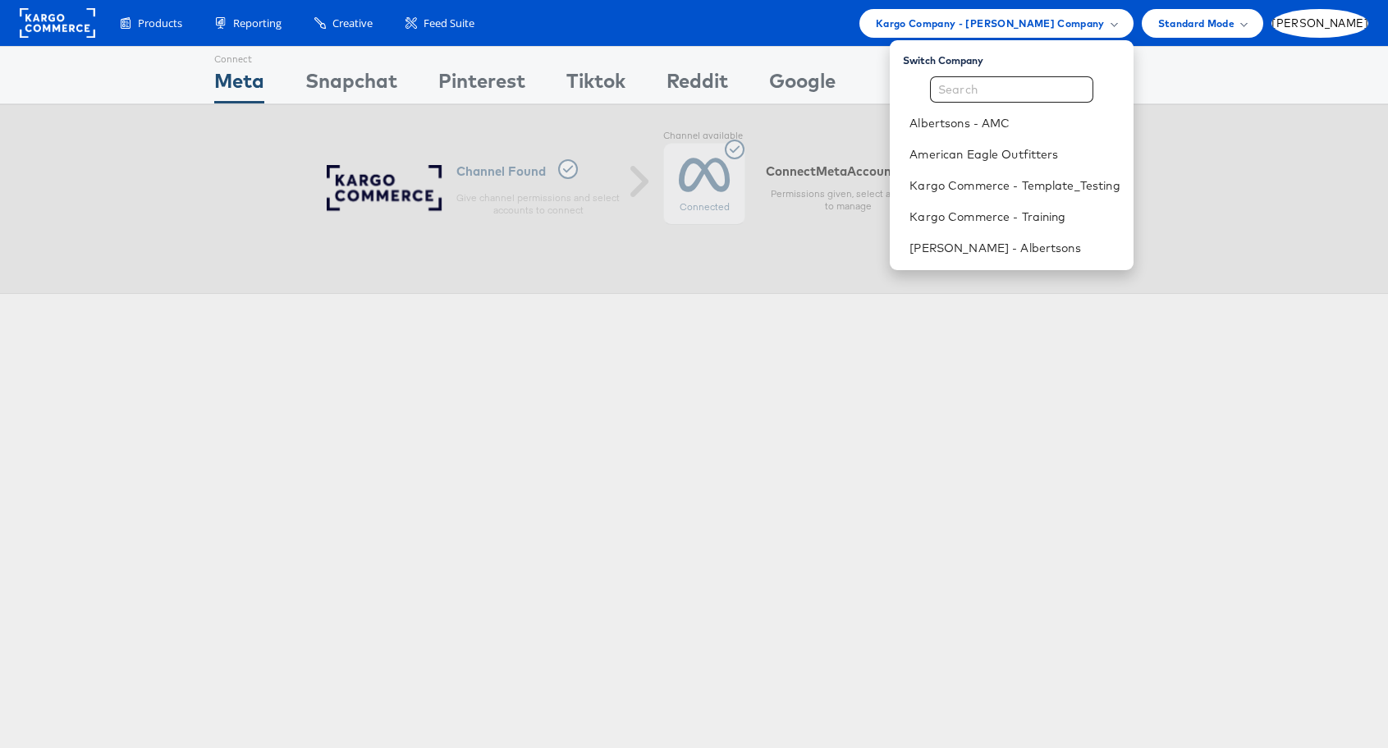
click at [1060, 375] on div "Connect Meta Connect Snapchat Connect Pinterest Connect Tiktok Connect Reddit C…" at bounding box center [694, 456] width 1388 height 821
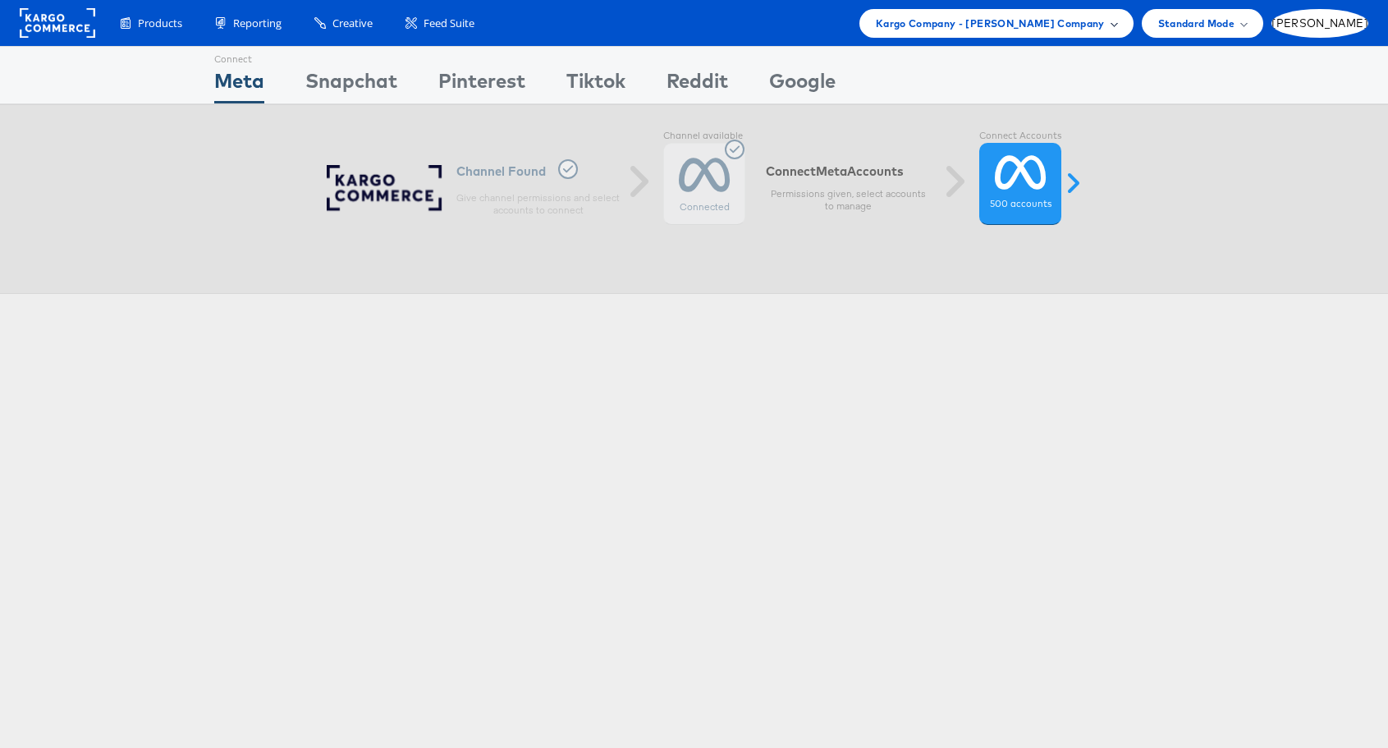
click at [1134, 34] on div "Kargo Company - Juan Aranzazu Company" at bounding box center [997, 23] width 274 height 29
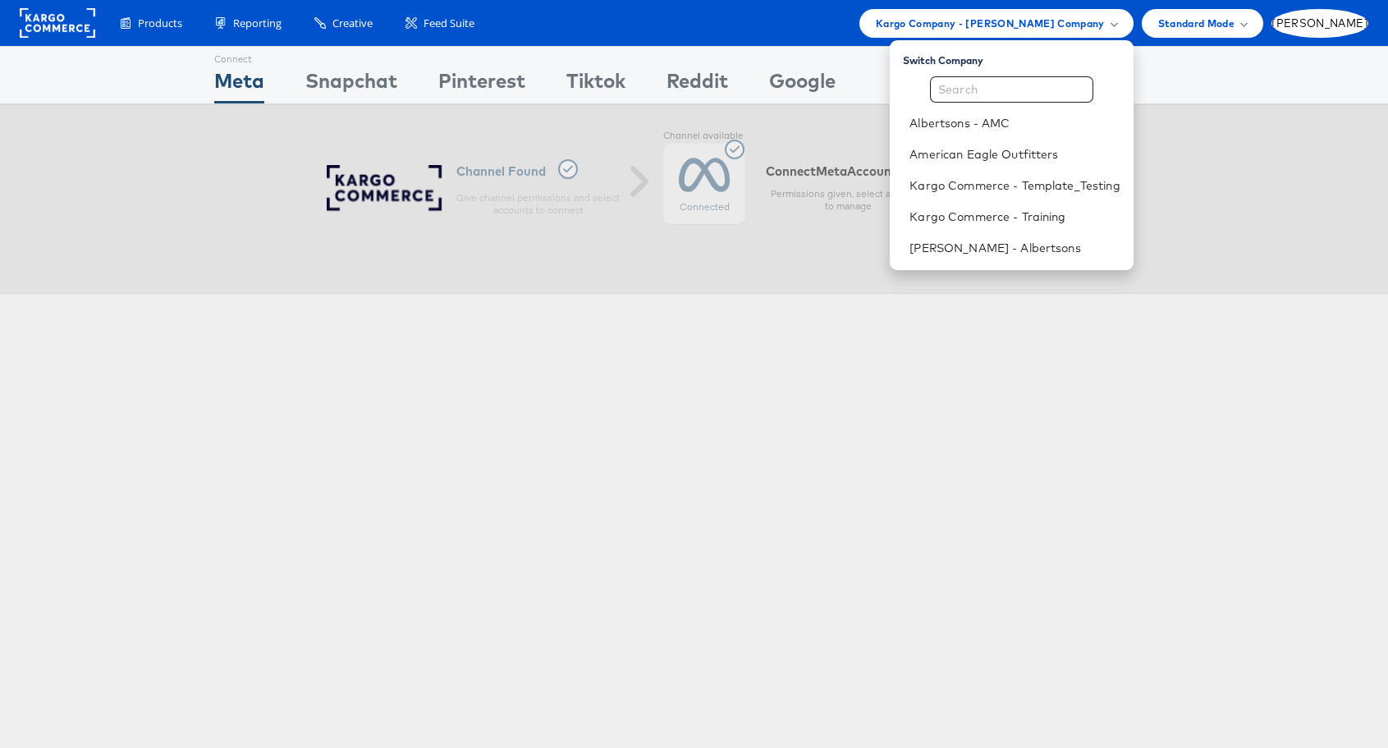
click at [938, 485] on div "Connect Meta Connect Snapchat Connect Pinterest Connect Tiktok Connect Reddit C…" at bounding box center [694, 456] width 1388 height 821
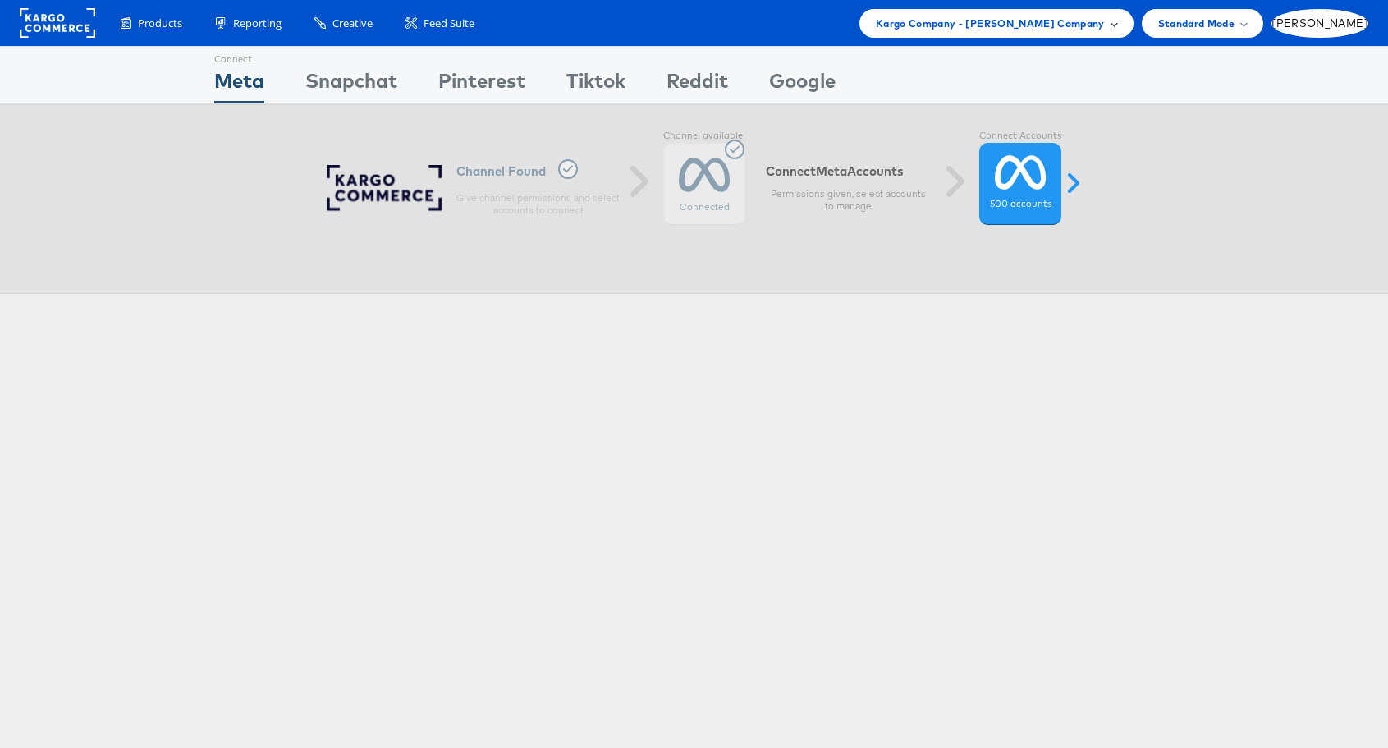
click at [1079, 21] on span "Kargo Company - Juan Aranzazu Company" at bounding box center [990, 23] width 229 height 17
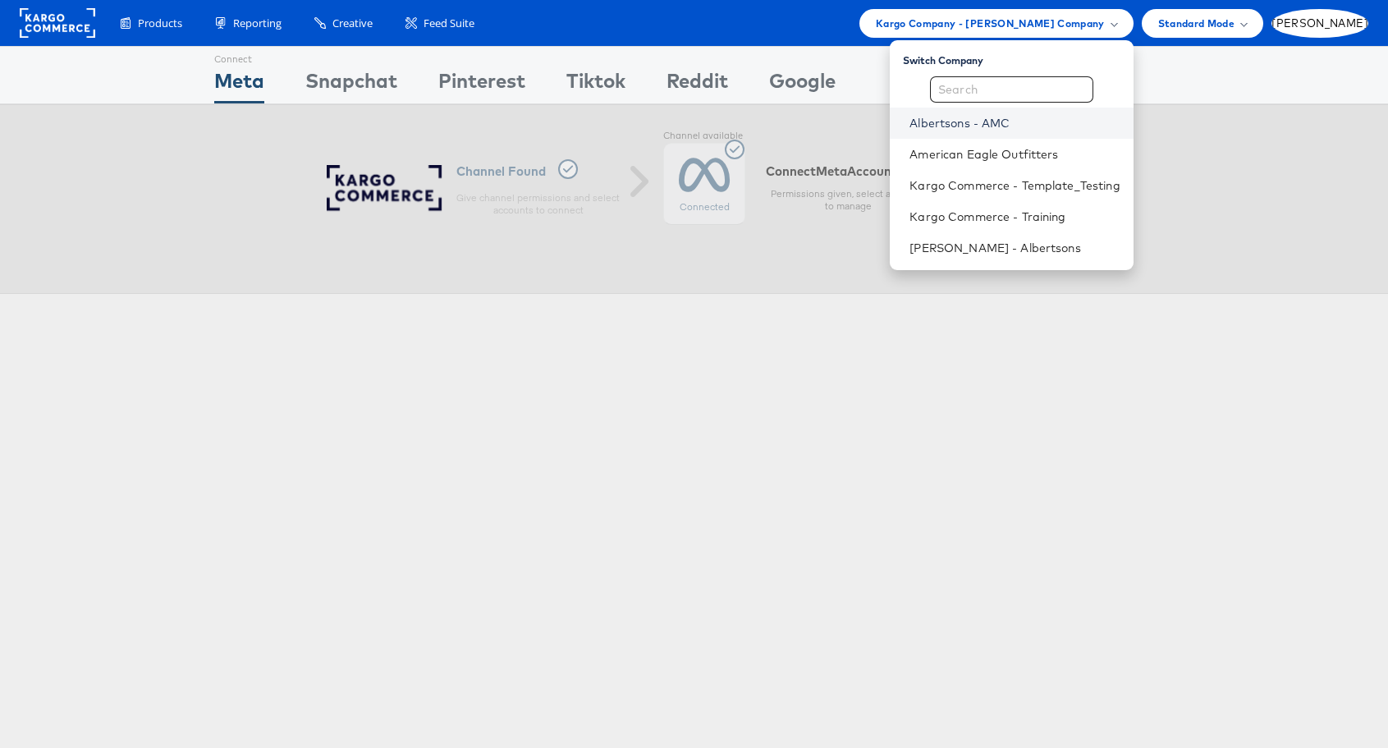
click at [1053, 120] on link "Albertsons - AMC" at bounding box center [1015, 123] width 210 height 16
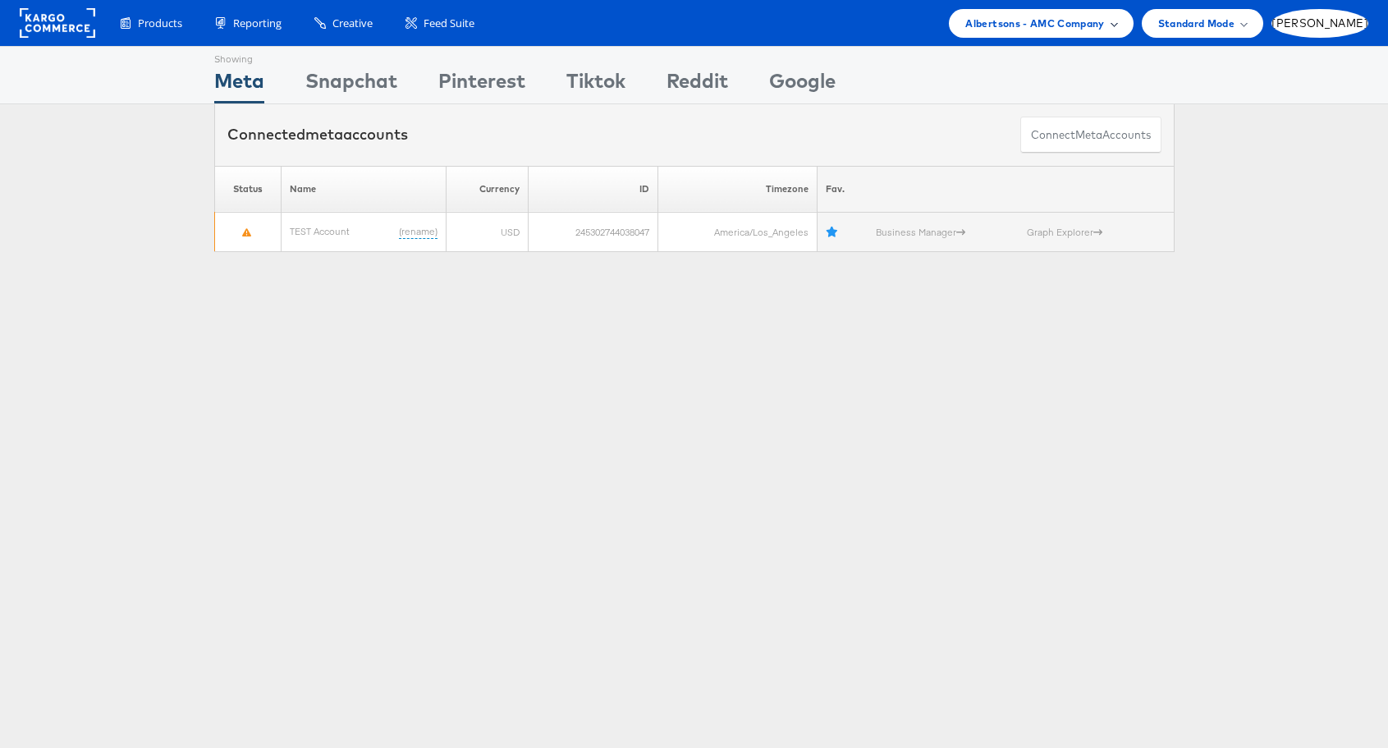
click at [1100, 16] on span "Albertsons - AMC Company" at bounding box center [1035, 23] width 139 height 17
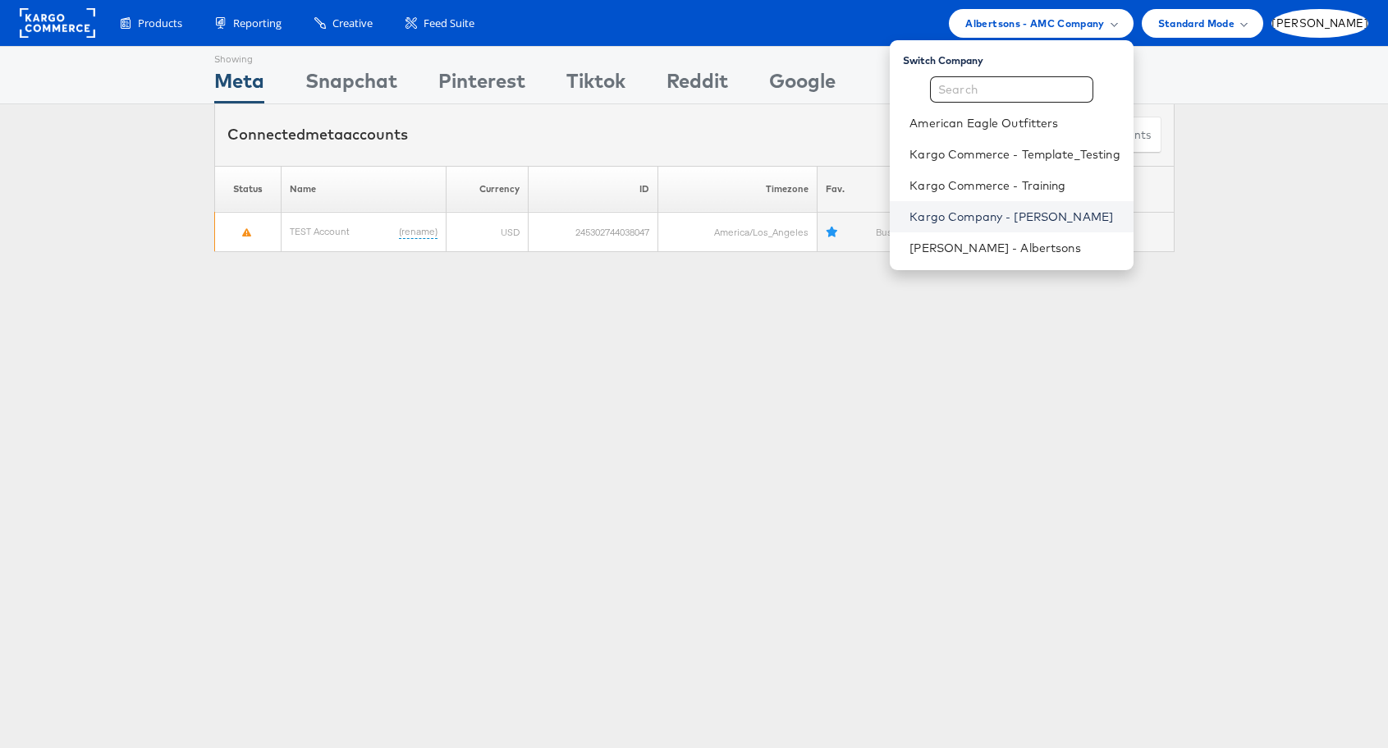
click at [1080, 215] on link "Kargo Company - [PERSON_NAME]" at bounding box center [1015, 217] width 210 height 16
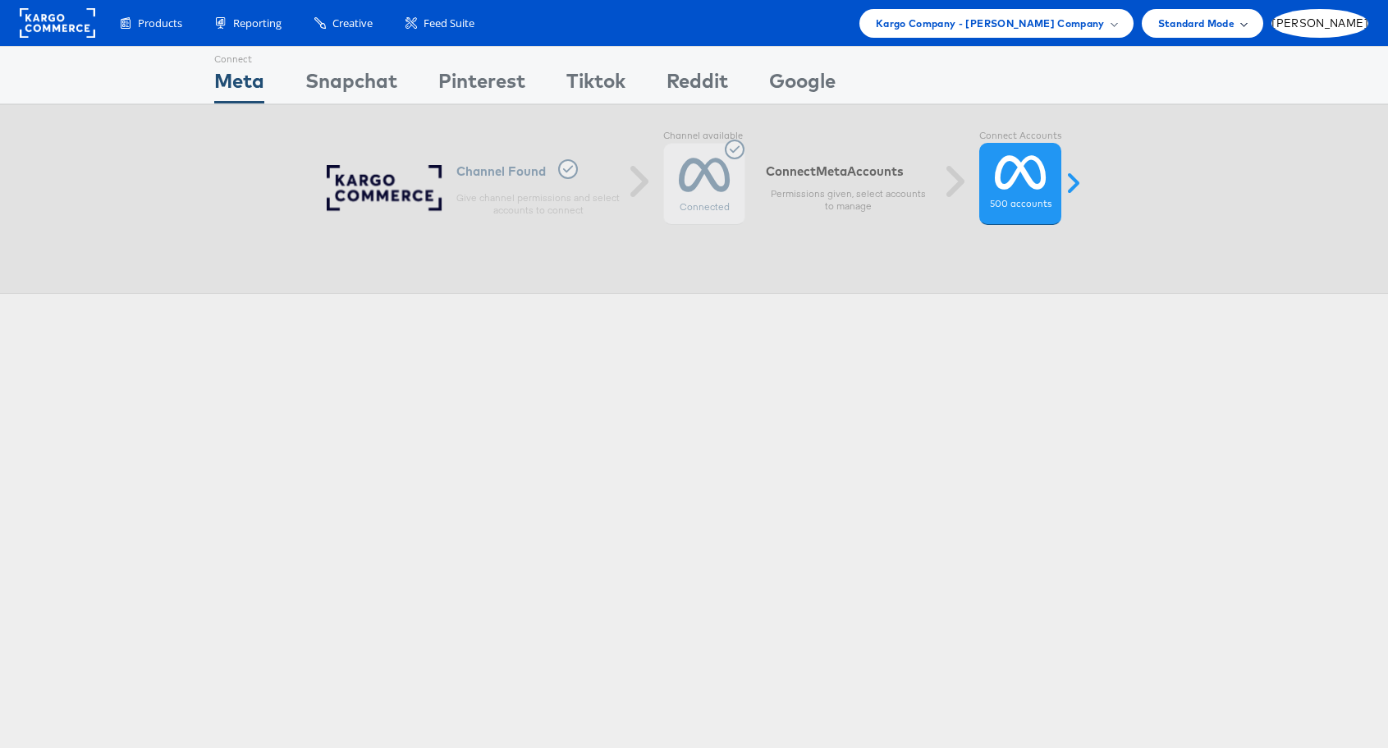
click at [1235, 22] on span "Standard Mode" at bounding box center [1196, 23] width 76 height 17
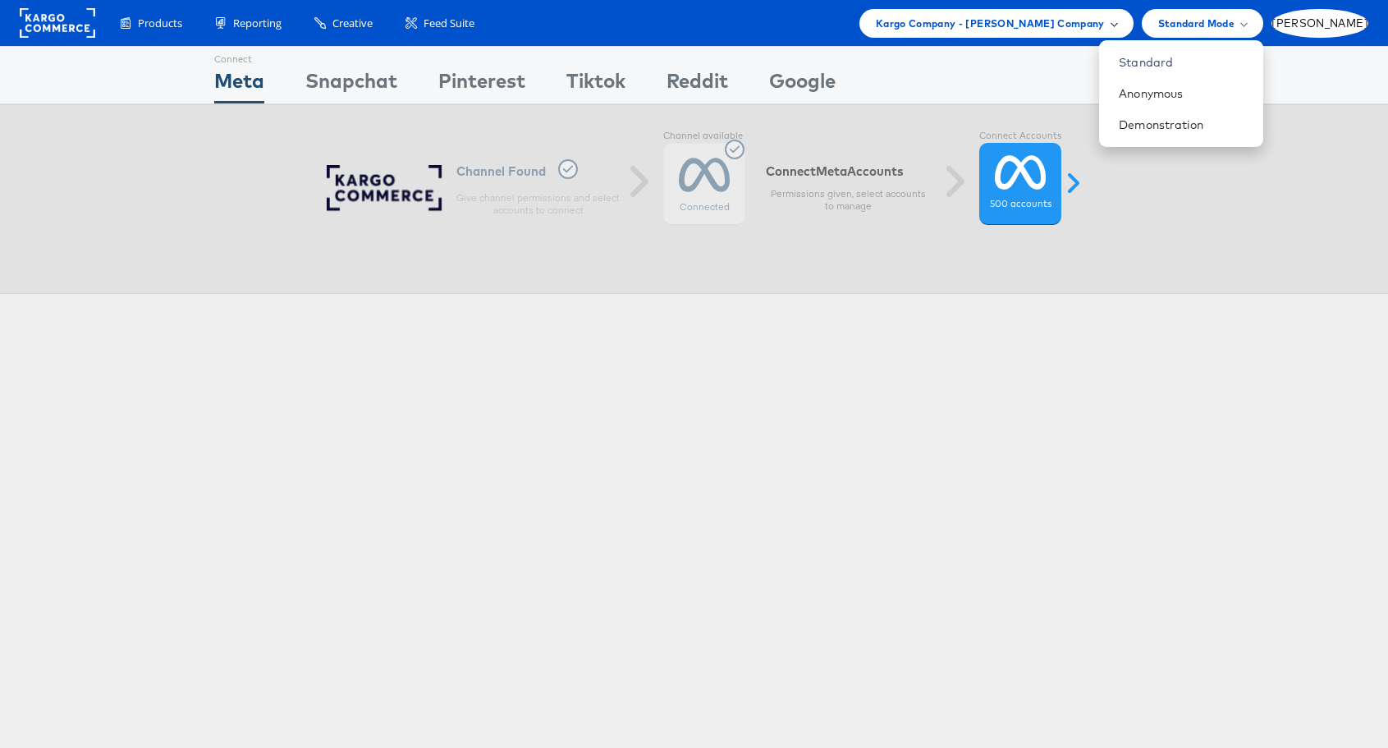
click at [1118, 23] on span at bounding box center [1114, 23] width 8 height 8
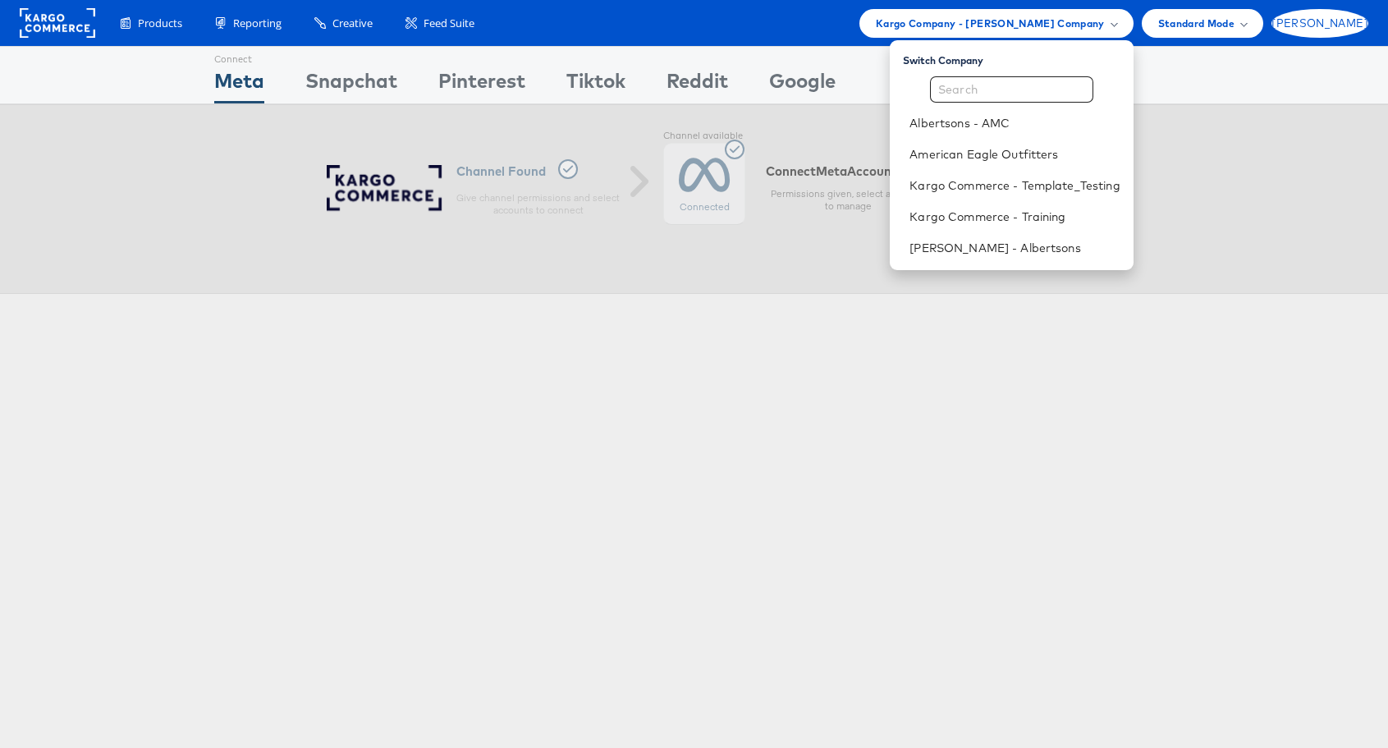
click at [1365, 21] on div "[PERSON_NAME]" at bounding box center [1320, 23] width 97 height 29
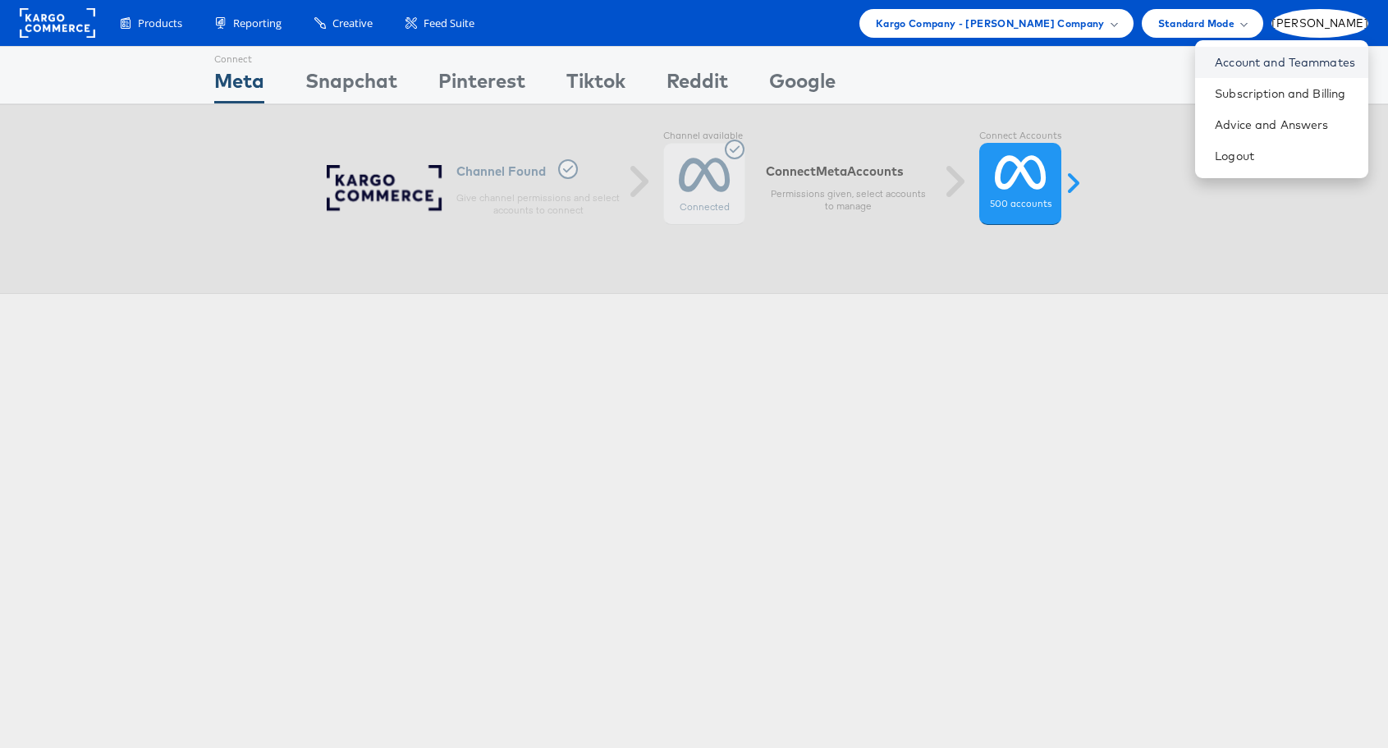
click at [1265, 64] on link "Account and Teammates" at bounding box center [1285, 62] width 140 height 16
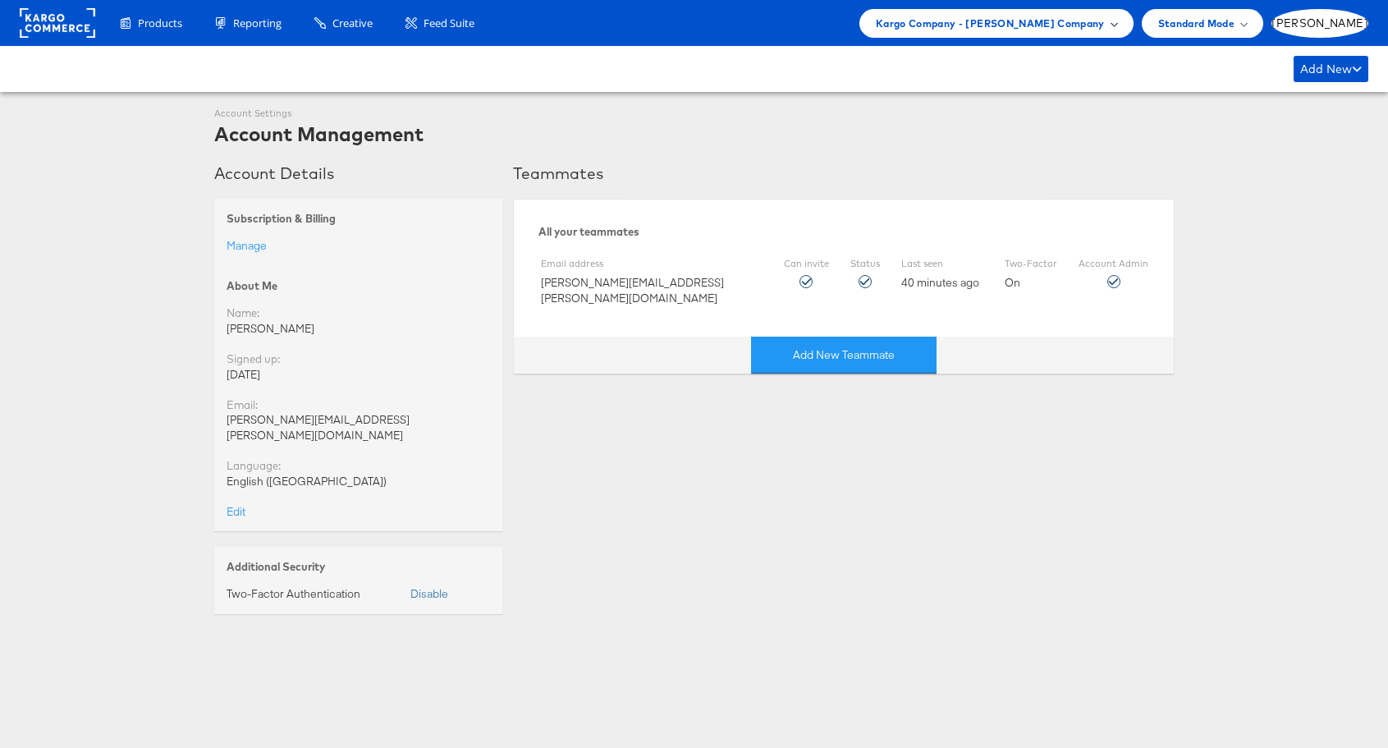
click at [1105, 20] on span "Kargo Company - [PERSON_NAME] Company" at bounding box center [990, 23] width 229 height 17
click at [1105, 30] on span "Kargo Company - [PERSON_NAME] Company" at bounding box center [990, 23] width 229 height 17
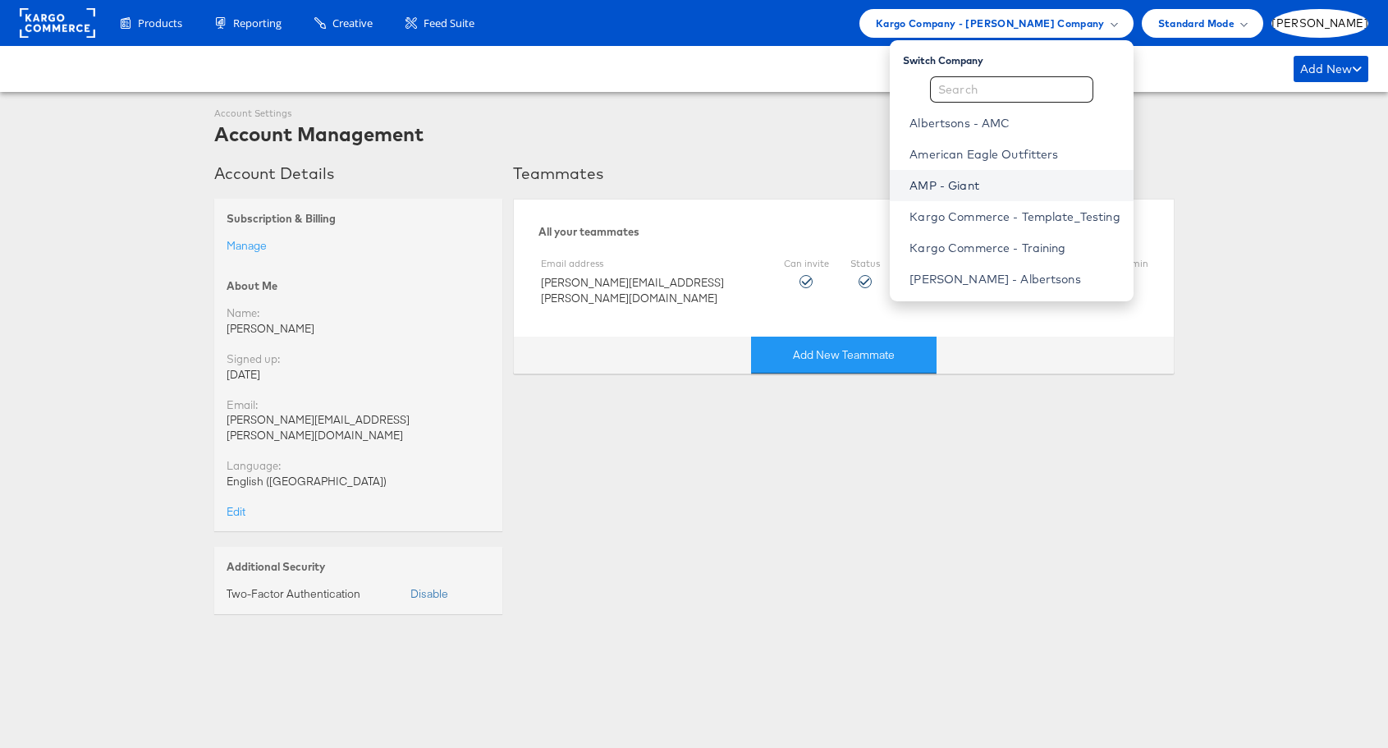
click at [1026, 185] on link "AMP - Giant" at bounding box center [1015, 185] width 210 height 16
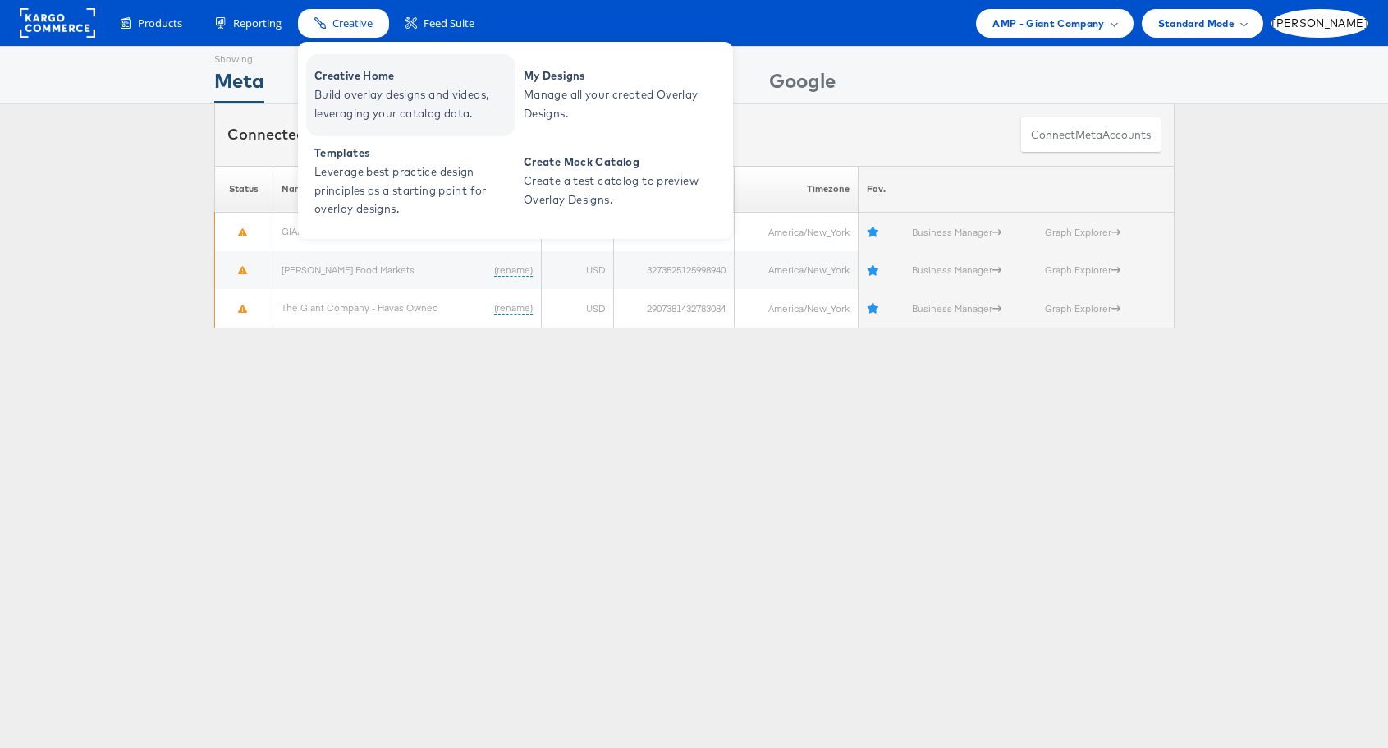
click at [358, 78] on span "Creative Home" at bounding box center [412, 76] width 197 height 19
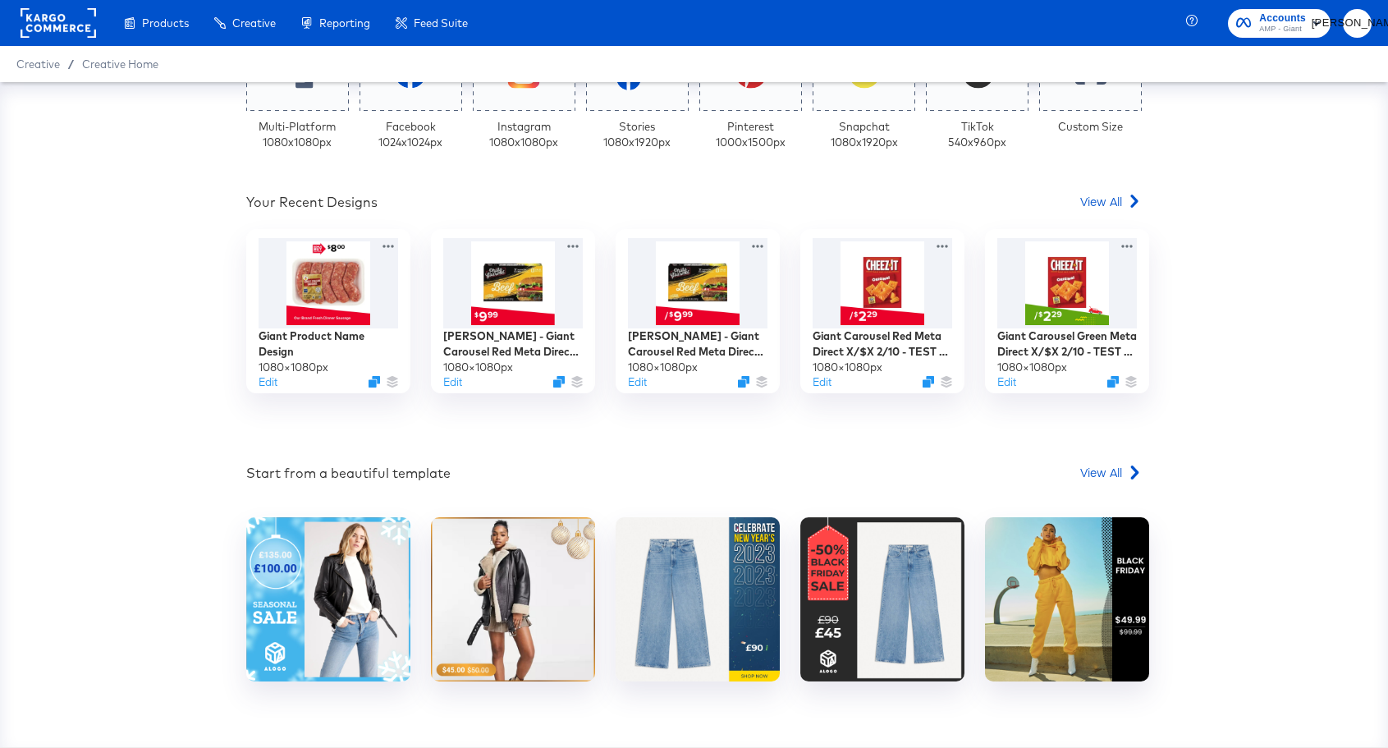
scroll to position [443, 0]
click at [1315, 18] on rect "button" at bounding box center [1317, 23] width 20 height 20
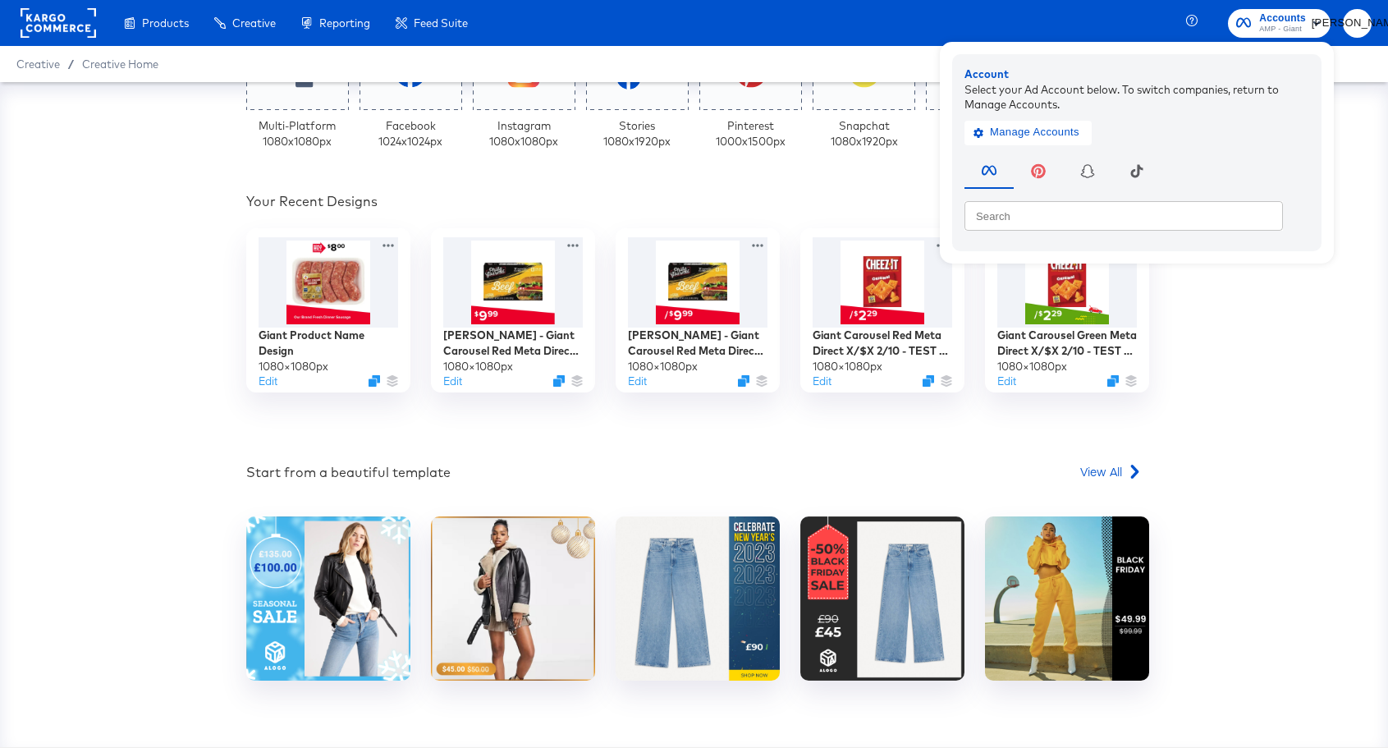
click at [1289, 290] on div "Your Custom Templates Beautiful Templates Curated Just for You! View Templates …" at bounding box center [694, 414] width 1388 height 665
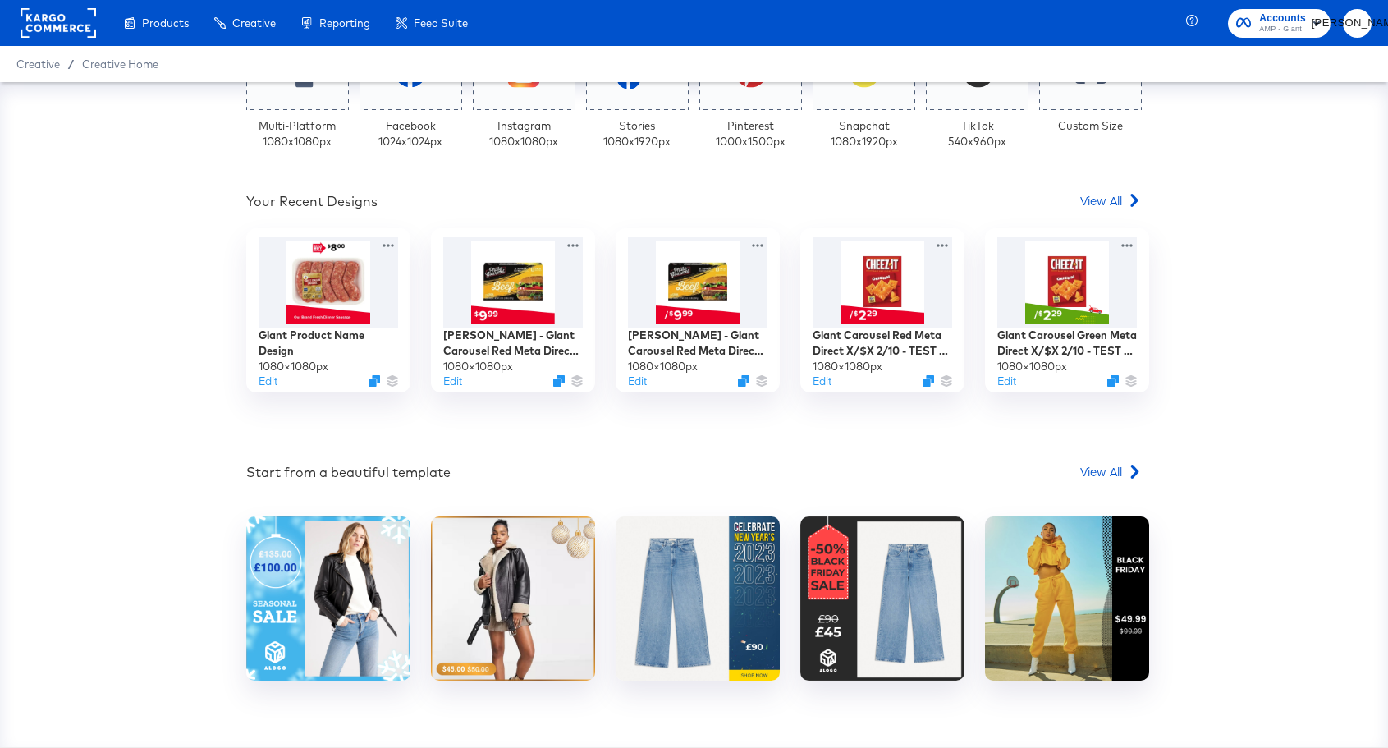
click at [1360, 27] on span "[PERSON_NAME]" at bounding box center [1358, 23] width 16 height 19
click at [1257, 368] on div "Your Custom Templates Beautiful Templates Curated Just for You! View Templates …" at bounding box center [694, 414] width 1388 height 665
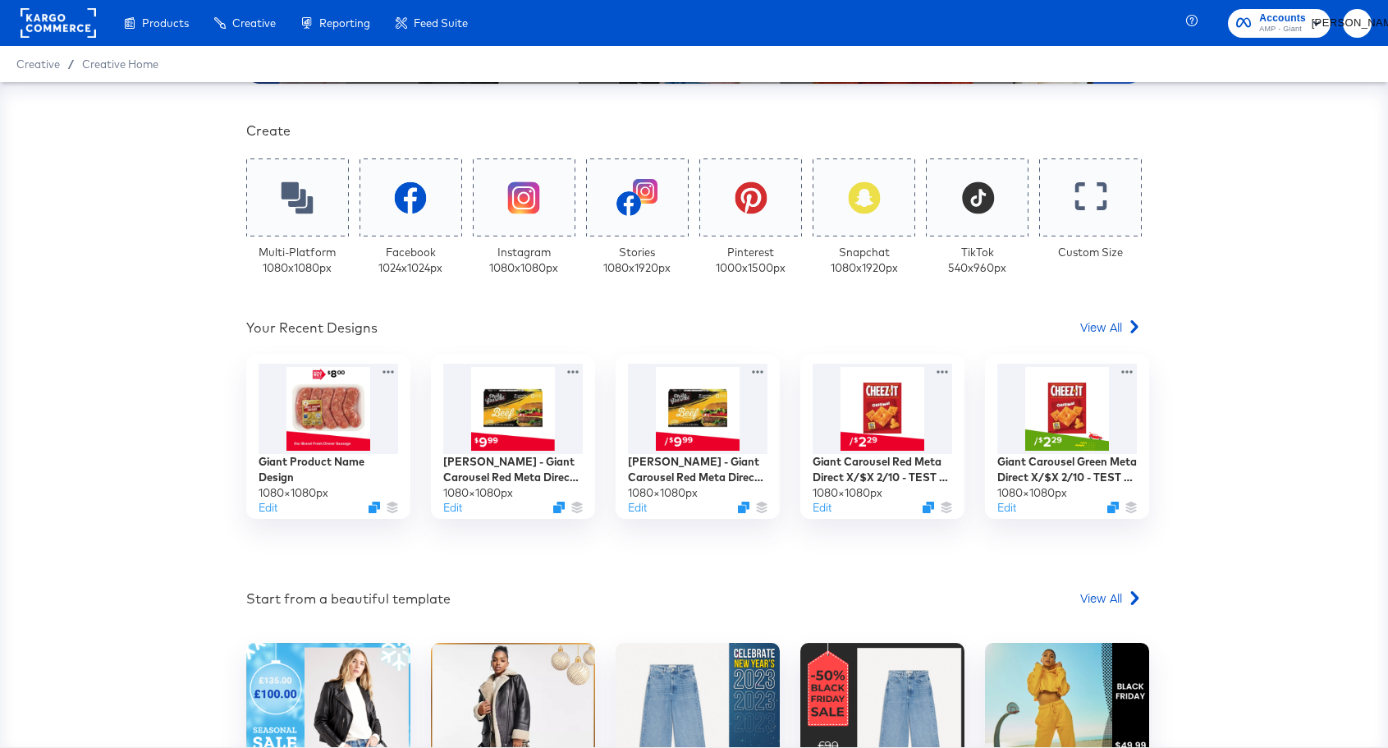
scroll to position [314, 0]
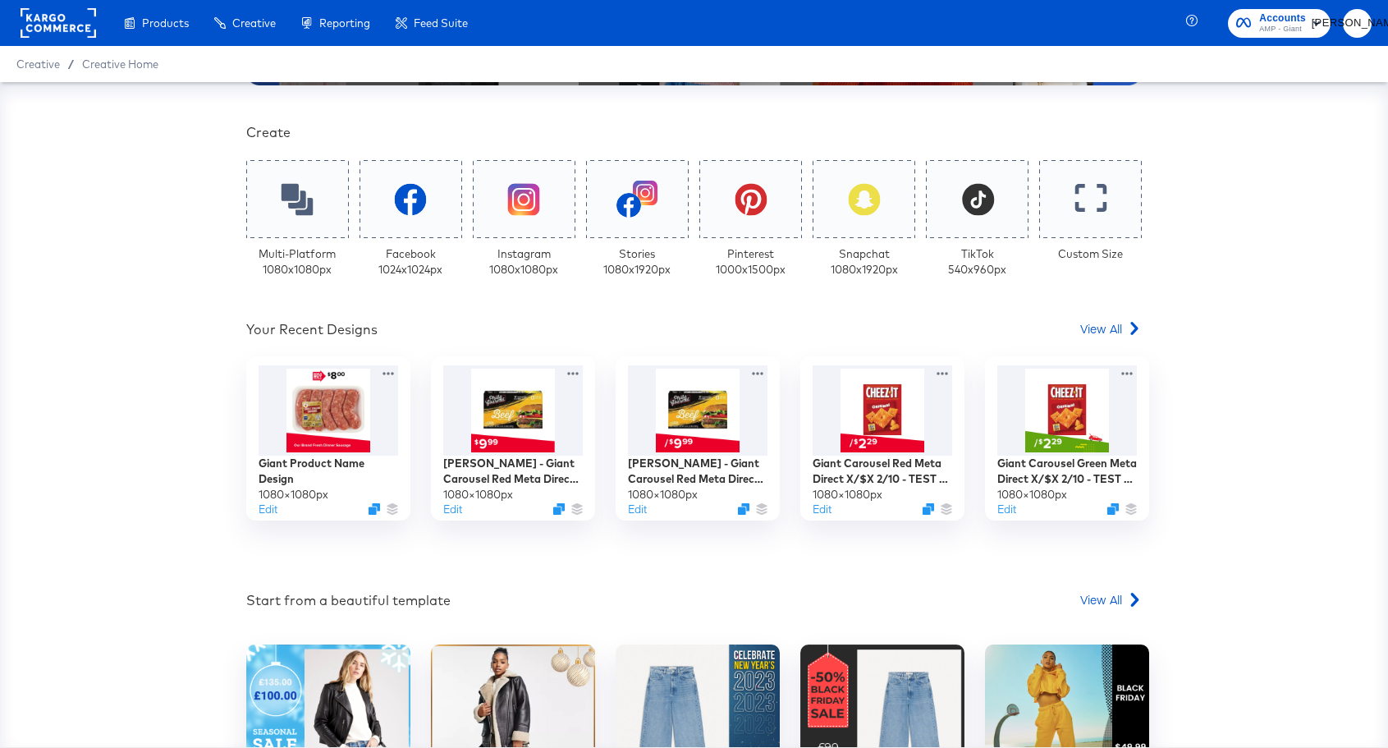
click at [1355, 23] on span "[PERSON_NAME]" at bounding box center [1358, 23] width 16 height 19
click at [1309, 21] on rect "button" at bounding box center [1317, 23] width 20 height 20
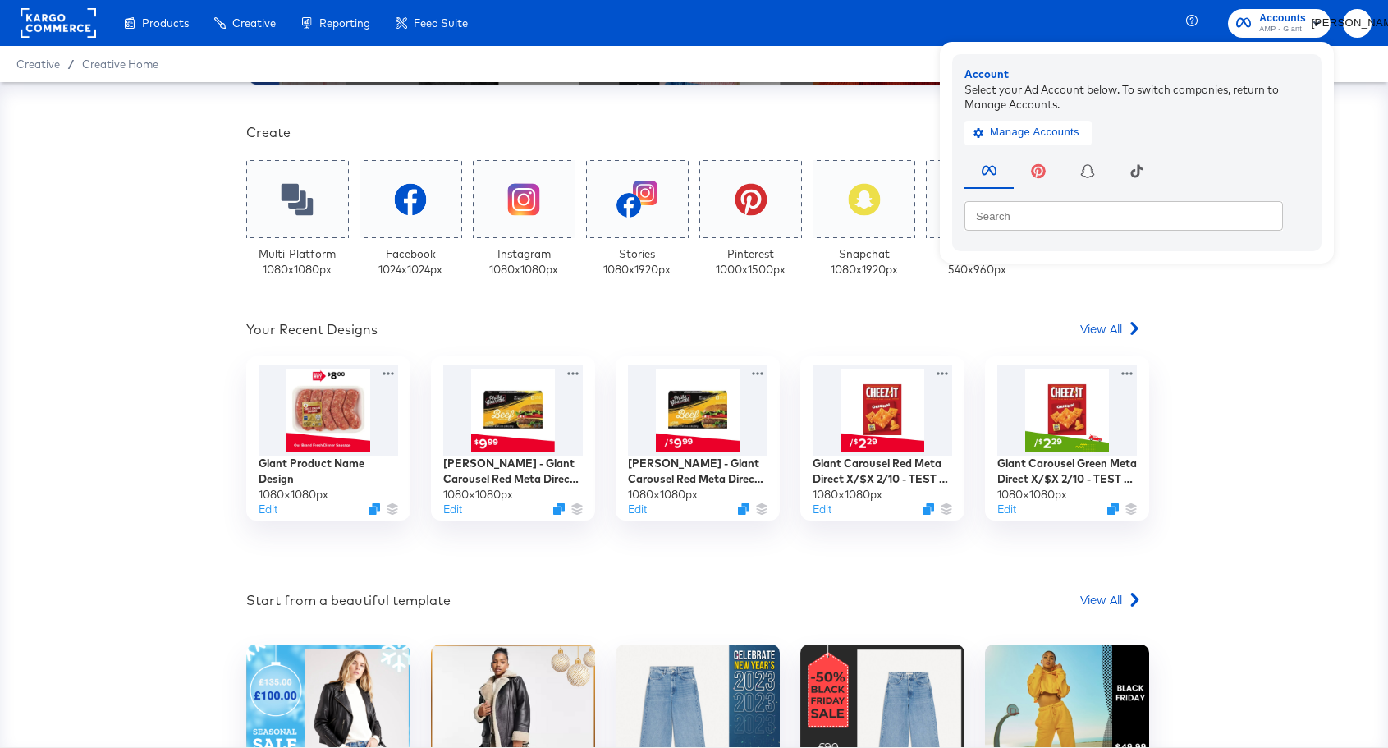
click at [1258, 412] on div "Your Custom Templates Beautiful Templates Curated Just for You! View Templates …" at bounding box center [694, 414] width 1388 height 665
